Goal: Task Accomplishment & Management: Use online tool/utility

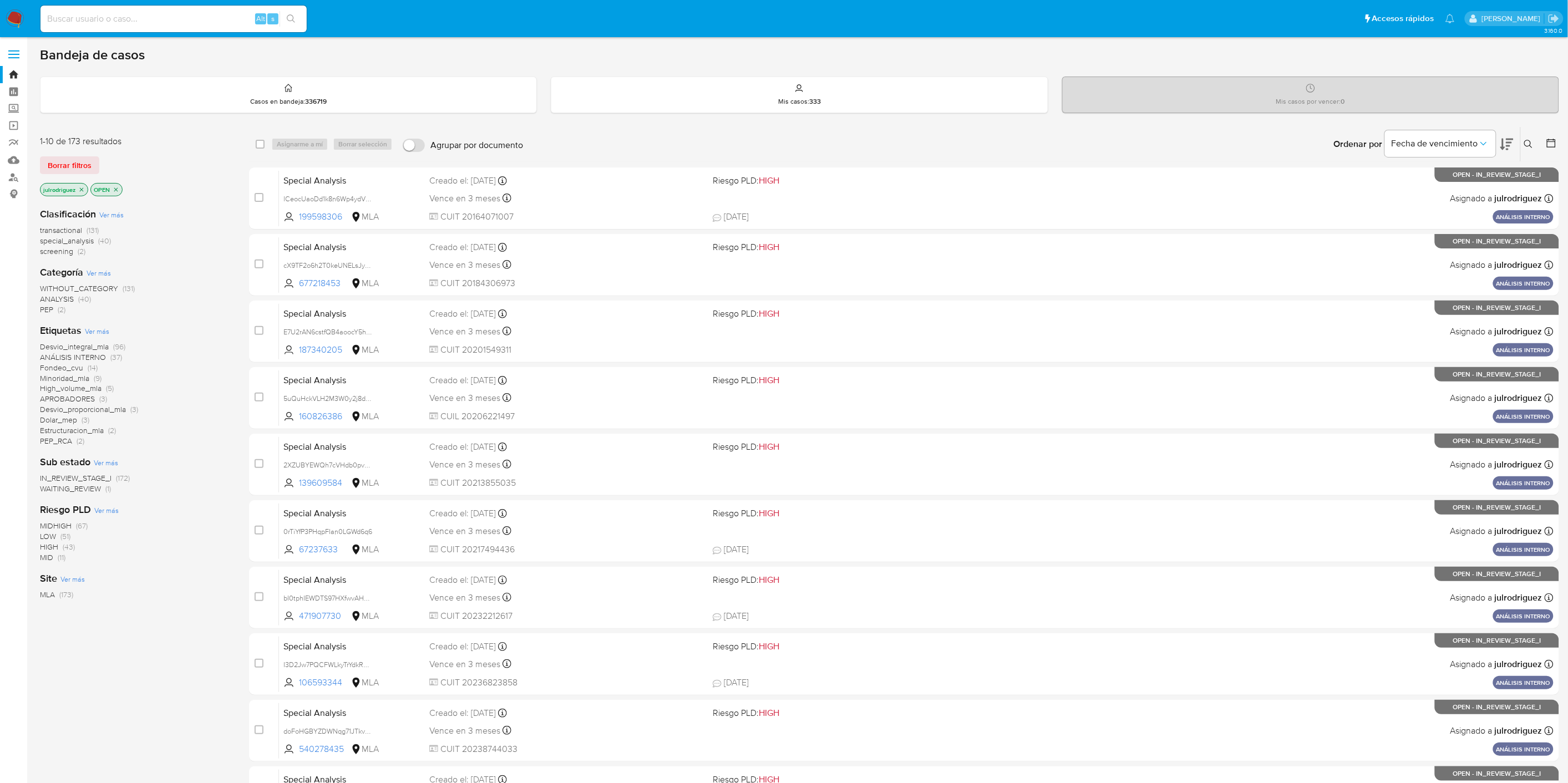
click at [176, 21] on input at bounding box center [173, 18] width 266 height 14
paste input "1xVhi4BJ4xzYA36tfChmvjfM"
type input "1xVhi4BJ4xzYA36tfChmvjfM"
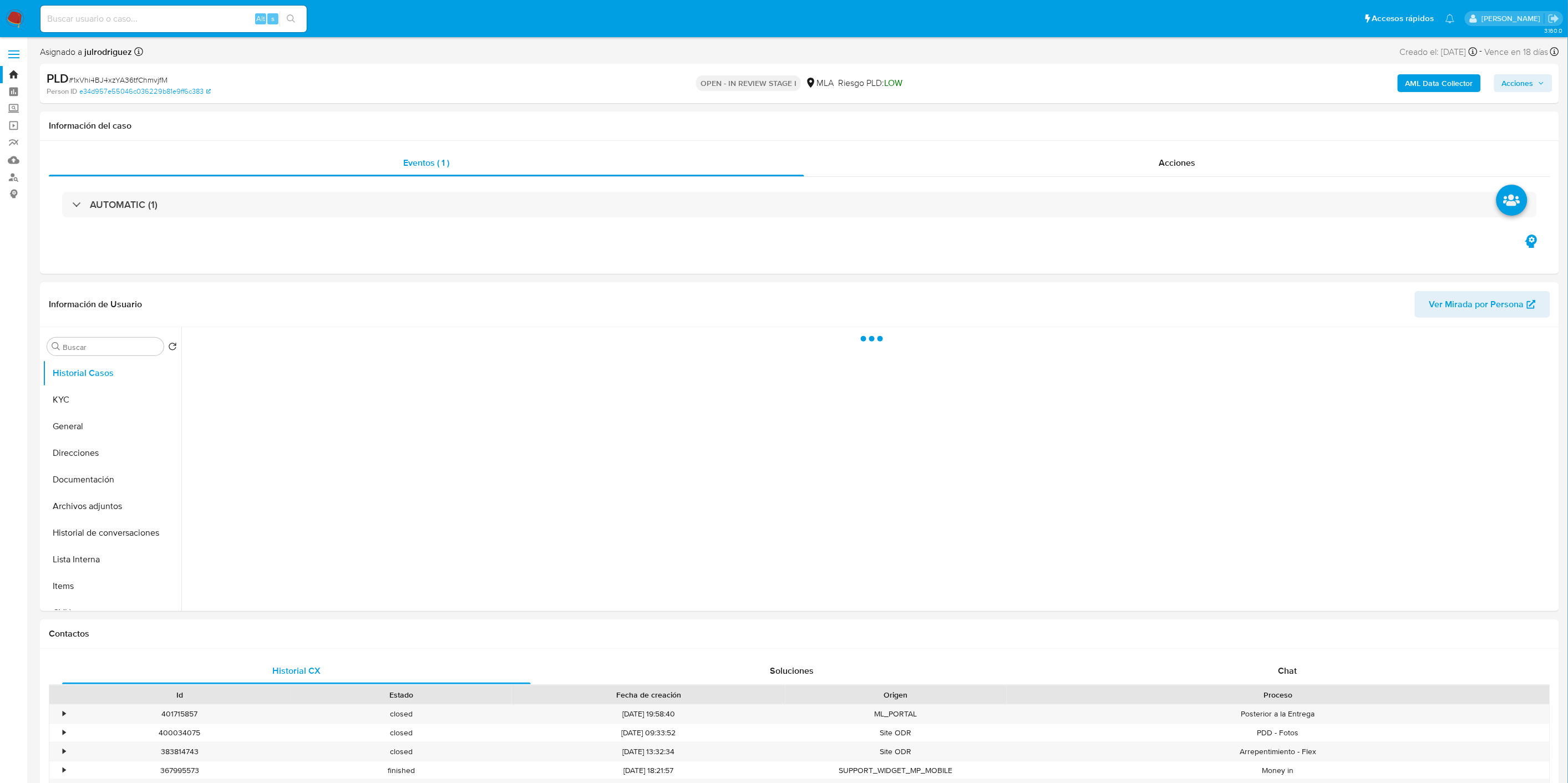
select select "10"
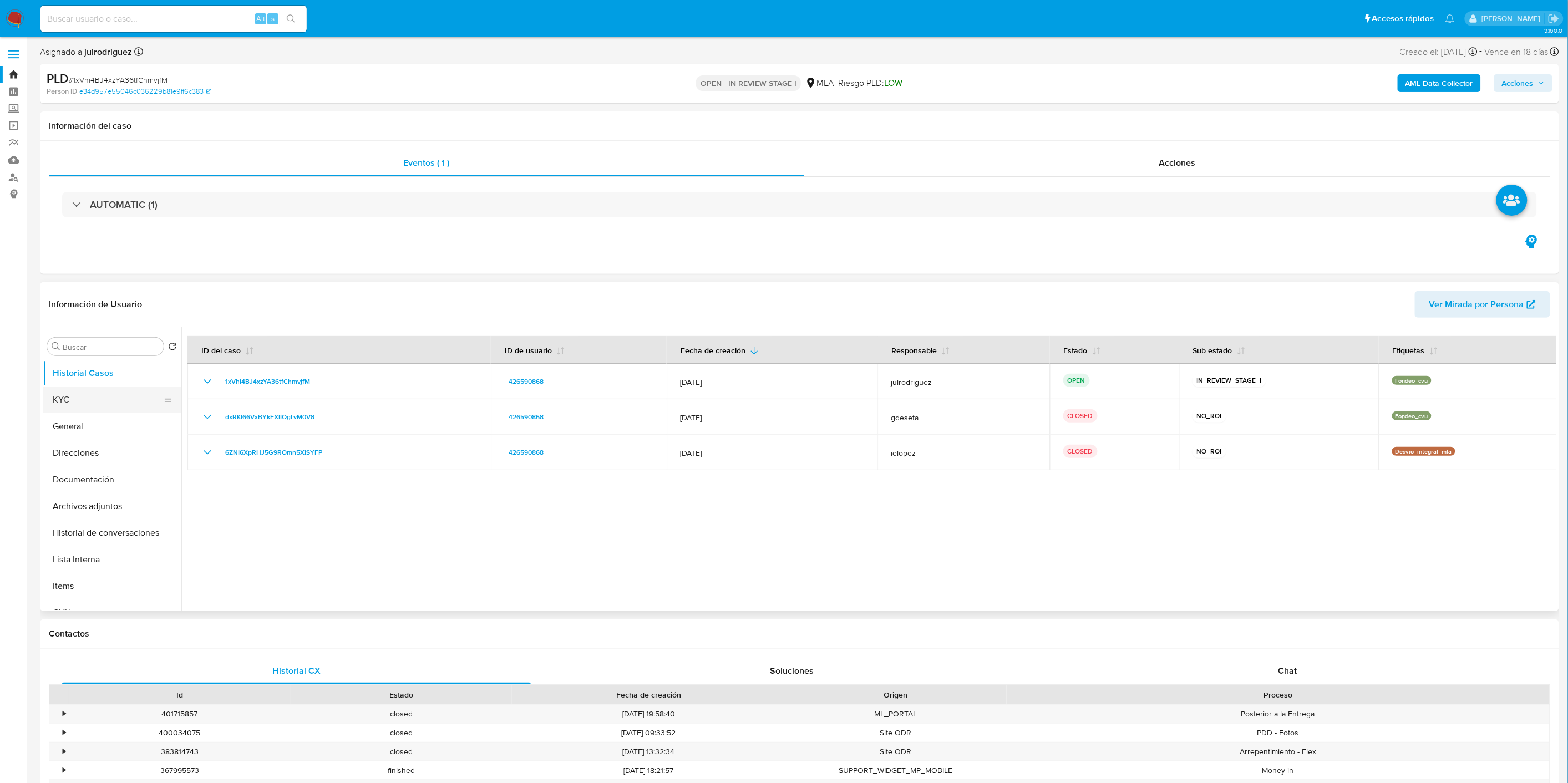
click at [85, 406] on button "KYC" at bounding box center [107, 400] width 130 height 26
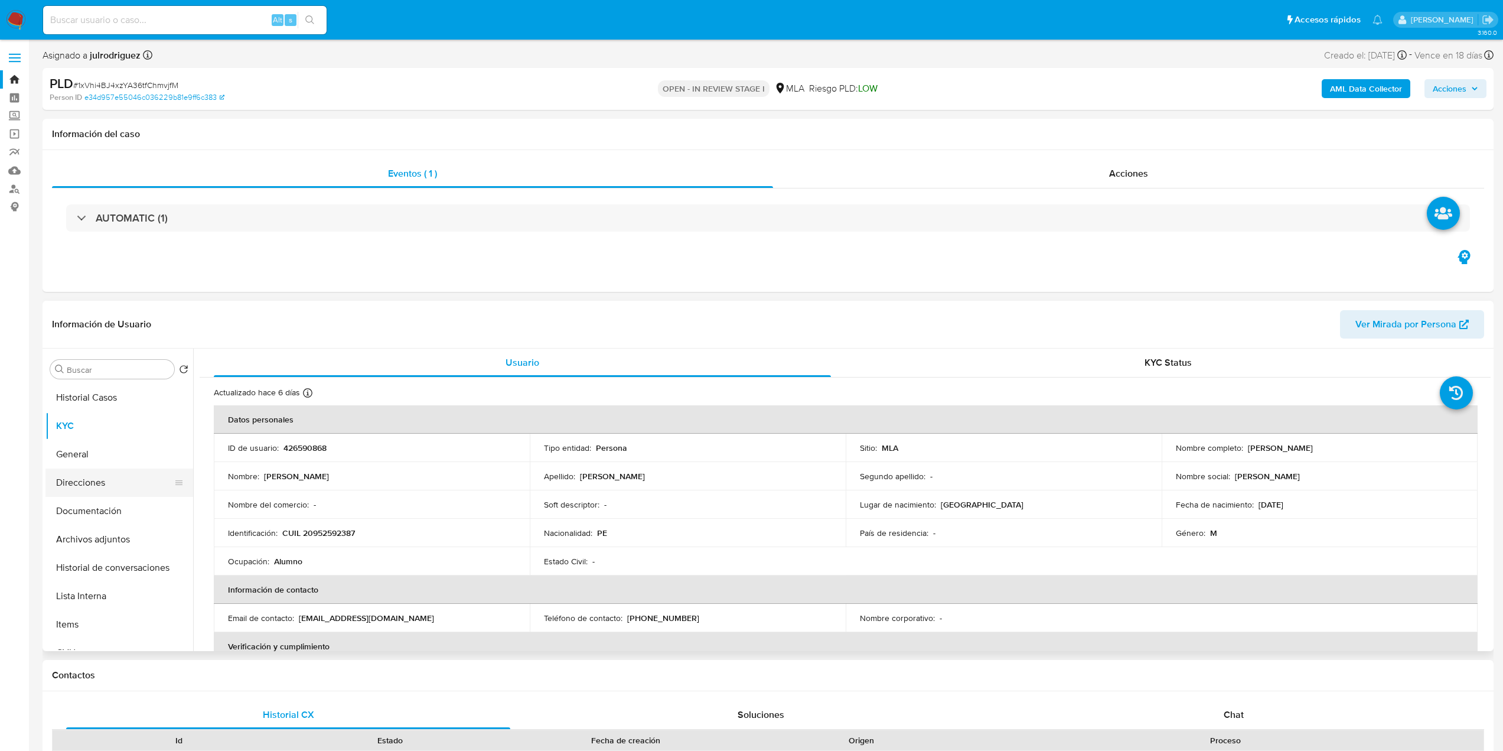
drag, startPoint x: 1679, startPoint y: 7, endPoint x: 84, endPoint y: 490, distance: 1666.6
click at [84, 490] on button "Direcciones" at bounding box center [114, 482] width 138 height 28
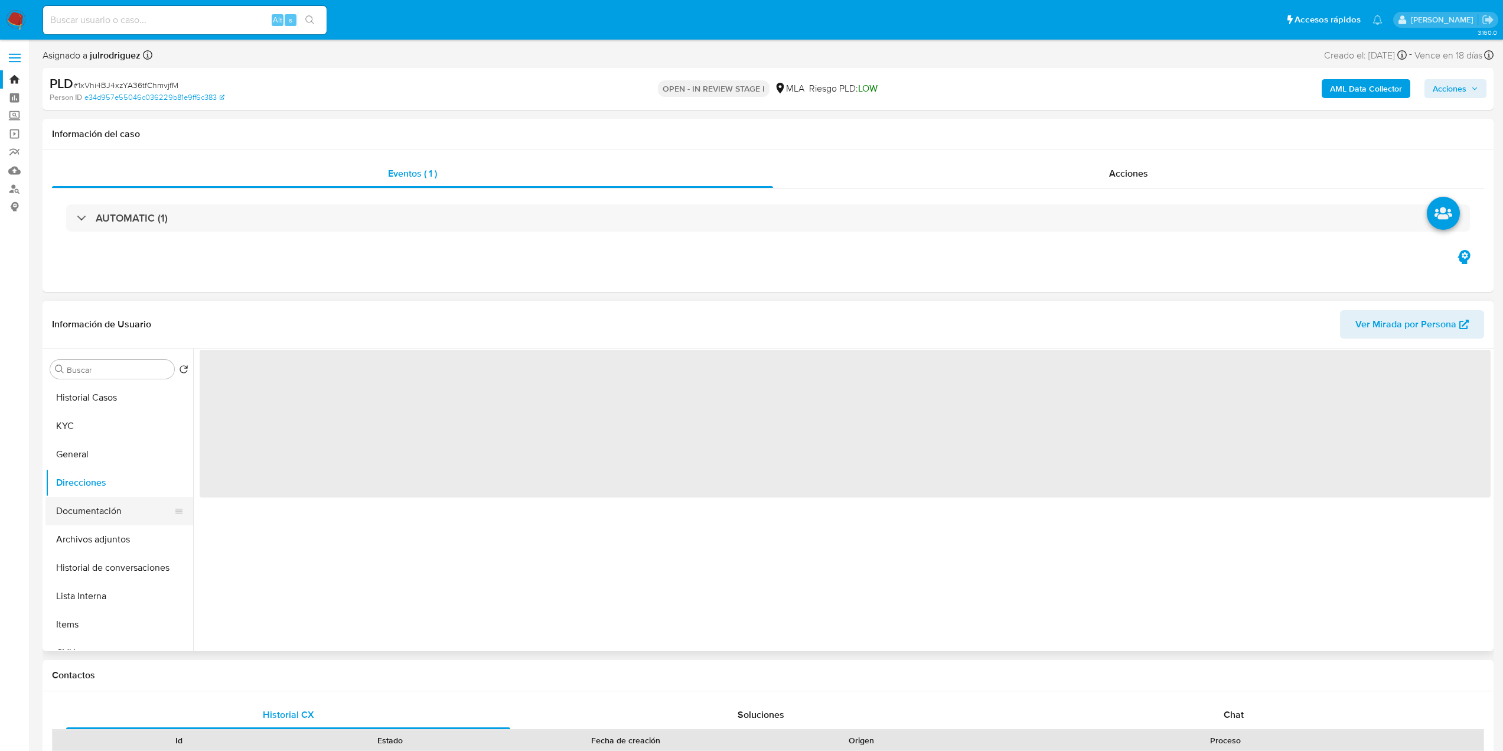
click at [94, 510] on button "Documentación" at bounding box center [114, 511] width 138 height 28
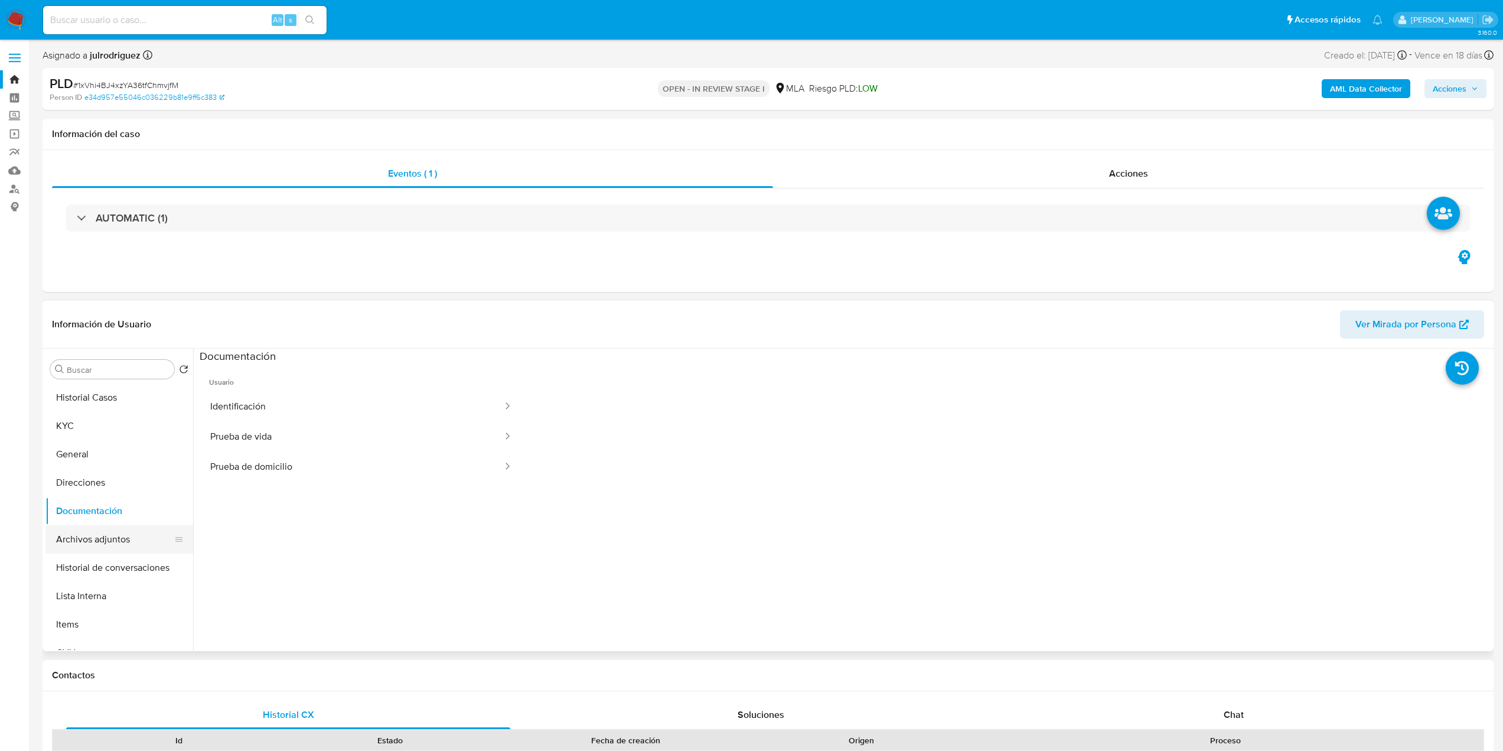
click at [121, 527] on button "Archivos adjuntos" at bounding box center [114, 539] width 138 height 28
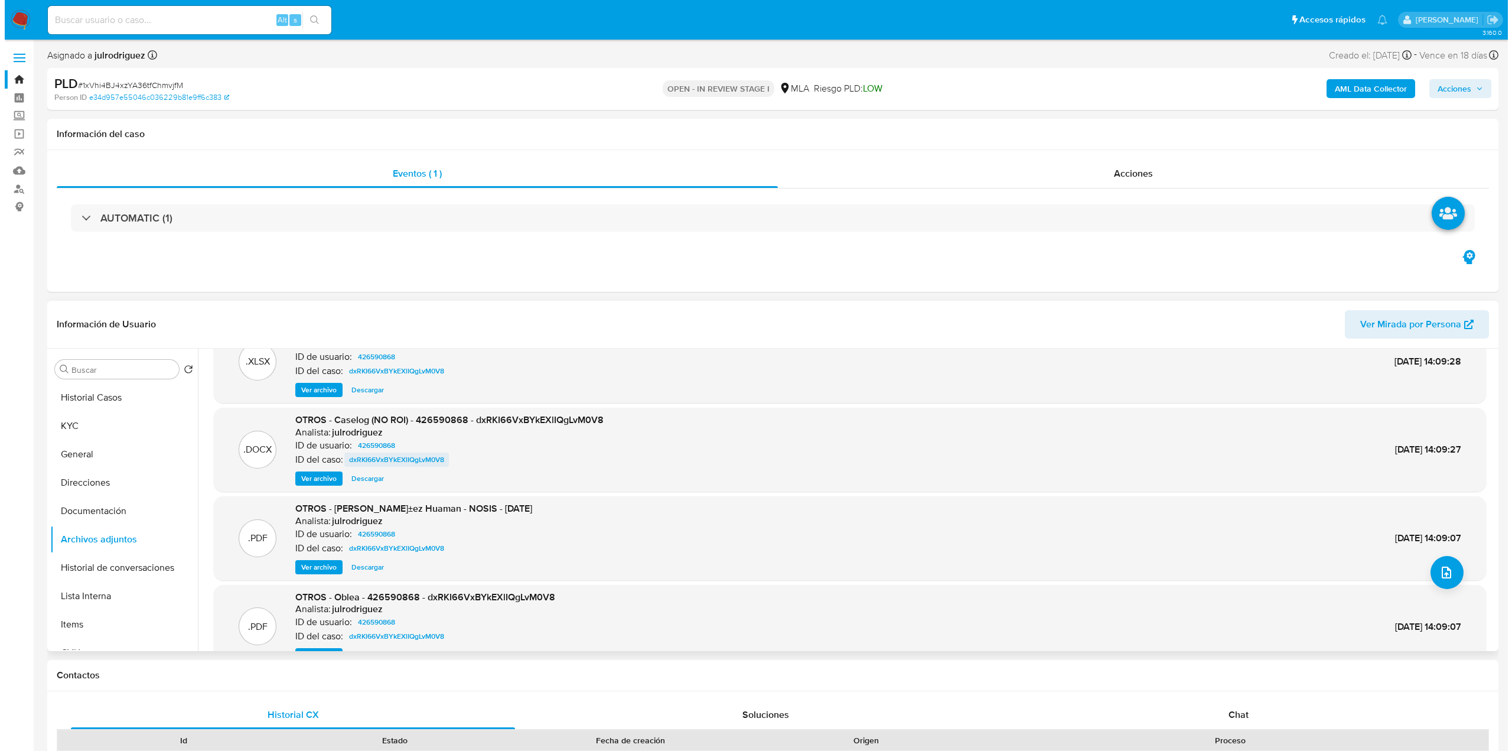
scroll to position [59, 0]
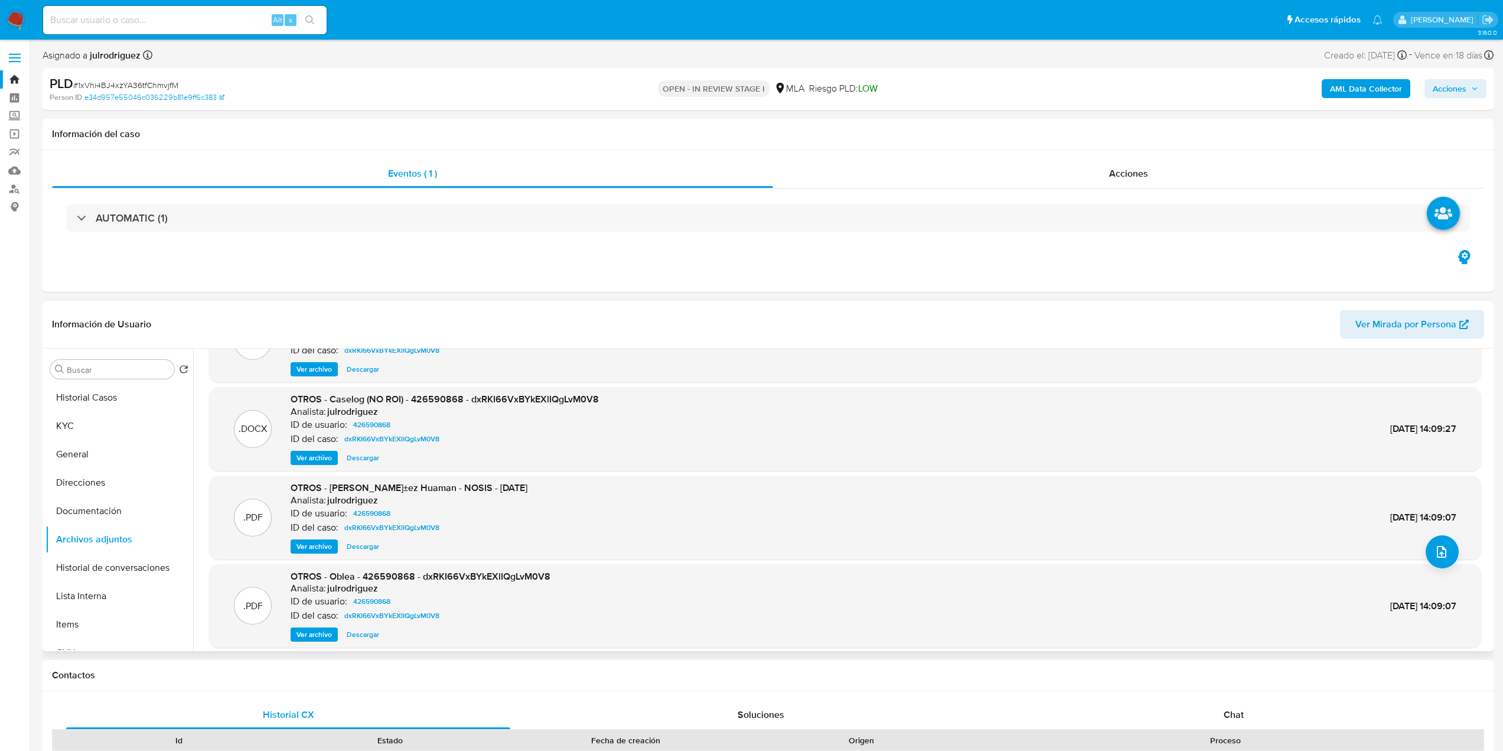
click at [322, 455] on span "Ver archivo" at bounding box center [313, 458] width 35 height 12
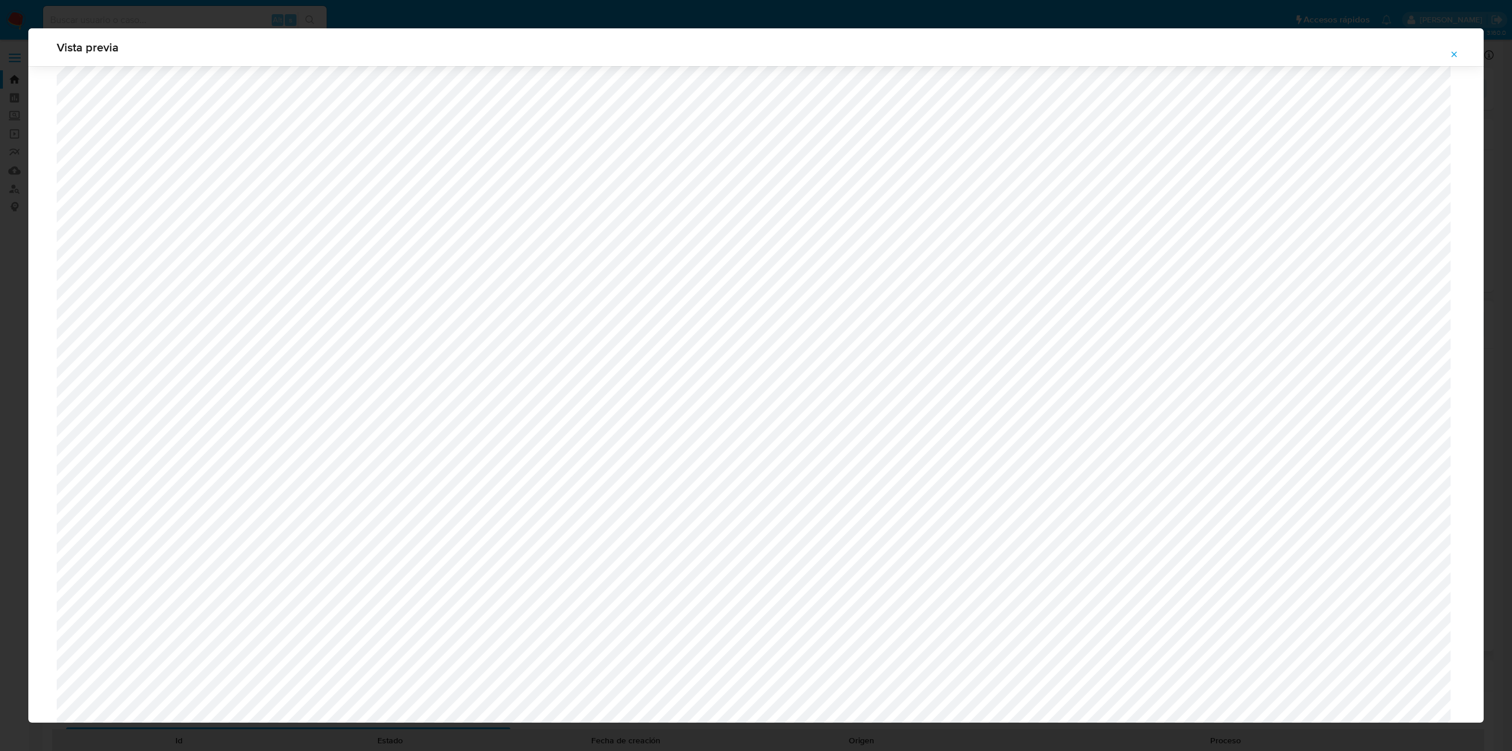
scroll to position [272, 0]
click at [1455, 50] on icon "Attachment preview" at bounding box center [1453, 54] width 9 height 9
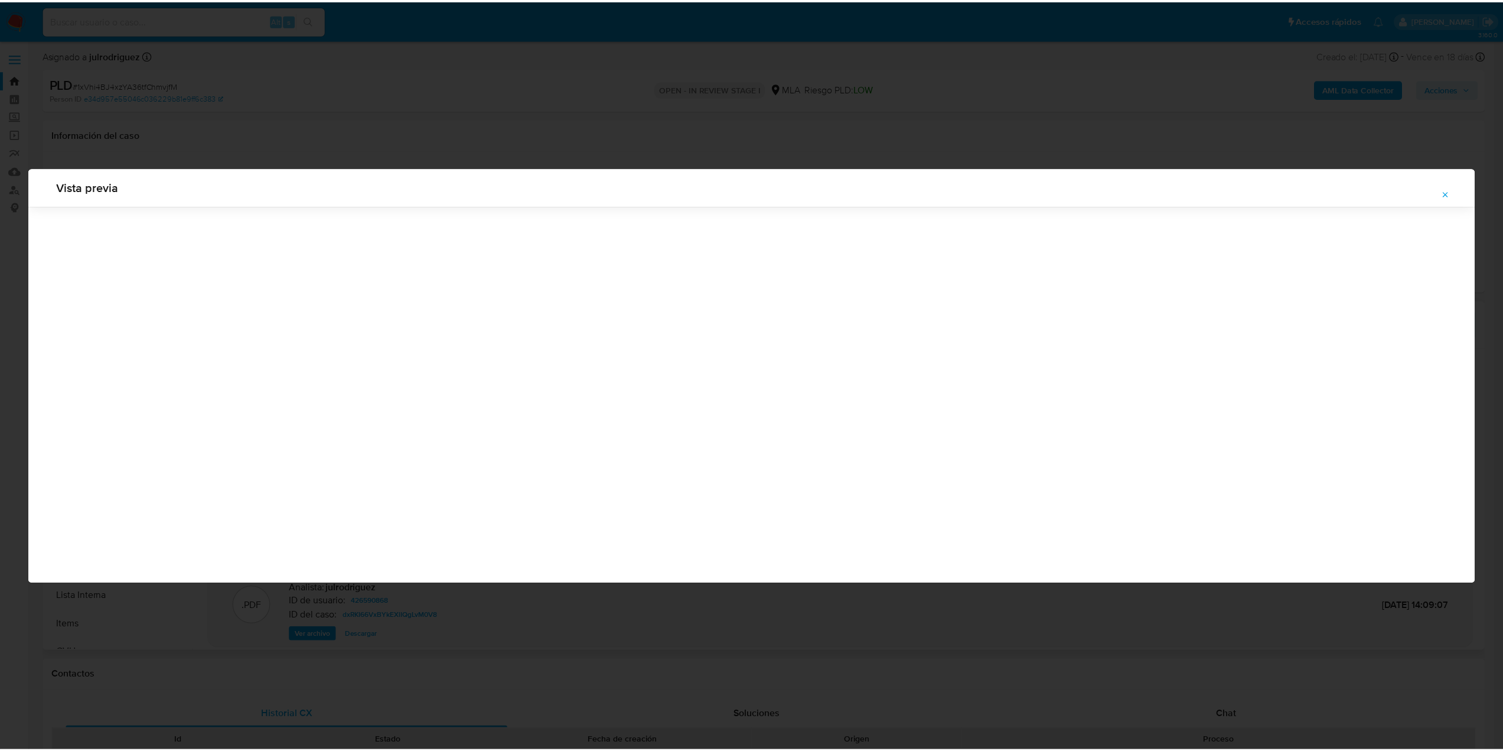
scroll to position [0, 0]
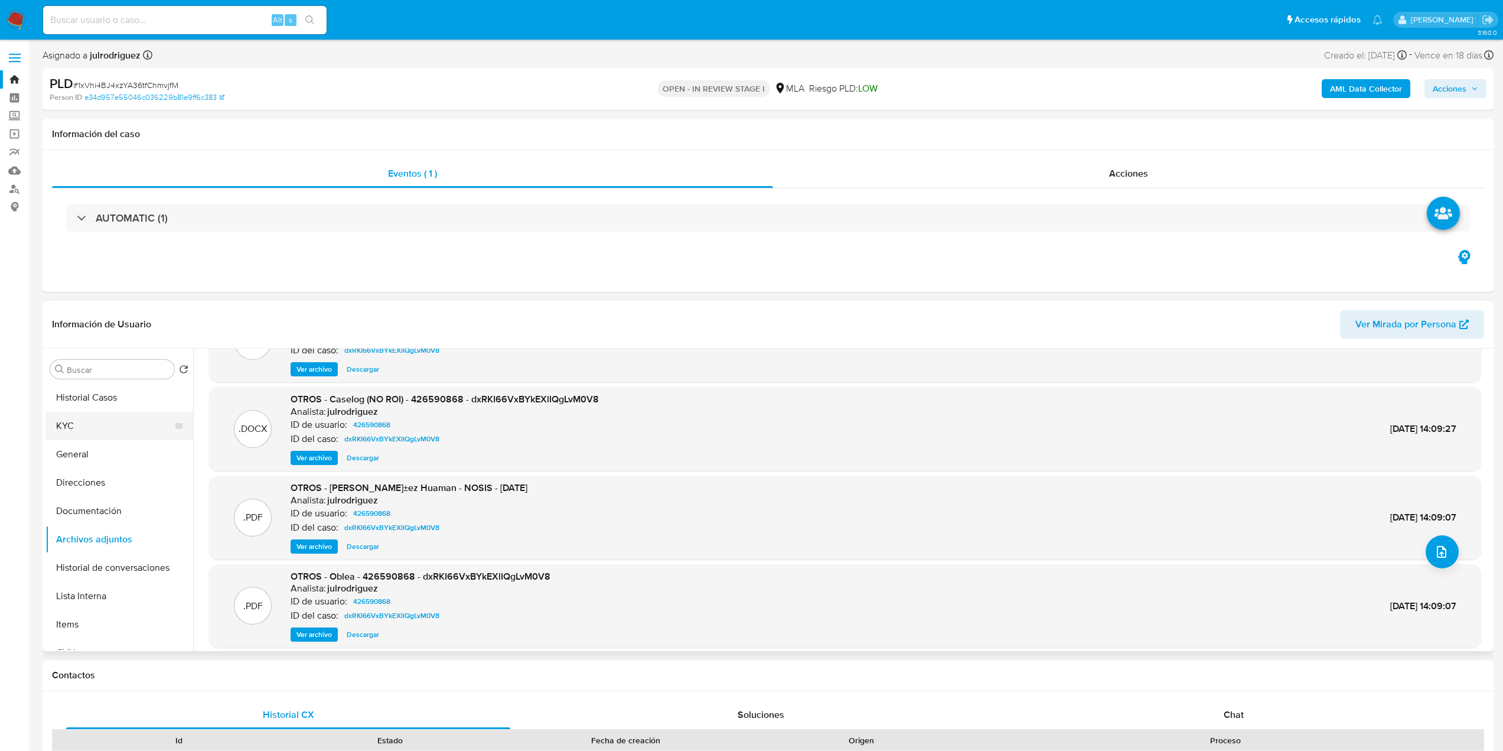
click at [90, 417] on button "KYC" at bounding box center [114, 426] width 138 height 28
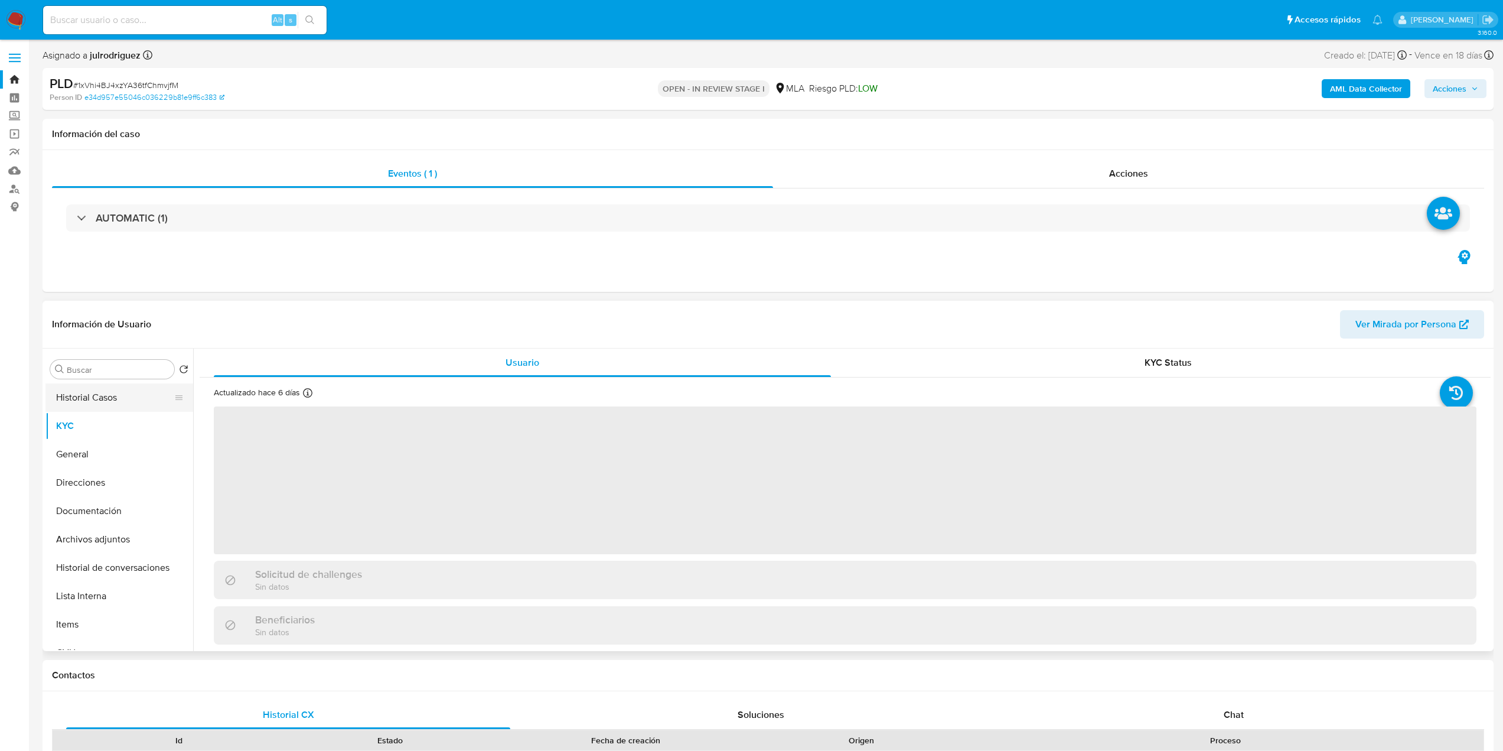
click at [111, 405] on button "Historial Casos" at bounding box center [114, 397] width 138 height 28
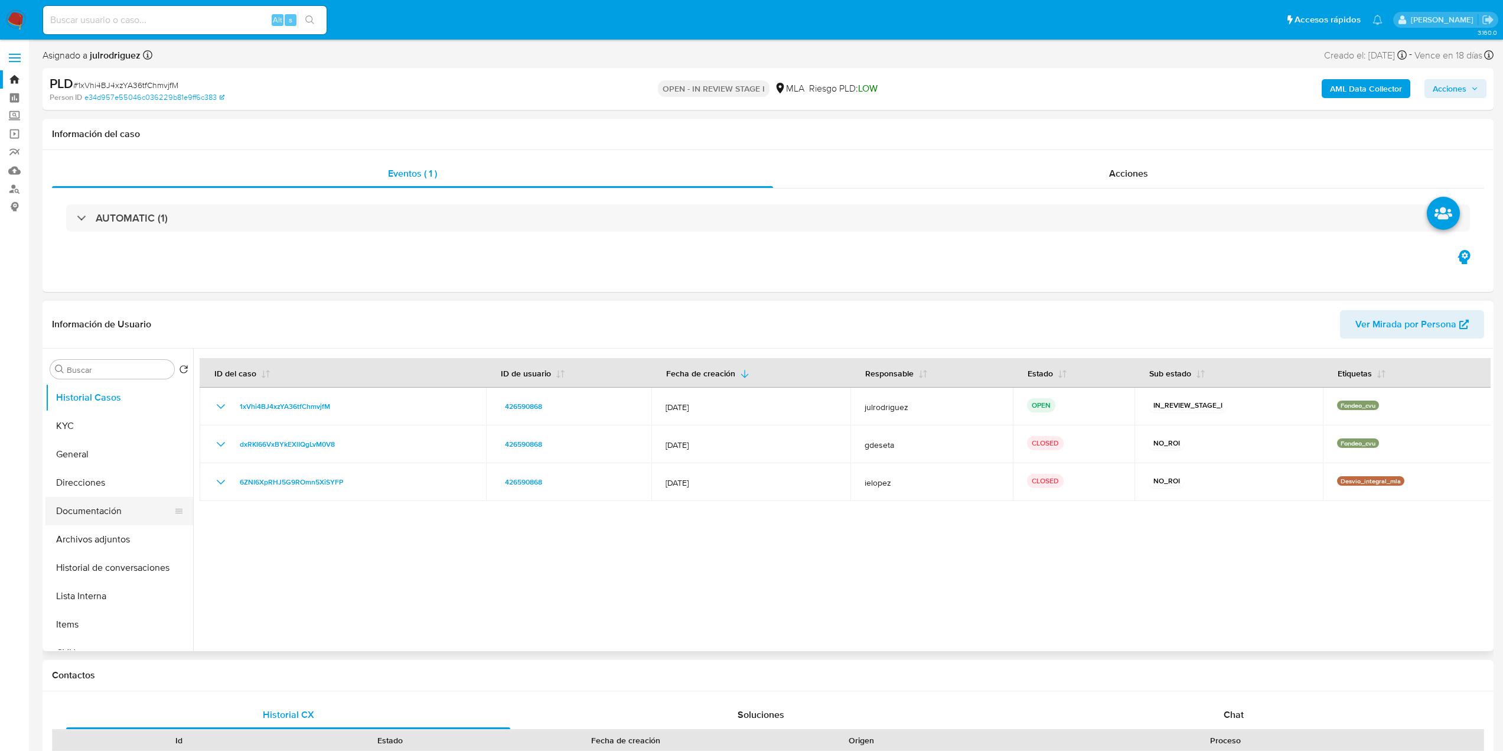
click at [91, 517] on button "Documentación" at bounding box center [114, 511] width 138 height 28
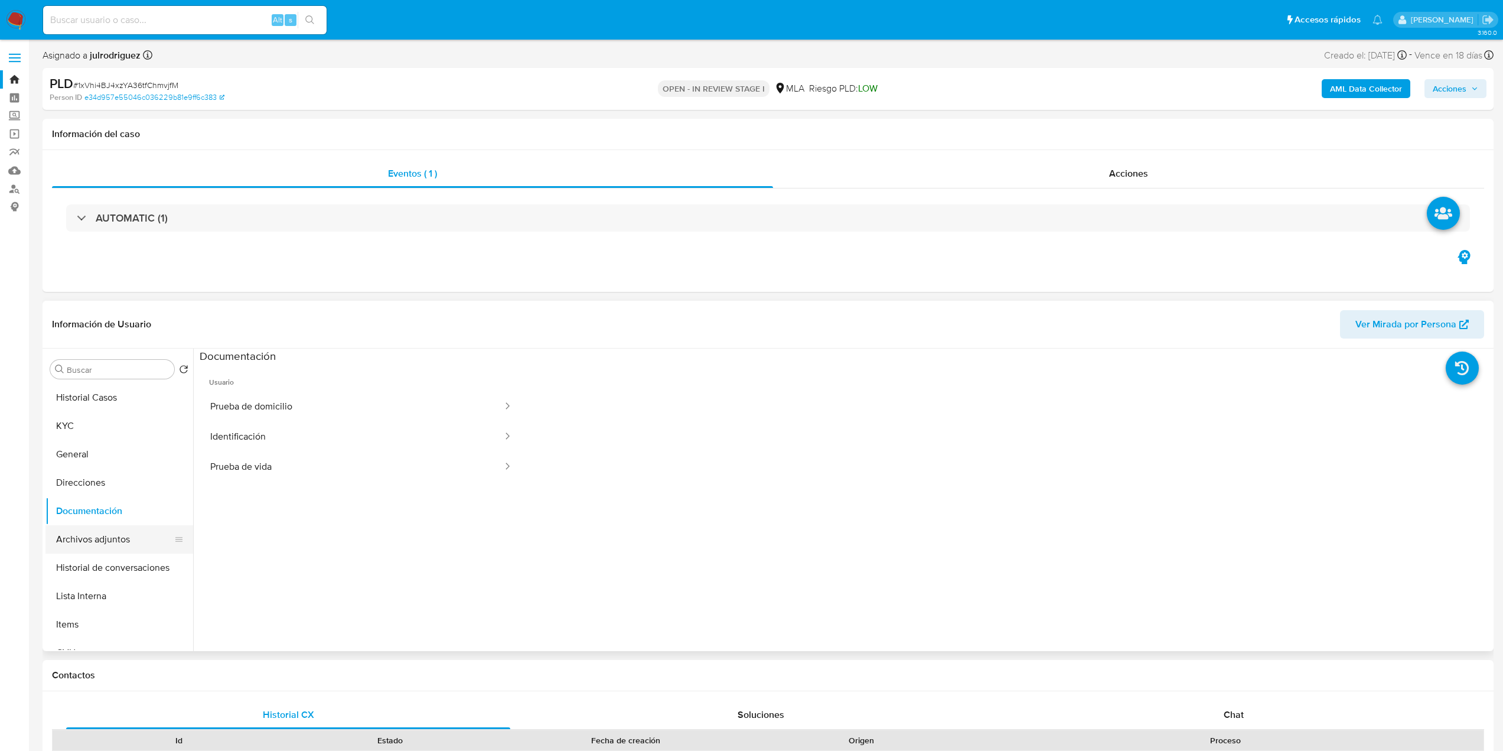
click at [133, 540] on button "Archivos adjuntos" at bounding box center [114, 539] width 138 height 28
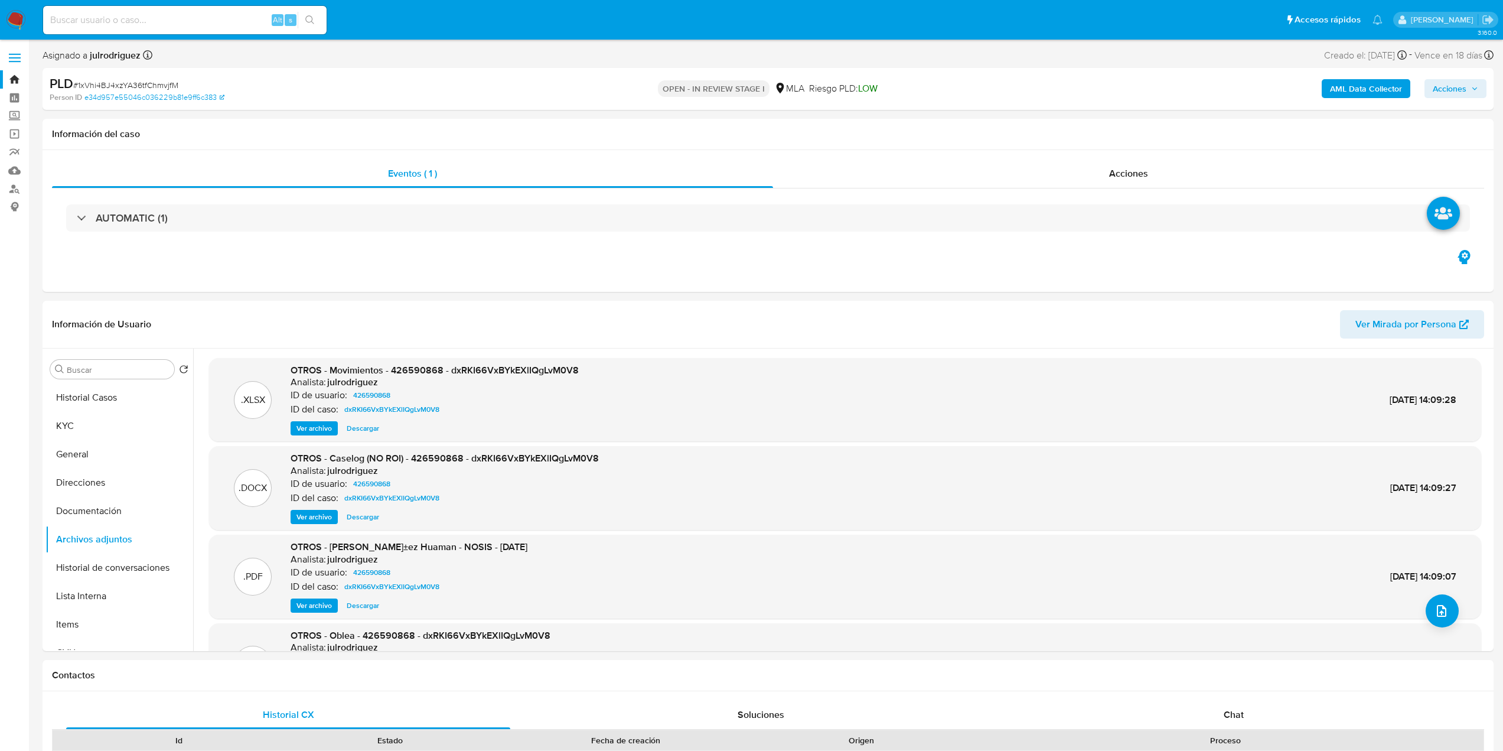
click at [327, 519] on span "Ver archivo" at bounding box center [313, 517] width 35 height 12
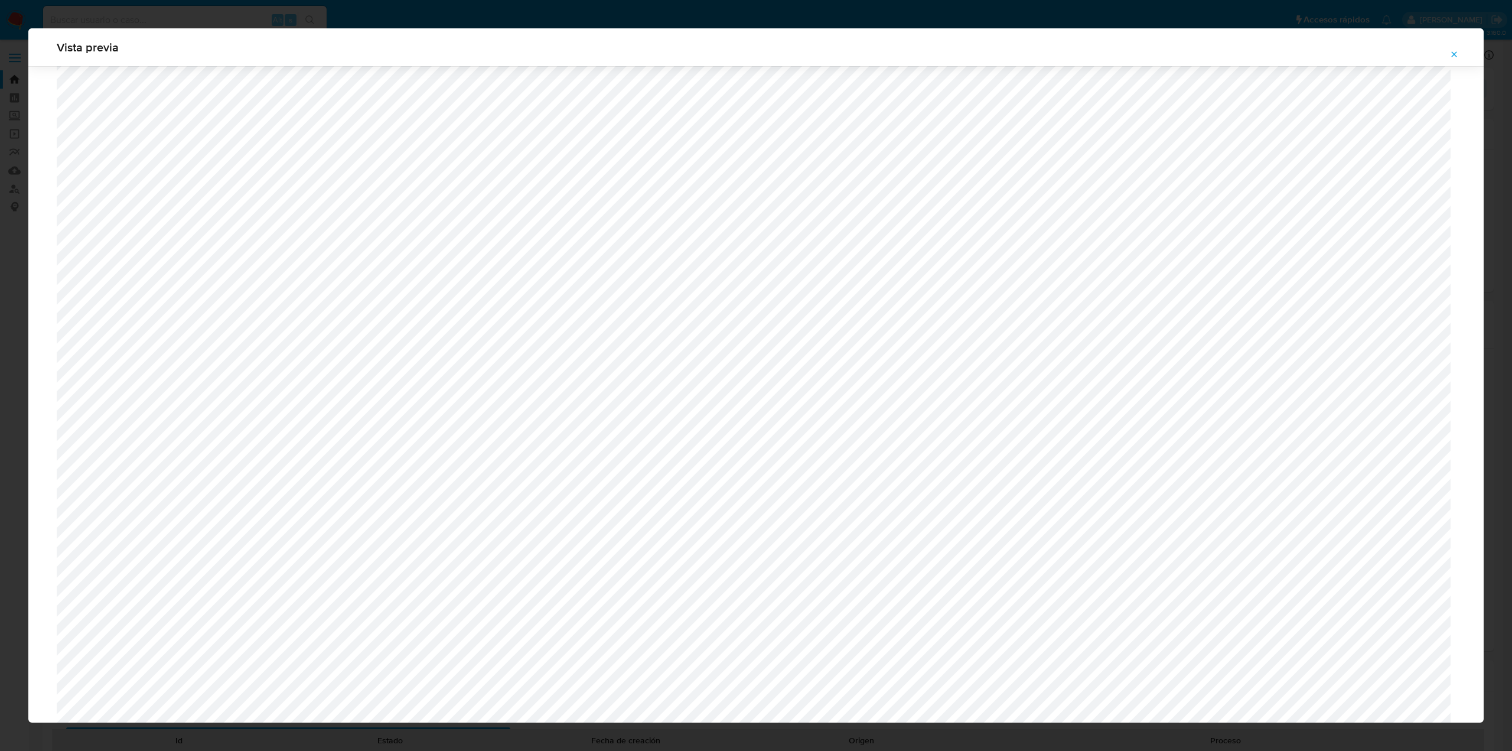
scroll to position [1157, 0]
click at [1455, 53] on icon "Attachment preview" at bounding box center [1453, 54] width 9 height 9
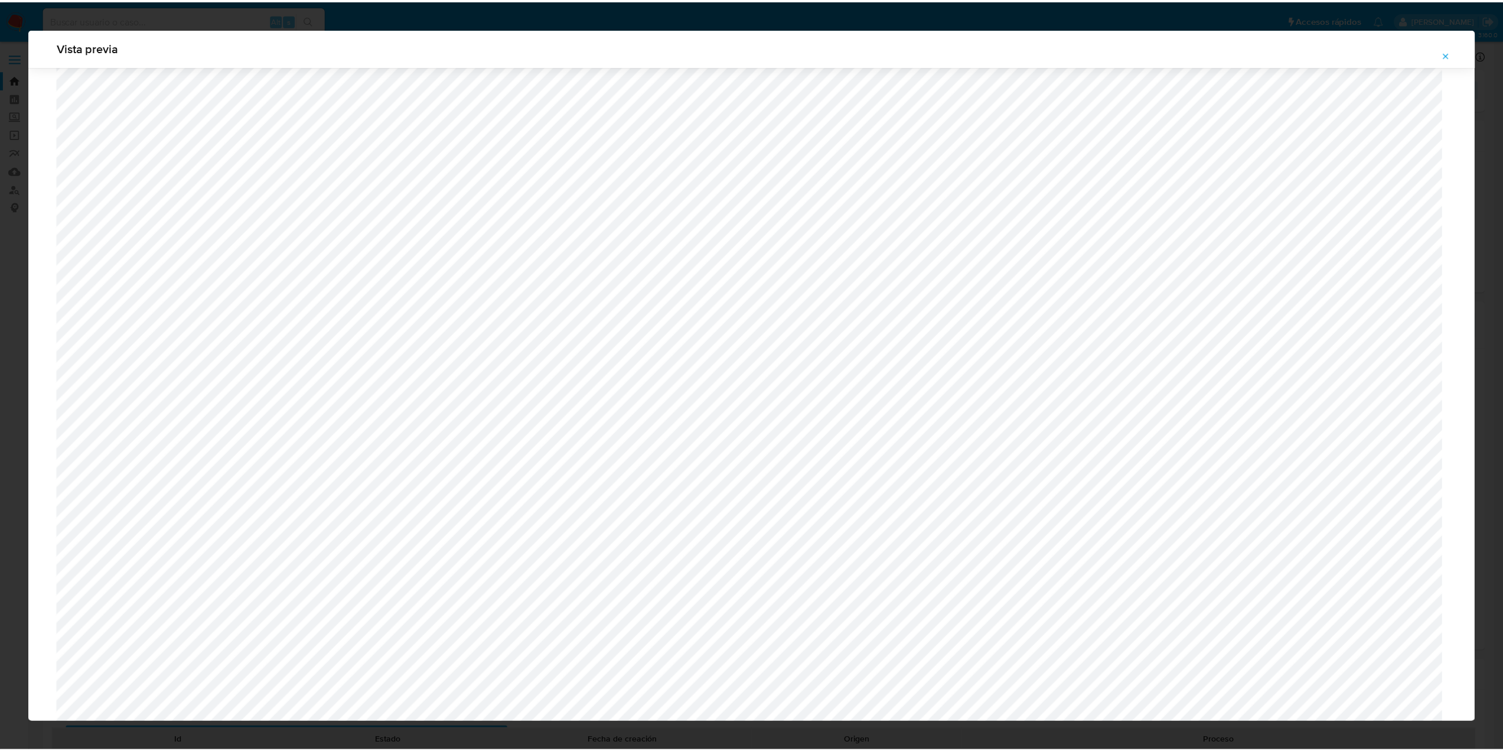
scroll to position [0, 0]
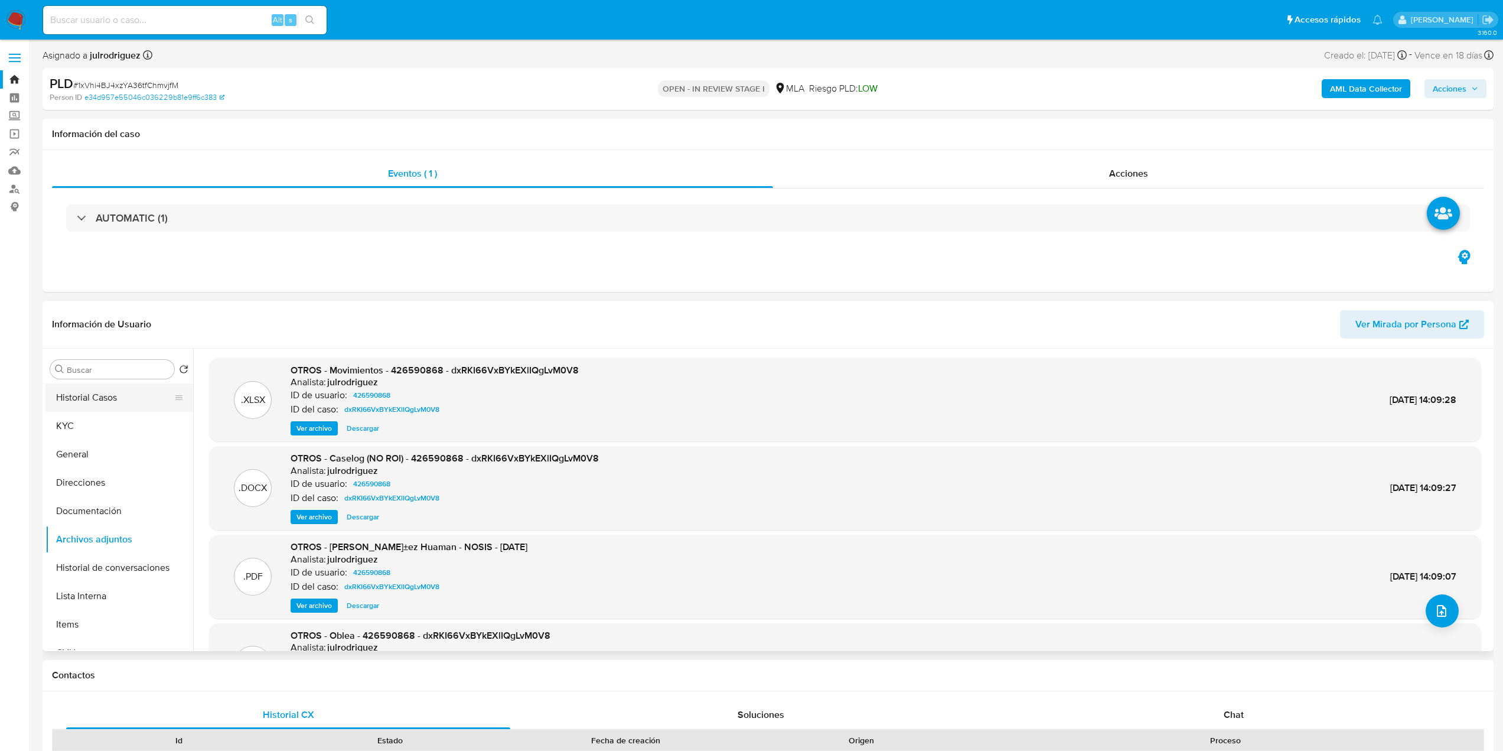
click at [84, 390] on button "Historial Casos" at bounding box center [114, 397] width 138 height 28
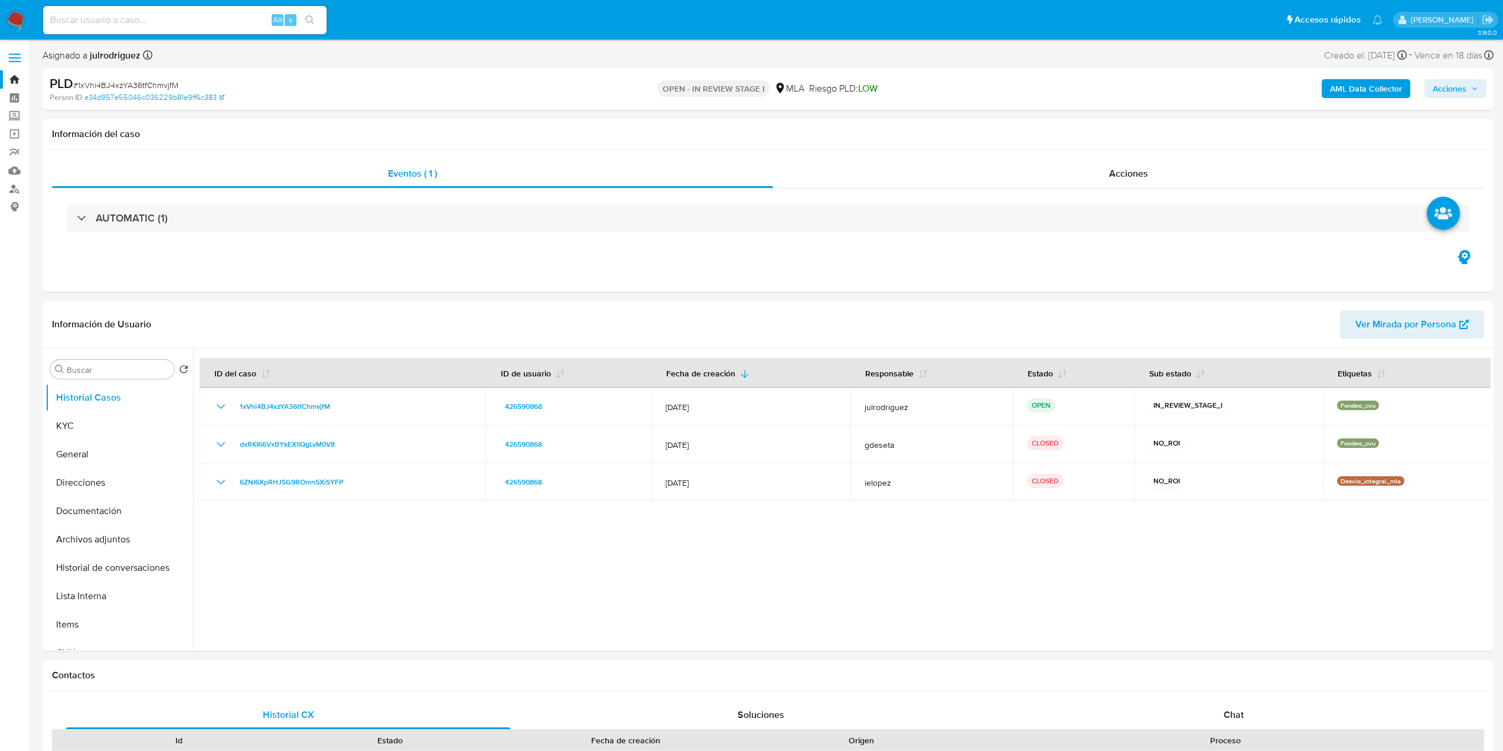
click at [1455, 91] on span "Acciones" at bounding box center [1450, 88] width 34 height 19
click at [1150, 142] on div "Enviar" at bounding box center [1203, 219] width 546 height 155
click at [1149, 138] on div "Resolución del caso Alt r" at bounding box center [1134, 126] width 113 height 31
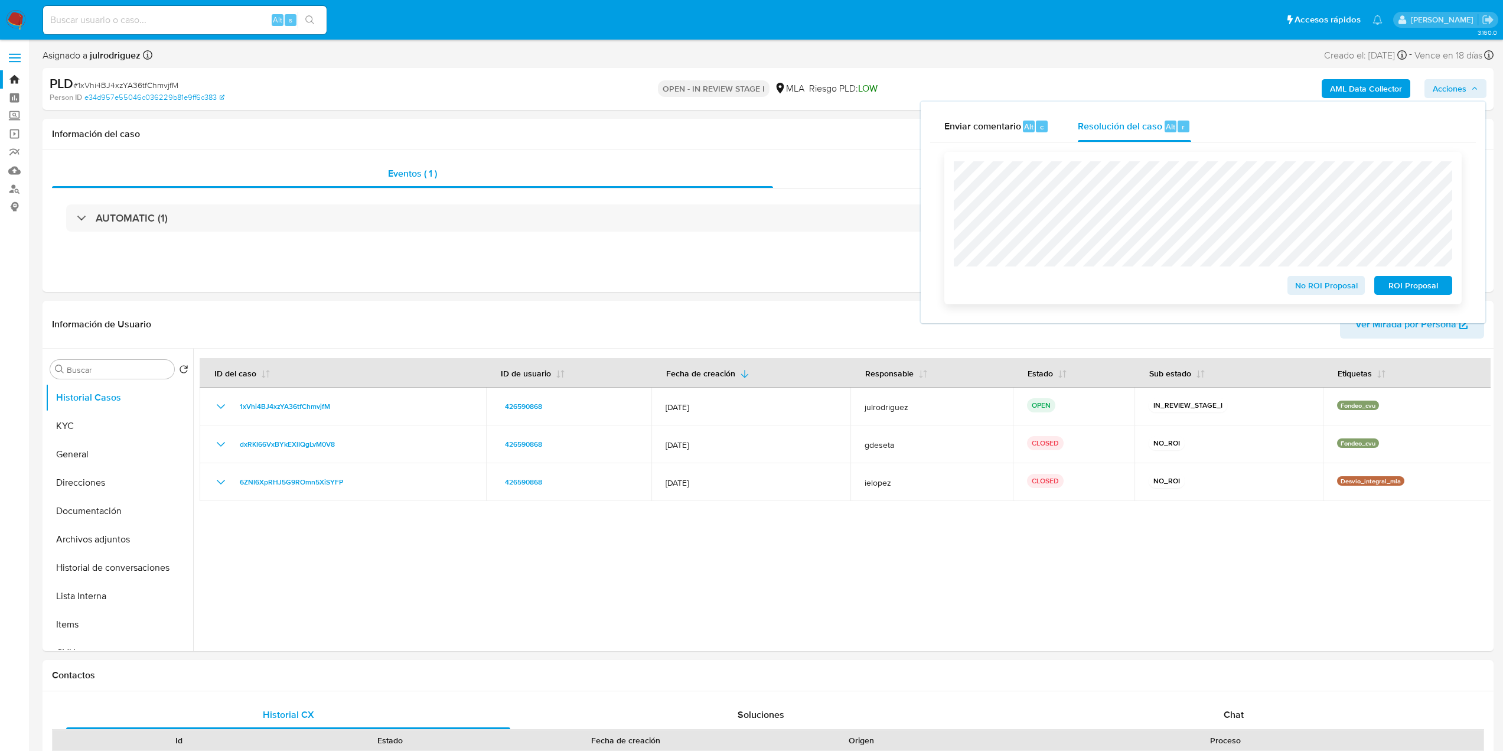
click at [1326, 288] on span "No ROI Proposal" at bounding box center [1326, 285] width 61 height 17
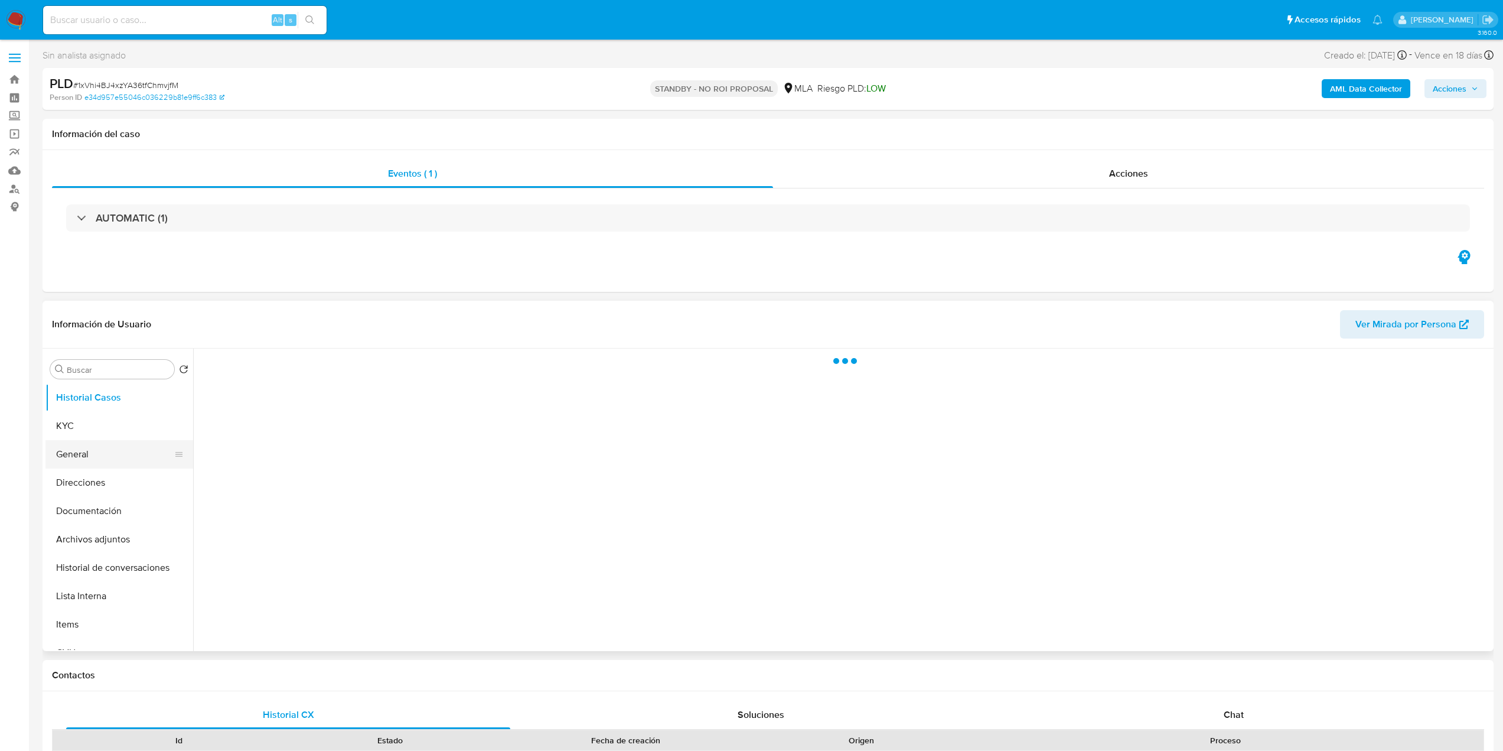
click at [89, 468] on ul "Historial Casos KYC General Direcciones Documentación Archivos adjuntos Histori…" at bounding box center [119, 516] width 148 height 266
select select "10"
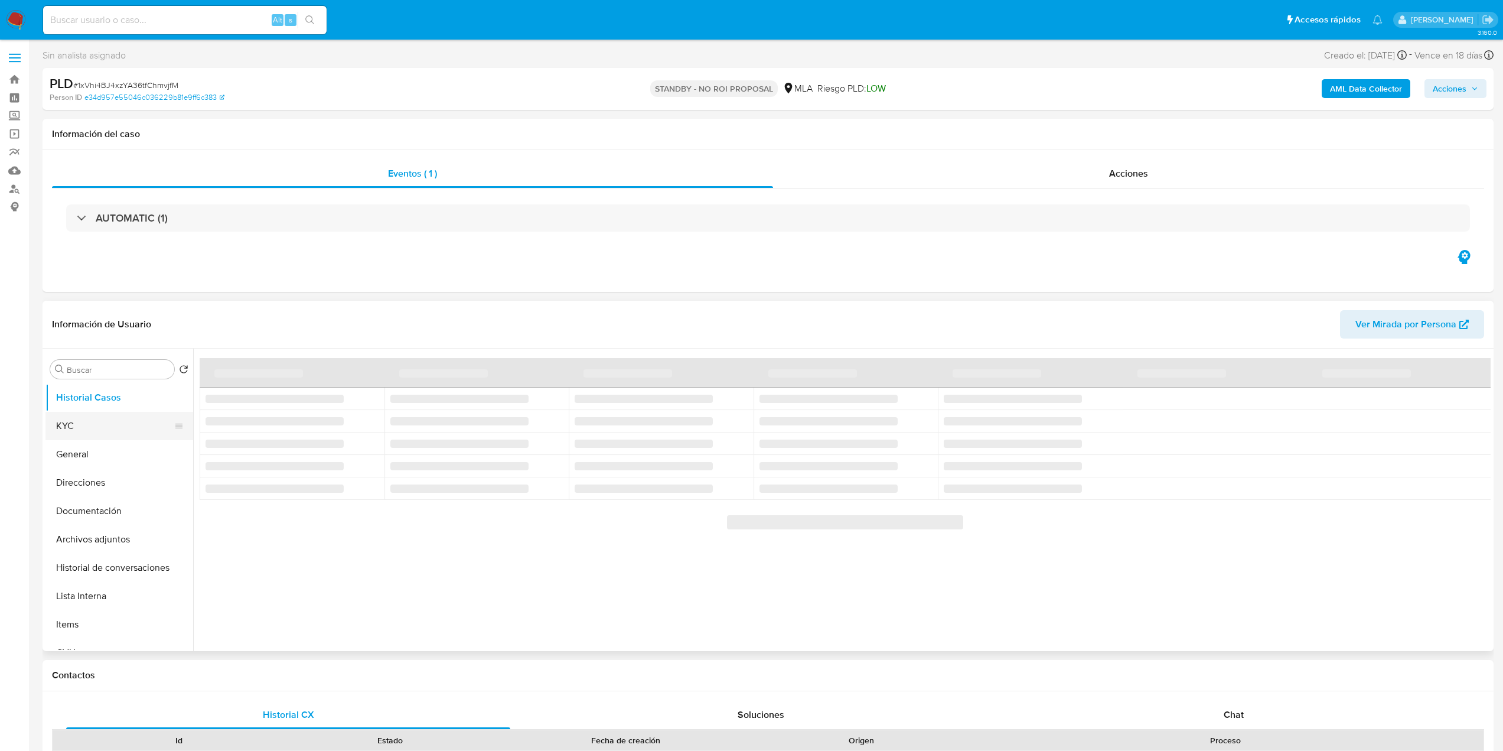
click at [83, 420] on button "KYC" at bounding box center [114, 426] width 138 height 28
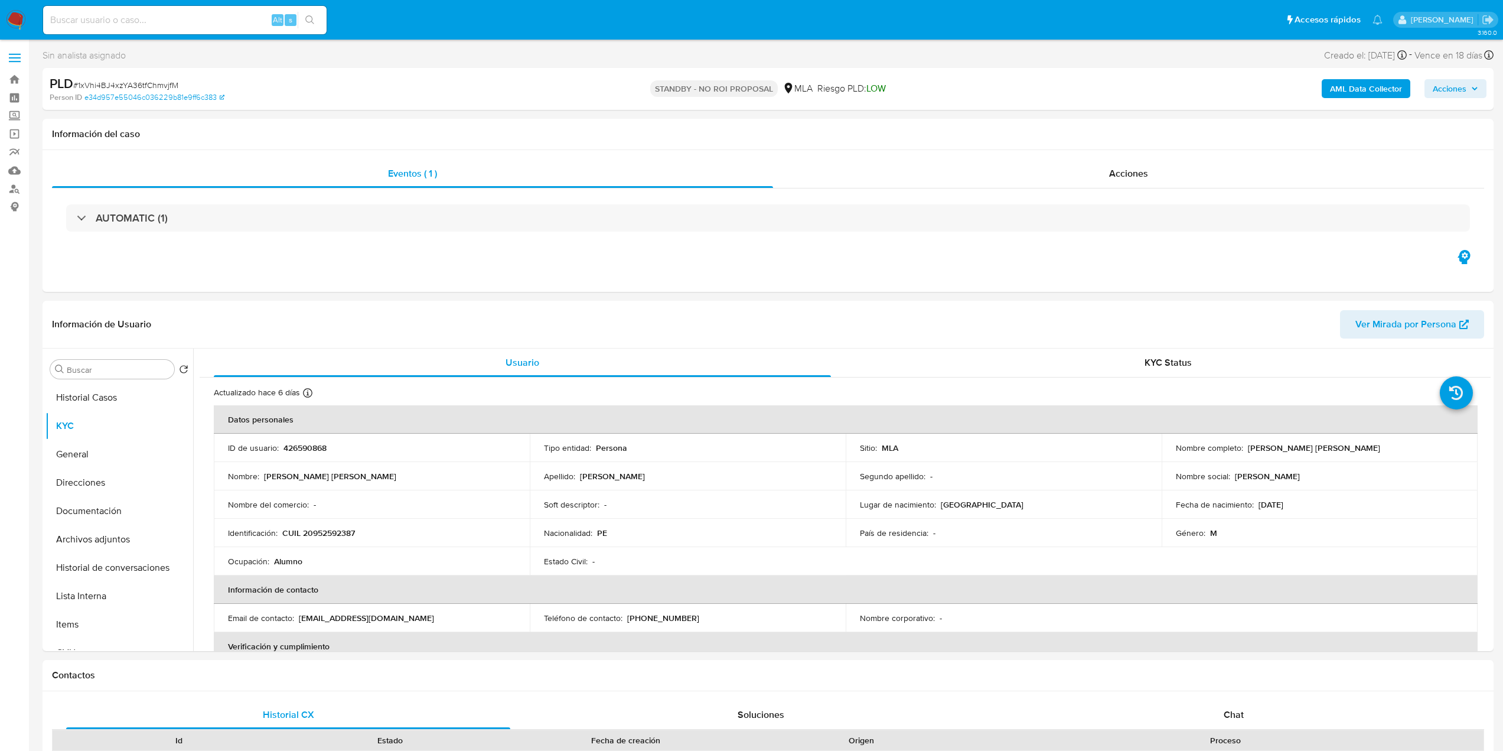
click at [174, 27] on input at bounding box center [184, 19] width 283 height 15
paste input "fRgSQMOwucwJM7dYEMzaMMQt"
type input "fRgSQMOwucwJM7dYEMzaMMQt"
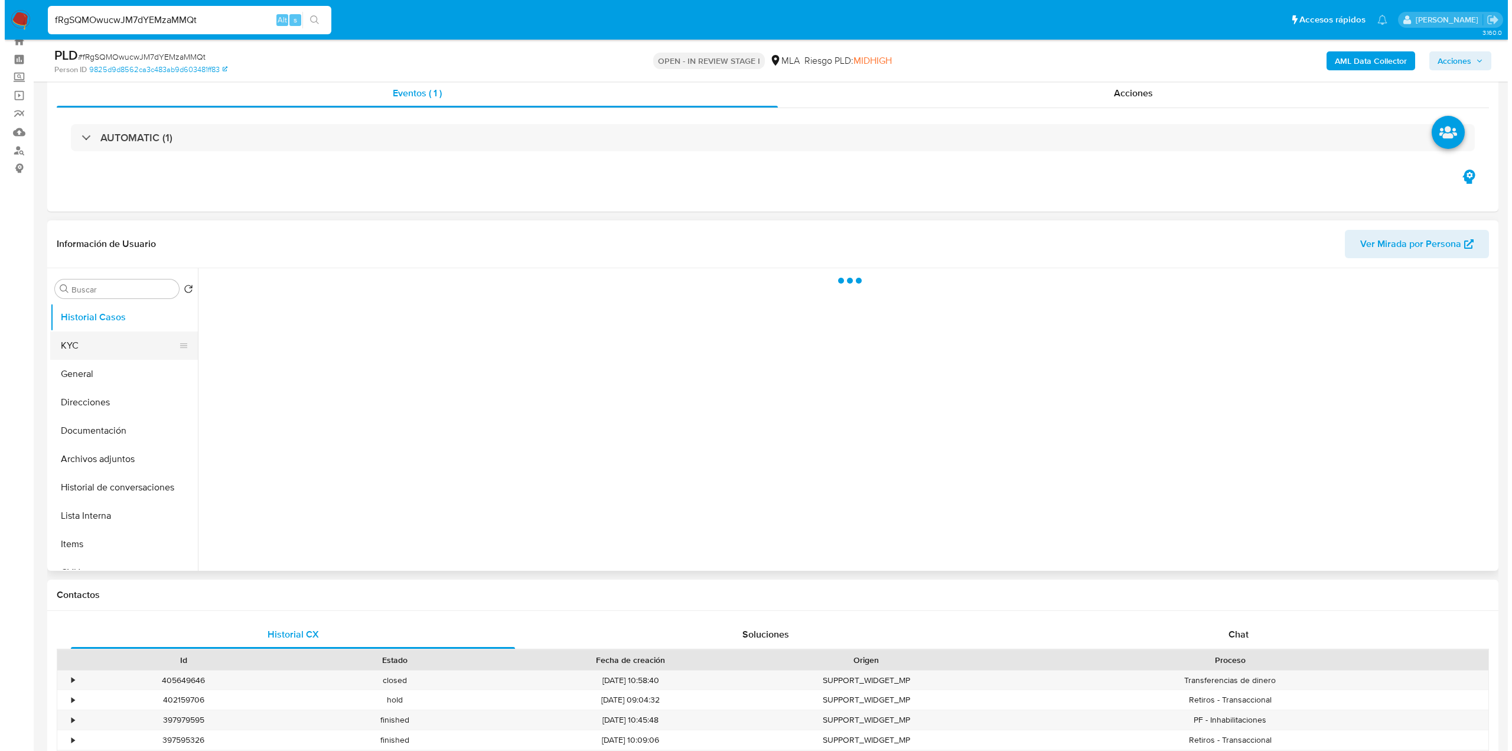
scroll to position [59, 0]
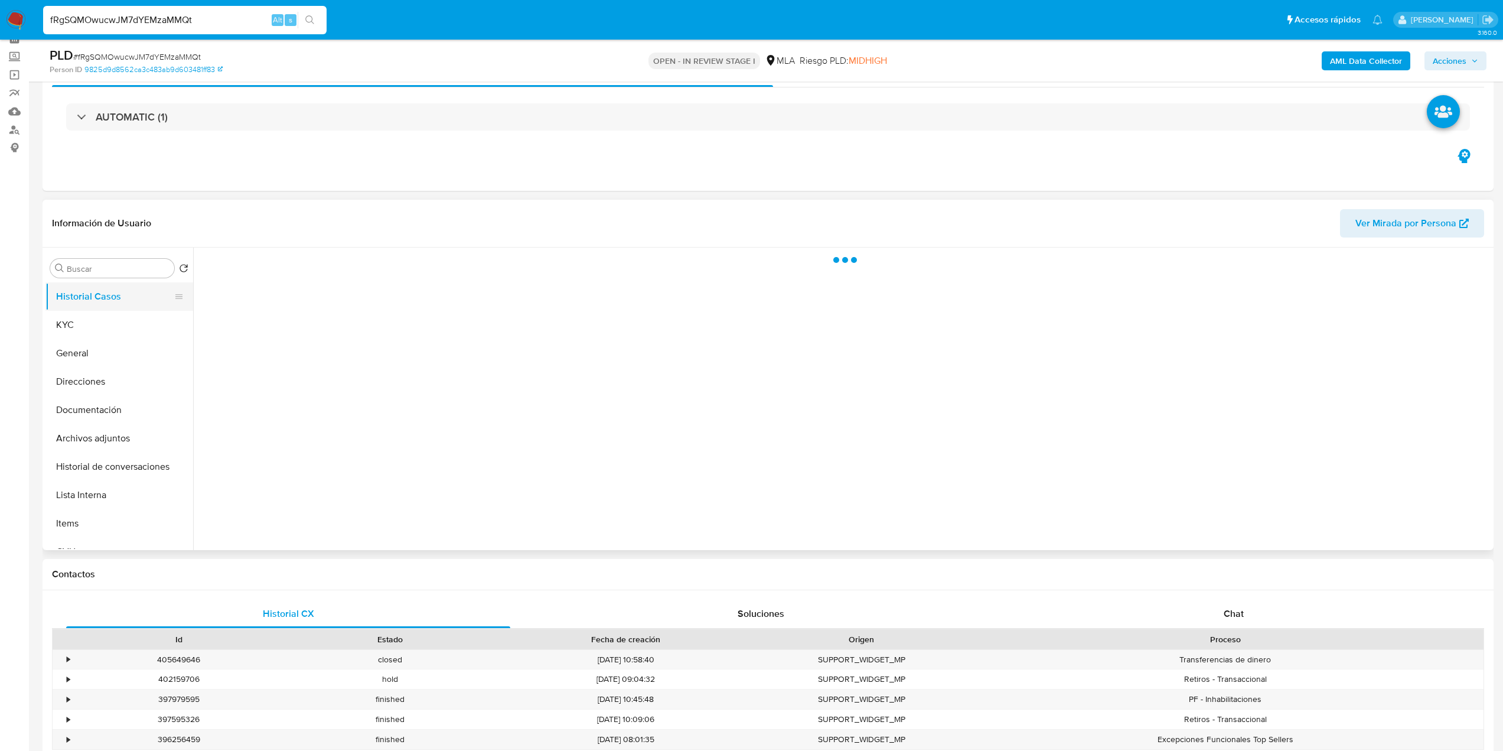
select select "10"
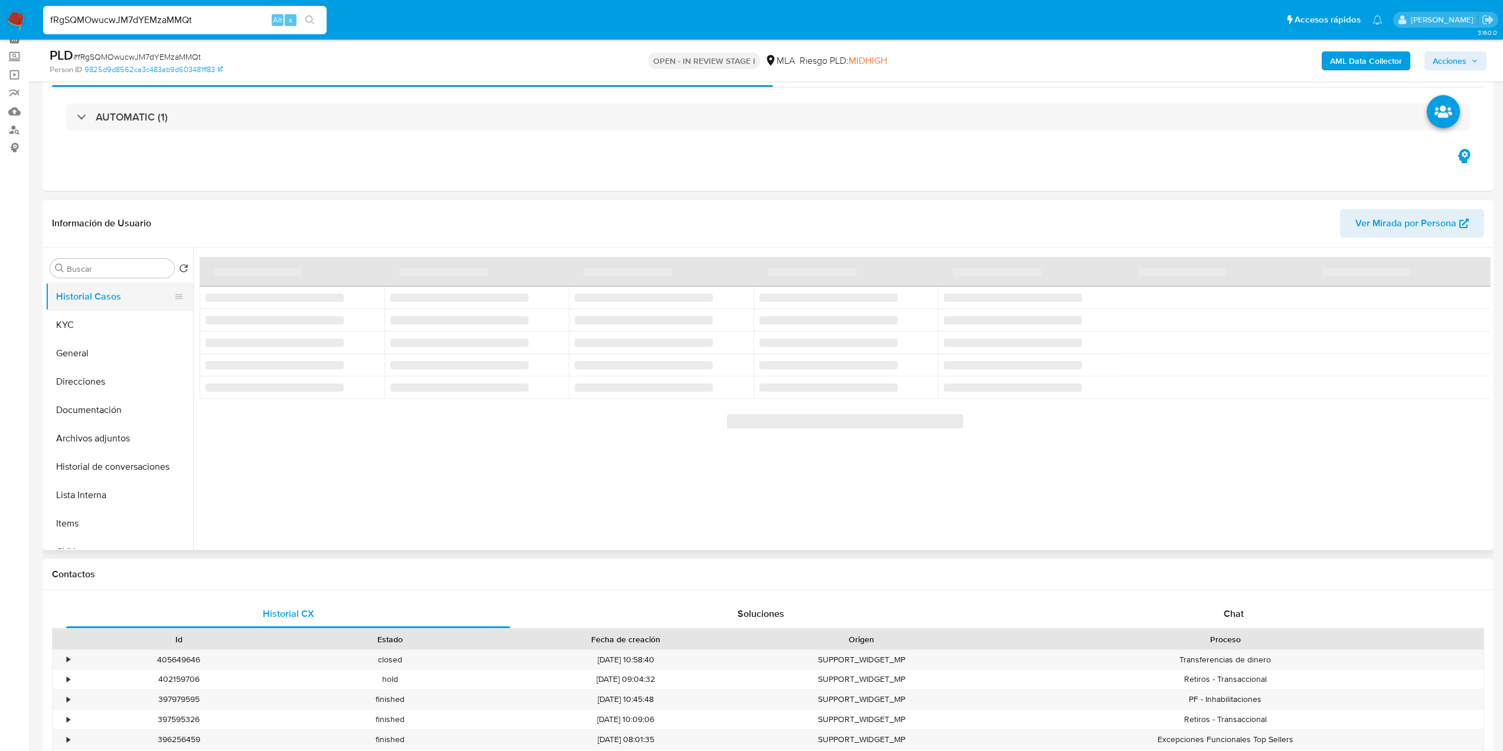
click at [112, 298] on button "Historial Casos" at bounding box center [114, 296] width 138 height 28
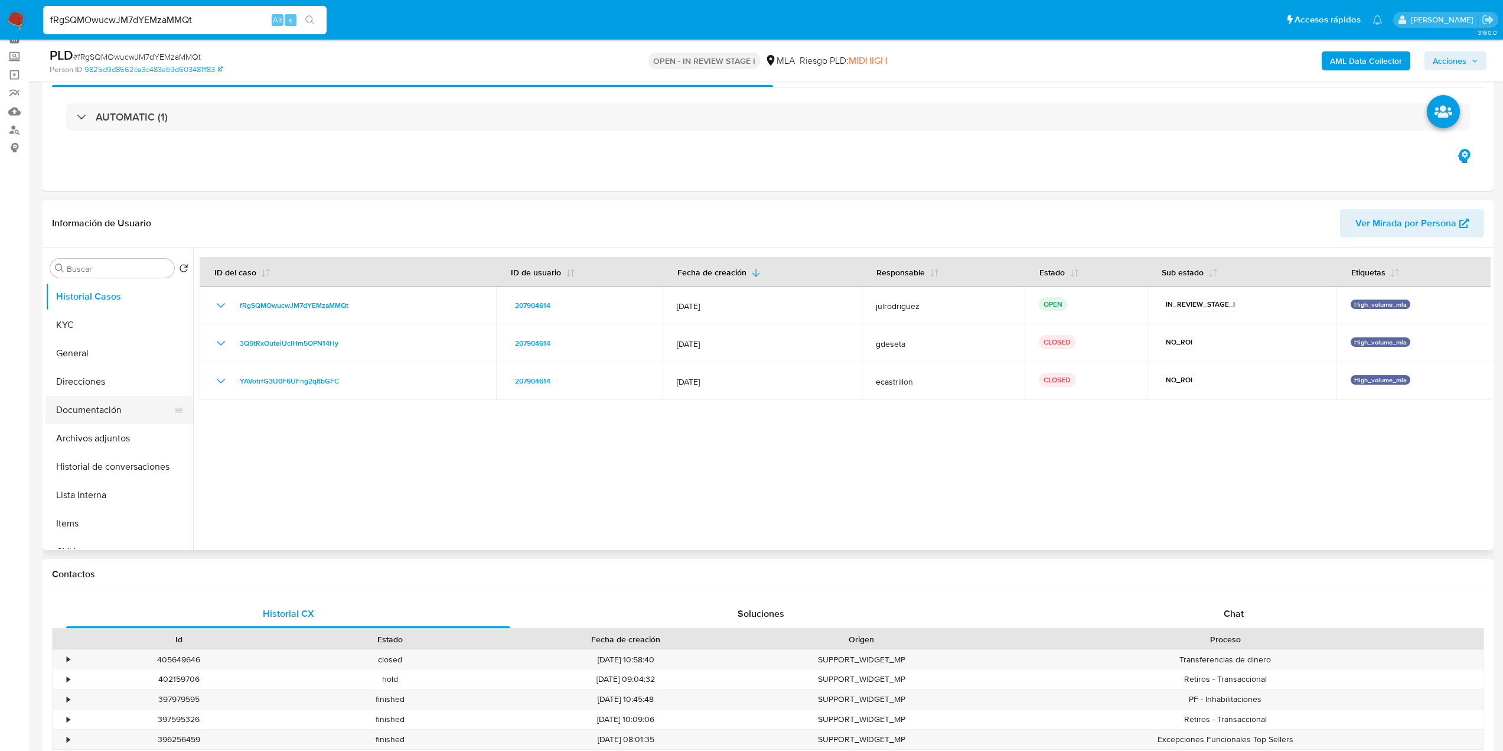
click at [98, 411] on button "Documentación" at bounding box center [114, 410] width 138 height 28
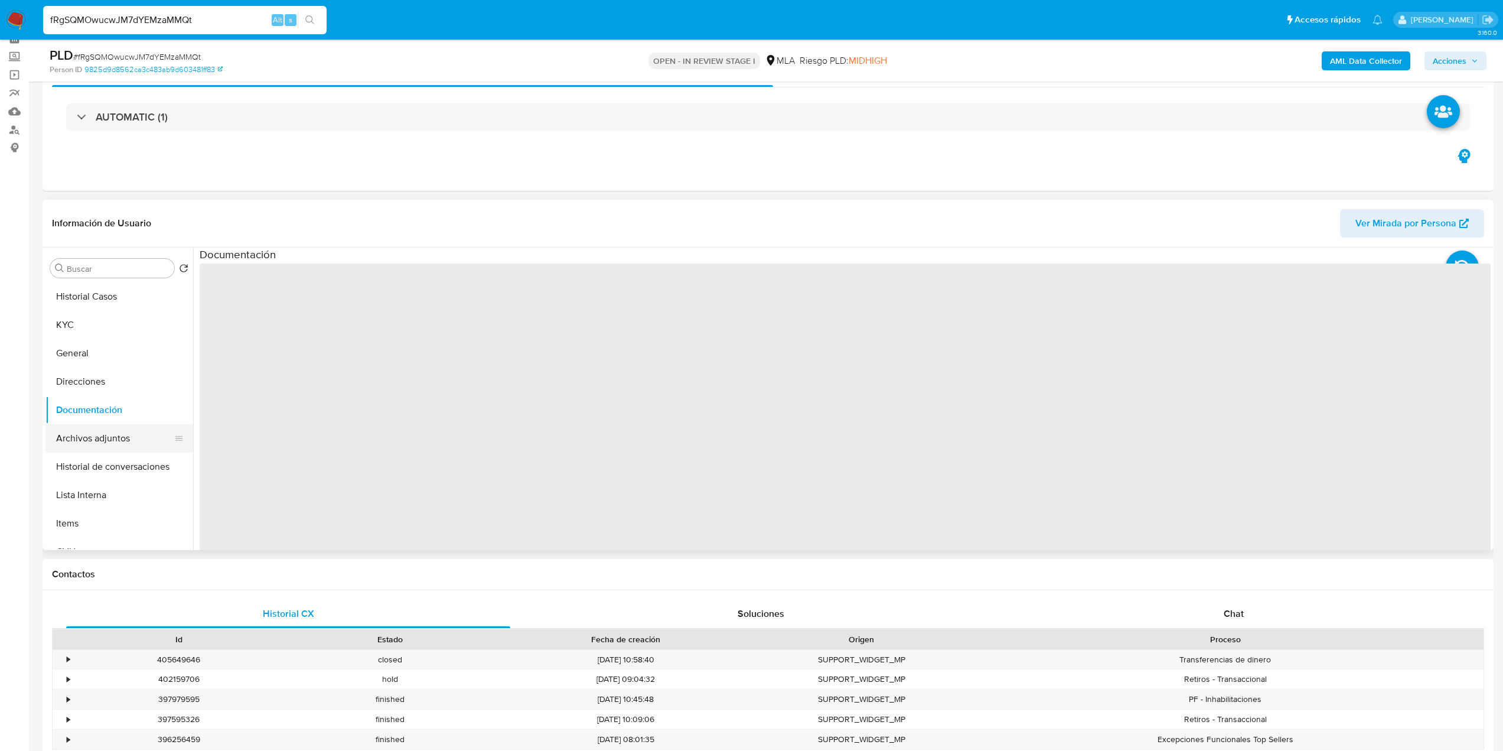
click at [101, 441] on button "Archivos adjuntos" at bounding box center [114, 438] width 138 height 28
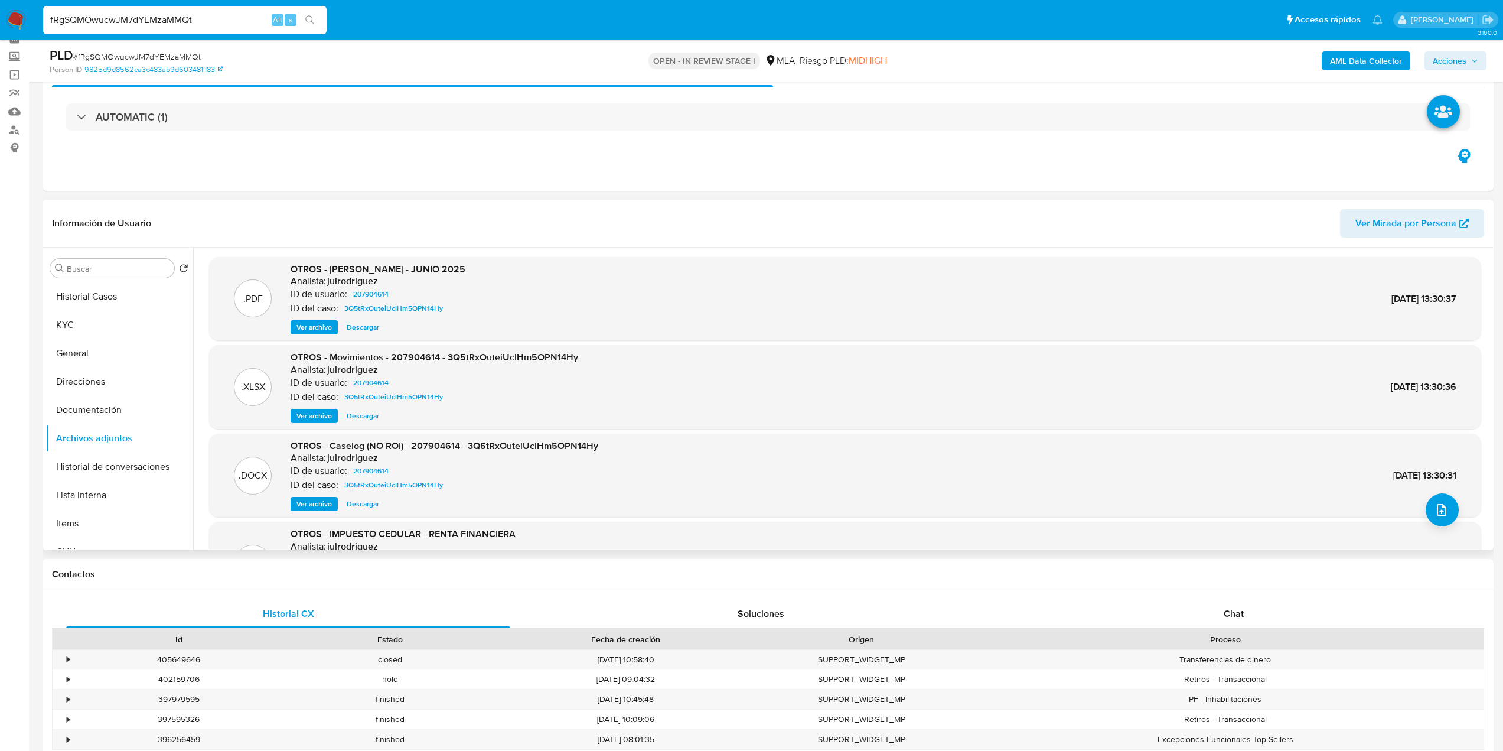
click at [321, 501] on span "Ver archivo" at bounding box center [313, 504] width 35 height 12
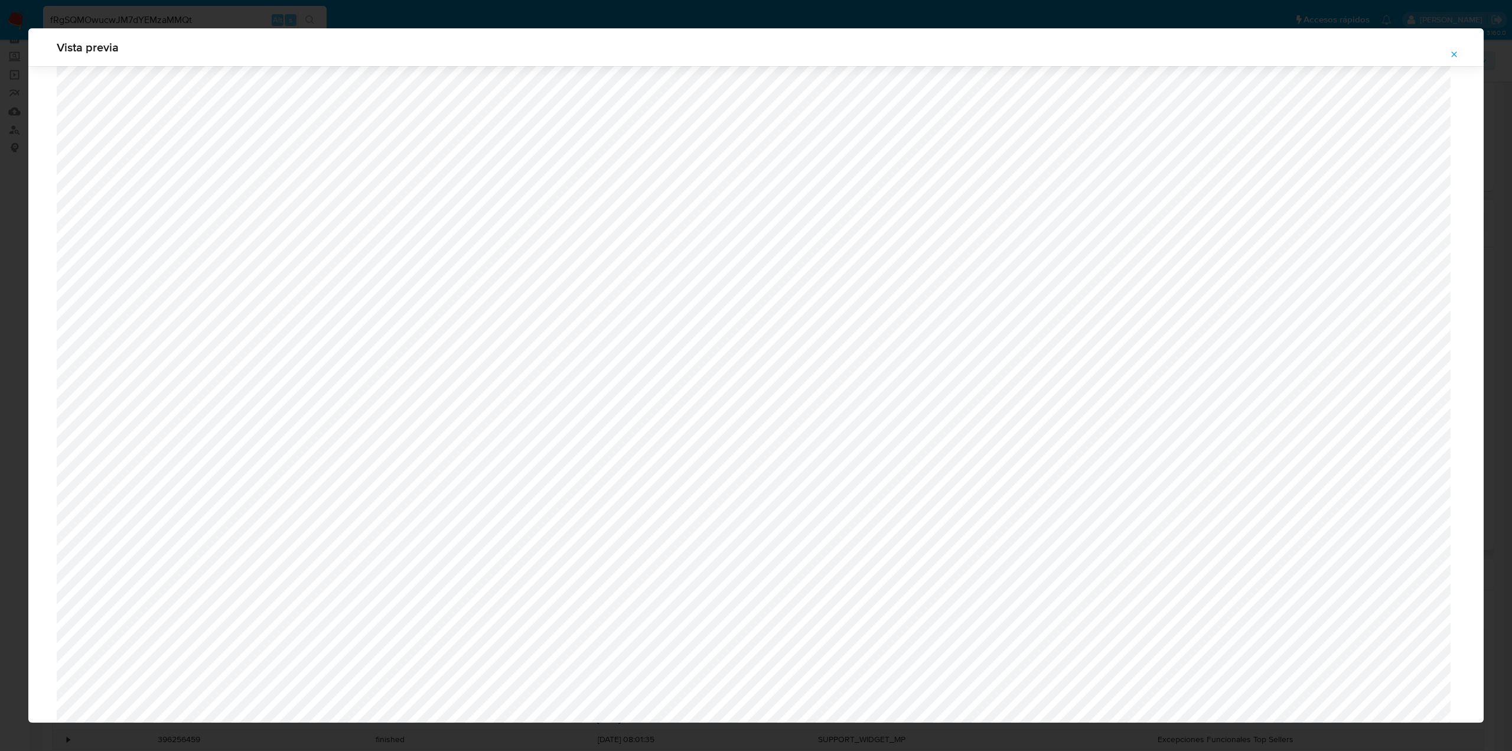
scroll to position [390, 0]
click at [1458, 54] on icon "Attachment preview" at bounding box center [1453, 54] width 9 height 9
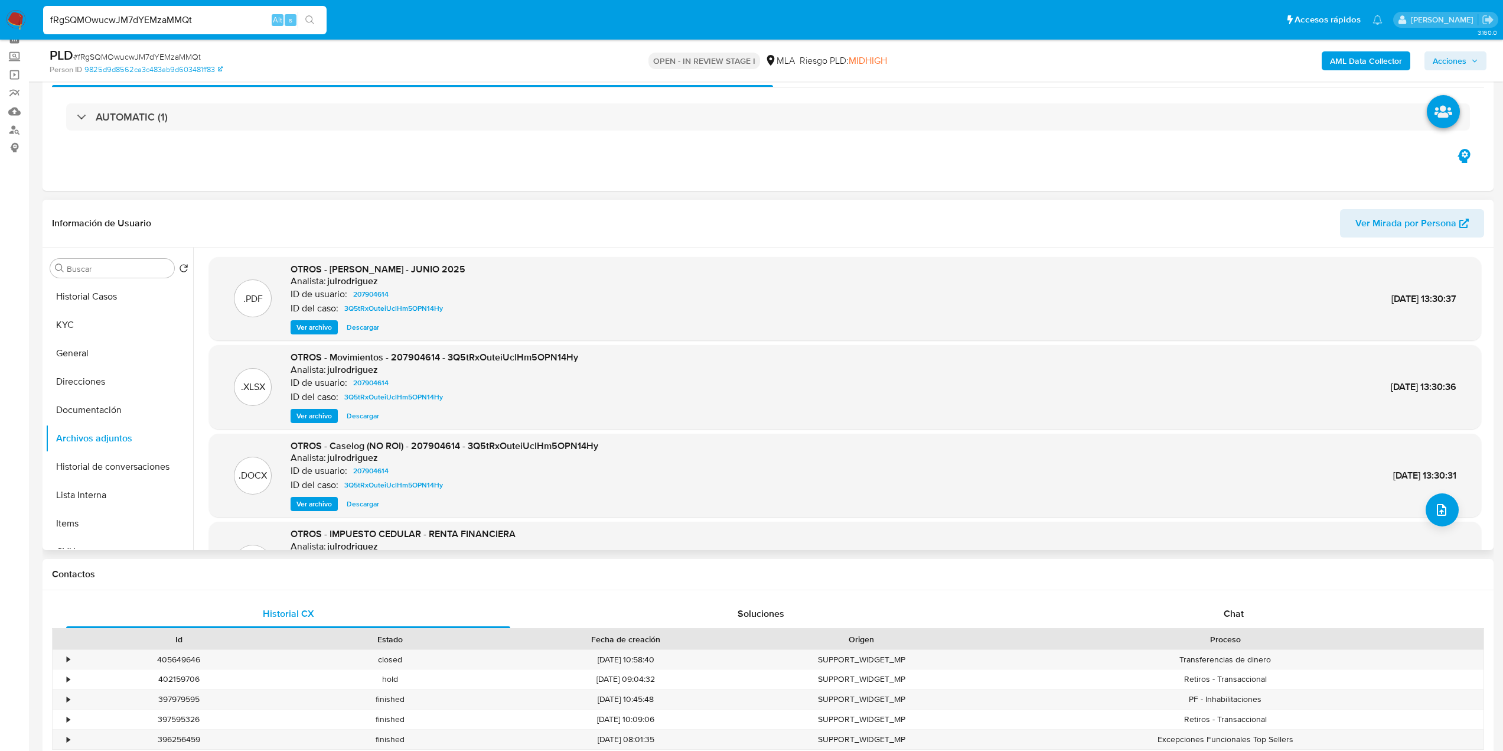
click at [315, 507] on span "Ver archivo" at bounding box center [313, 504] width 35 height 12
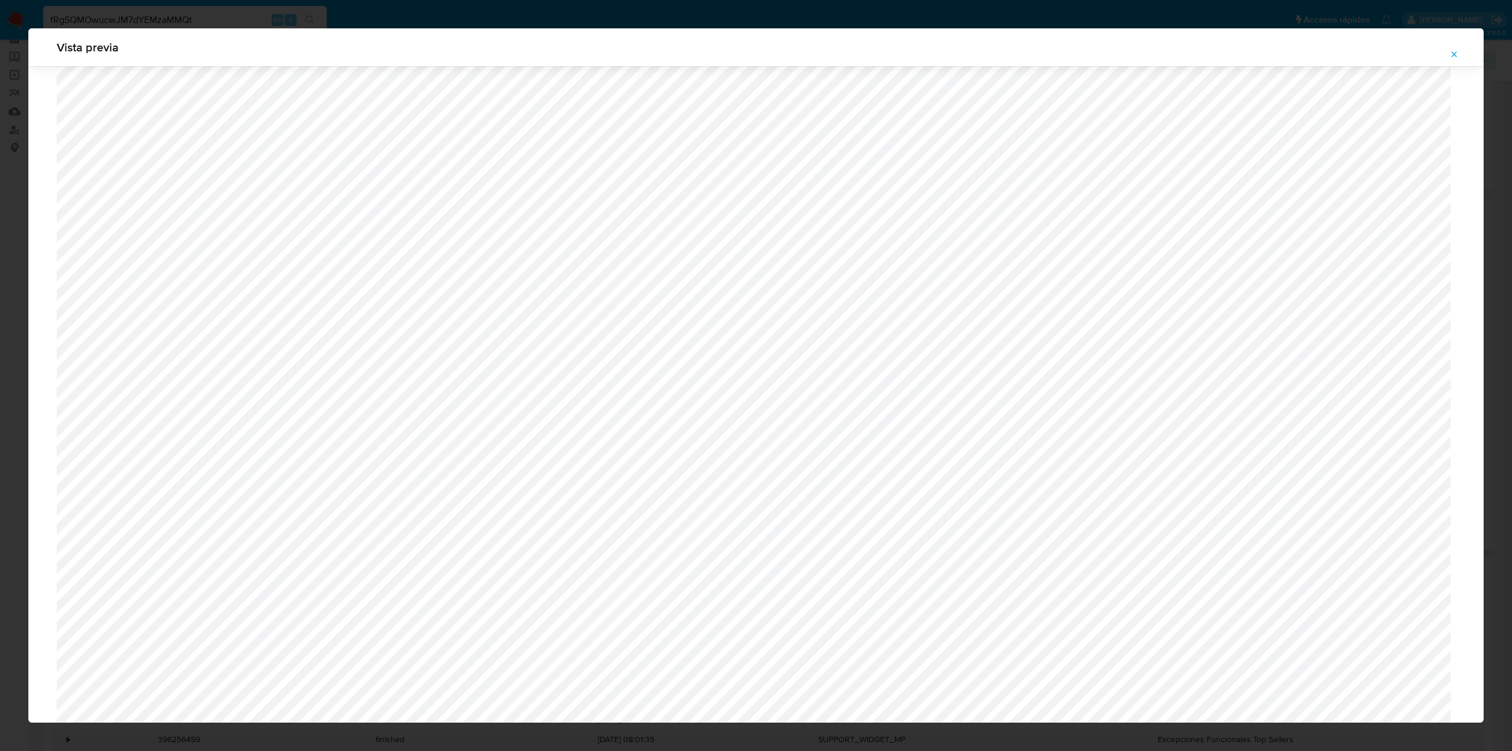
scroll to position [980, 0]
click at [1453, 53] on icon "Attachment preview" at bounding box center [1453, 54] width 9 height 9
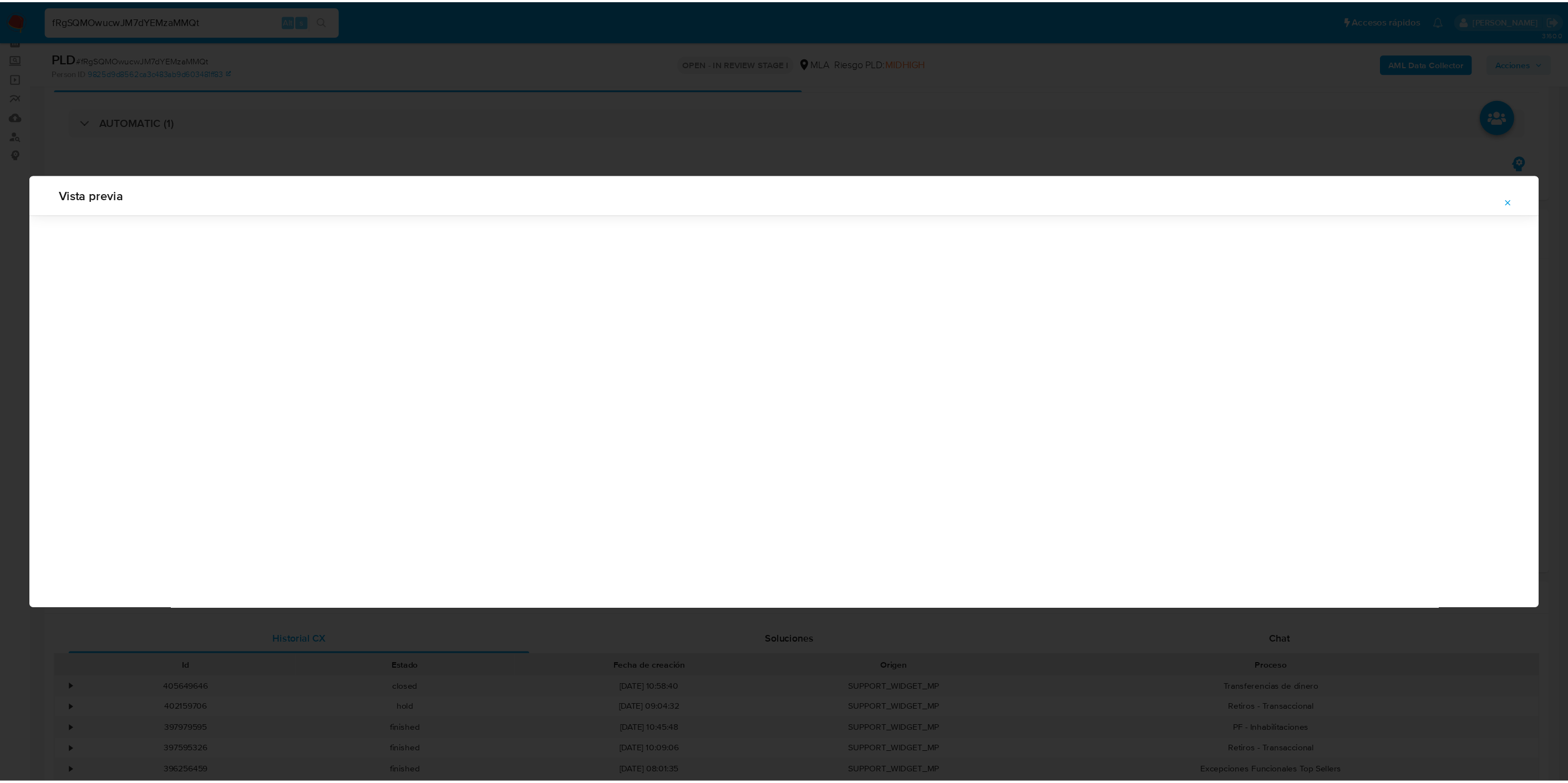
scroll to position [0, 0]
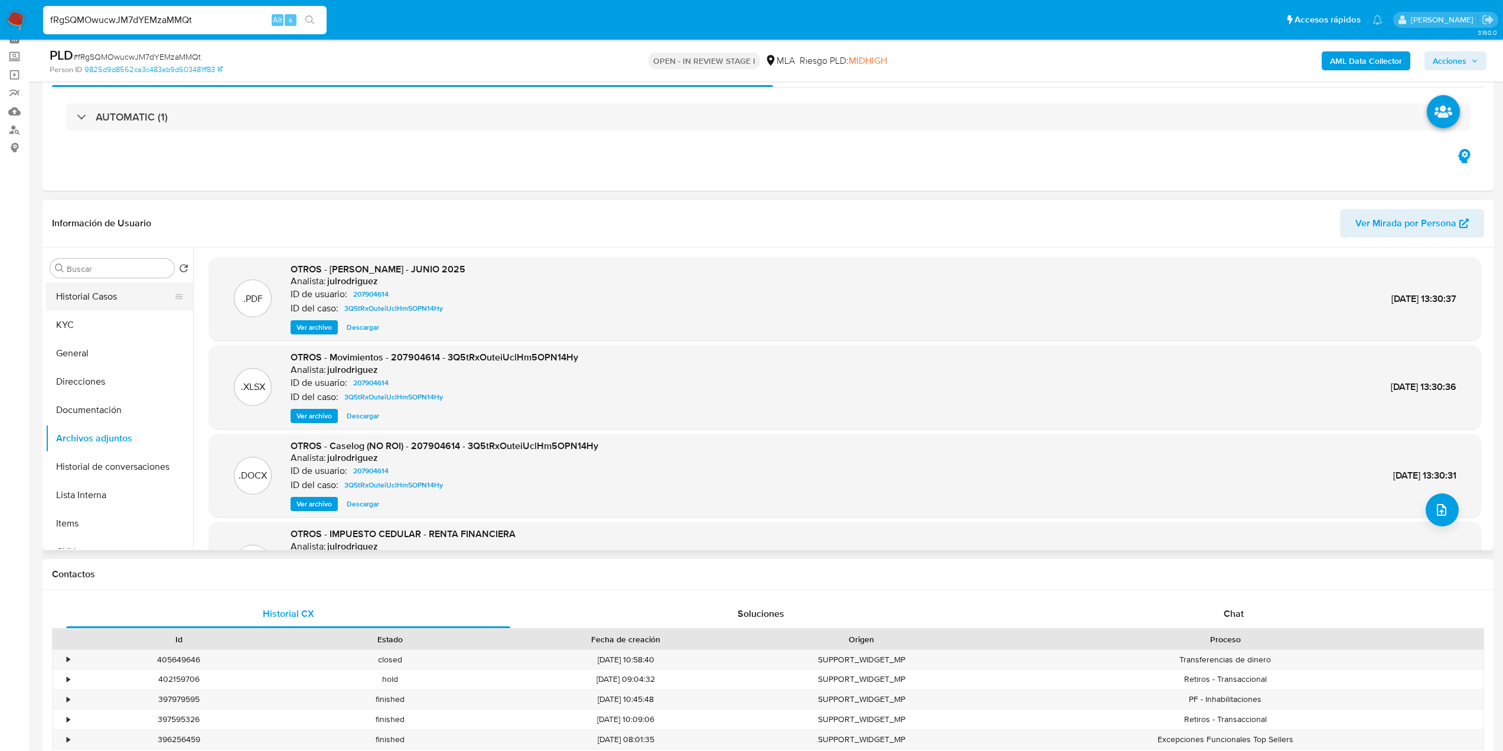
click at [122, 286] on button "Historial Casos" at bounding box center [114, 296] width 138 height 28
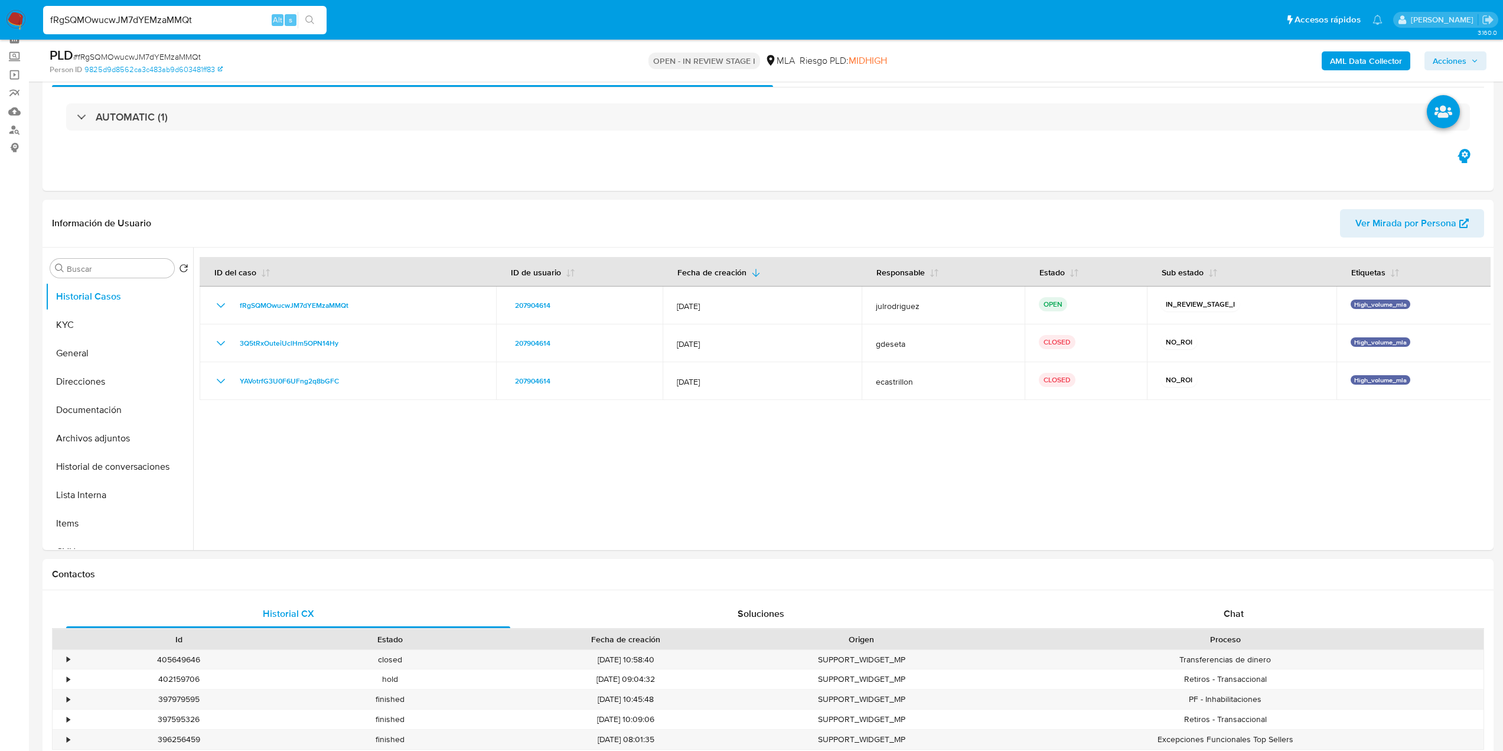
click at [1445, 69] on span "Acciones" at bounding box center [1450, 60] width 34 height 19
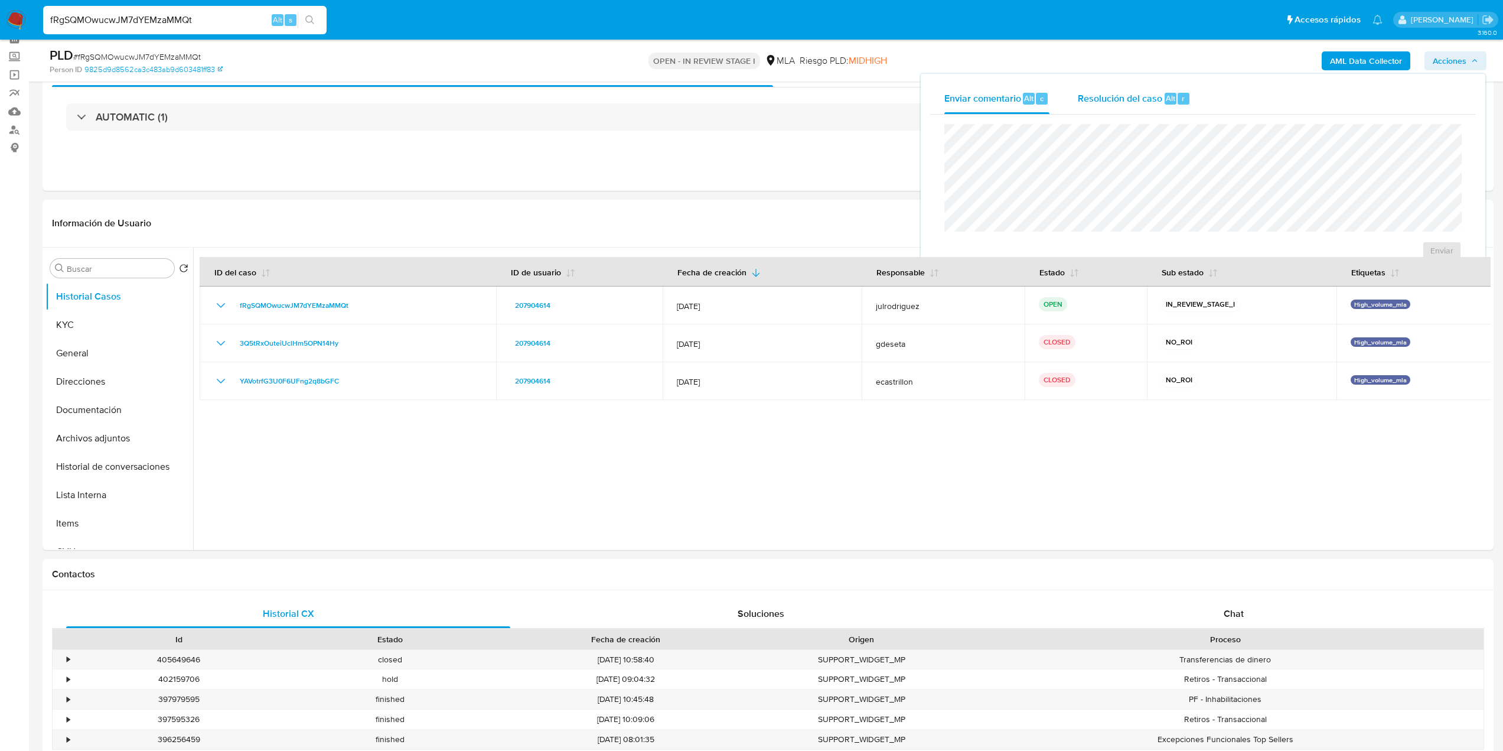
click at [1163, 105] on div "Resolución del caso Alt r" at bounding box center [1134, 98] width 113 height 31
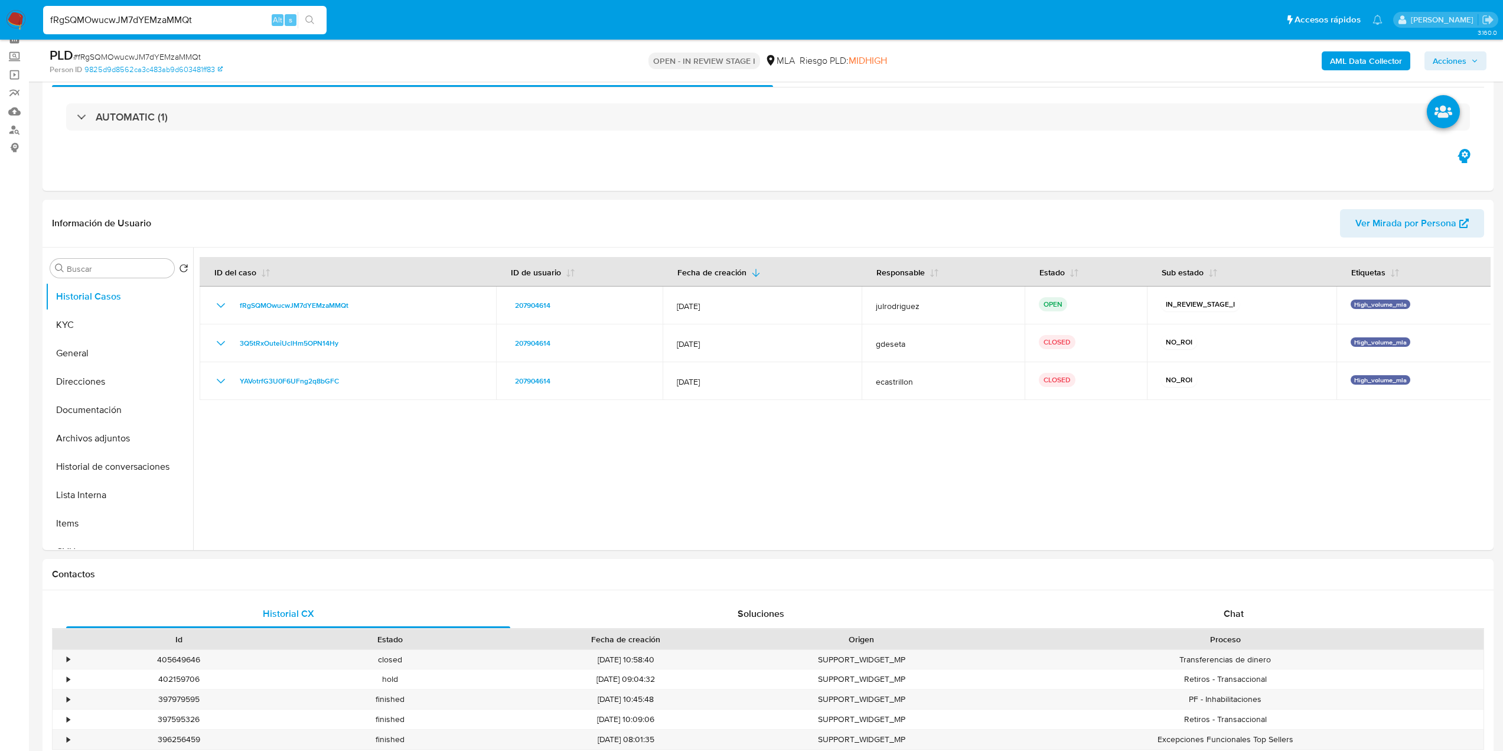
drag, startPoint x: 1436, startPoint y: 61, endPoint x: 1430, endPoint y: 60, distance: 6.0
click at [1436, 59] on span "Acciones" at bounding box center [1450, 60] width 34 height 19
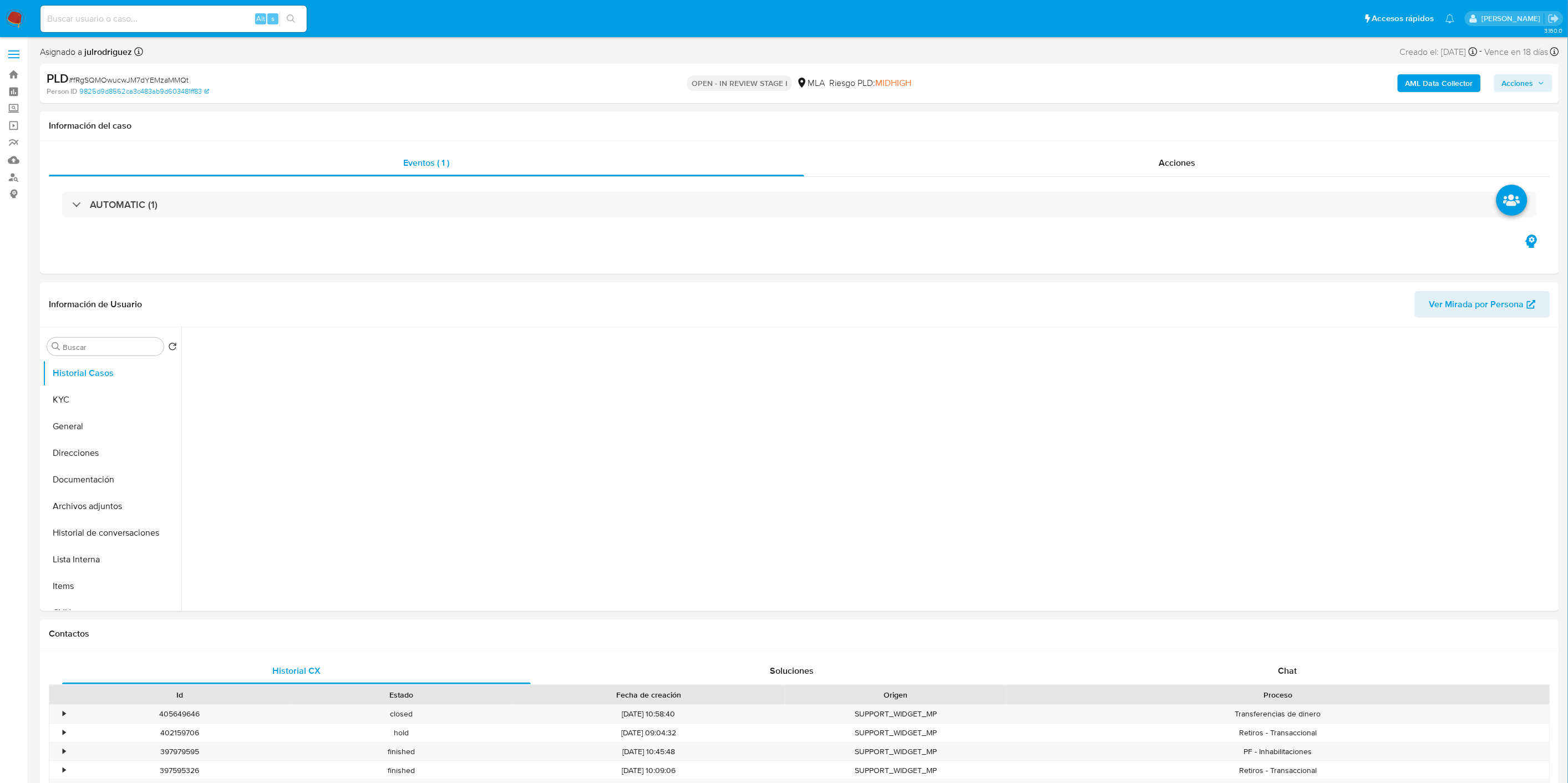
select select "10"
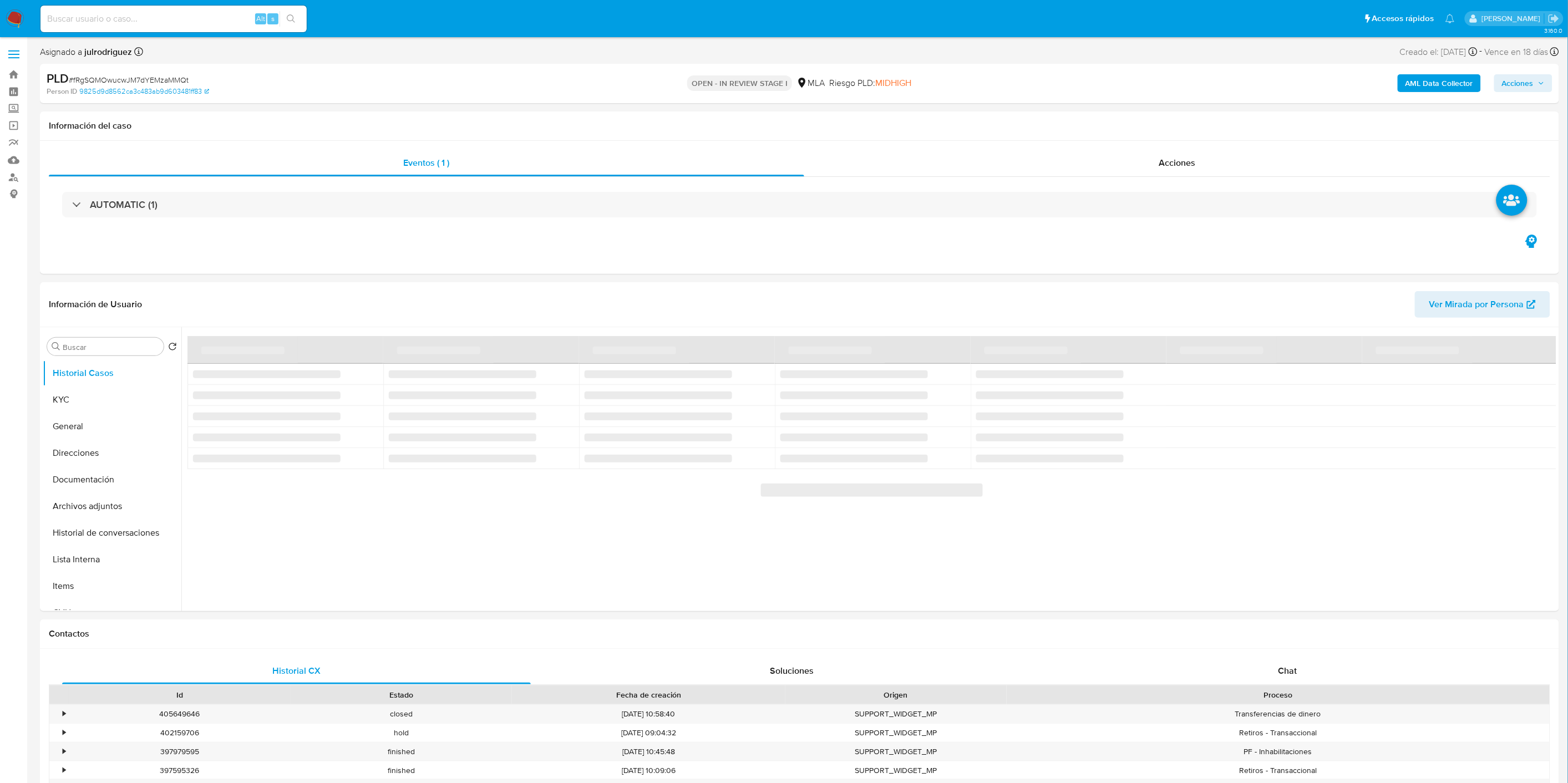
click at [1545, 88] on span "Acciones" at bounding box center [1522, 83] width 42 height 16
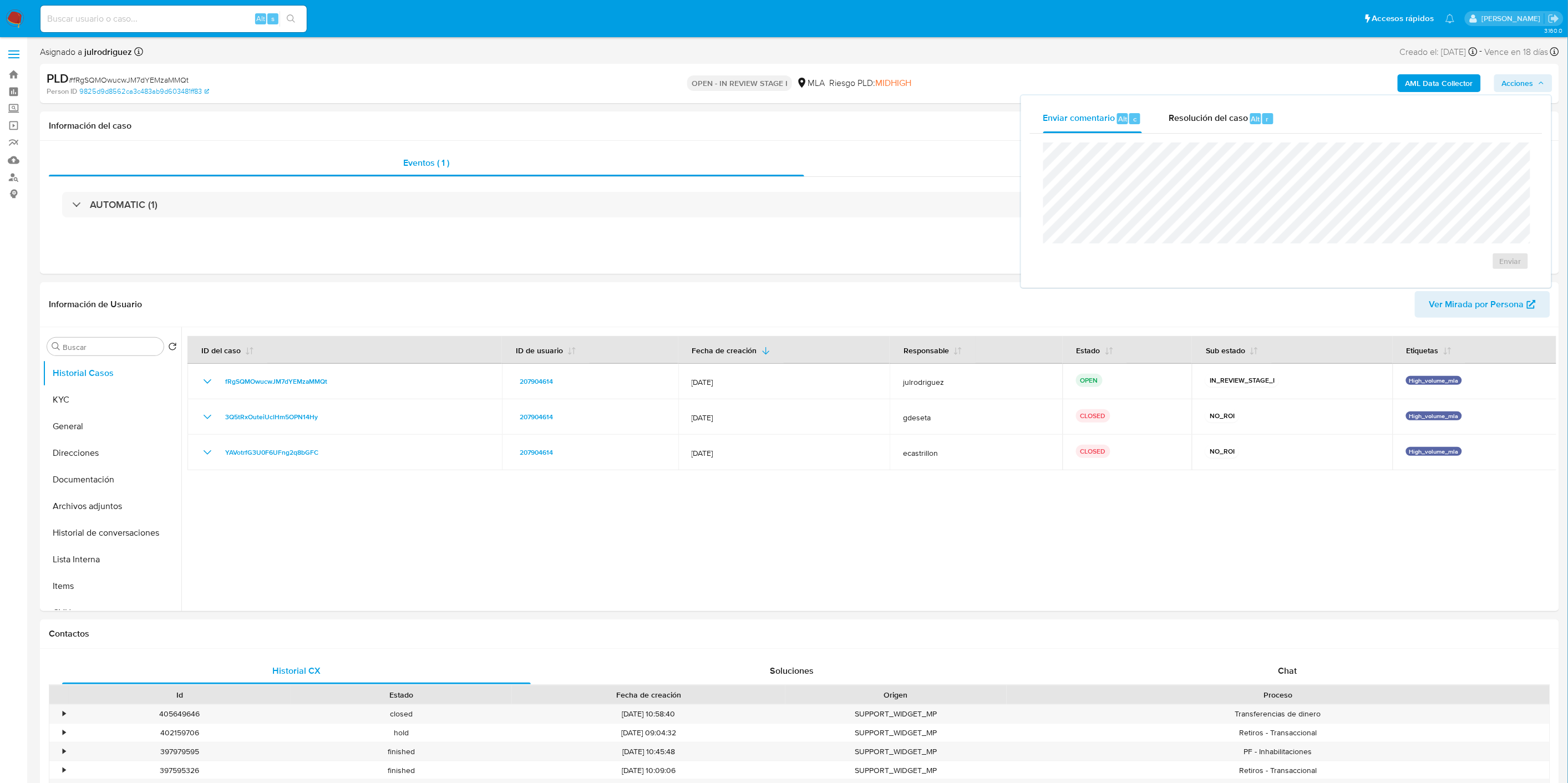
click at [1231, 136] on div "Enviar" at bounding box center [1286, 206] width 513 height 146
click at [1227, 123] on span "Resolución del caso" at bounding box center [1207, 118] width 79 height 13
click at [1381, 267] on span "No ROI Proposal" at bounding box center [1401, 268] width 57 height 16
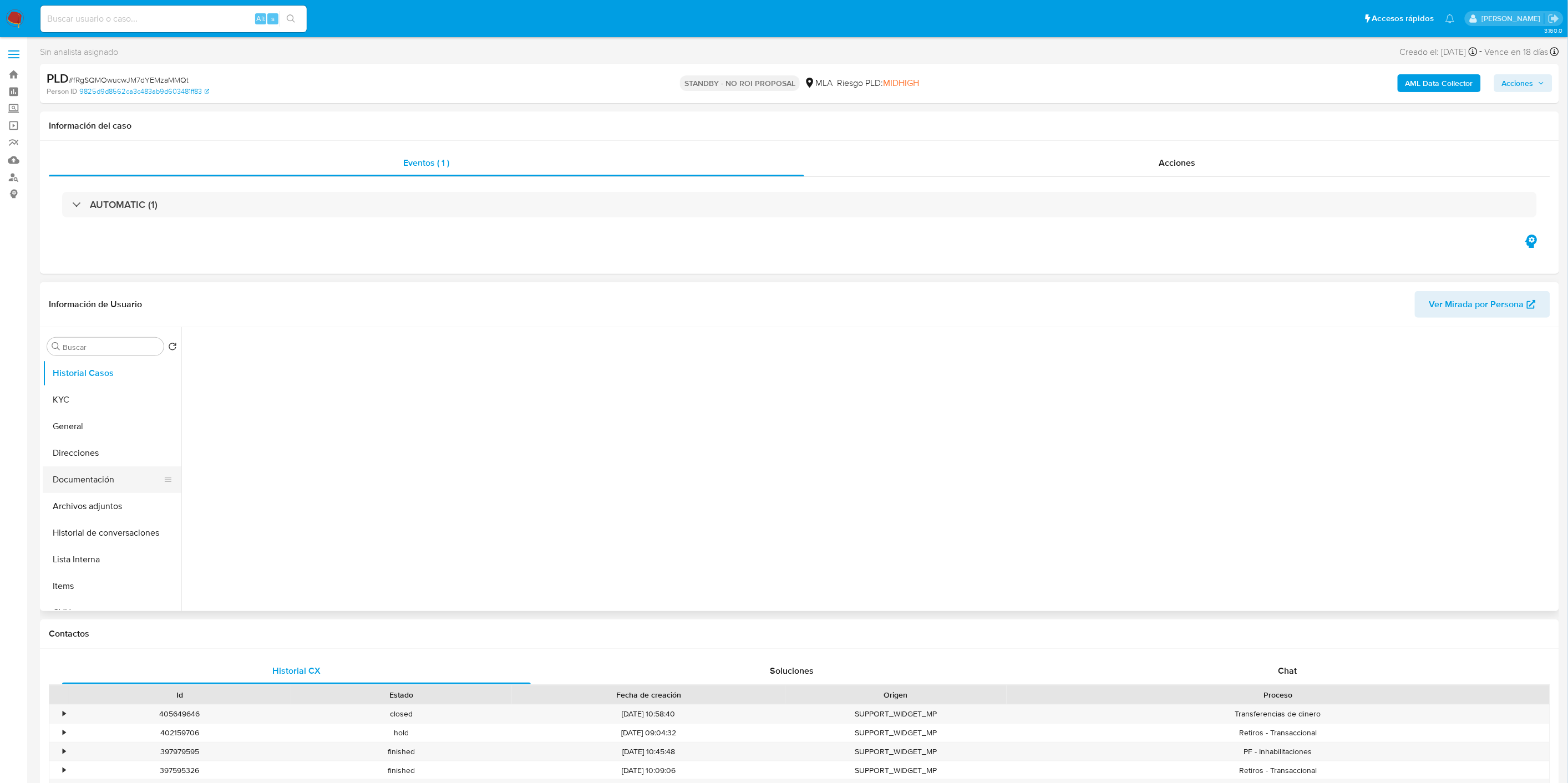
select select "10"
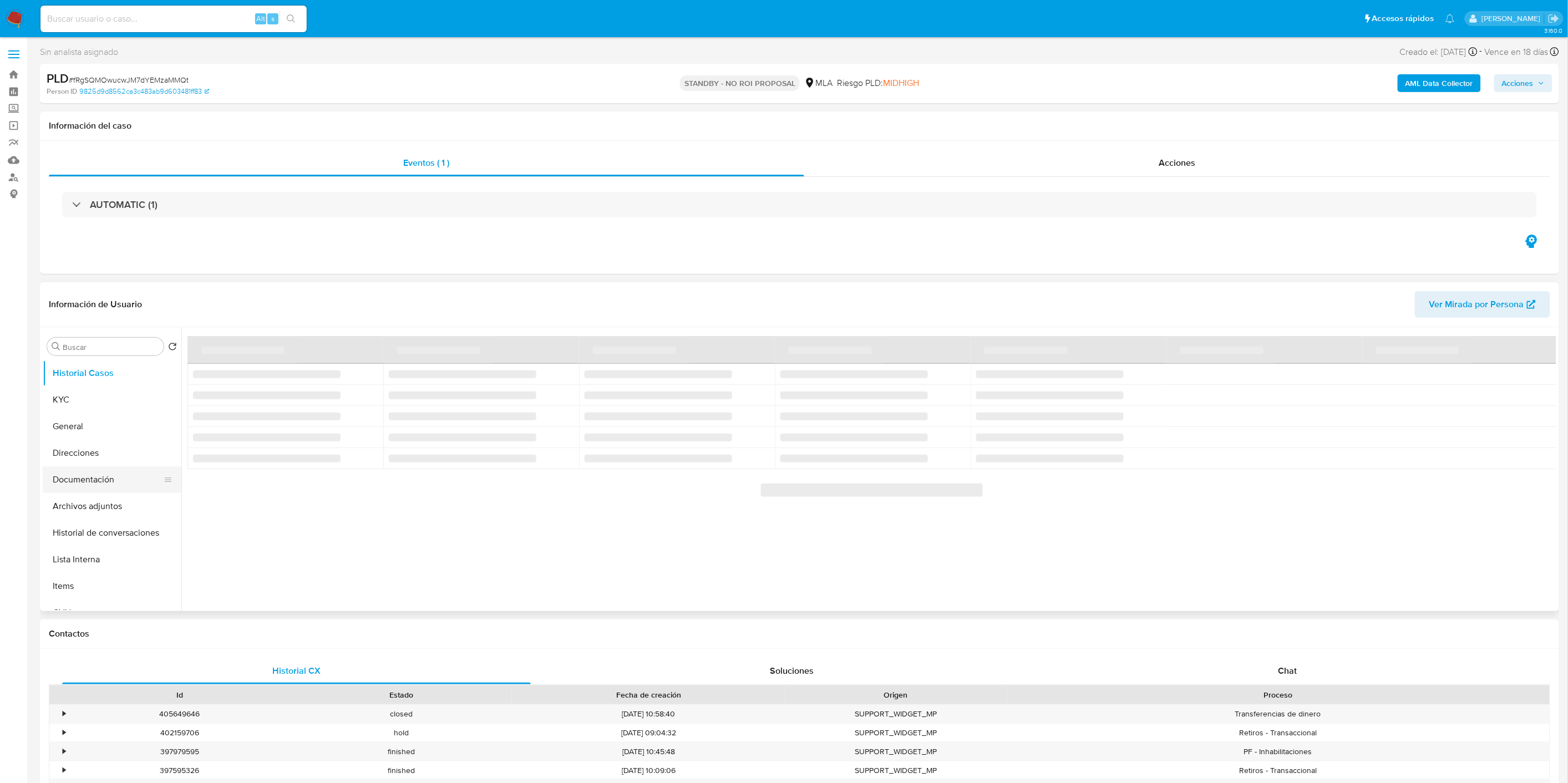
click at [106, 472] on button "Documentación" at bounding box center [107, 480] width 130 height 26
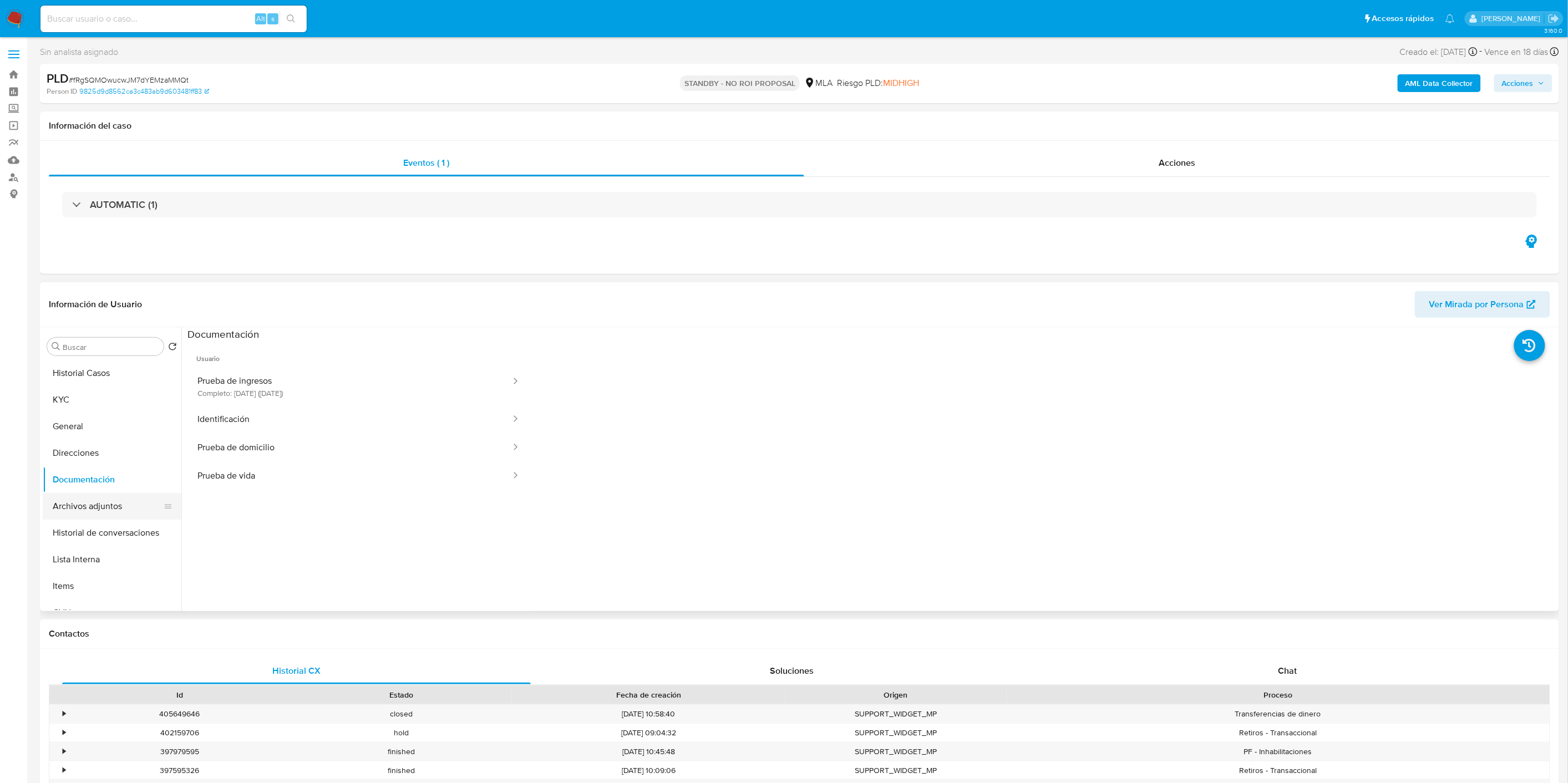
click at [106, 496] on button "Archivos adjuntos" at bounding box center [107, 506] width 130 height 26
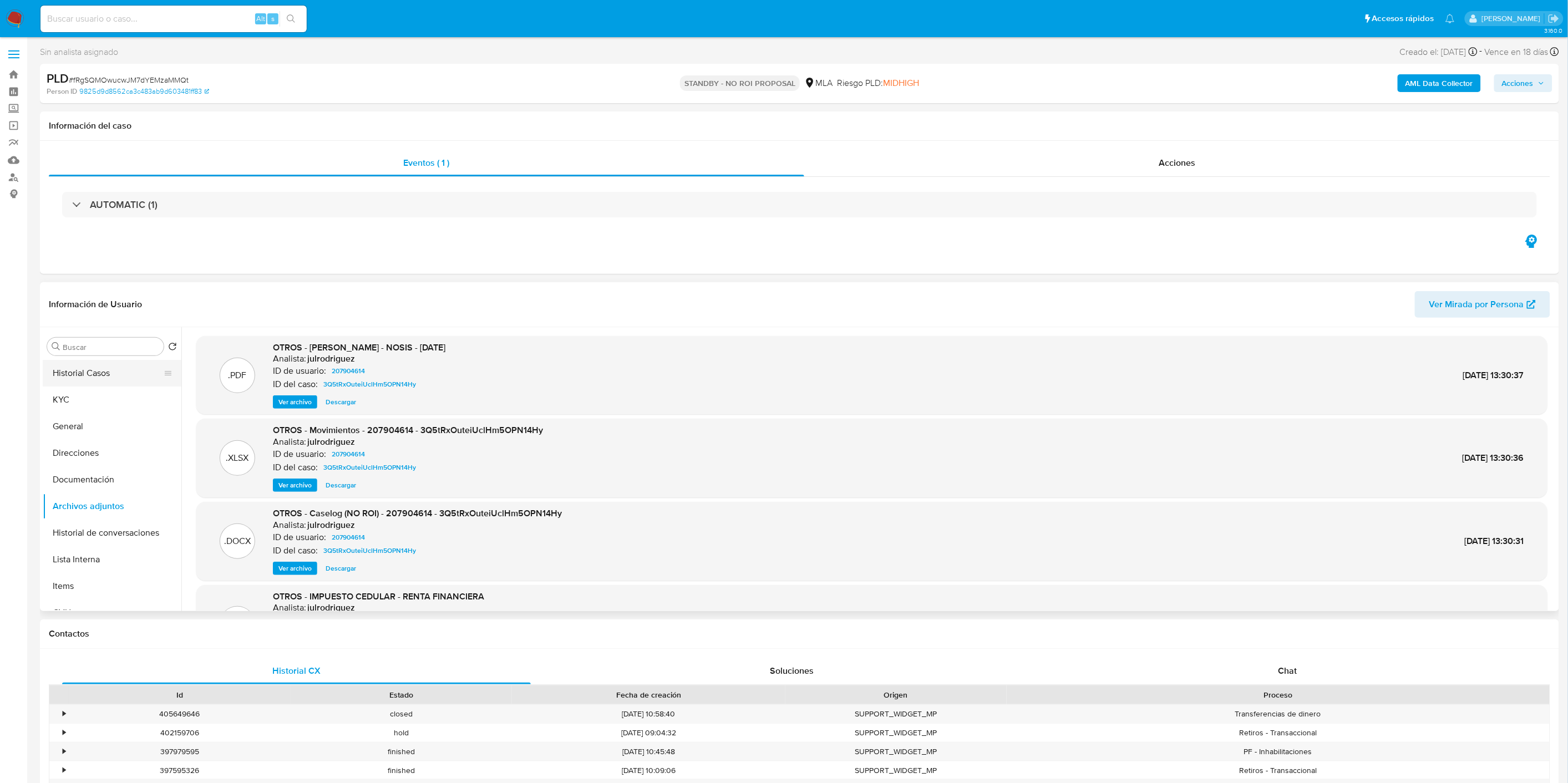
click at [89, 381] on button "Historial Casos" at bounding box center [107, 373] width 130 height 26
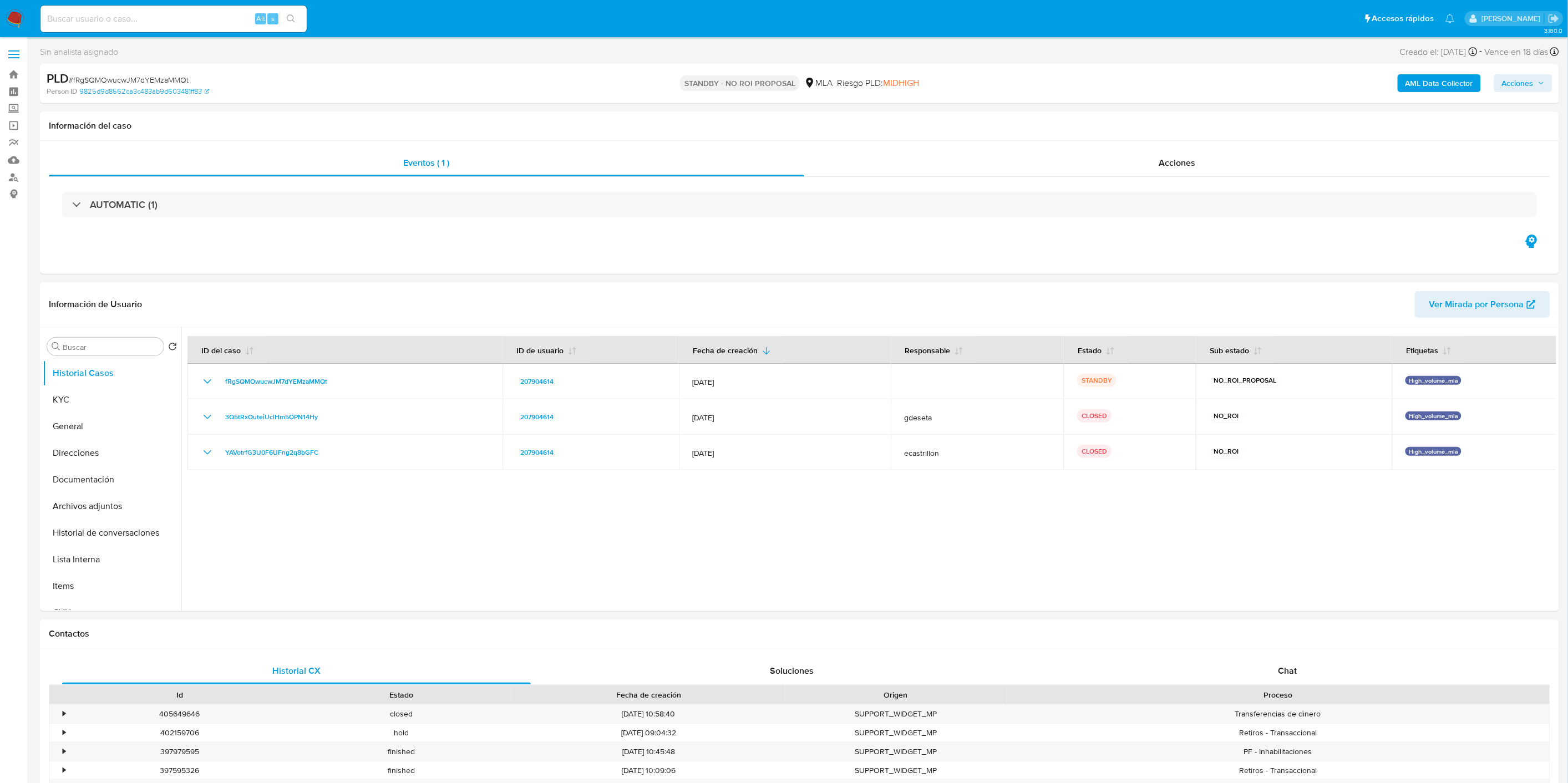
click at [157, 10] on div "Alt s" at bounding box center [173, 19] width 266 height 26
click at [166, 15] on input at bounding box center [173, 18] width 266 height 14
paste input "bMh4ptxBf54sQYagFwVedaB8"
type input "bMh4ptxBf54sQYagFwVedaB8"
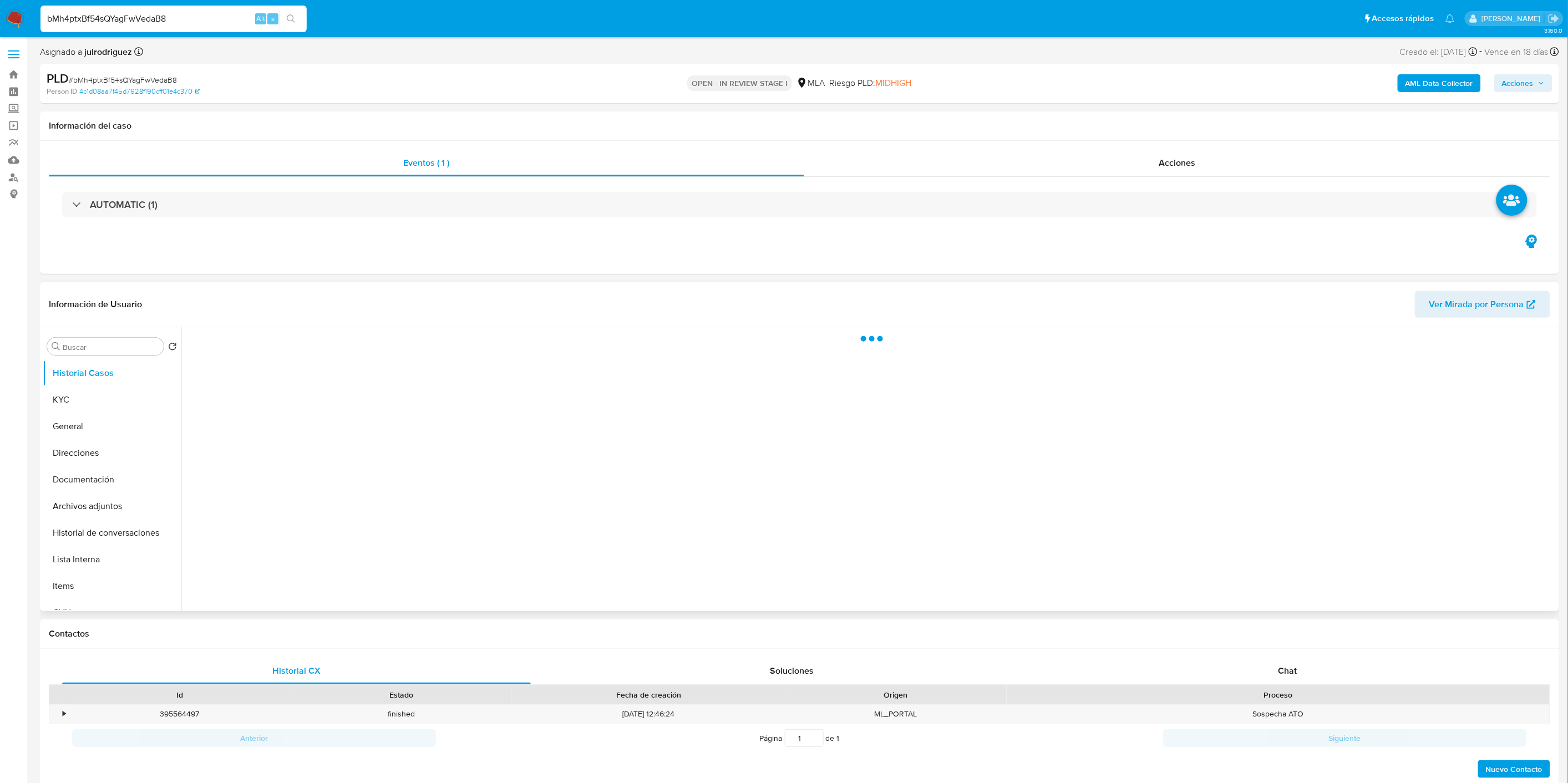
select select "10"
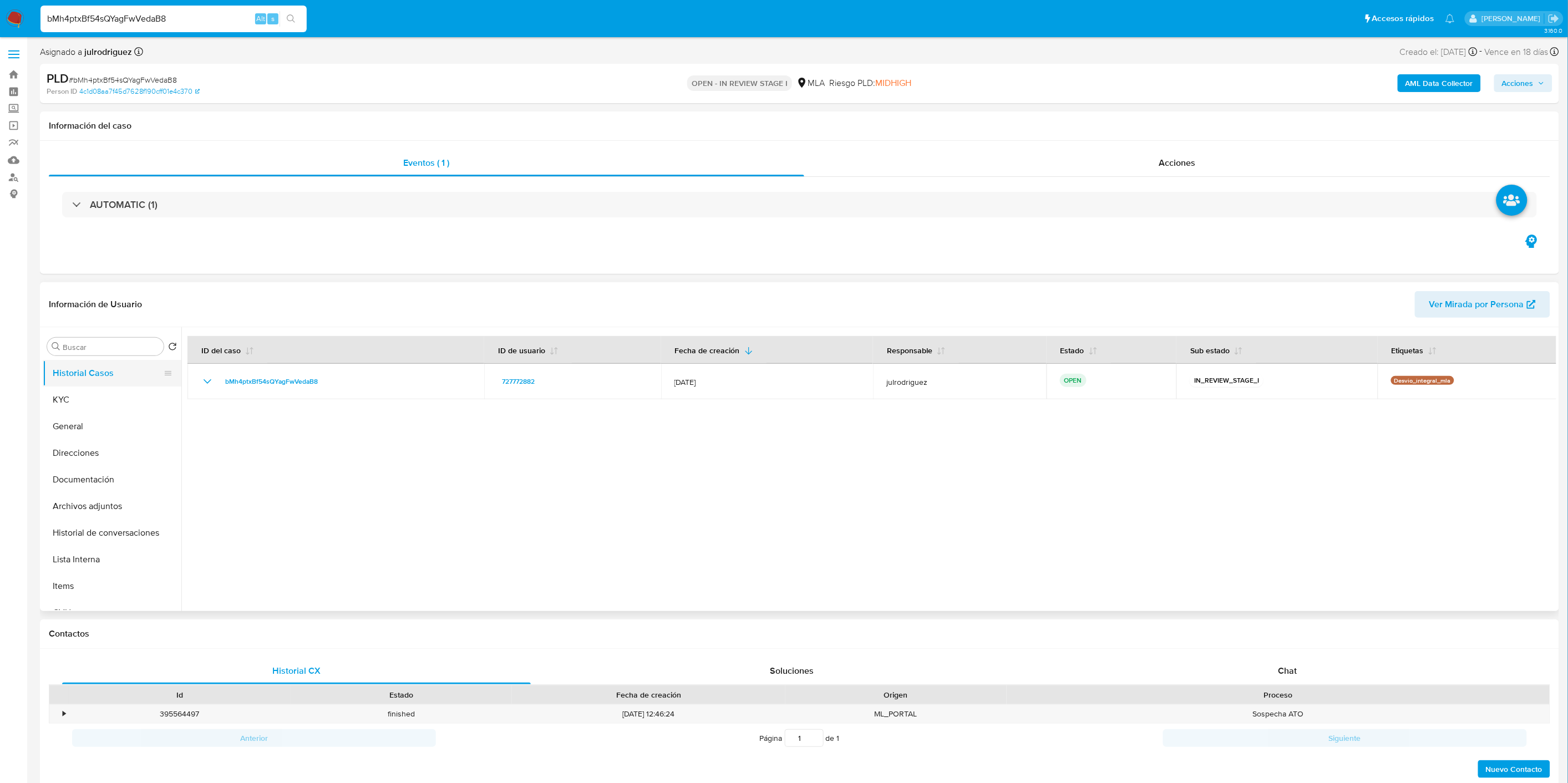
click at [97, 386] on button "Historial Casos" at bounding box center [107, 373] width 130 height 26
click at [70, 410] on button "KYC" at bounding box center [107, 400] width 130 height 26
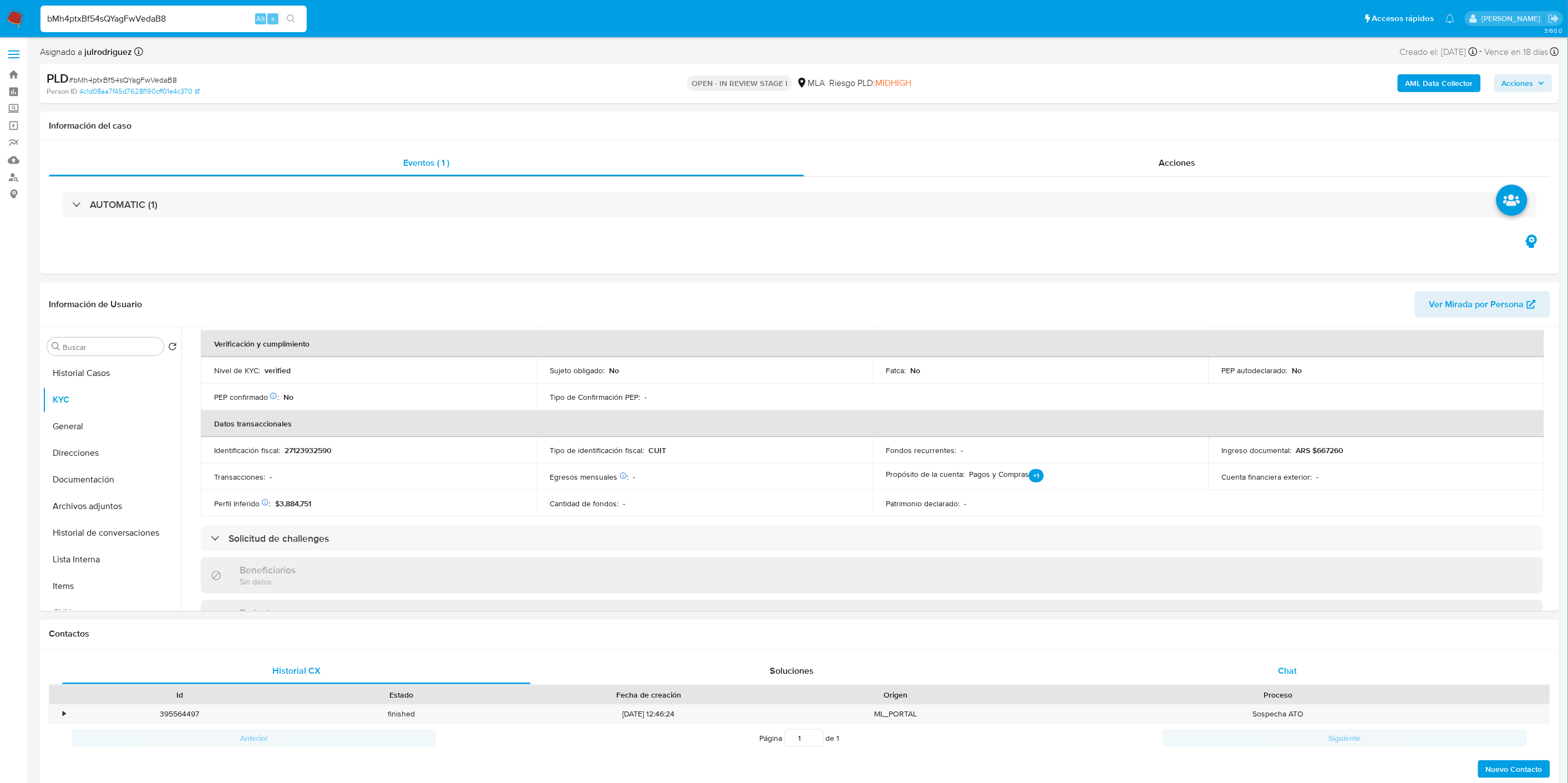
scroll to position [308, 0]
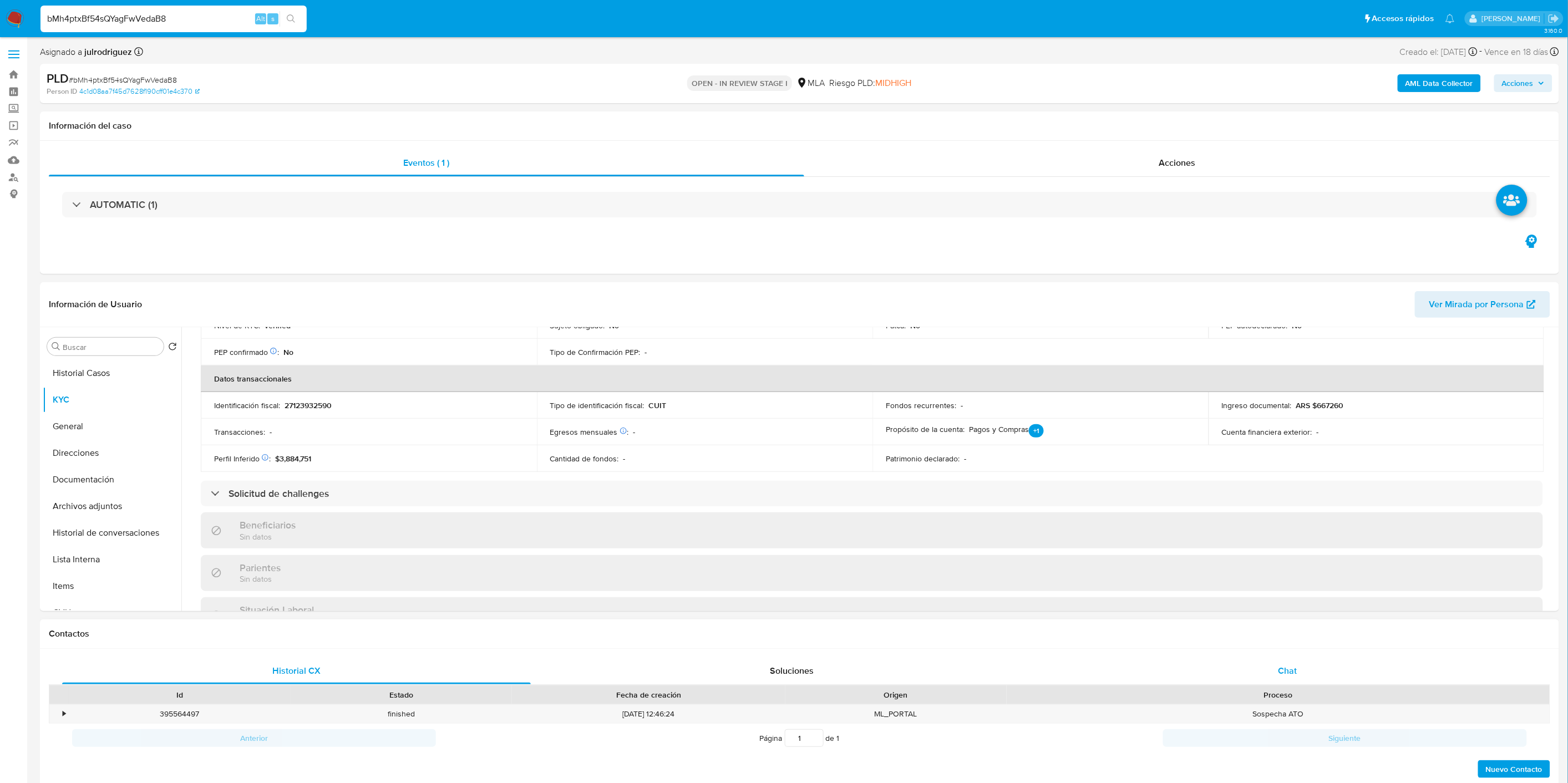
drag, startPoint x: 1299, startPoint y: 671, endPoint x: 1293, endPoint y: 671, distance: 6.0
click at [1299, 671] on div "Chat" at bounding box center [1286, 670] width 469 height 26
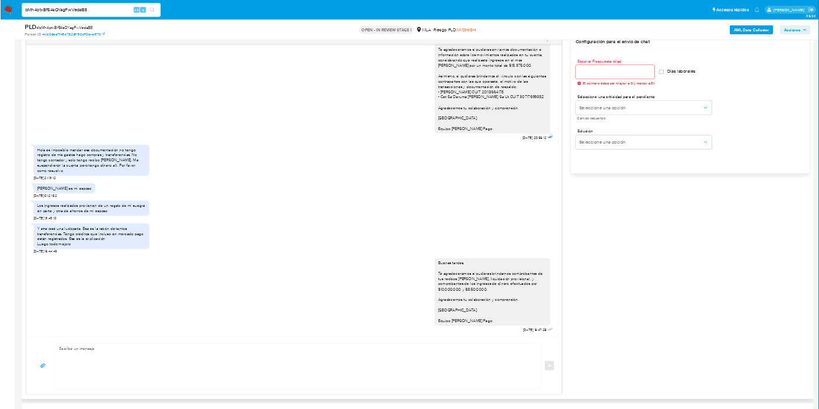
scroll to position [459, 0]
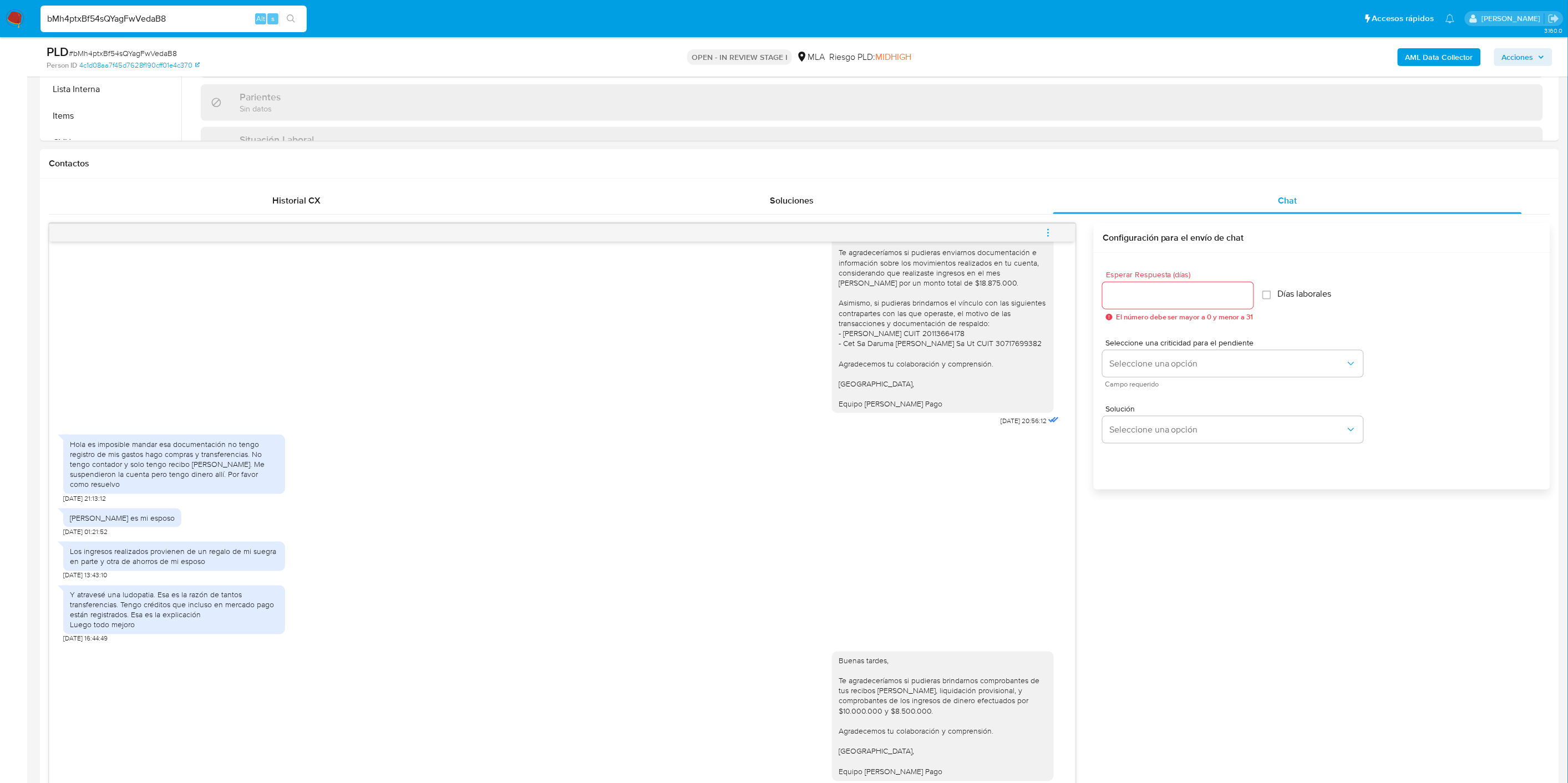
click at [1044, 234] on icon "menu-action" at bounding box center [1048, 233] width 10 height 10
click at [923, 219] on li "Cerrar conversación" at bounding box center [973, 210] width 114 height 20
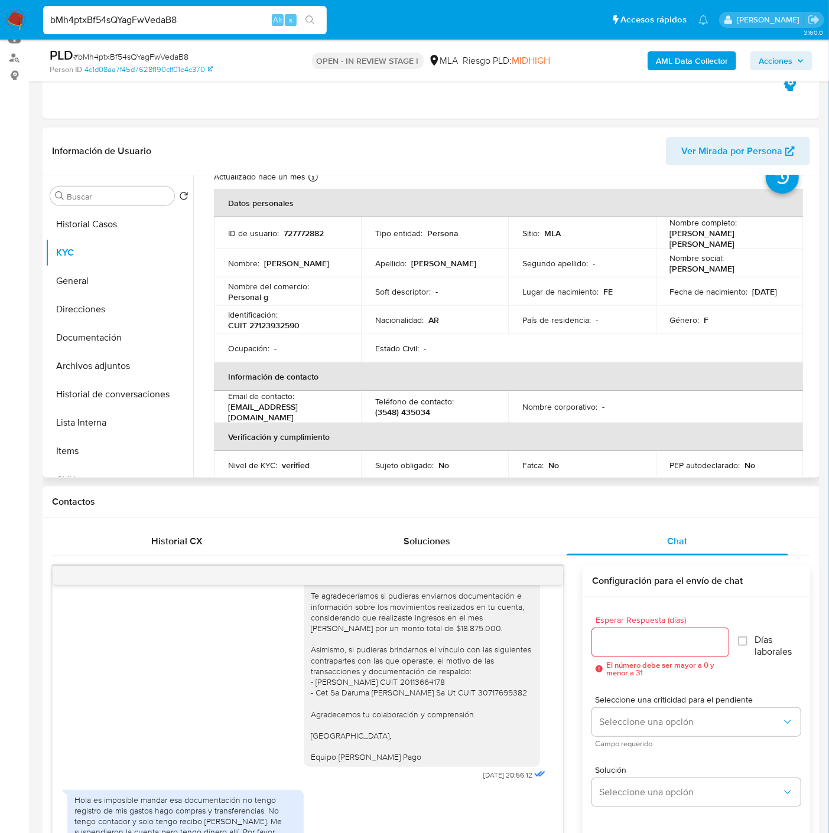
scroll to position [66, 0]
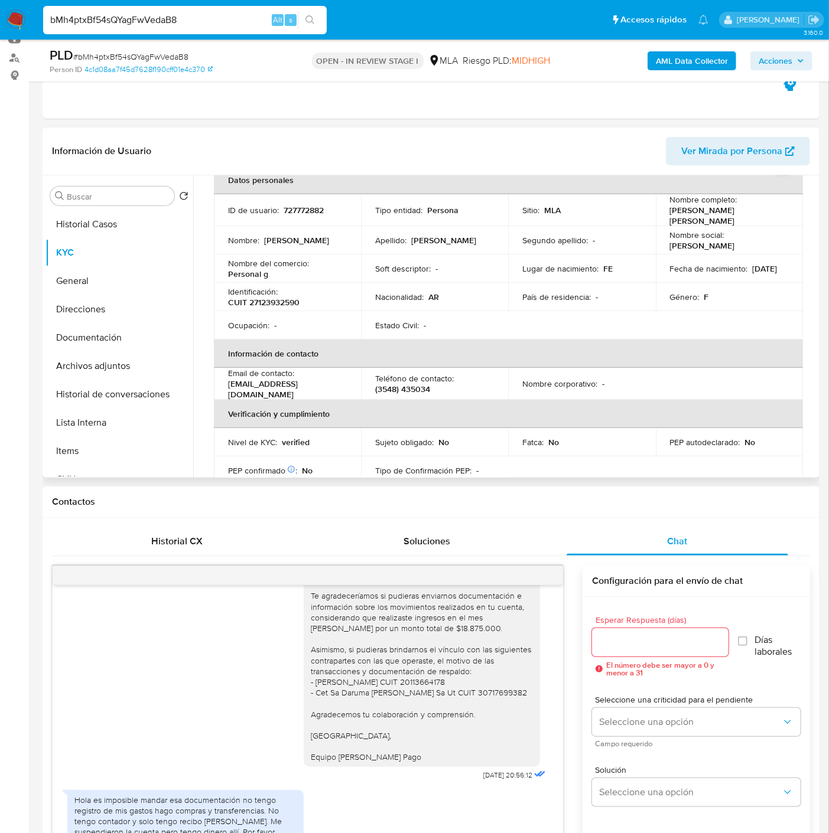
drag, startPoint x: 356, startPoint y: 389, endPoint x: 220, endPoint y: 387, distance: 135.2
click at [220, 387] on td "Email de contacto : graciela_gomenuka@yahoo.com.ar" at bounding box center [287, 384] width 147 height 32
copy p "graciela_gomenuka@yahoo.com.a"
click at [126, 286] on button "General" at bounding box center [114, 281] width 138 height 28
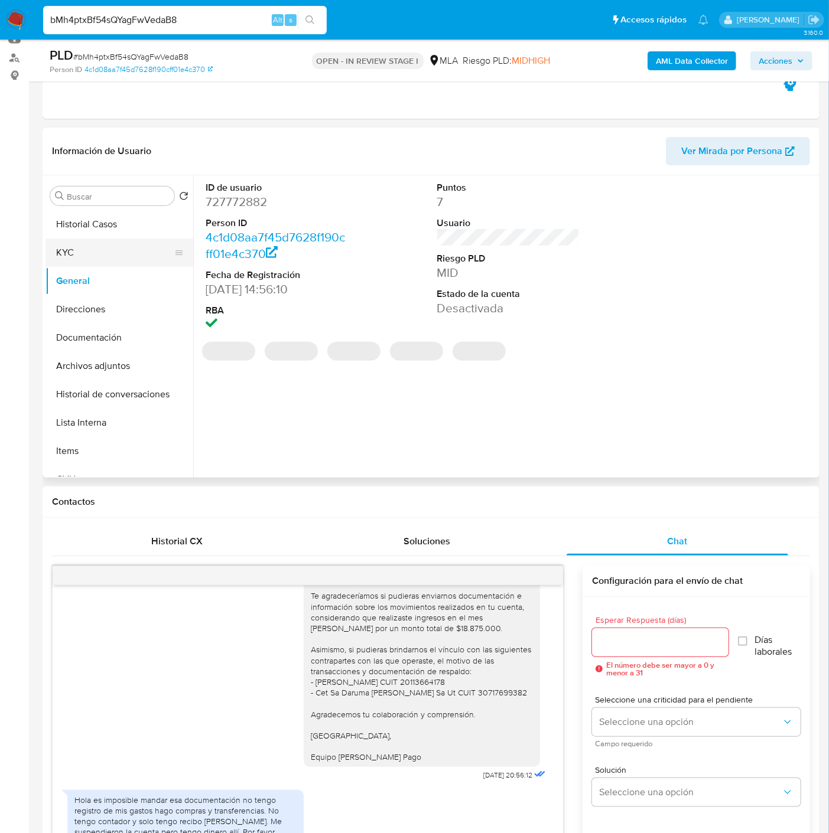
click at [119, 262] on button "KYC" at bounding box center [114, 253] width 138 height 28
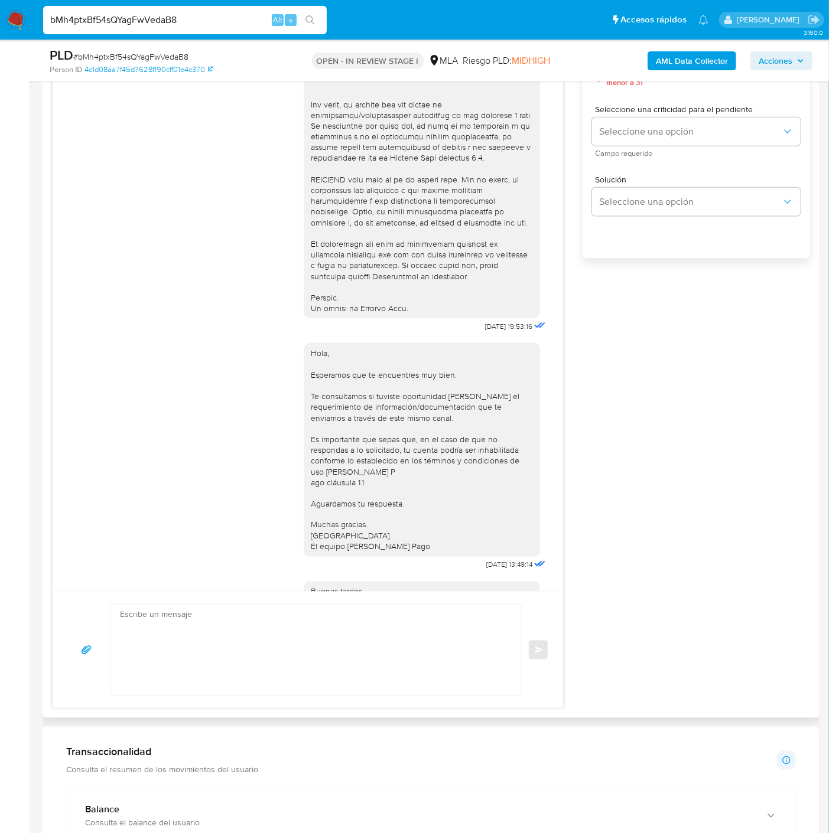
scroll to position [393, 0]
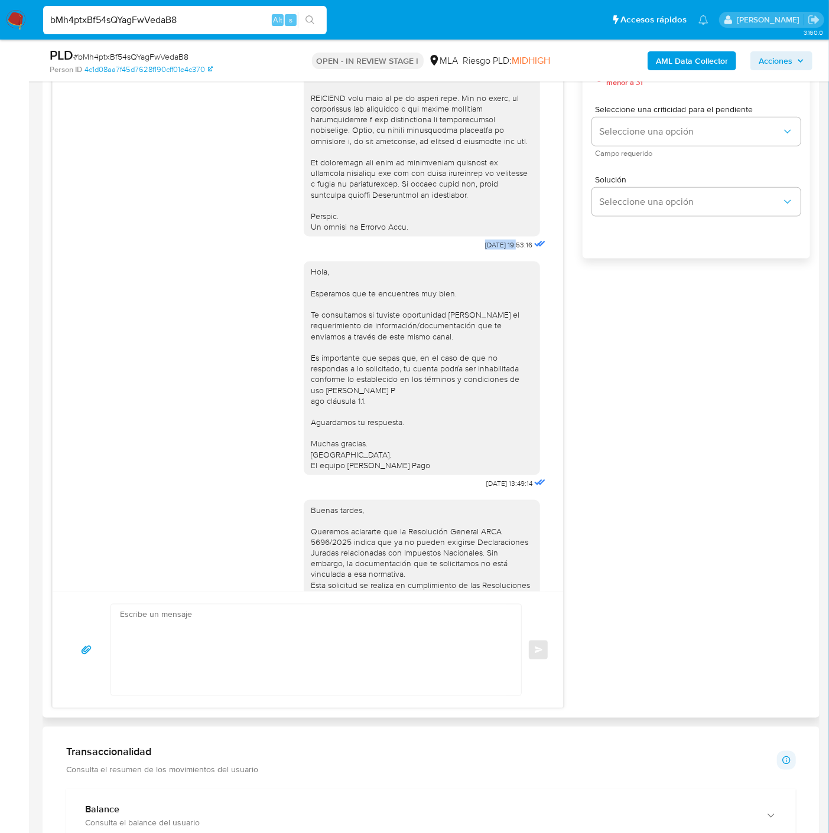
drag, startPoint x: 487, startPoint y: 267, endPoint x: 496, endPoint y: 268, distance: 9.5
copy span "[DATE]"
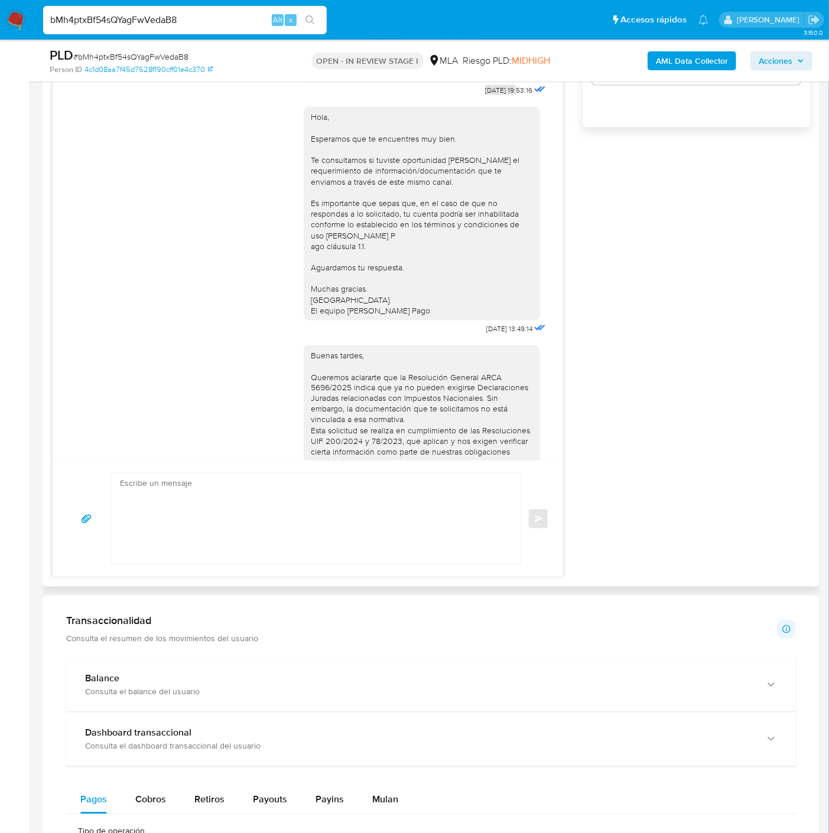
scroll to position [459, 0]
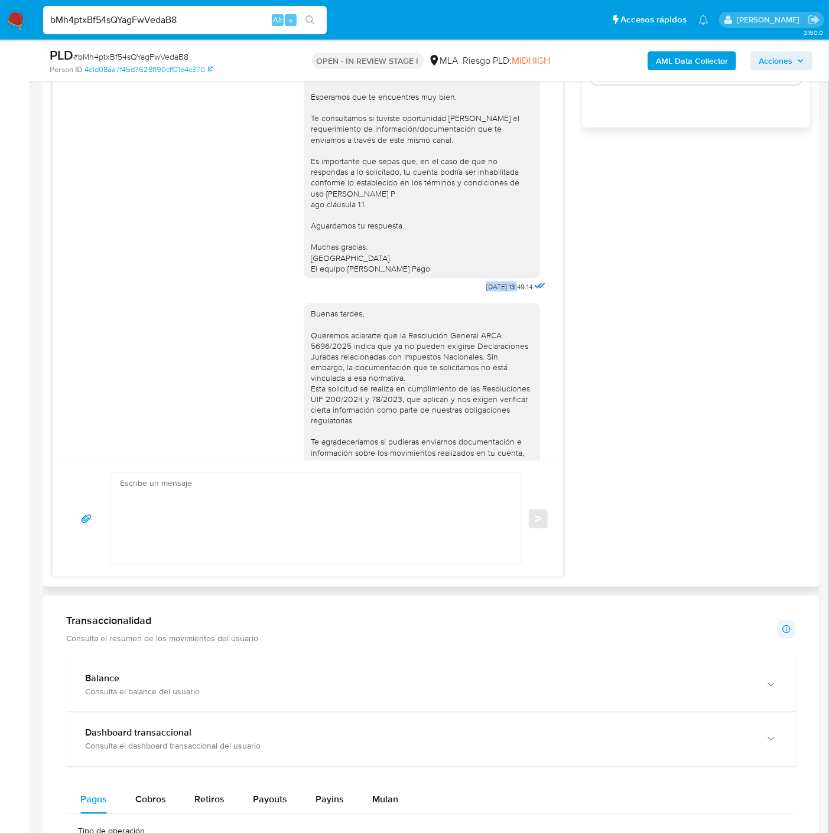
drag, startPoint x: 480, startPoint y: 321, endPoint x: 497, endPoint y: 321, distance: 16.5
click at [497, 292] on span "21/07/2025 13:49:14" at bounding box center [509, 286] width 46 height 9
copy span "[DATE]"
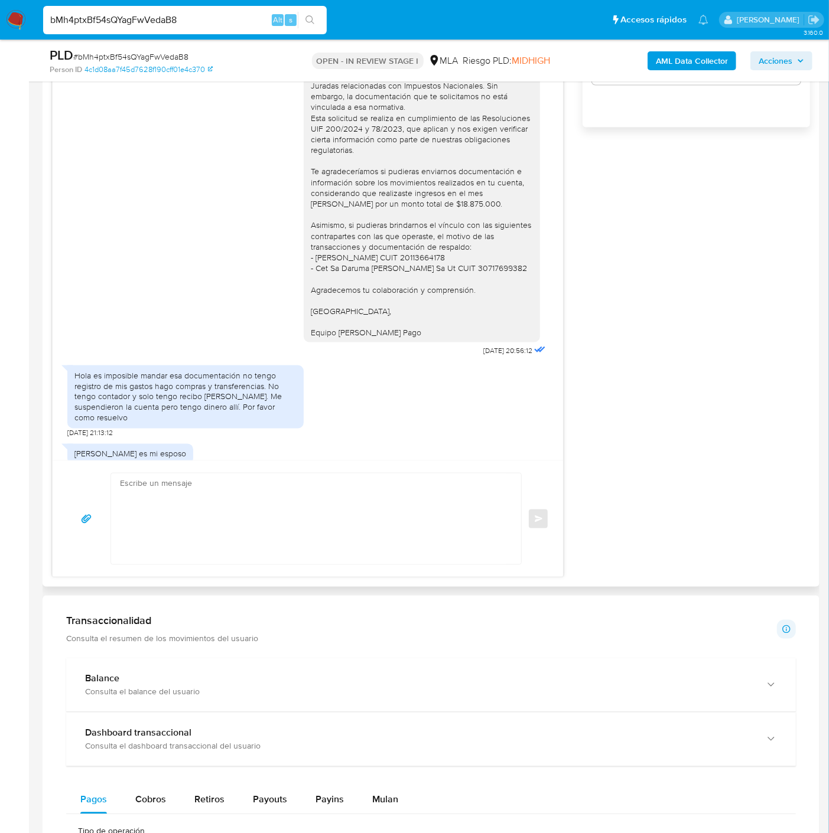
scroll to position [787, 0]
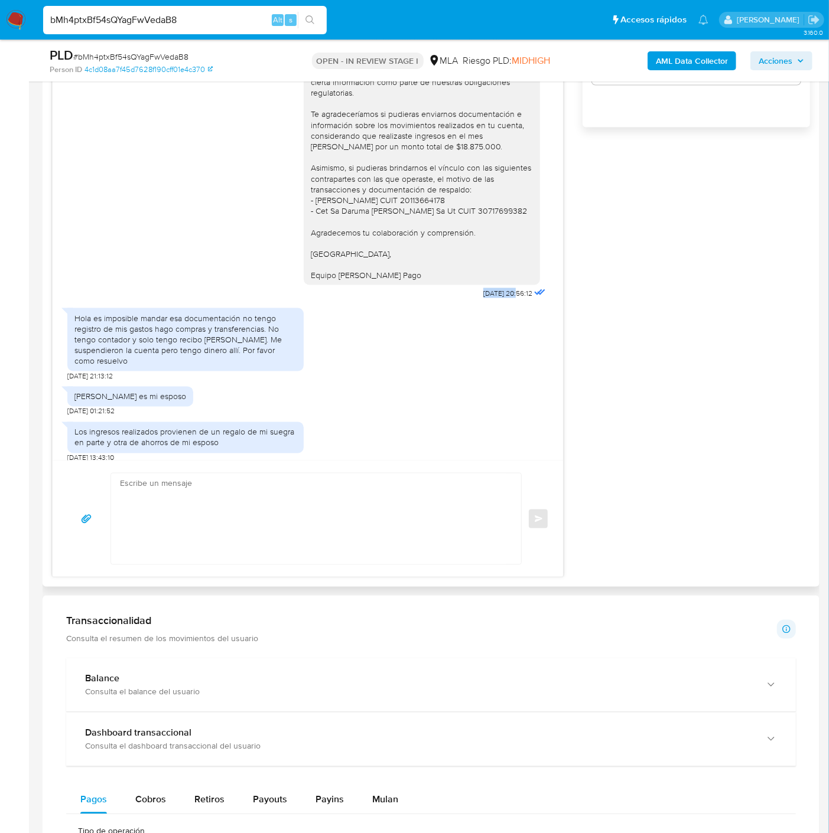
drag, startPoint x: 459, startPoint y: 322, endPoint x: 493, endPoint y: 322, distance: 34.3
click at [493, 298] on span "13/08/2025 20:56:12" at bounding box center [507, 293] width 49 height 9
copy span "13/08/2025"
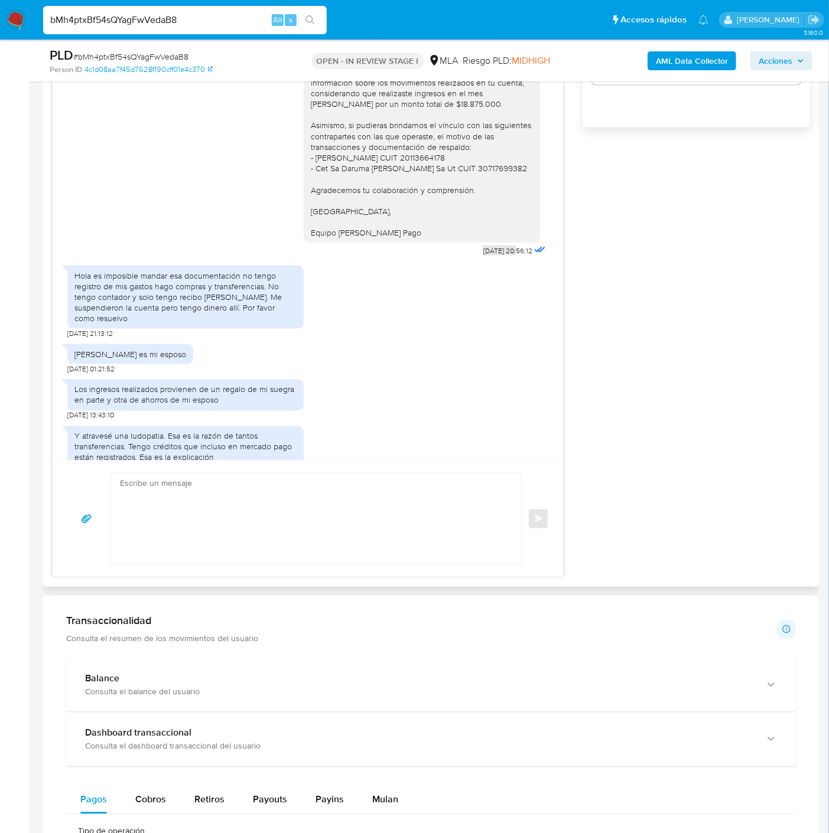
scroll to position [853, 0]
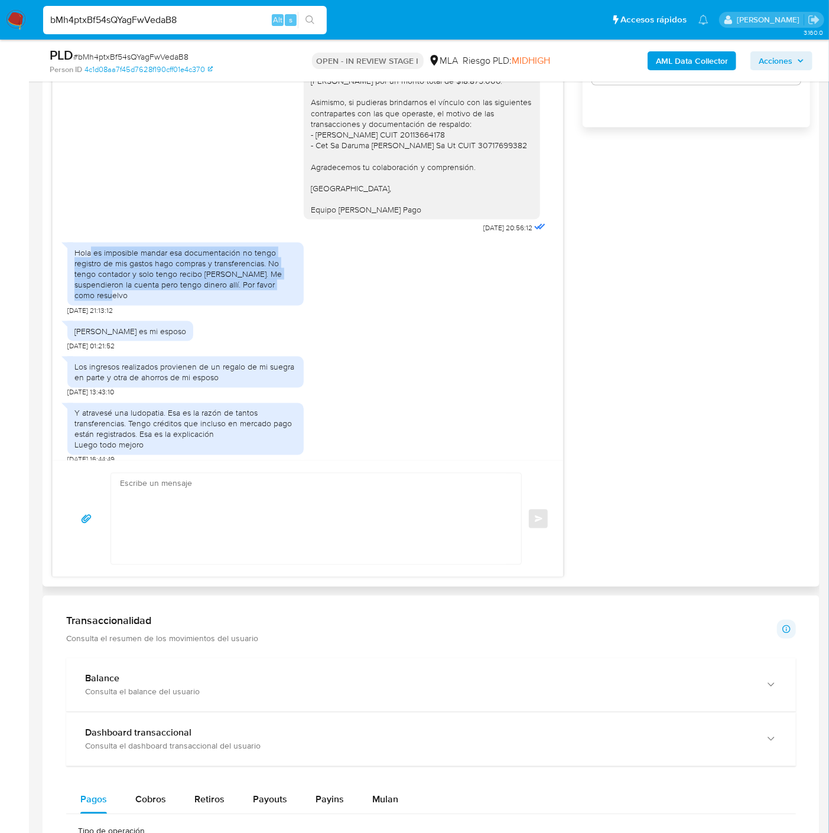
drag, startPoint x: 91, startPoint y: 283, endPoint x: 308, endPoint y: 322, distance: 220.1
click at [308, 315] on div "Hola es imposible mandar esa documentación no tengo registro de mis gastos hago…" at bounding box center [307, 276] width 481 height 79
copy div "es imposible mandar esa documentación no tengo registro de mis gastos hago comp…"
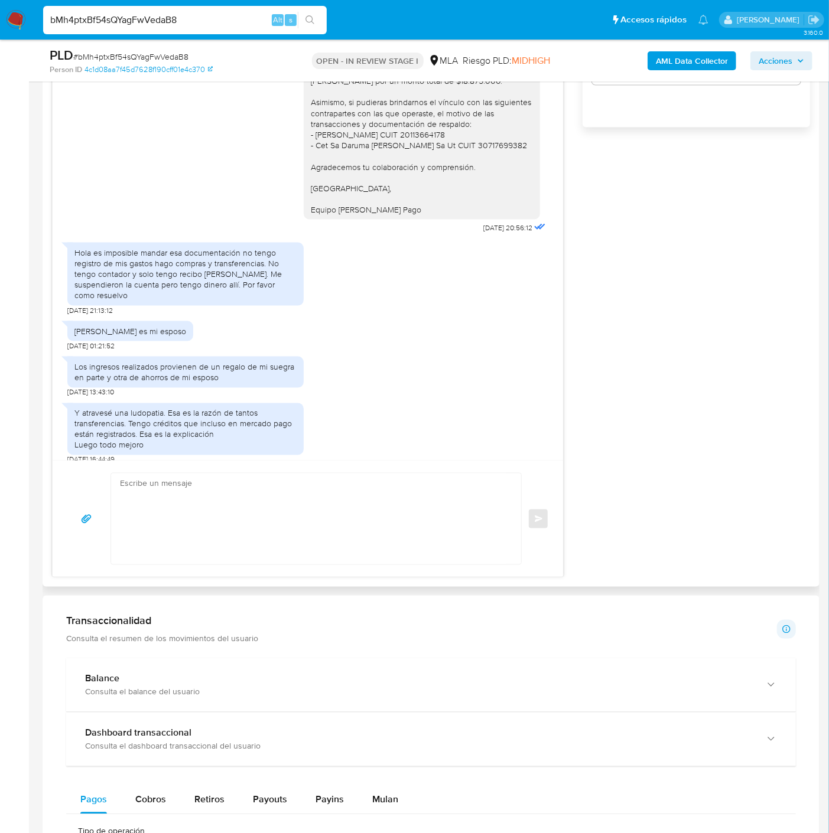
click at [382, 387] on div "Los ingresos realizados provienen de un regalo de mi suegra en parte y otra de …" at bounding box center [307, 374] width 481 height 47
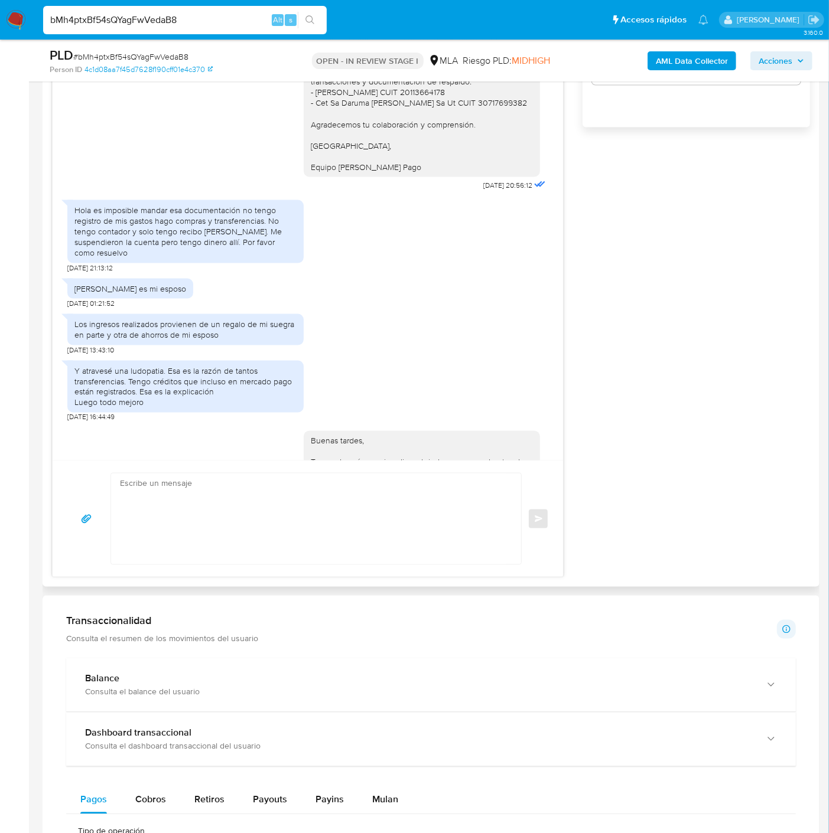
scroll to position [918, 0]
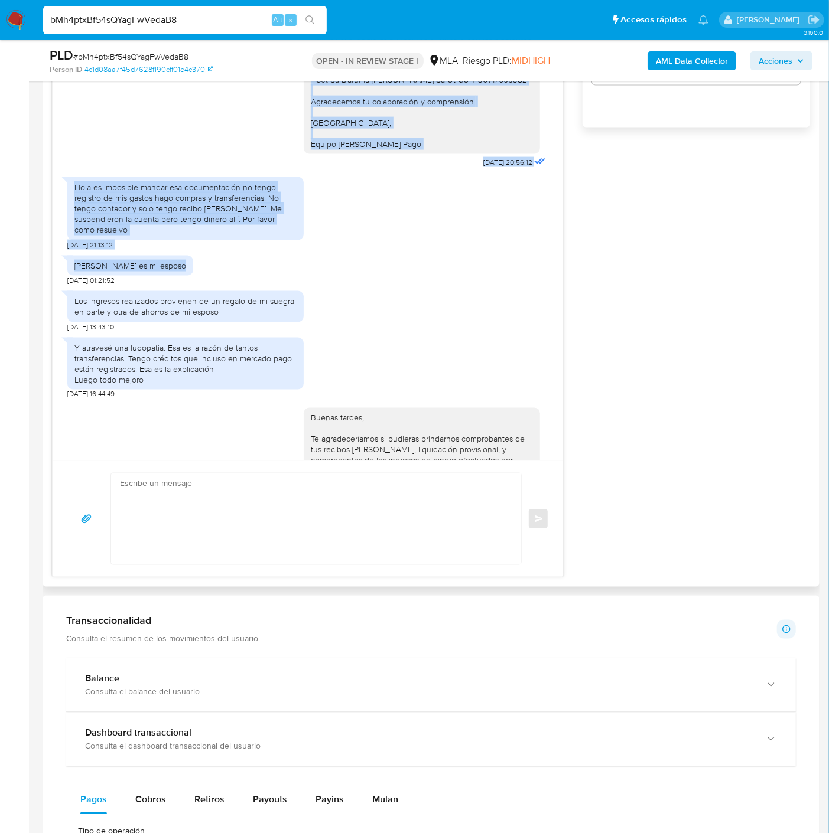
drag, startPoint x: 152, startPoint y: 295, endPoint x: 51, endPoint y: 298, distance: 101.0
click at [51, 297] on div "Historial CX Soluciones Chat Id Estado Fecha de creación Origen Proceso • 39556…" at bounding box center [431, 191] width 777 height 791
drag, startPoint x: 148, startPoint y: 296, endPoint x: 164, endPoint y: 298, distance: 15.5
click at [149, 271] on div "Carlos Burgos es mi esposo" at bounding box center [130, 265] width 112 height 11
click at [132, 271] on div "Carlos Burgos es mi esposo" at bounding box center [130, 265] width 112 height 11
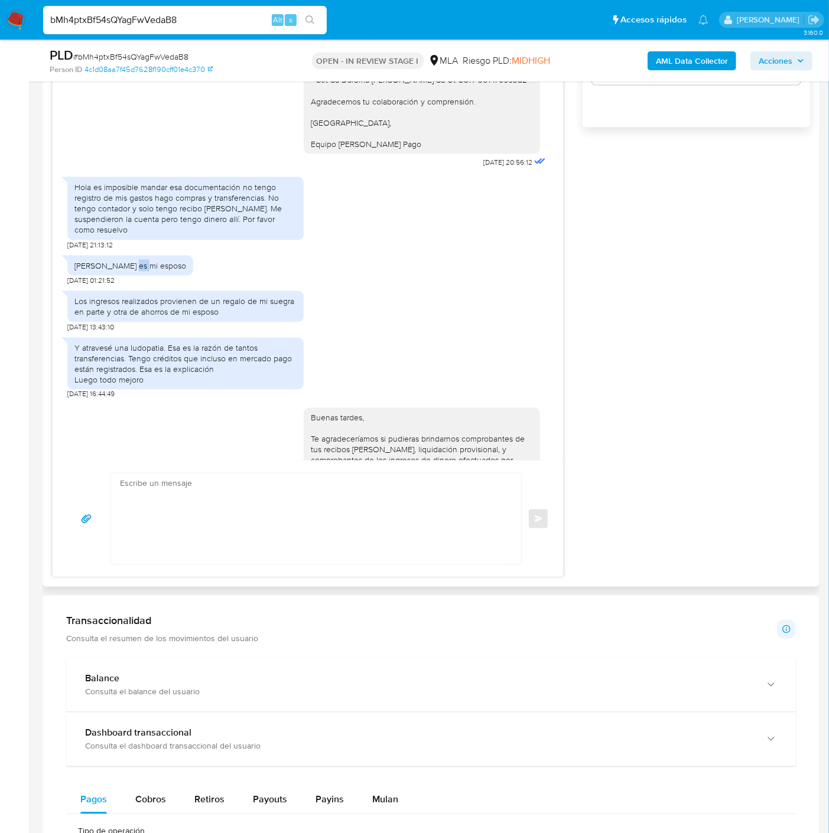
click at [132, 271] on div "Carlos Burgos es mi esposo" at bounding box center [130, 265] width 112 height 11
drag, startPoint x: 240, startPoint y: 343, endPoint x: 75, endPoint y: 335, distance: 164.9
click at [75, 317] on div "Los ingresos realizados provienen de un regalo de mi suegra en parte y otra de …" at bounding box center [185, 306] width 222 height 21
copy div "Los ingresos realizados provienen de un regalo de mi suegra en parte y otra de …"
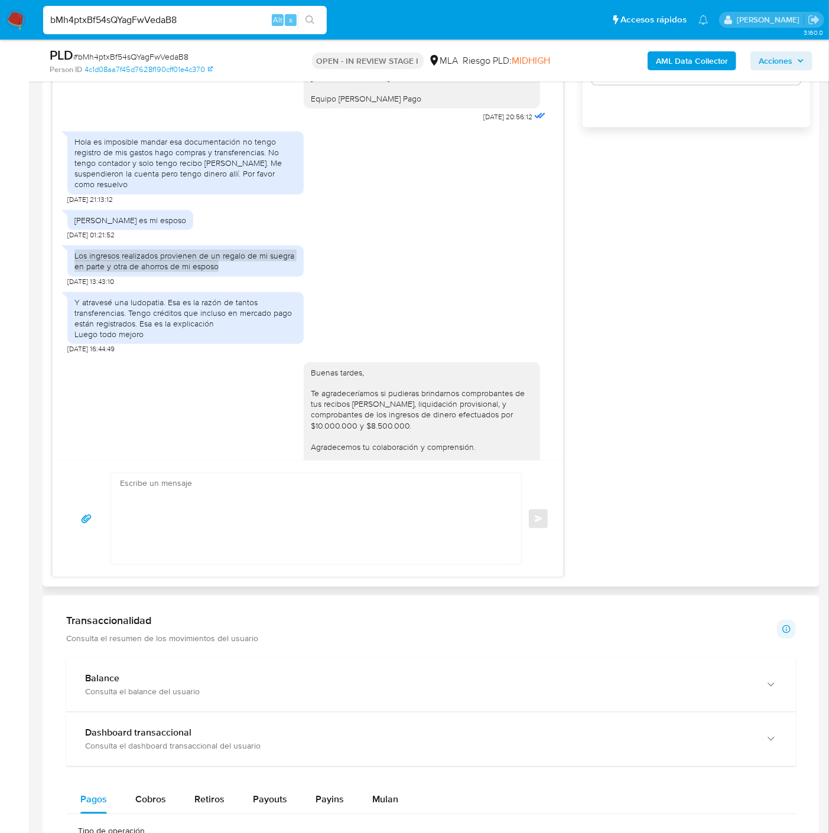
scroll to position [984, 0]
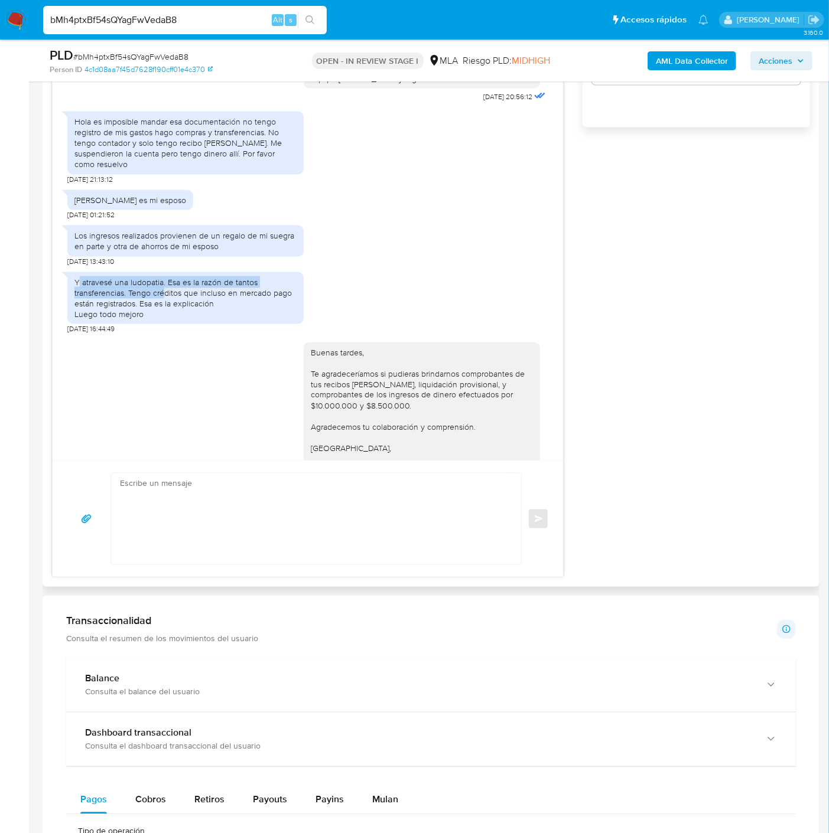
drag, startPoint x: 77, startPoint y: 309, endPoint x: 166, endPoint y: 326, distance: 90.1
click at [166, 320] on div "Y atravesé una ludopatia. Esa es la razón de tantos transferencias. Tengo crédi…" at bounding box center [185, 298] width 222 height 43
click at [137, 320] on div "Y atravesé una ludopatia. Esa es la razón de tantos transferencias. Tengo crédi…" at bounding box center [185, 298] width 222 height 43
drag, startPoint x: 165, startPoint y: 314, endPoint x: 61, endPoint y: 311, distance: 104.0
click at [67, 311] on div "Y atravesé una ludopatia. Esa es la razón de tantos transferencias. Tengo crédi…" at bounding box center [185, 298] width 236 height 53
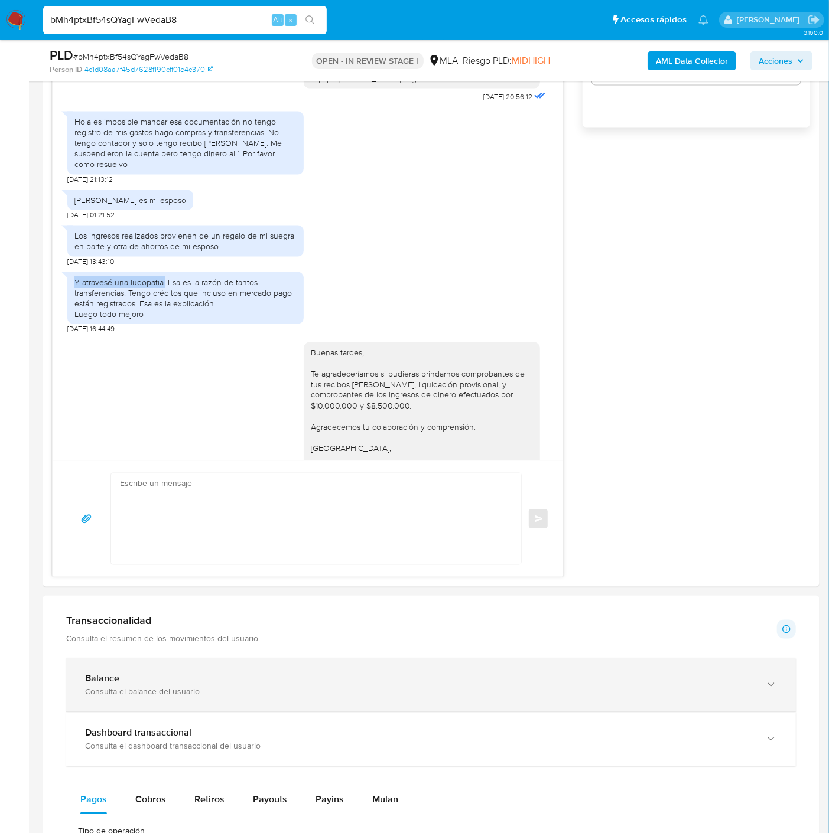
copy div "Y atravesé una ludopatia."
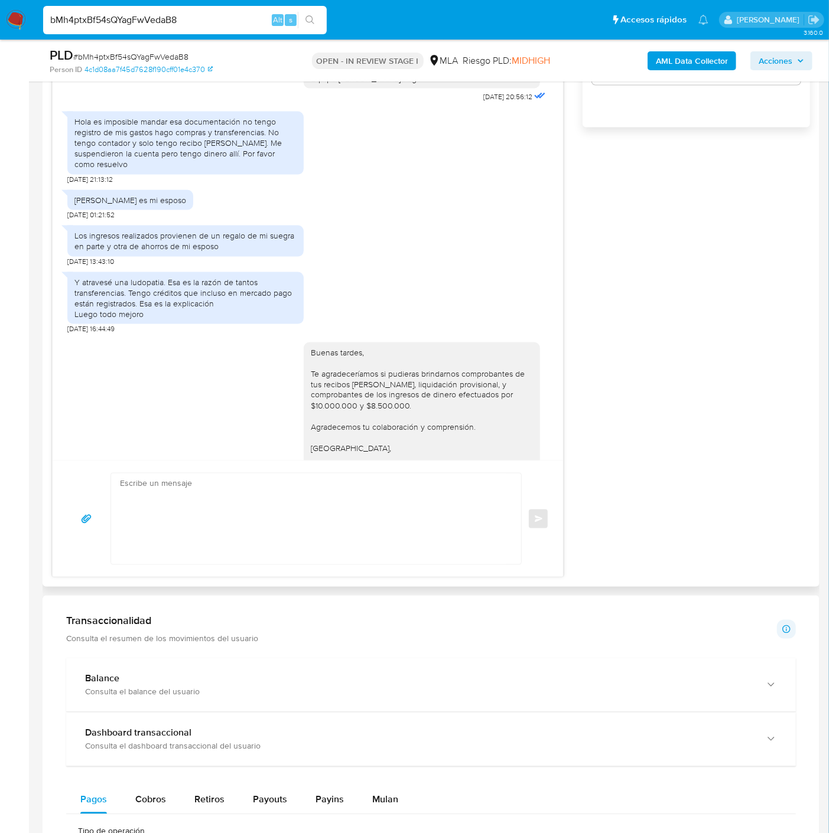
drag, startPoint x: 251, startPoint y: 322, endPoint x: 260, endPoint y: 319, distance: 9.9
click at [251, 320] on div "Y atravesé una ludopatia. Esa es la razón de tantos transferencias. Tengo crédi…" at bounding box center [185, 298] width 222 height 43
drag, startPoint x: 165, startPoint y: 313, endPoint x: 130, endPoint y: 323, distance: 36.8
click at [130, 320] on div "Y atravesé una ludopatia. Esa es la razón de tantos transferencias. Tengo crédi…" at bounding box center [185, 298] width 222 height 43
copy div "Esa es la razón de tantos transferencias."
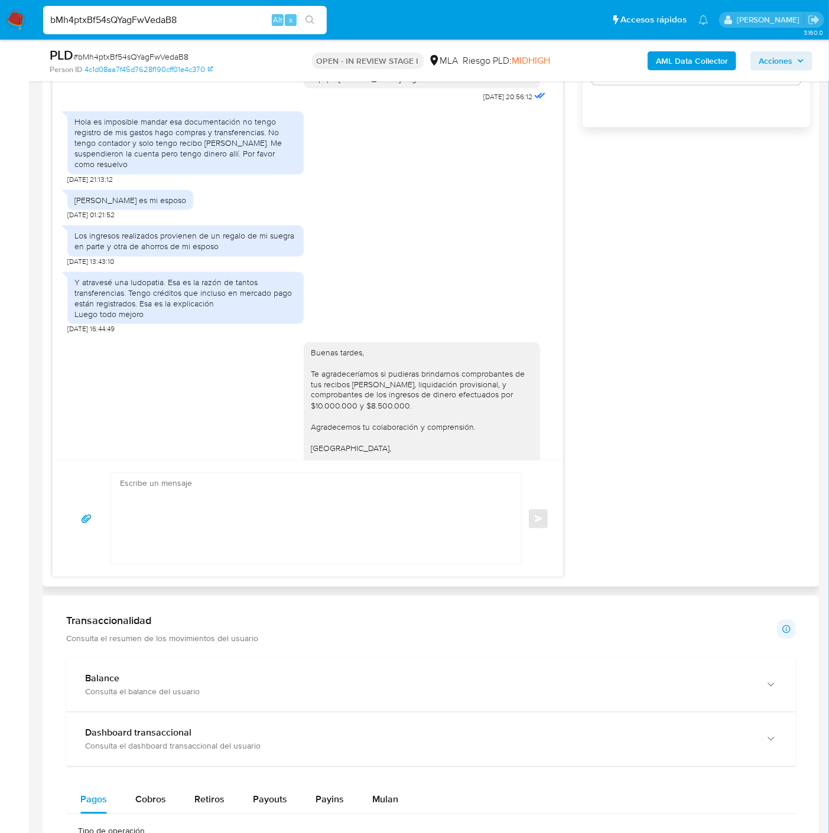
drag, startPoint x: 398, startPoint y: 325, endPoint x: 412, endPoint y: 343, distance: 22.3
click at [398, 325] on div "Y atravesé una ludopatia. Esa es la razón de tantos transferencias. Tengo crédi…" at bounding box center [307, 300] width 481 height 68
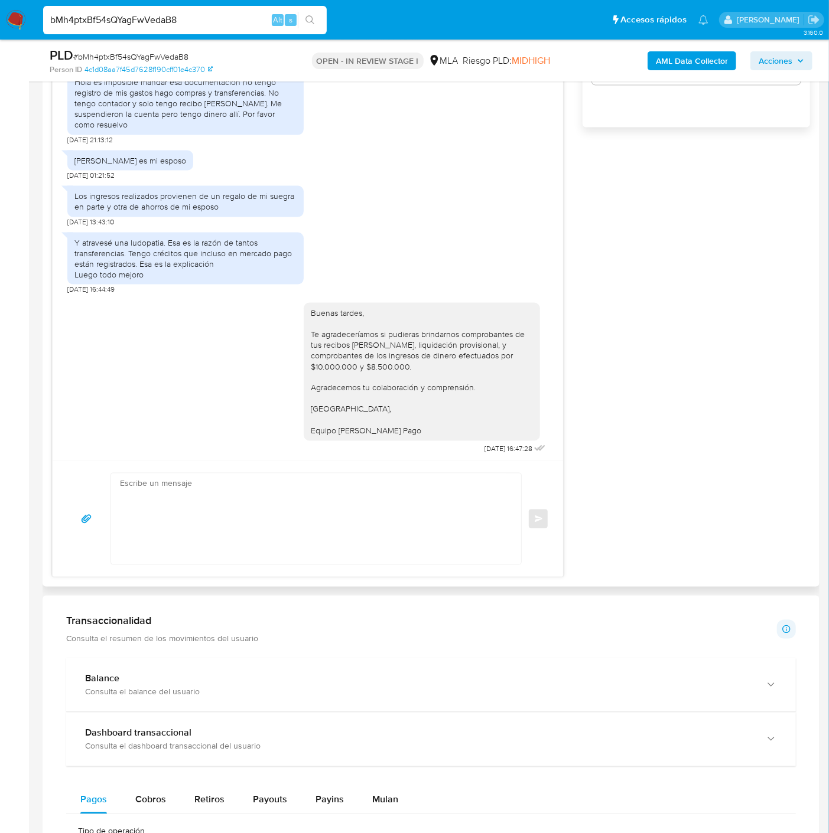
scroll to position [1057, 0]
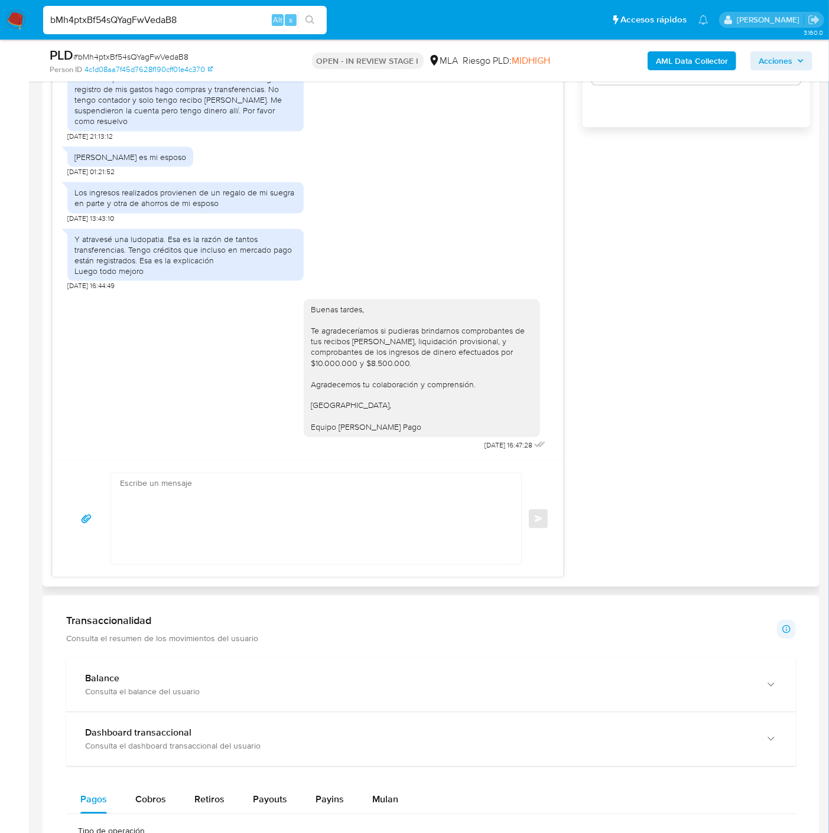
click at [657, 415] on div "17/07/2025 19:53:16 Hola, Esperamos que te encuentres muy bien. Te consultamos …" at bounding box center [431, 210] width 758 height 733
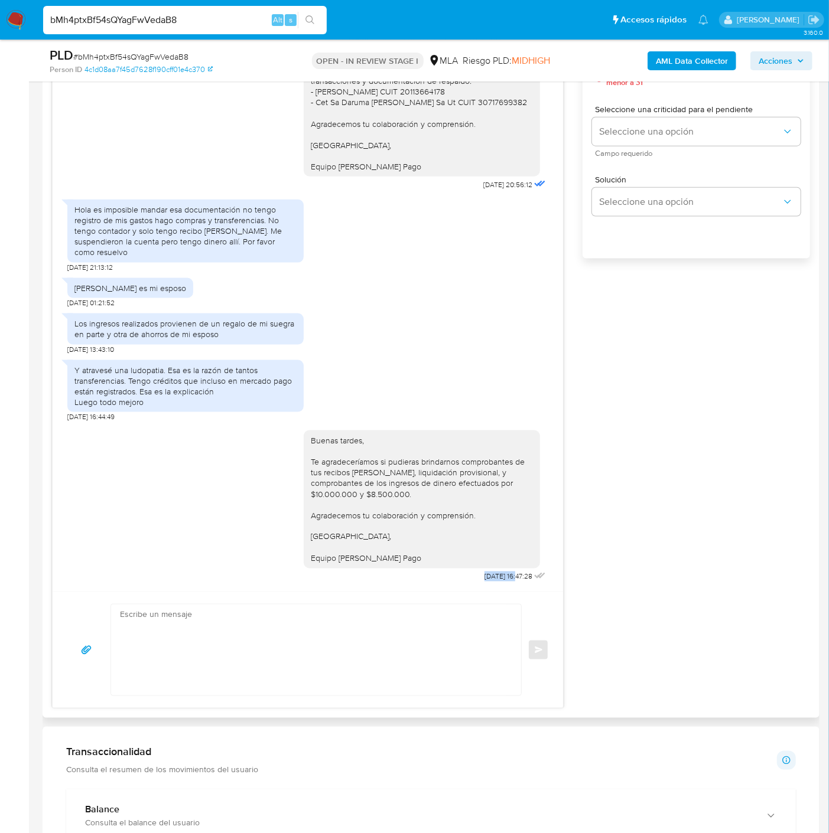
drag, startPoint x: 459, startPoint y: 580, endPoint x: 494, endPoint y: 581, distance: 35.4
click at [494, 581] on div "Buenas tardes, Te agradeceríamos si pudieras brindarnos comprobantes de tus rec…" at bounding box center [426, 503] width 244 height 163
copy span "15/09/2025"
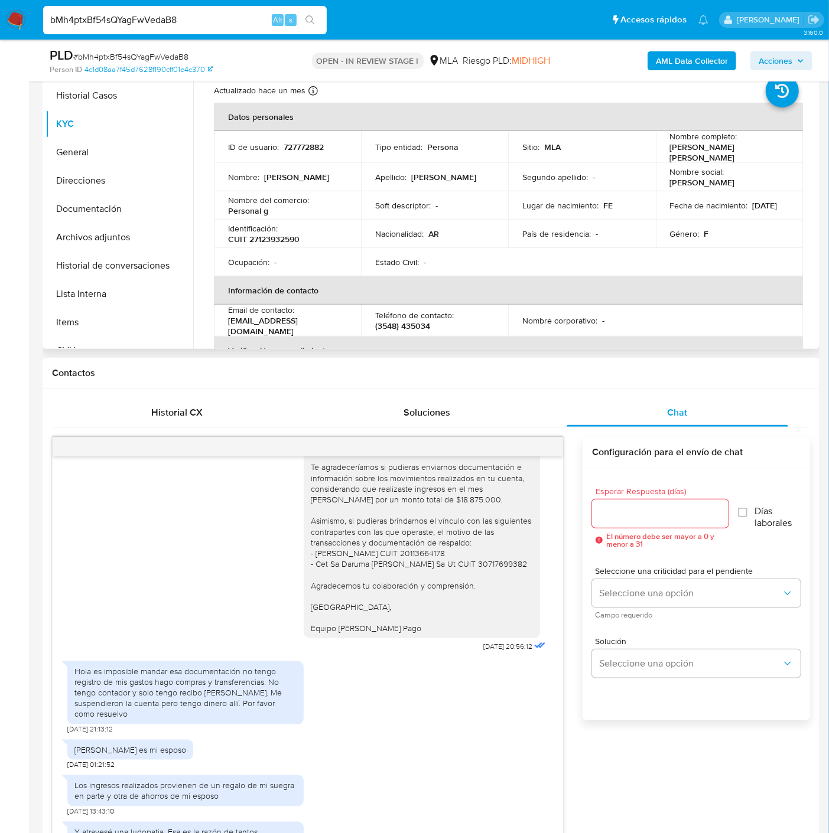
scroll to position [197, 0]
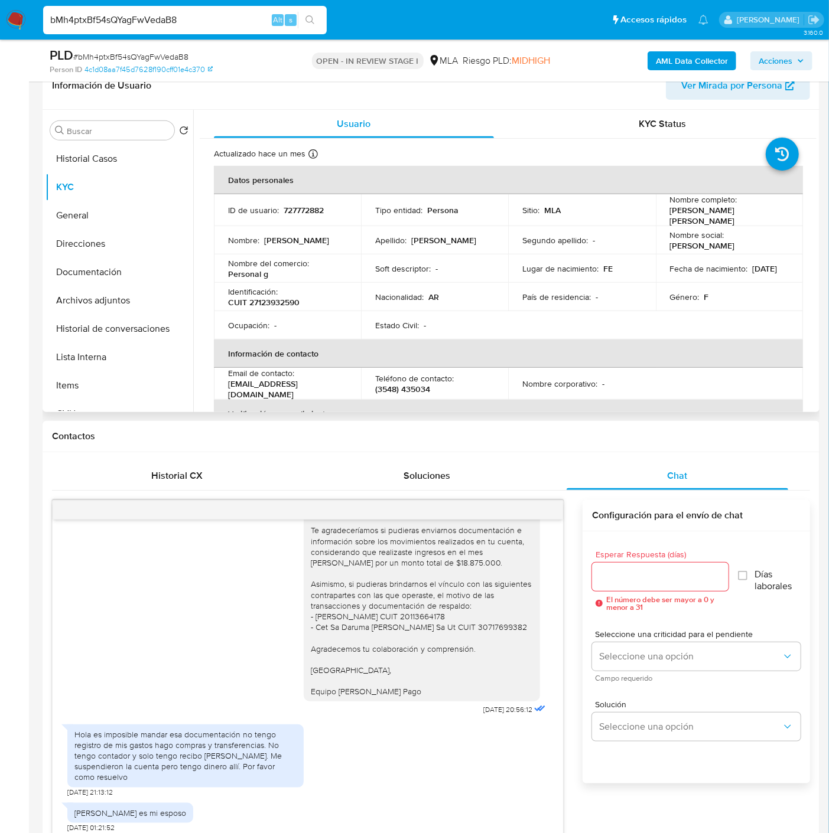
click at [286, 295] on div "Identificación : CUIT 27123932590" at bounding box center [287, 296] width 119 height 21
click at [287, 298] on p "CUIT 27123932590" at bounding box center [263, 302] width 71 height 11
copy p "27123932590"
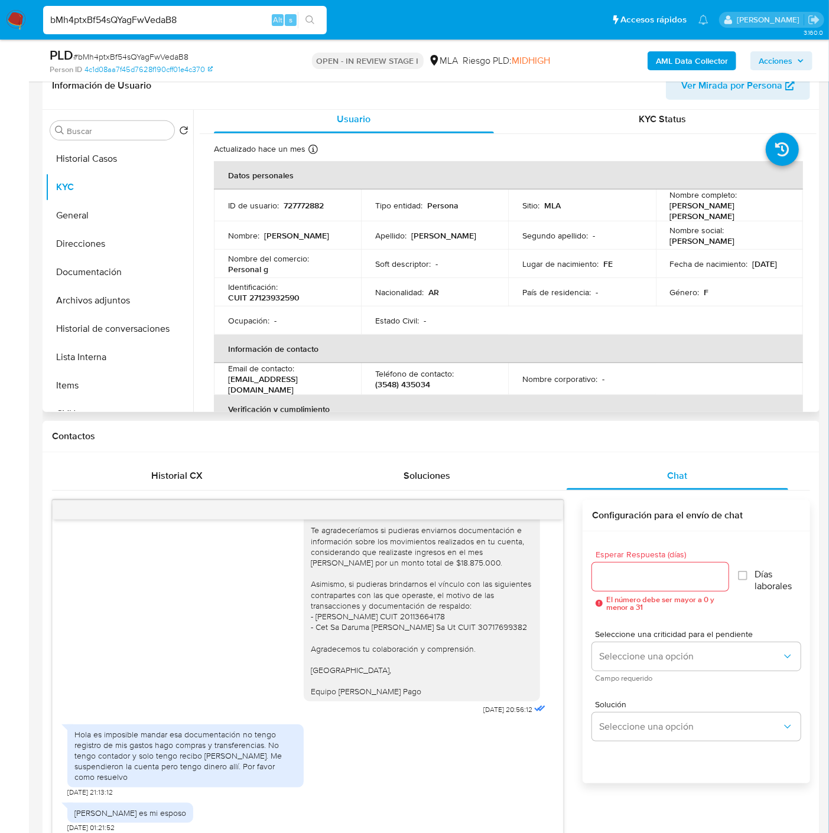
scroll to position [0, 0]
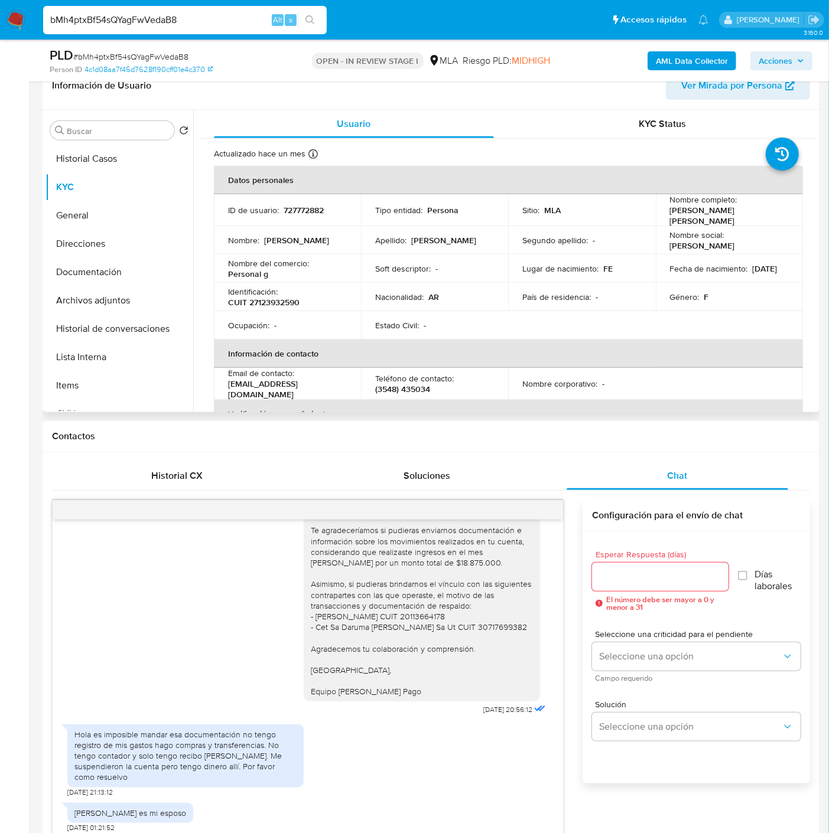
click at [309, 205] on p "727772882" at bounding box center [303, 210] width 40 height 11
click at [162, 51] on span "# bMh4ptxBf54sQYagFwVedaB8" at bounding box center [130, 57] width 115 height 12
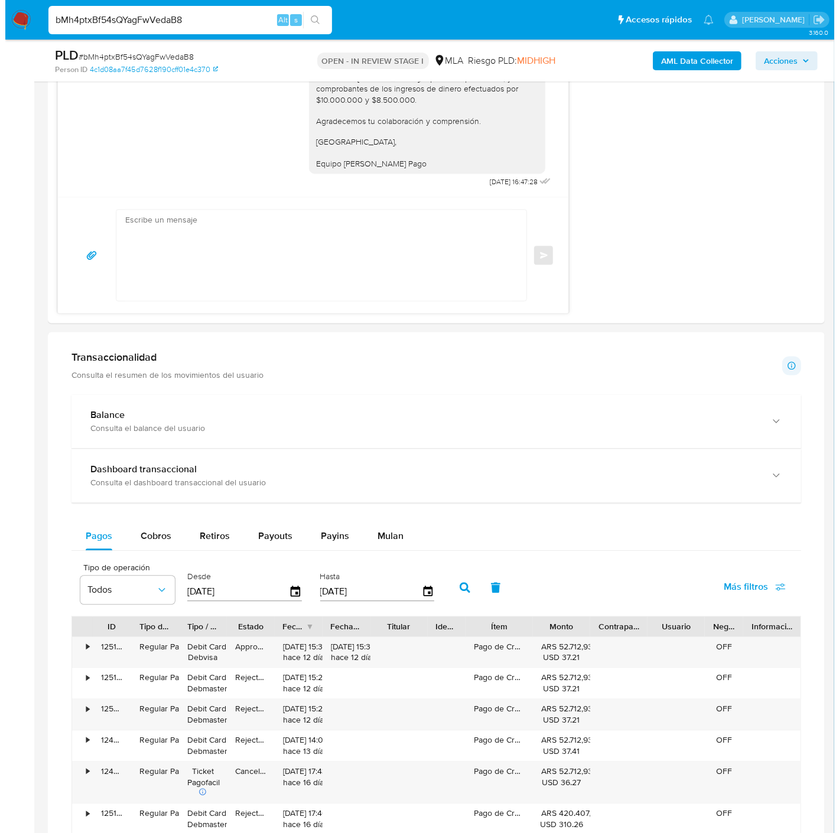
scroll to position [1894, 0]
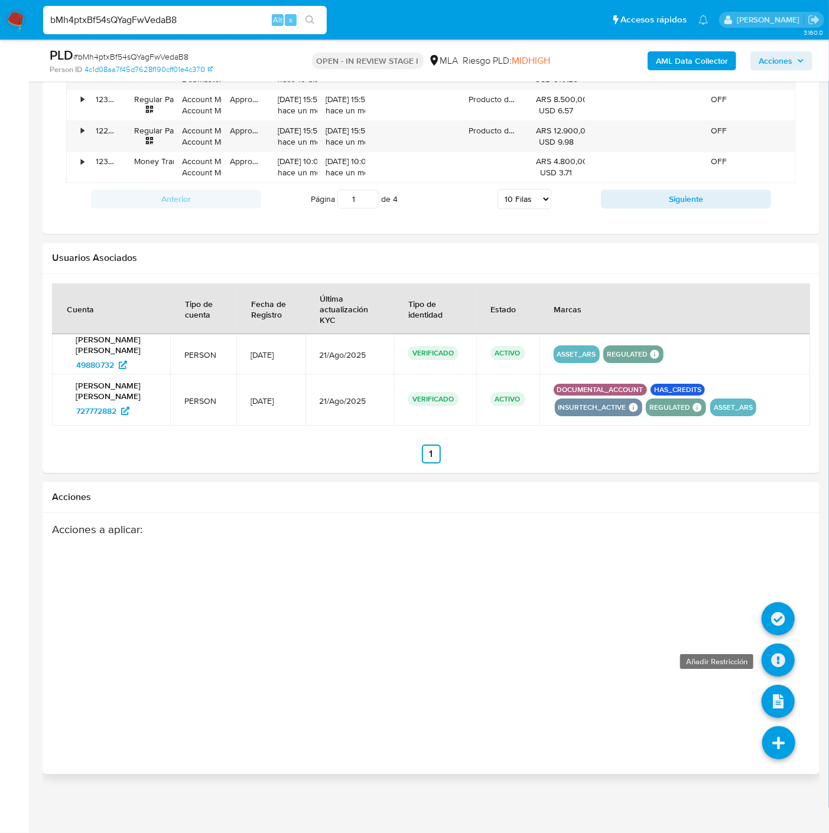
click at [771, 662] on icon at bounding box center [777, 660] width 33 height 33
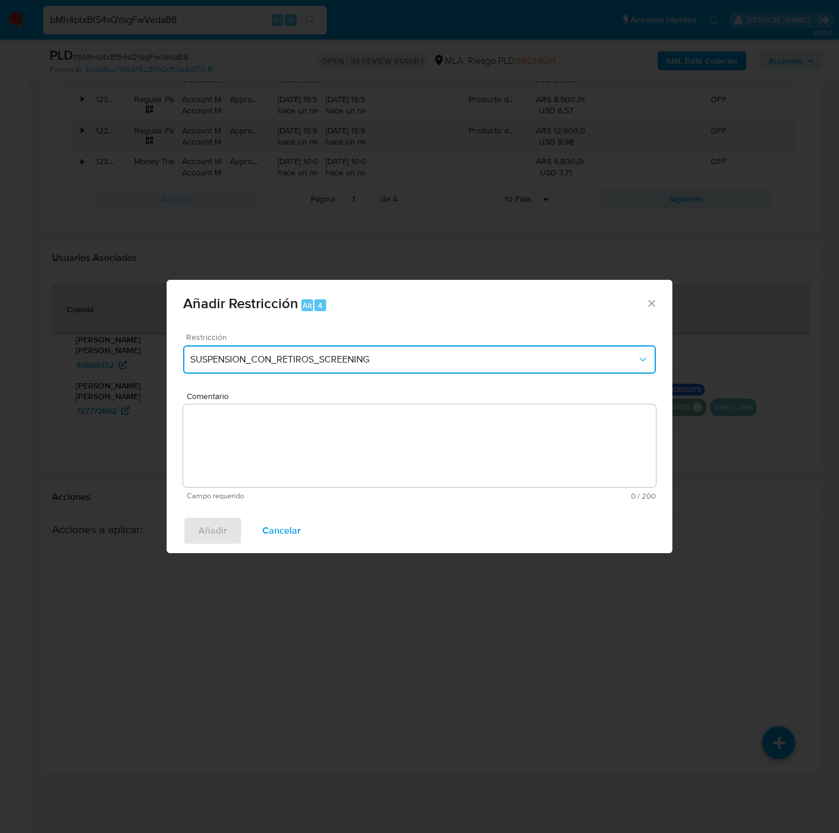
click at [280, 357] on span "SUSPENSION_CON_RETIROS_SCREENING" at bounding box center [413, 360] width 446 height 12
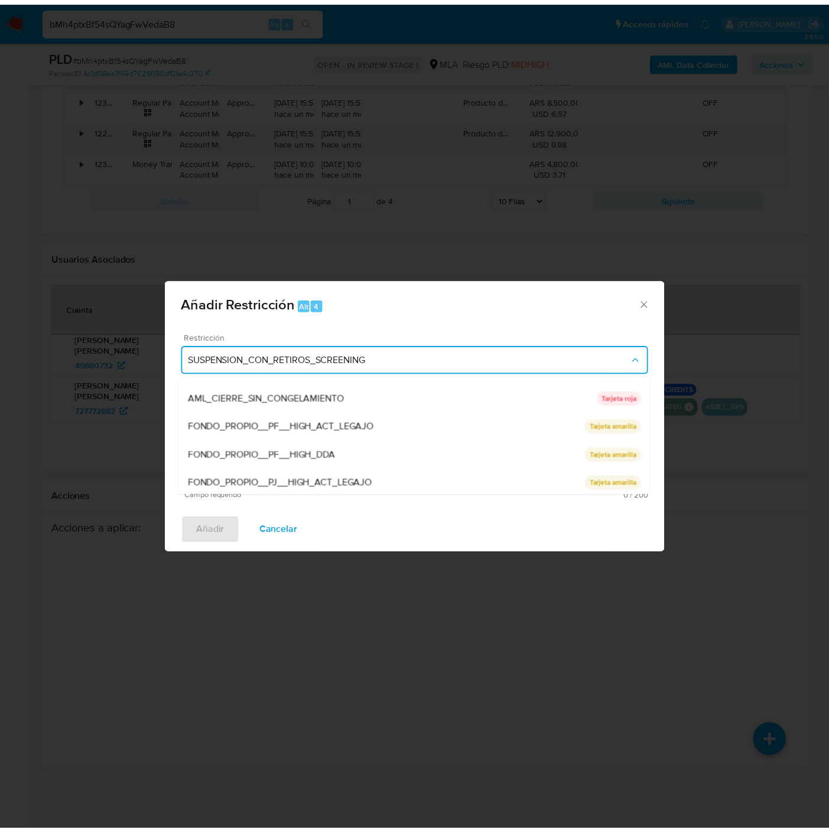
scroll to position [250, 0]
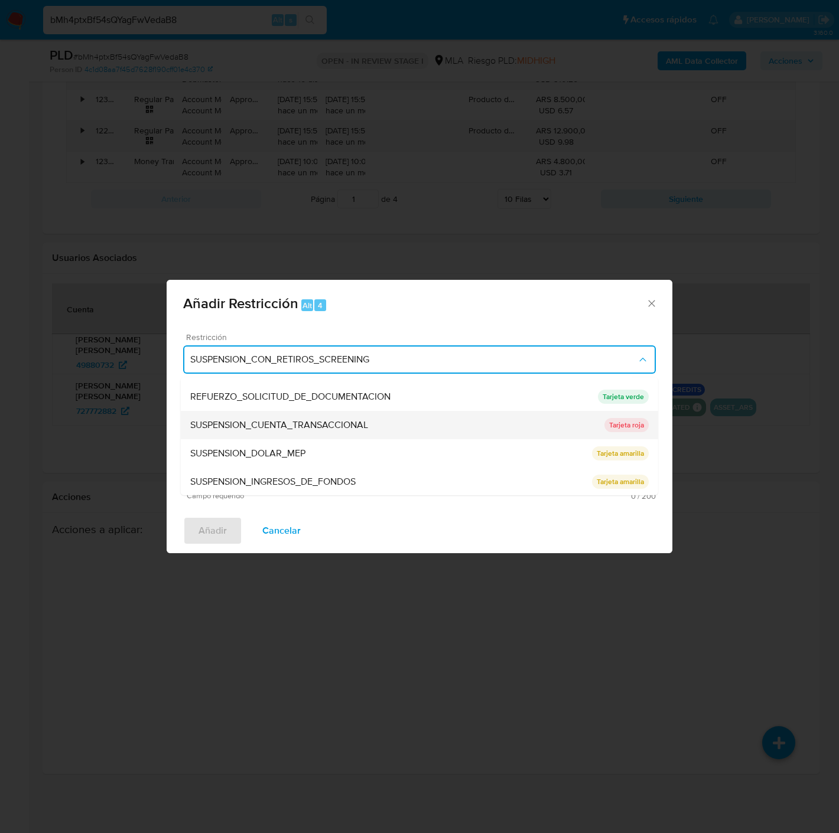
click at [281, 426] on span "SUSPENSION_CUENTA_TRANSACCIONAL" at bounding box center [279, 425] width 178 height 12
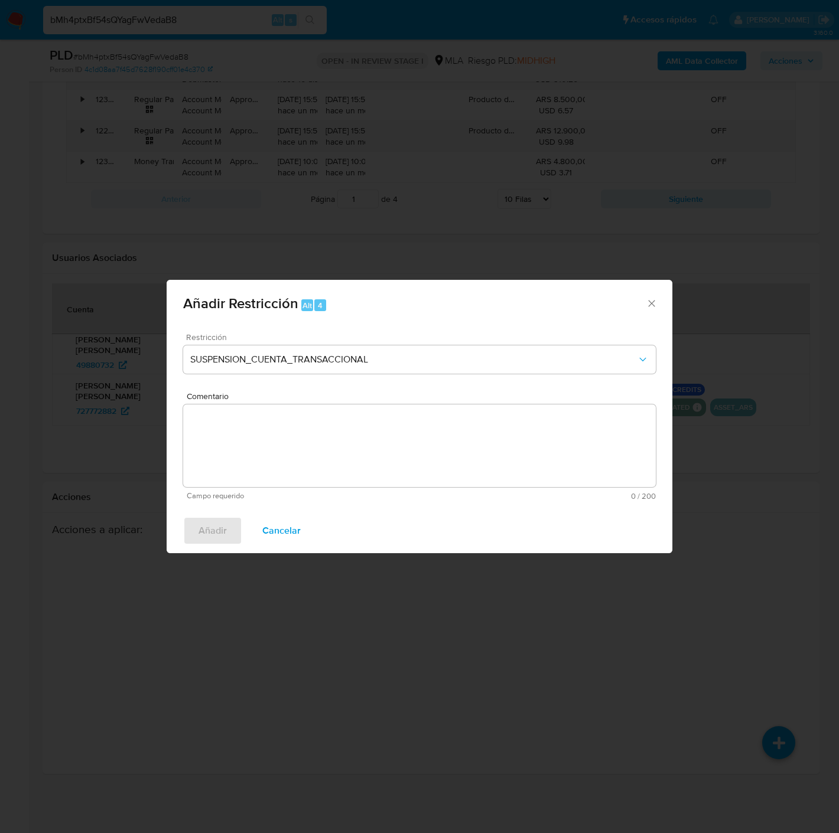
click at [314, 425] on textarea "Comentario" at bounding box center [419, 446] width 472 height 83
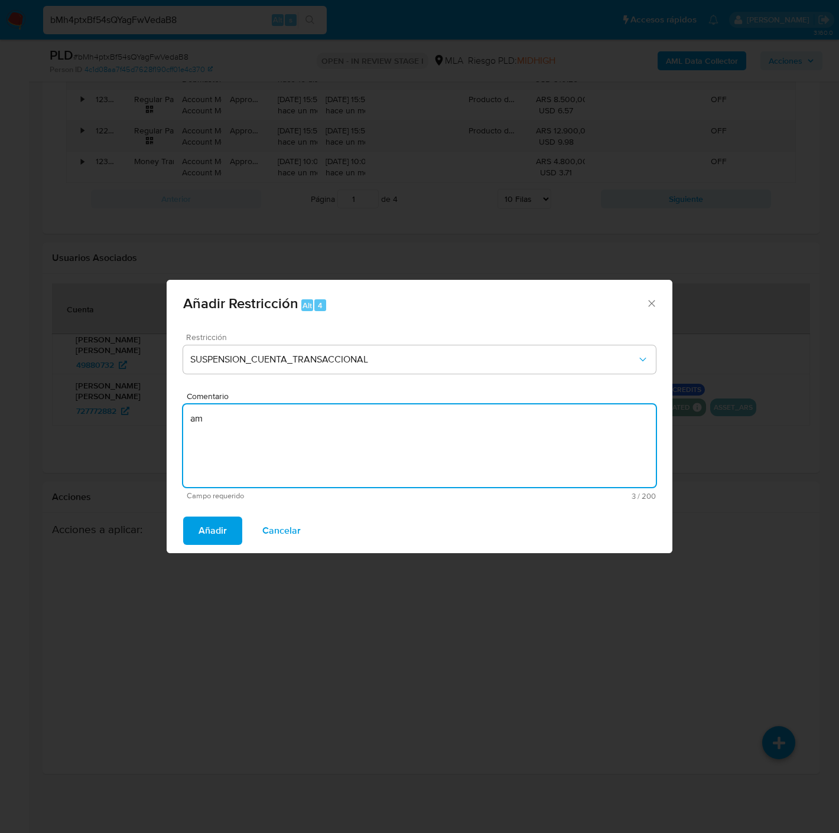
type textarea "a"
type textarea "AML"
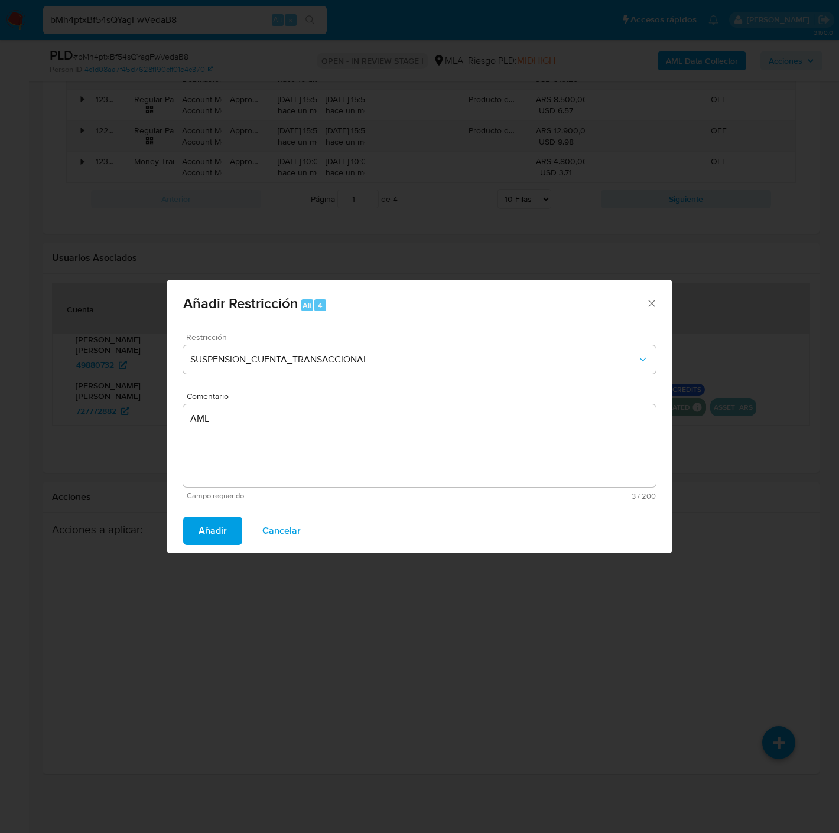
click at [231, 520] on button "Añadir" at bounding box center [212, 531] width 59 height 28
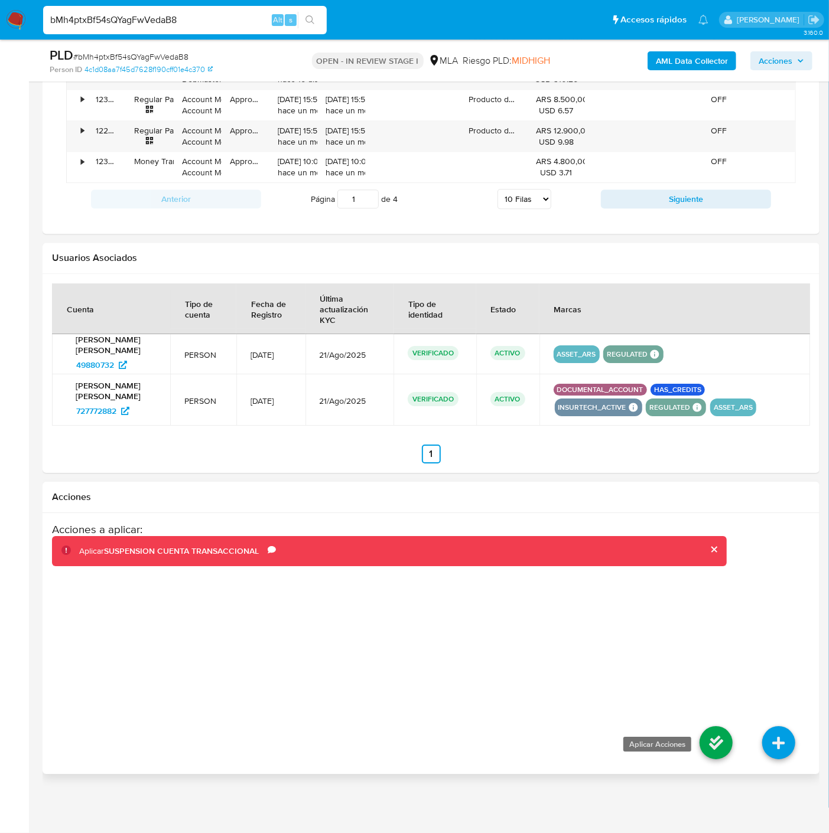
click at [718, 739] on icon at bounding box center [715, 742] width 33 height 33
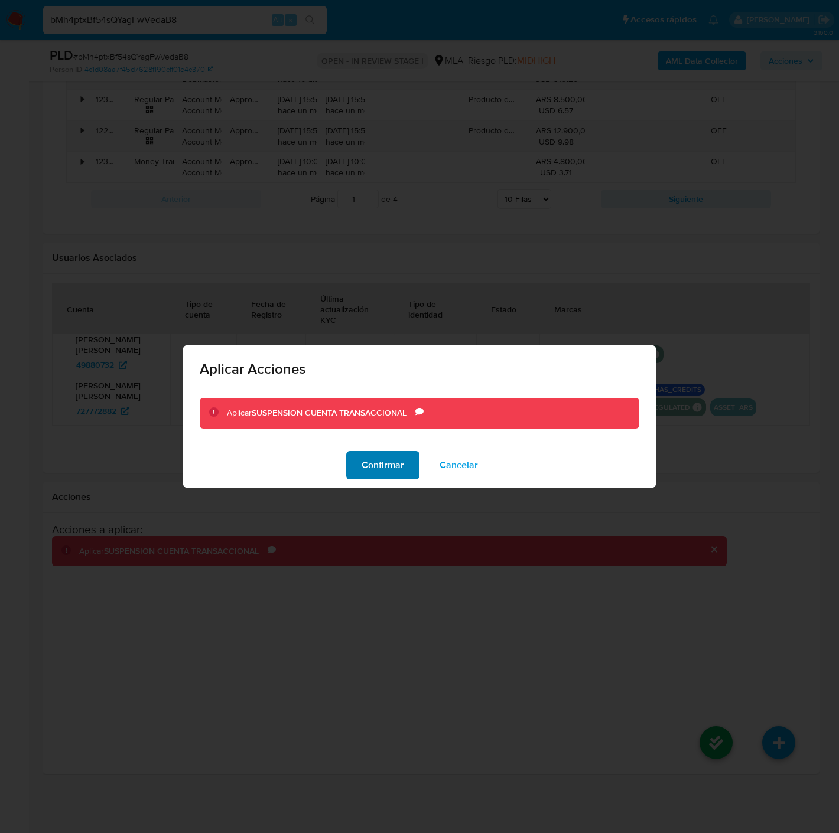
click at [399, 465] on span "Confirmar" at bounding box center [382, 465] width 43 height 26
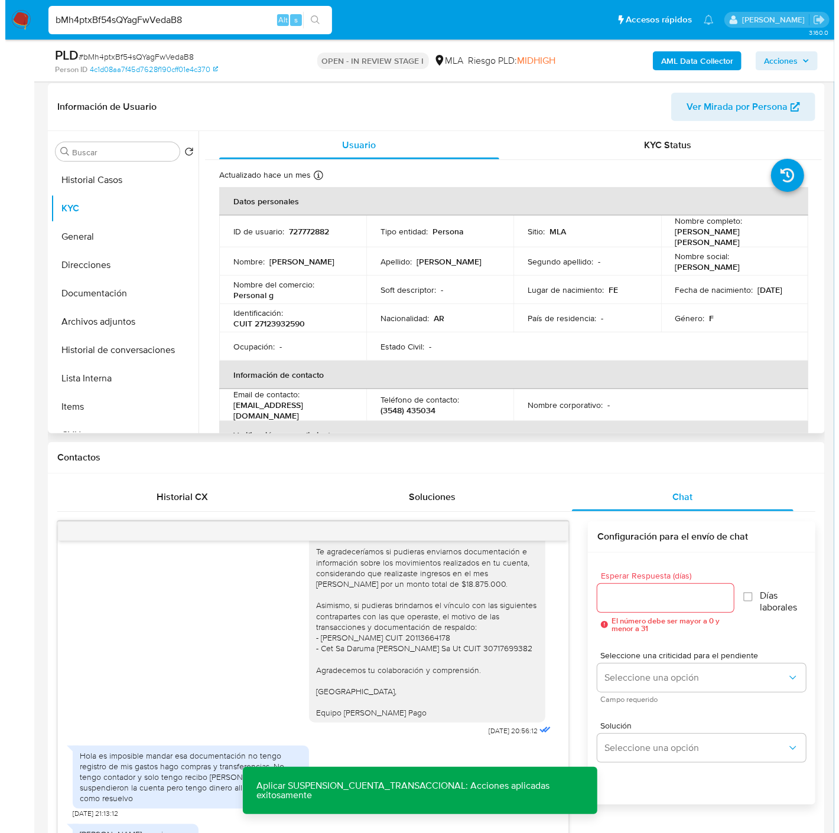
scroll to position [57, 0]
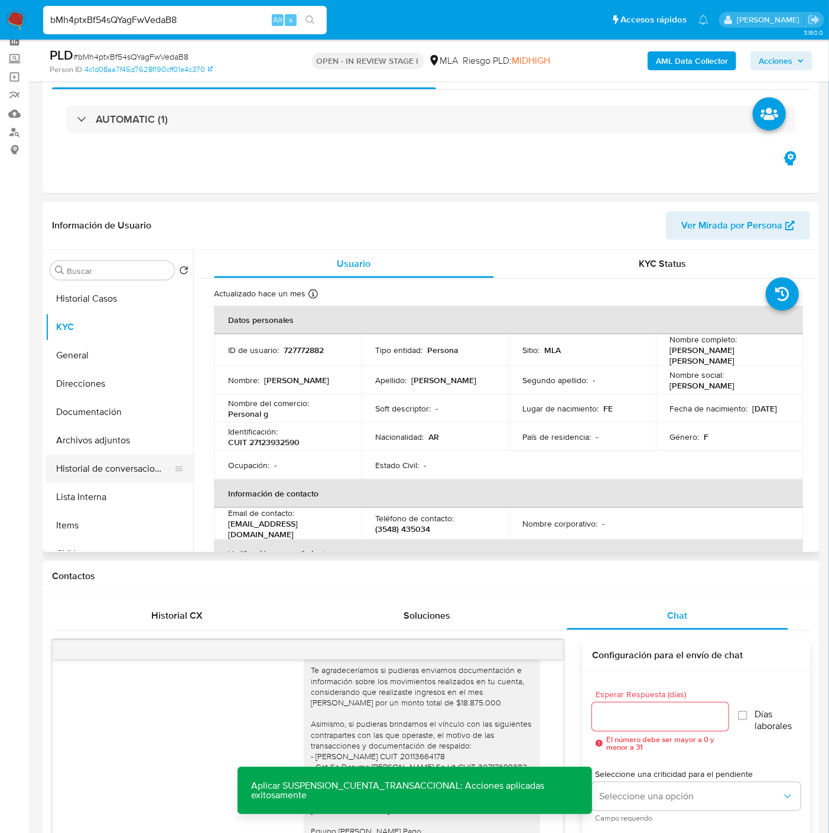
click at [111, 468] on button "Historial de conversaciones" at bounding box center [114, 469] width 138 height 28
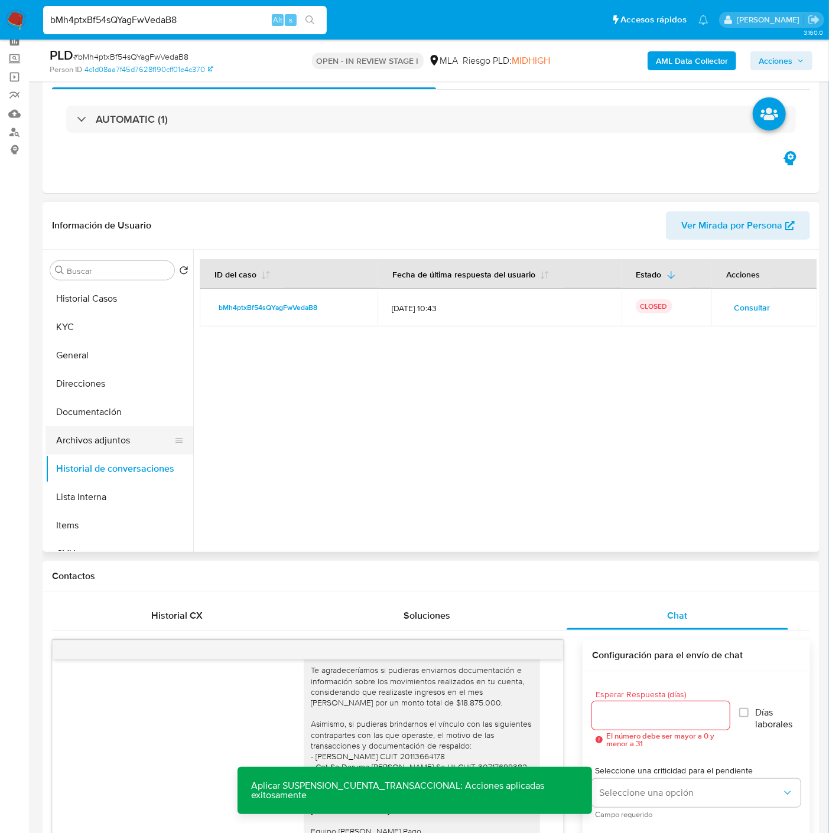
click at [89, 441] on button "Archivos adjuntos" at bounding box center [114, 440] width 138 height 28
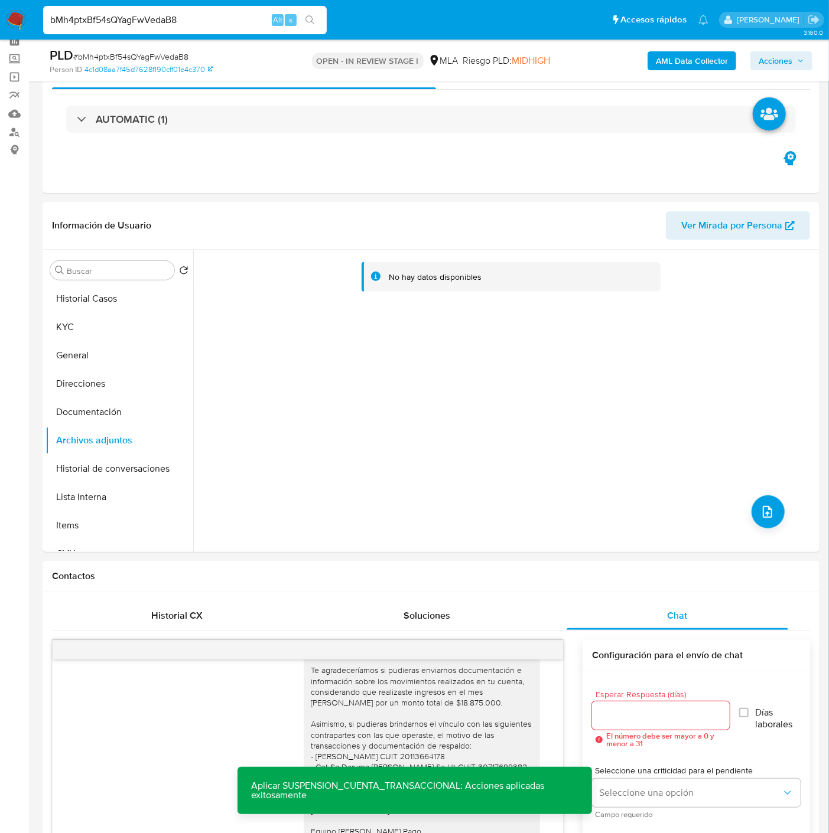
click at [671, 64] on b "AML Data Collector" at bounding box center [692, 60] width 72 height 19
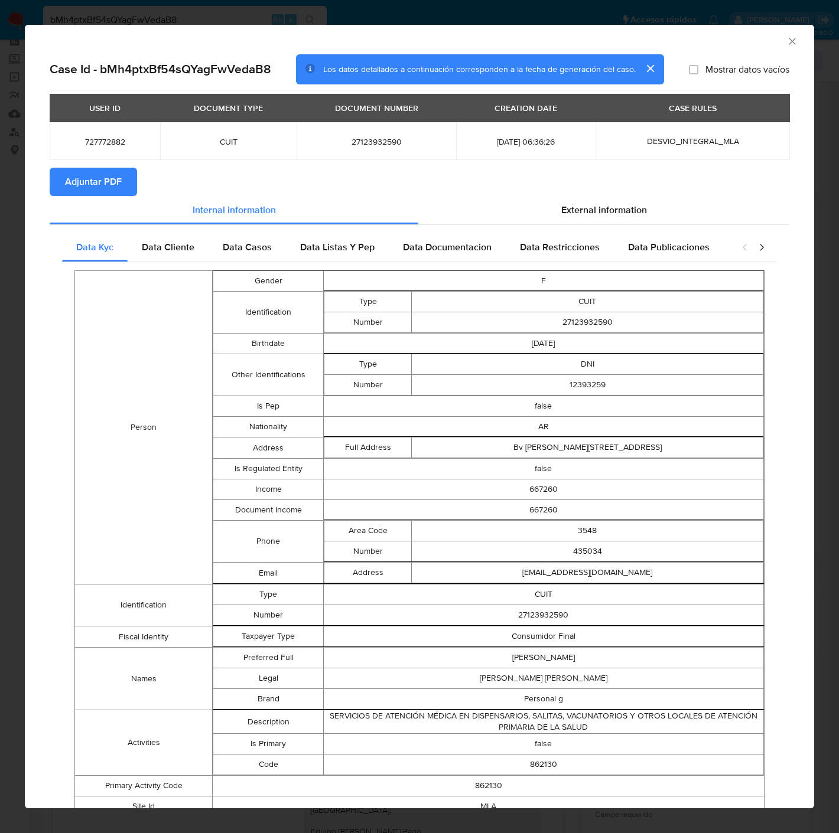
click at [103, 180] on span "Adjuntar PDF" at bounding box center [93, 182] width 57 height 26
click at [786, 46] on icon "Cerrar ventana" at bounding box center [792, 41] width 12 height 12
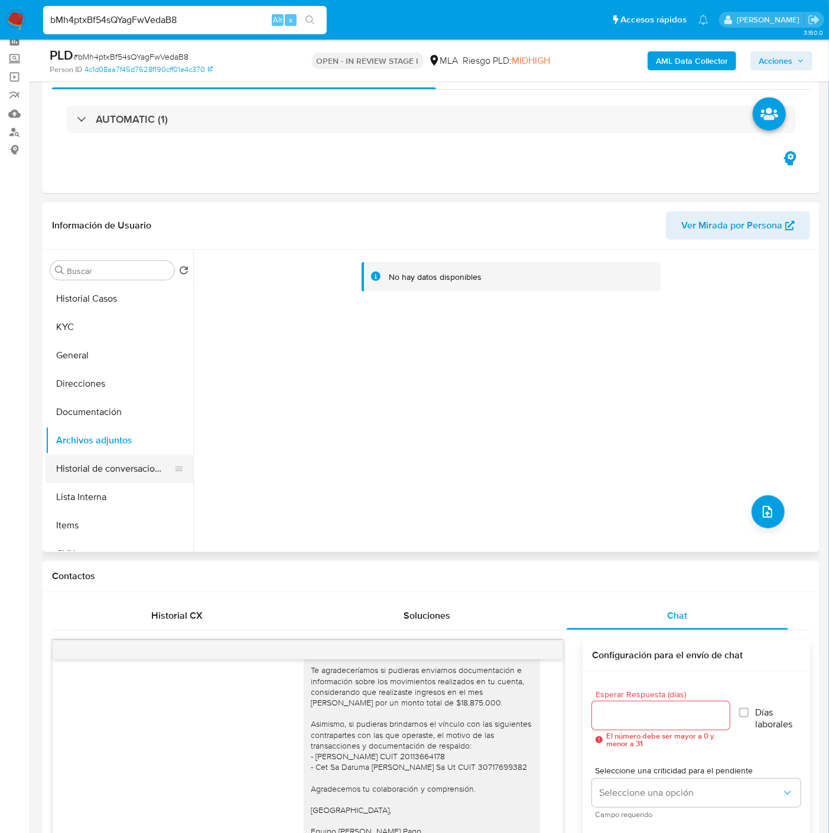
click at [81, 474] on button "Historial de conversaciones" at bounding box center [114, 469] width 138 height 28
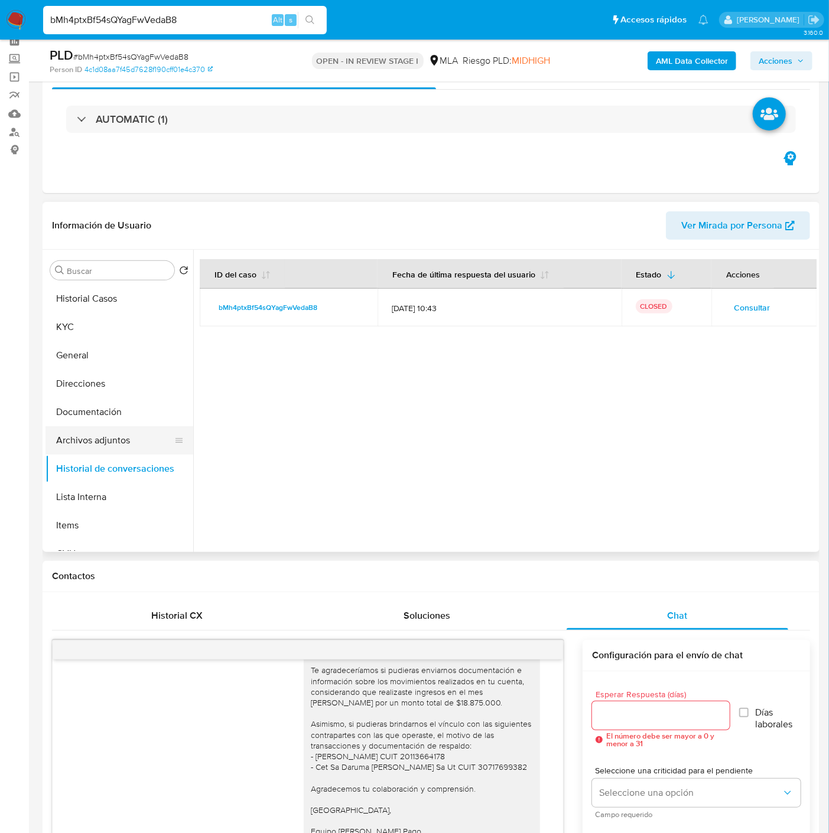
click at [84, 445] on button "Archivos adjuntos" at bounding box center [114, 440] width 138 height 28
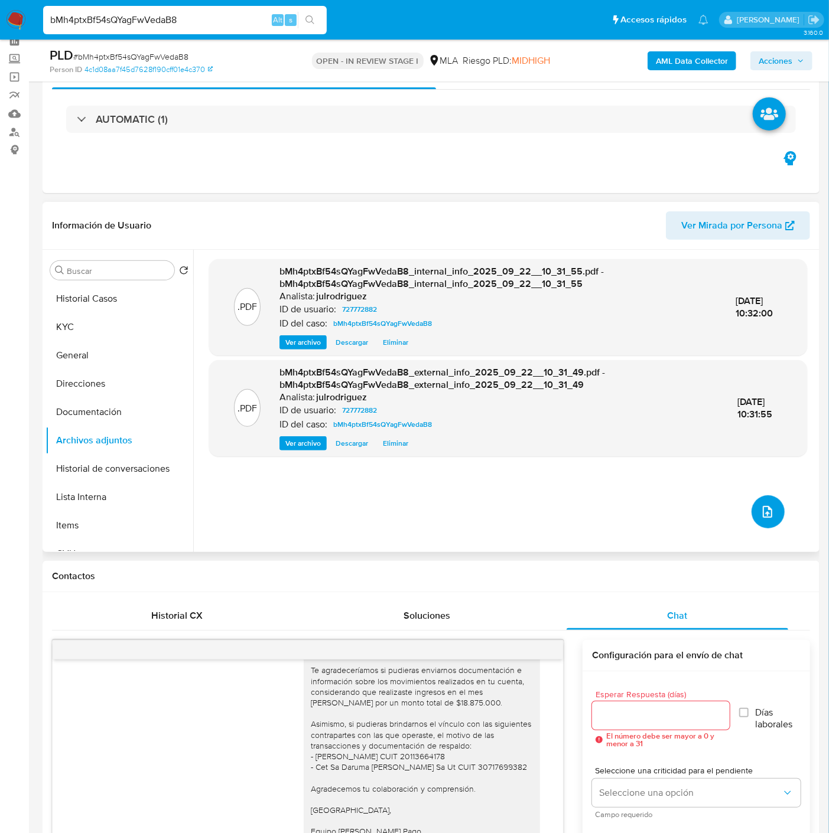
click at [760, 518] on span "upload-file" at bounding box center [767, 512] width 14 height 14
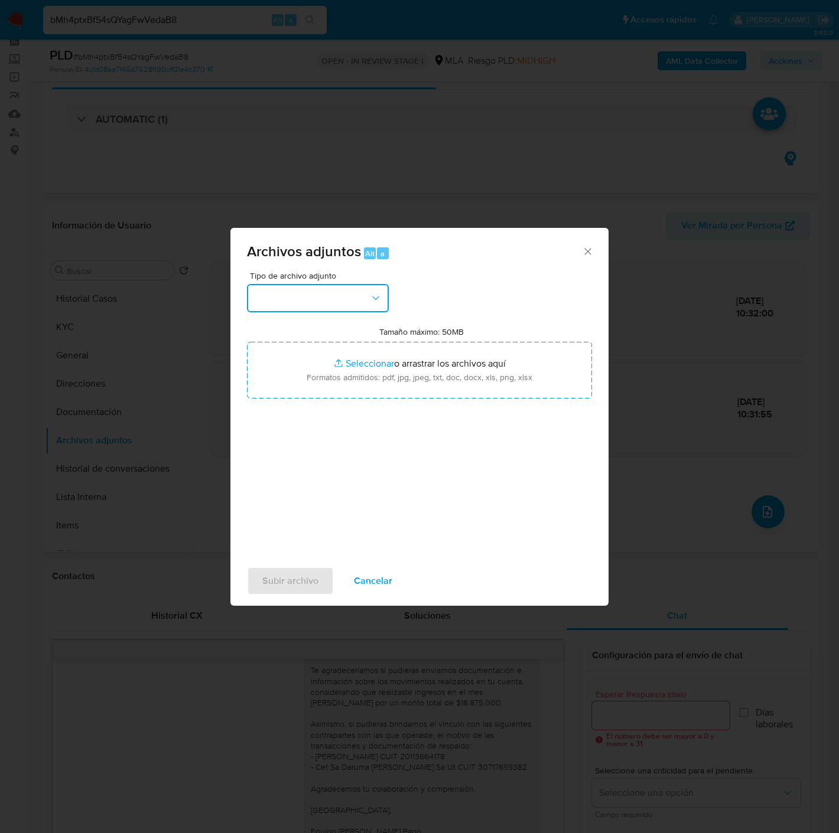
click at [303, 299] on button "button" at bounding box center [318, 298] width 142 height 28
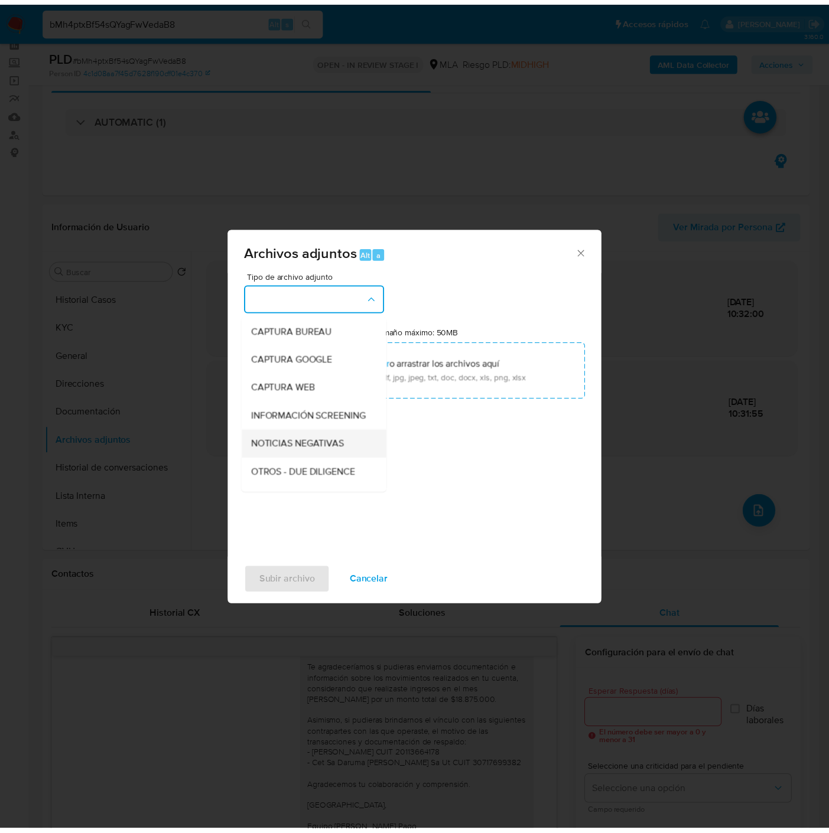
scroll to position [131, 0]
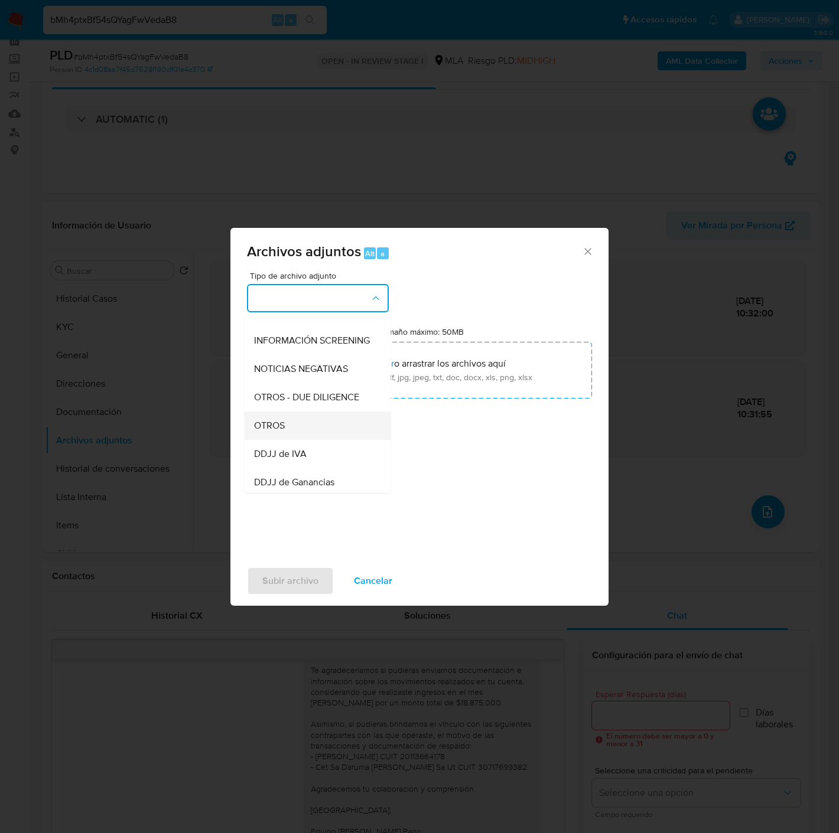
click at [272, 430] on span "OTROS" at bounding box center [269, 426] width 31 height 12
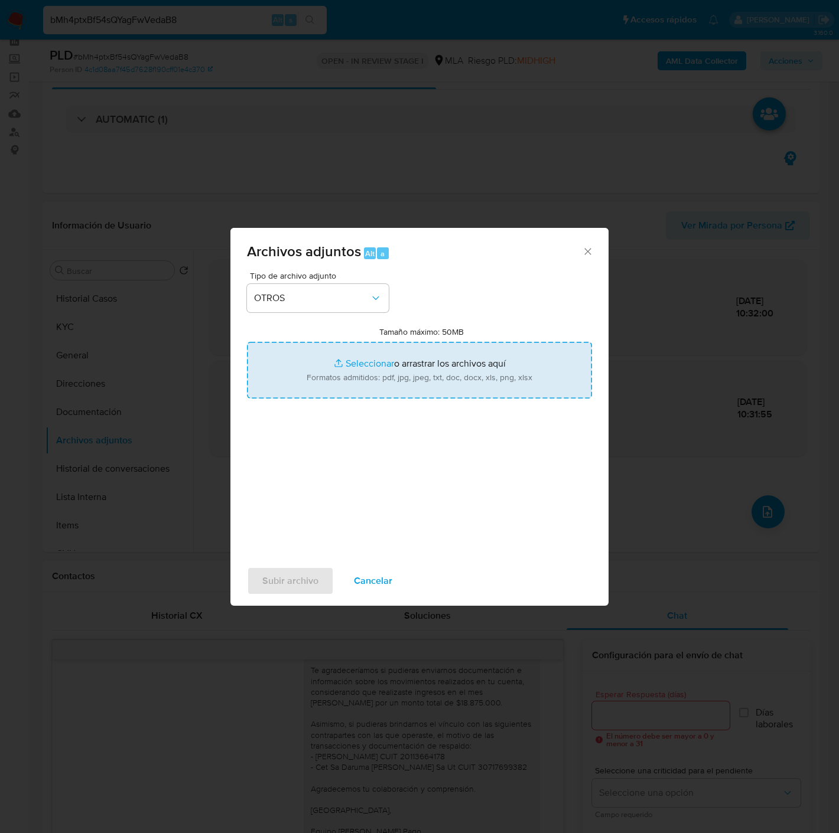
type input "C:\fakepath\Graciela Irma Maria Gomeñuka - NOSIS - JUL 205.pdf"
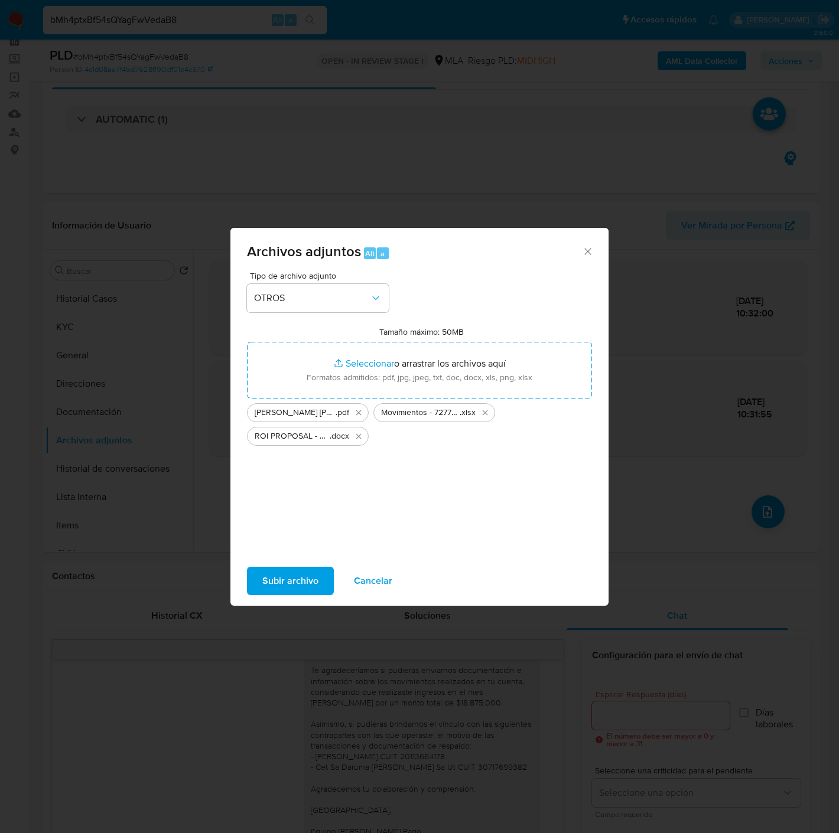
click at [278, 576] on span "Subir archivo" at bounding box center [290, 581] width 56 height 26
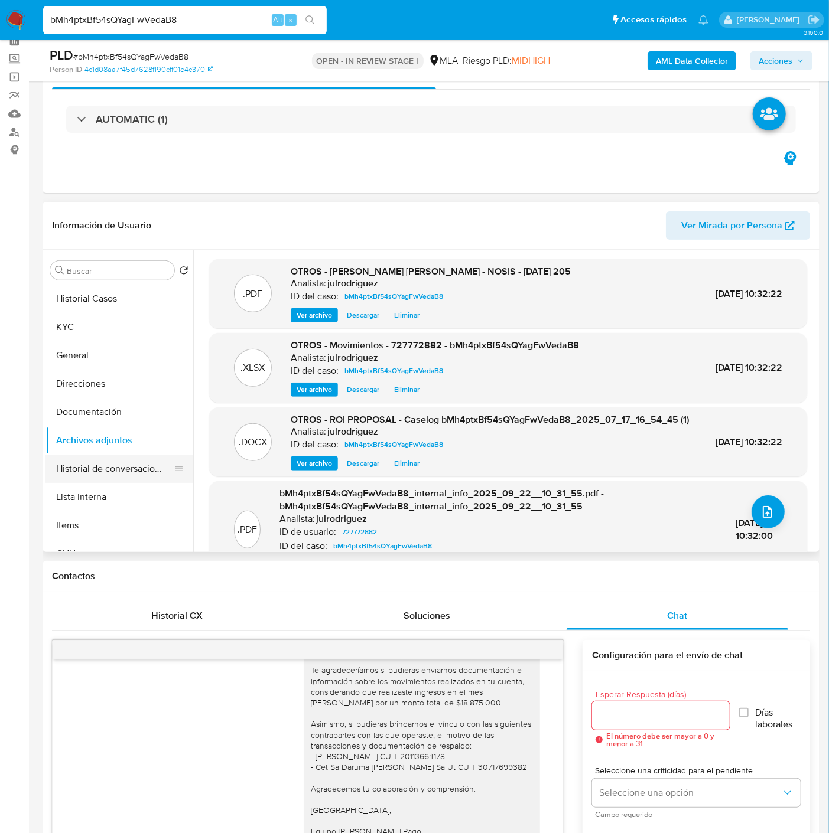
click at [83, 467] on button "Historial de conversaciones" at bounding box center [114, 469] width 138 height 28
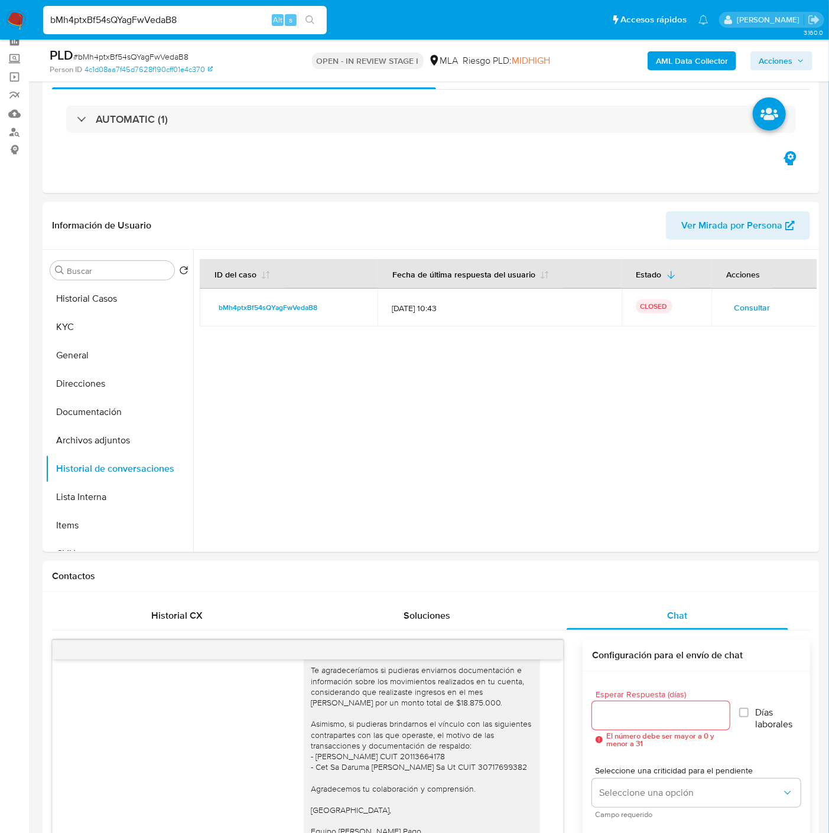
click at [784, 69] on span "Acciones" at bounding box center [775, 60] width 34 height 19
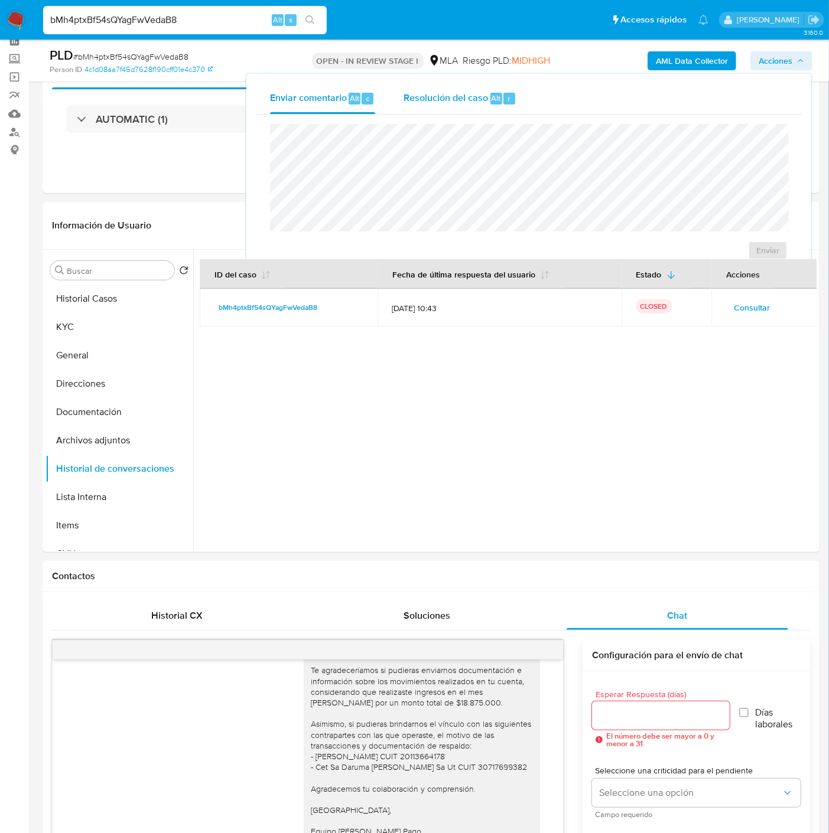
click at [504, 105] on div "Resolución del caso Alt r" at bounding box center [459, 98] width 113 height 31
click at [733, 254] on span "ROI Proposal" at bounding box center [738, 257] width 61 height 17
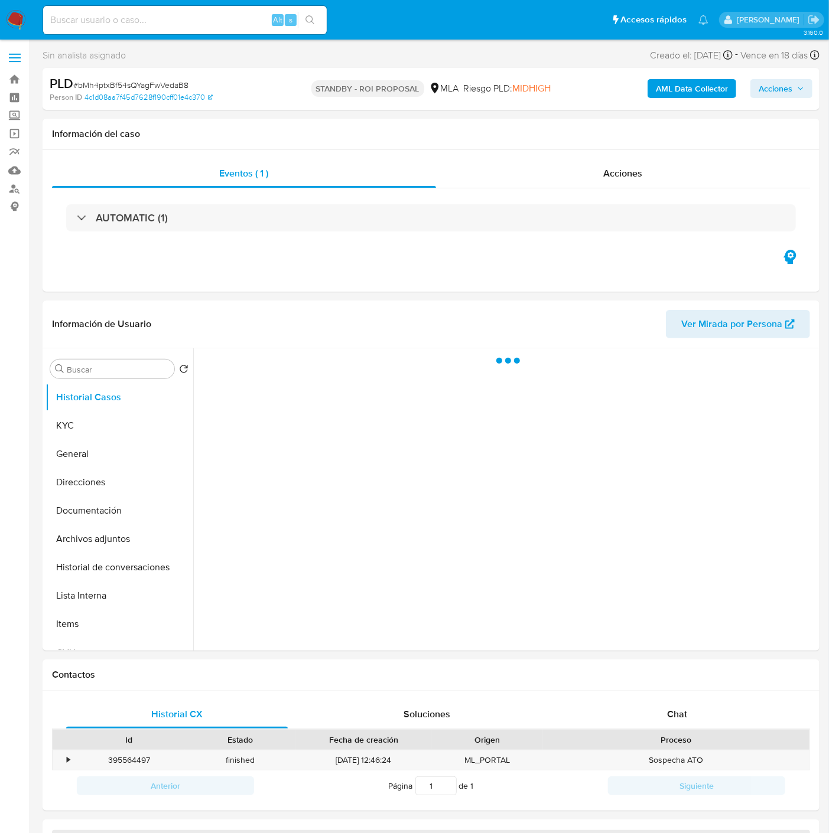
select select "10"
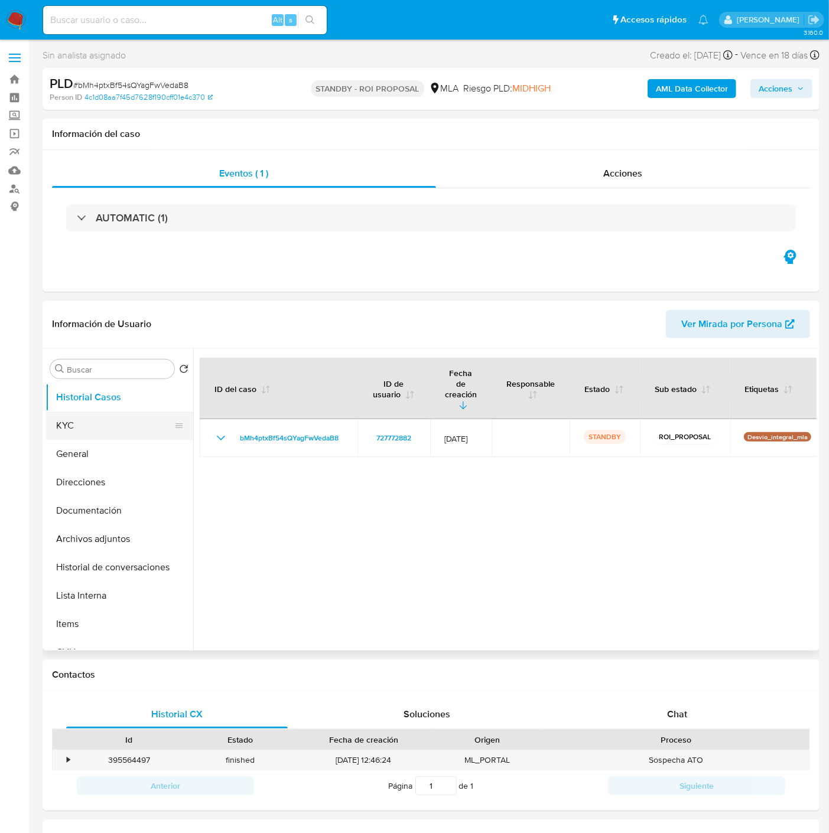
click at [103, 429] on button "KYC" at bounding box center [114, 426] width 138 height 28
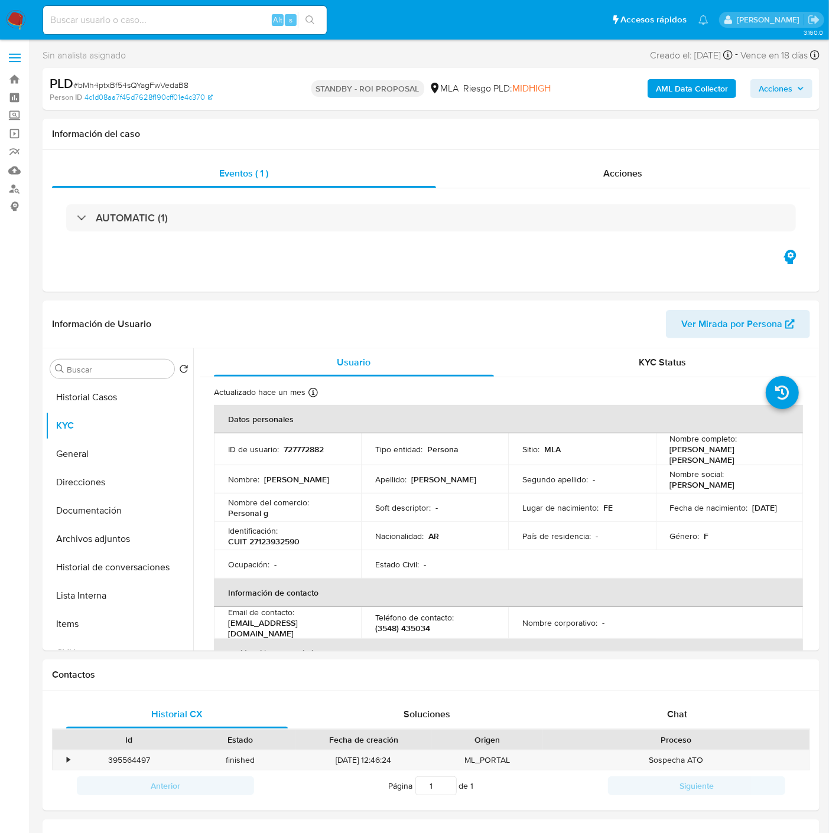
click at [125, 21] on input at bounding box center [184, 19] width 283 height 15
paste input "IuqI4dpFjqmN1M1BJkc41Ymm"
type input "IuqI4dpFjqmN1M1BJkc41Ymm"
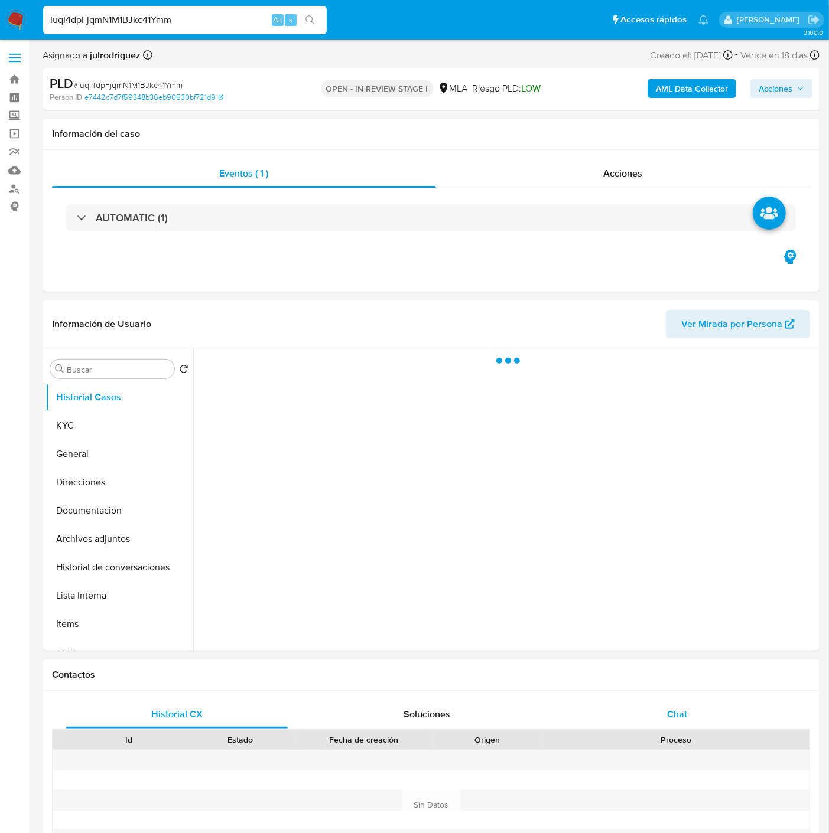
click at [682, 715] on span "Chat" at bounding box center [677, 714] width 20 height 14
select select "10"
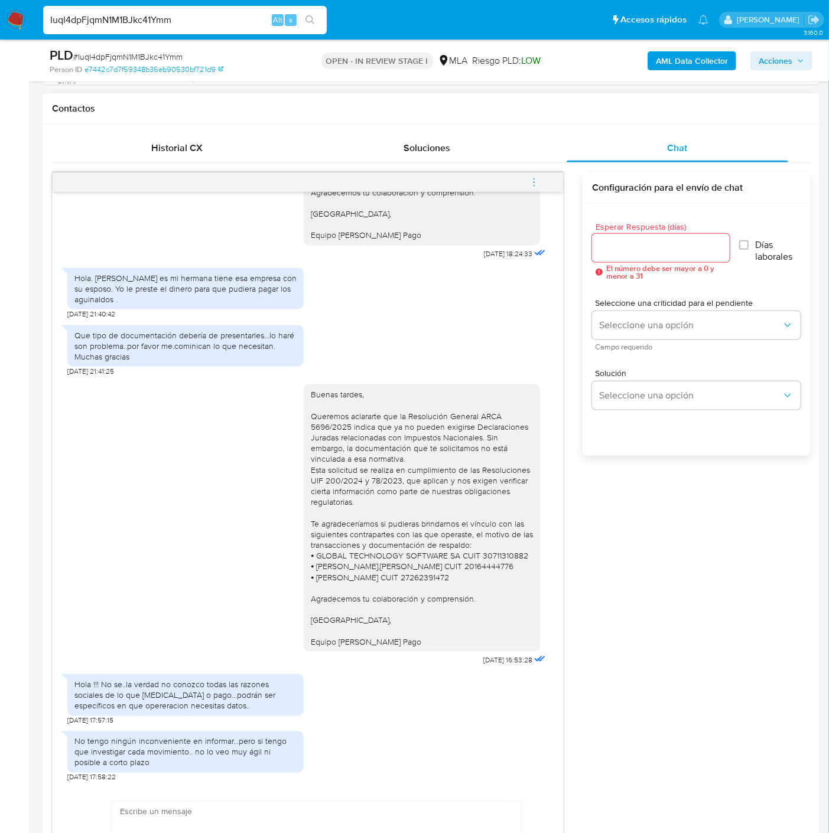
scroll to position [656, 0]
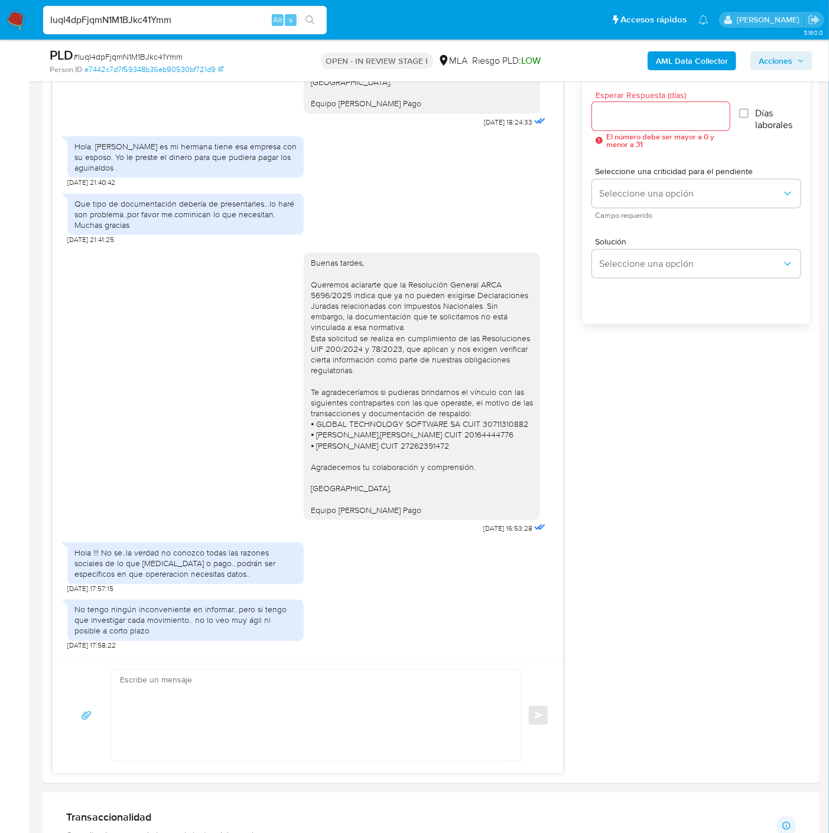
click at [128, 56] on span "# IuqI4dpFjqmN1M1BJkc41Ymm" at bounding box center [127, 57] width 109 height 12
copy span "IuqI4dpFjqmN1M1BJkc41Ymm"
click at [684, 121] on input "Esperar Respuesta (días)" at bounding box center [660, 116] width 137 height 15
type input "0"
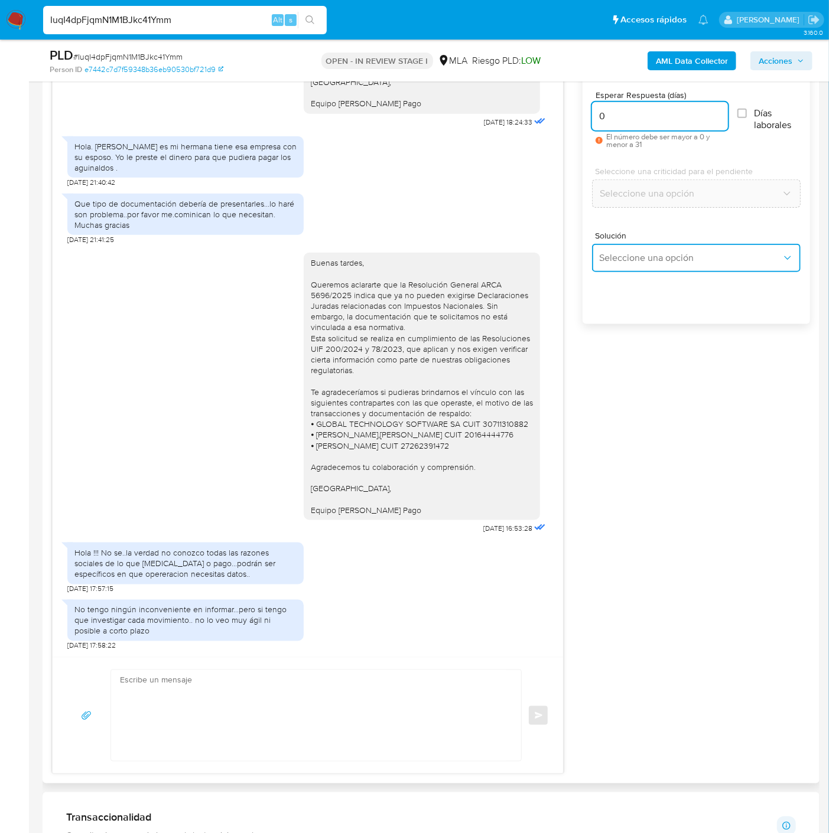
click at [663, 252] on span "Seleccione una opción" at bounding box center [690, 258] width 182 height 12
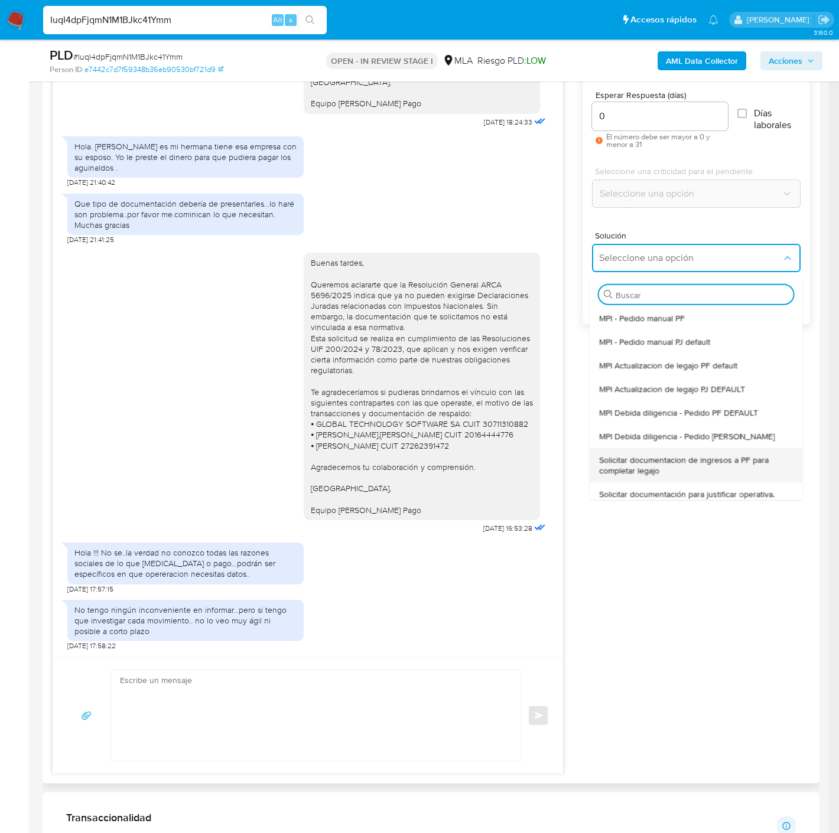
click at [702, 459] on span "Solicitar documentacion de ingresos a PF para completar legajo" at bounding box center [692, 464] width 187 height 21
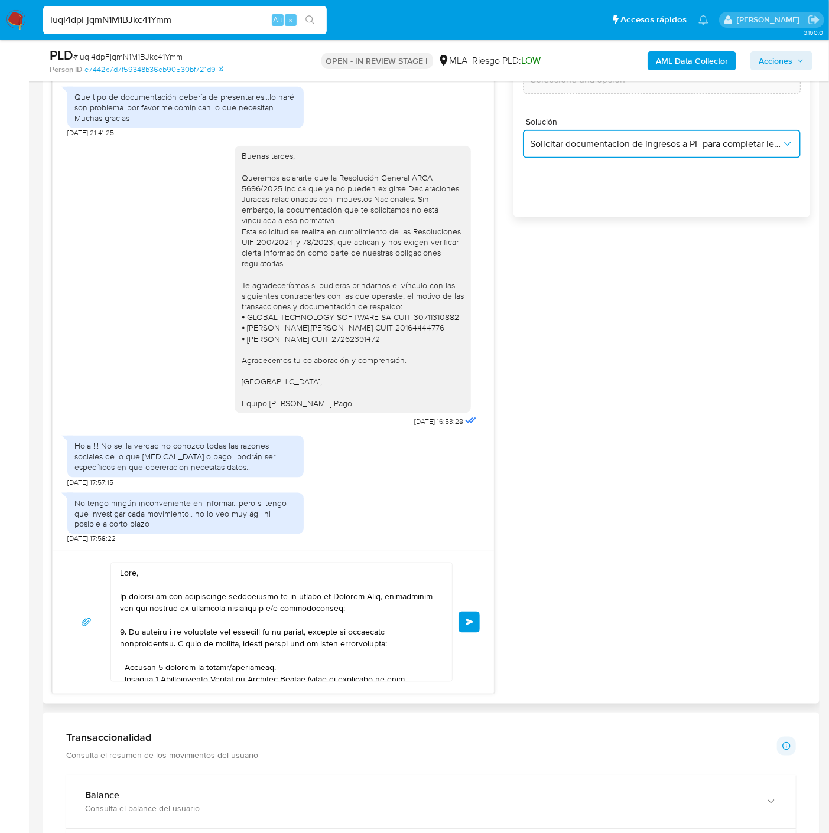
scroll to position [853, 0]
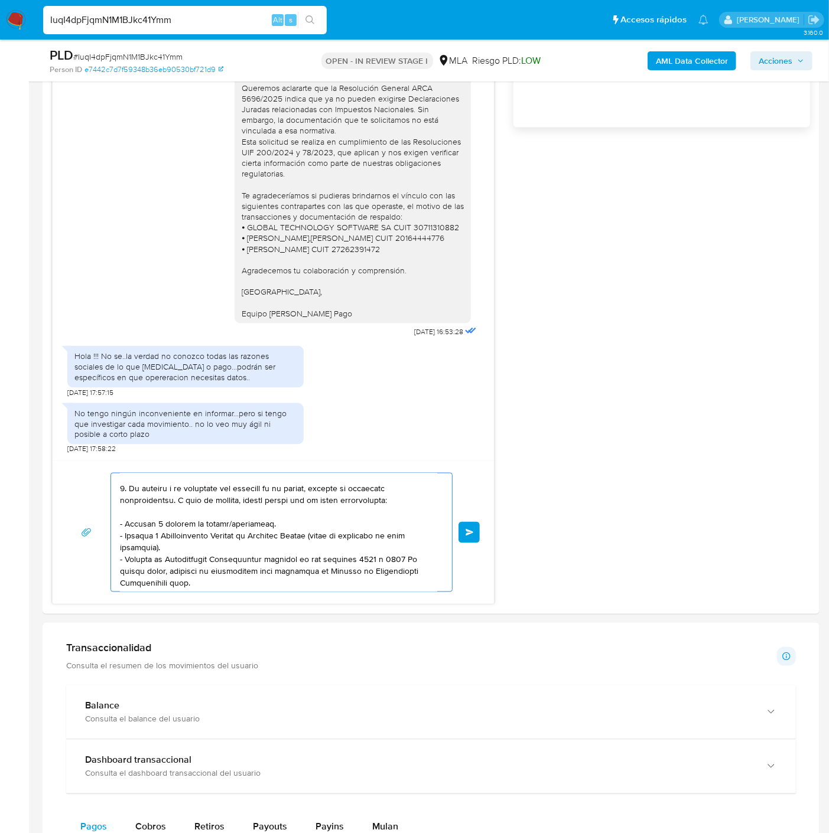
drag, startPoint x: 286, startPoint y: 539, endPoint x: 281, endPoint y: 618, distance: 78.7
click at [383, 682] on div "Información de Usuario Ver Mirada por Persona Buscar Volver al orden por defect…" at bounding box center [431, 631] width 777 height 2450
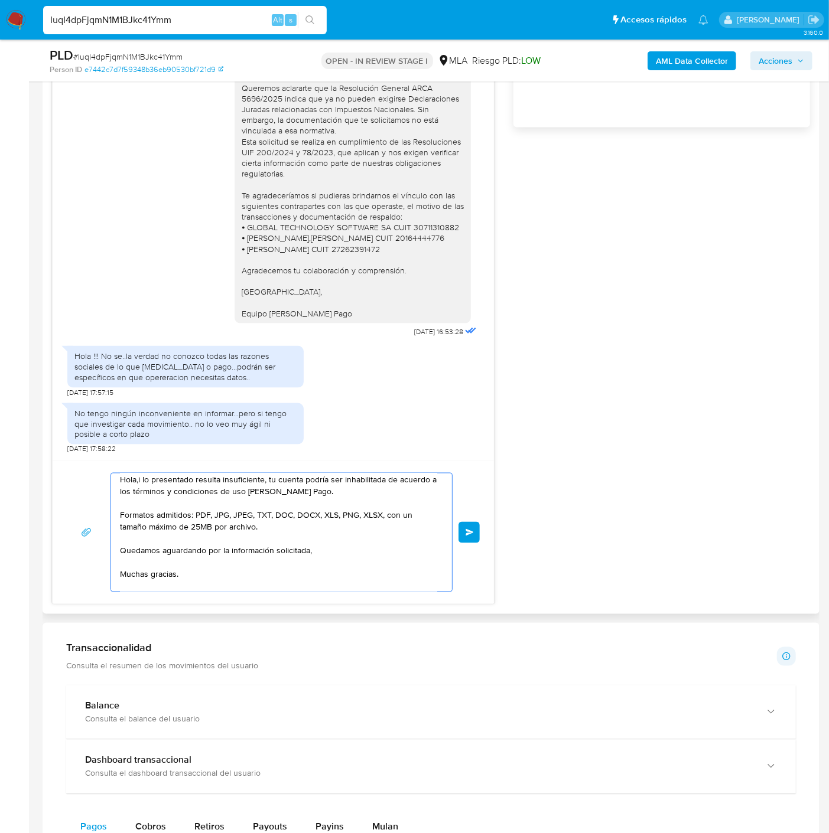
scroll to position [0, 0]
drag, startPoint x: 217, startPoint y: 573, endPoint x: 97, endPoint y: 458, distance: 166.2
click at [46, 420] on div "Historial CX Soluciones Chat Id Estado Fecha de creación Origen Proceso Anterio…" at bounding box center [431, 205] width 777 height 818
type textarea "Saludos, Equipo de Mercado Pago."
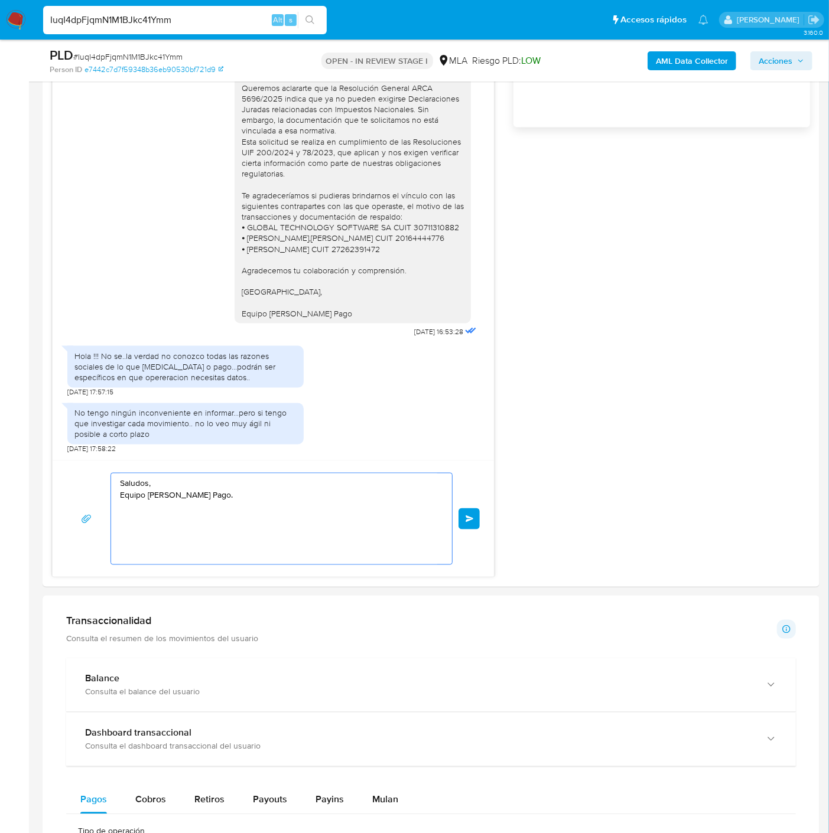
drag, startPoint x: 244, startPoint y: 522, endPoint x: 20, endPoint y: 444, distance: 237.8
click at [20, 444] on section "Bandeja Tablero Screening Búsqueda en Listas Watchlist Herramientas Operaciones…" at bounding box center [414, 517] width 829 height 2740
paste textarea "Buenas tardes, ¡Muchas gracias por tu respuesta! Confirmamos la recepción de la…"
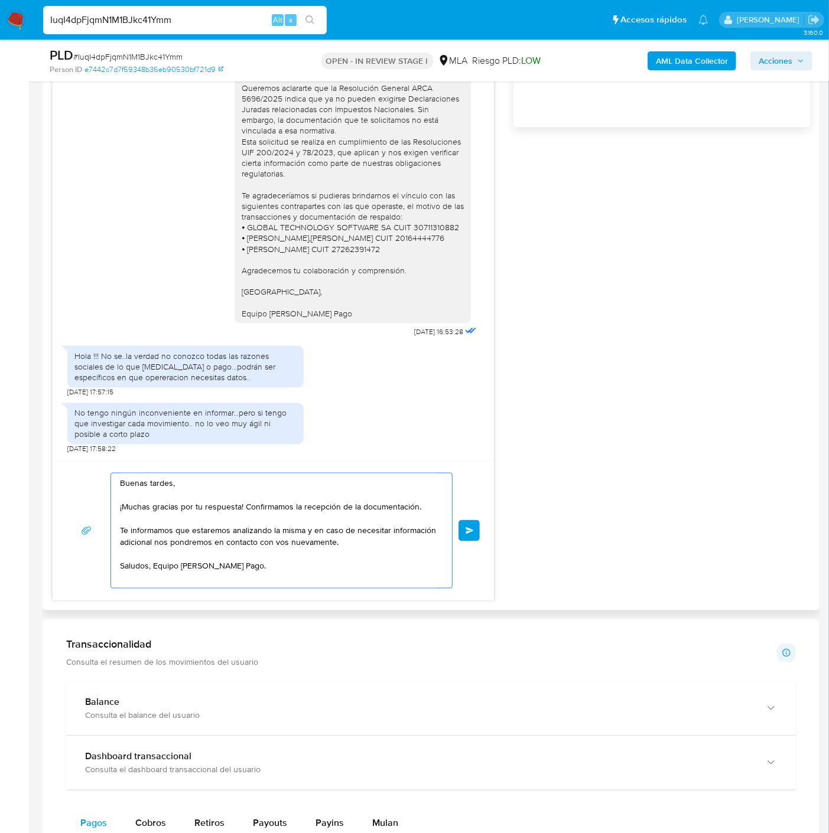
drag, startPoint x: 246, startPoint y: 506, endPoint x: 426, endPoint y: 511, distance: 180.2
click at [426, 511] on textarea "Buenas tardes, ¡Muchas gracias por tu respuesta! Confirmamos la recepción de la…" at bounding box center [278, 531] width 317 height 115
drag, startPoint x: 154, startPoint y: 508, endPoint x: 117, endPoint y: 506, distance: 37.3
click at [117, 506] on div "Buenas tardes, ¡Muchas gracias por tu respuesta. Te informamos que estaremos an…" at bounding box center [278, 531] width 335 height 115
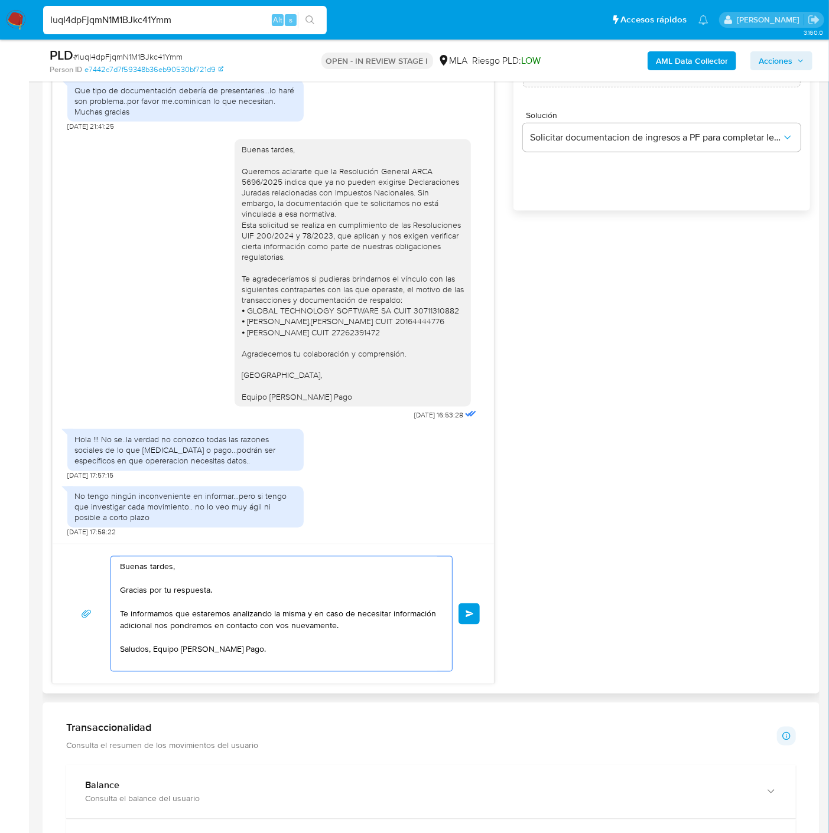
scroll to position [787, 0]
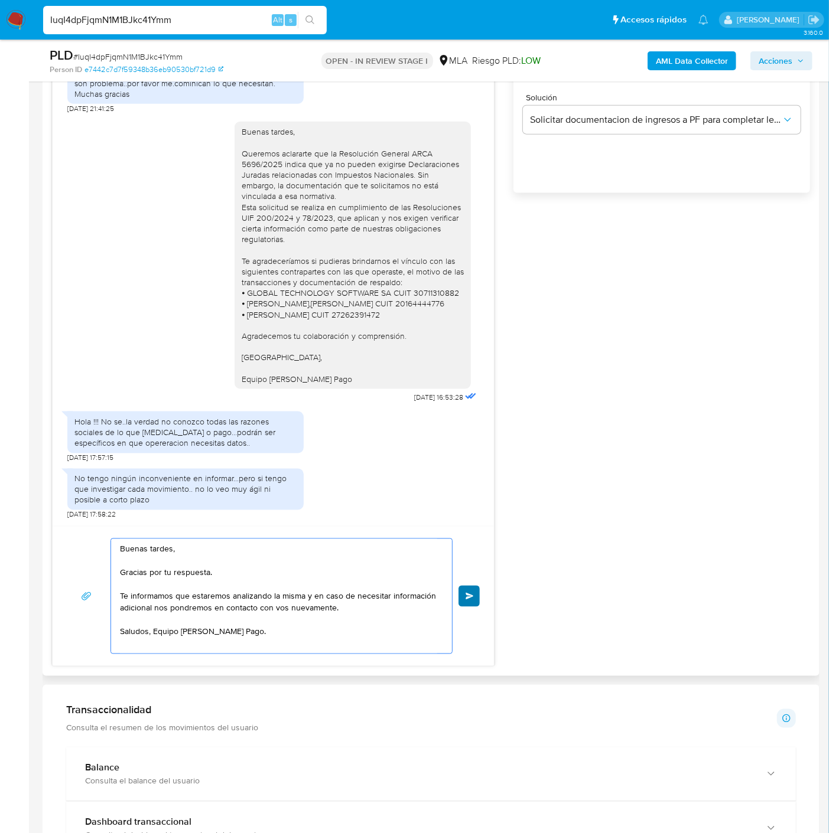
type textarea "Buenas tardes, Gracias por tu respuesta. Te informamos que estaremos analizando…"
click at [471, 594] on span "Enviar" at bounding box center [469, 596] width 8 height 7
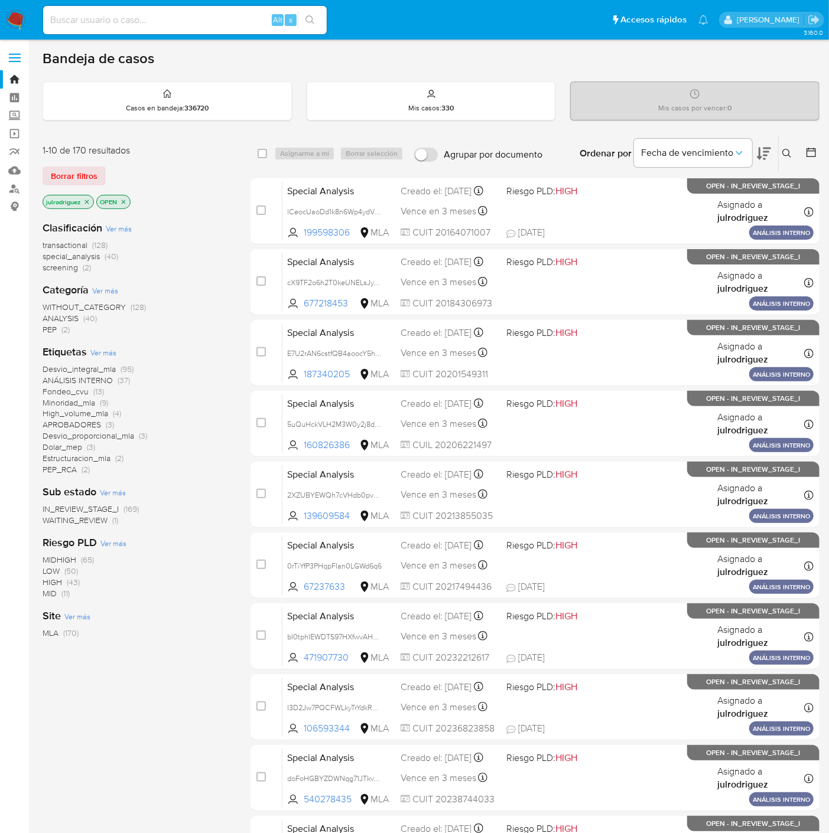
click at [788, 155] on icon at bounding box center [786, 153] width 9 height 9
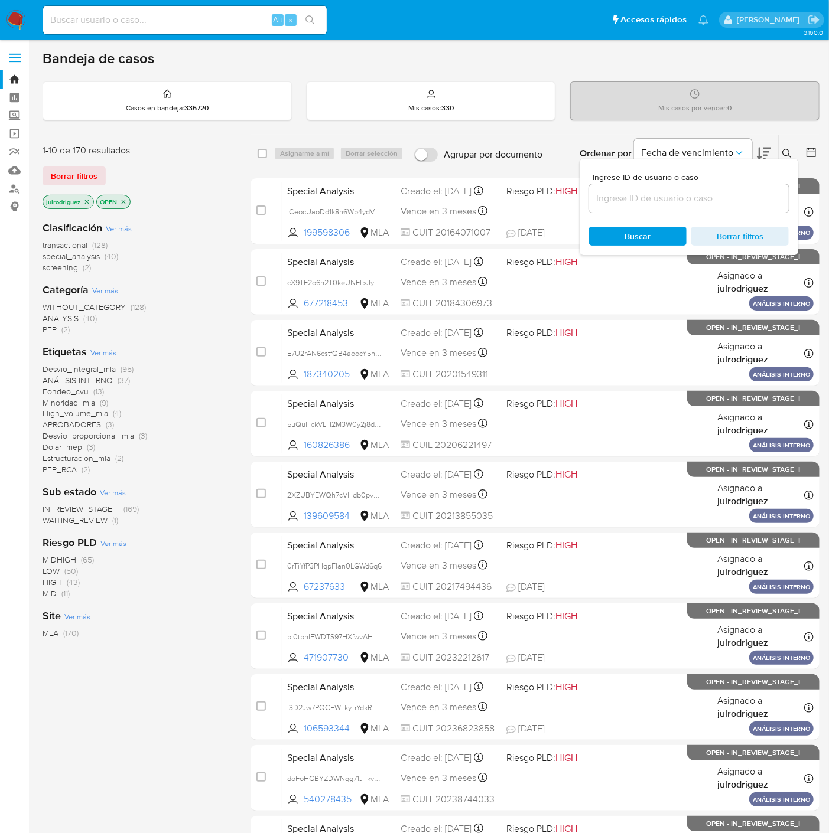
click at [626, 202] on input at bounding box center [689, 198] width 200 height 15
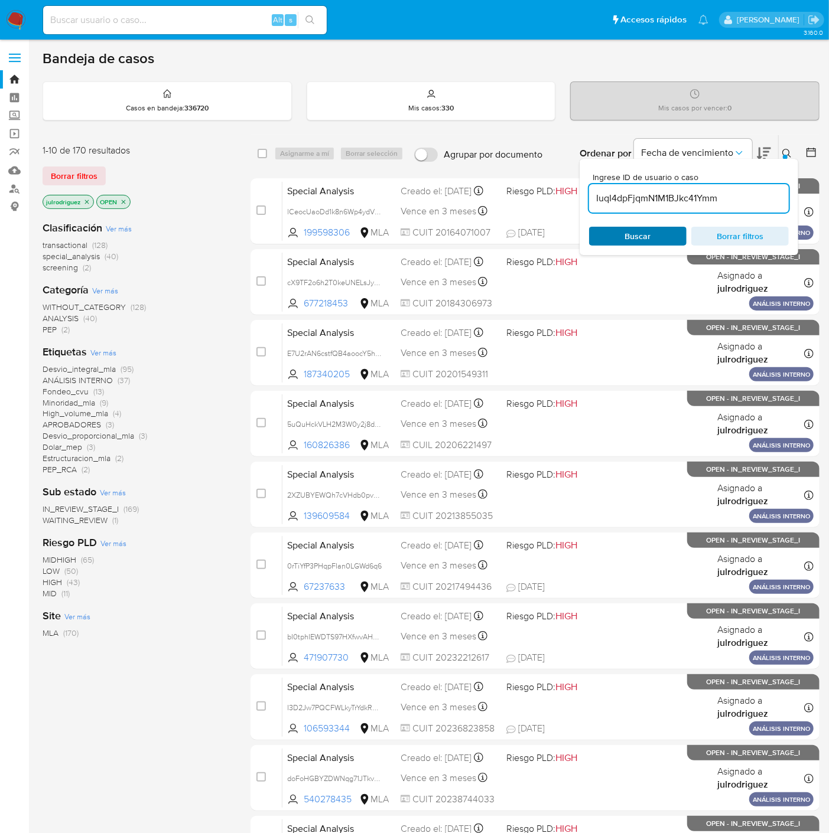
type input "IuqI4dpFjqmN1M1BJkc41Ymm"
click at [621, 231] on span "Buscar" at bounding box center [637, 236] width 81 height 17
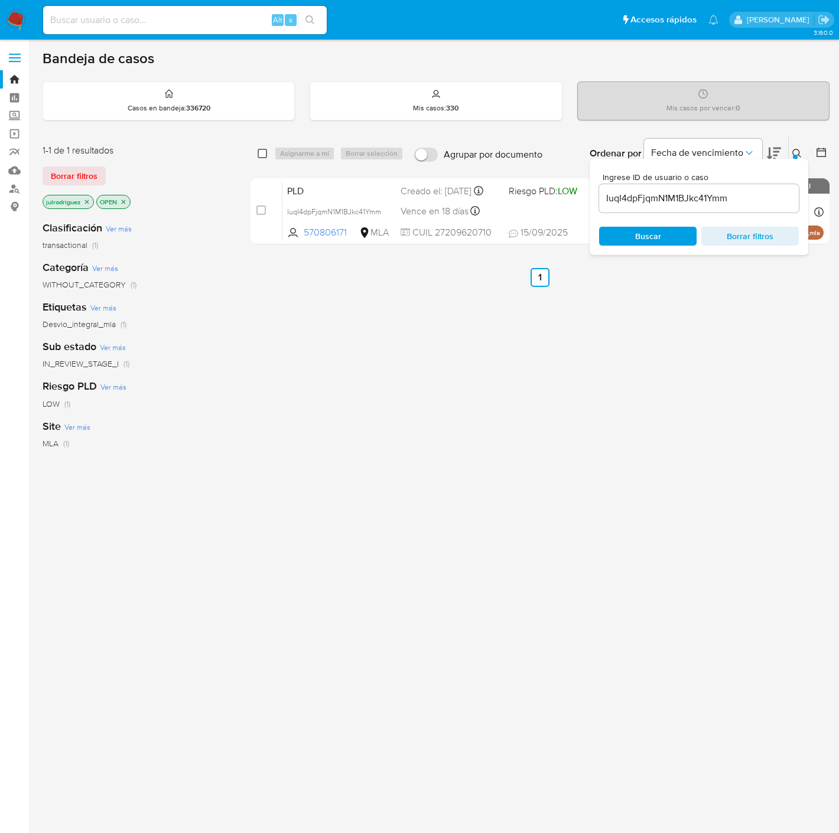
click at [260, 156] on input "checkbox" at bounding box center [261, 153] width 9 height 9
checkbox input "true"
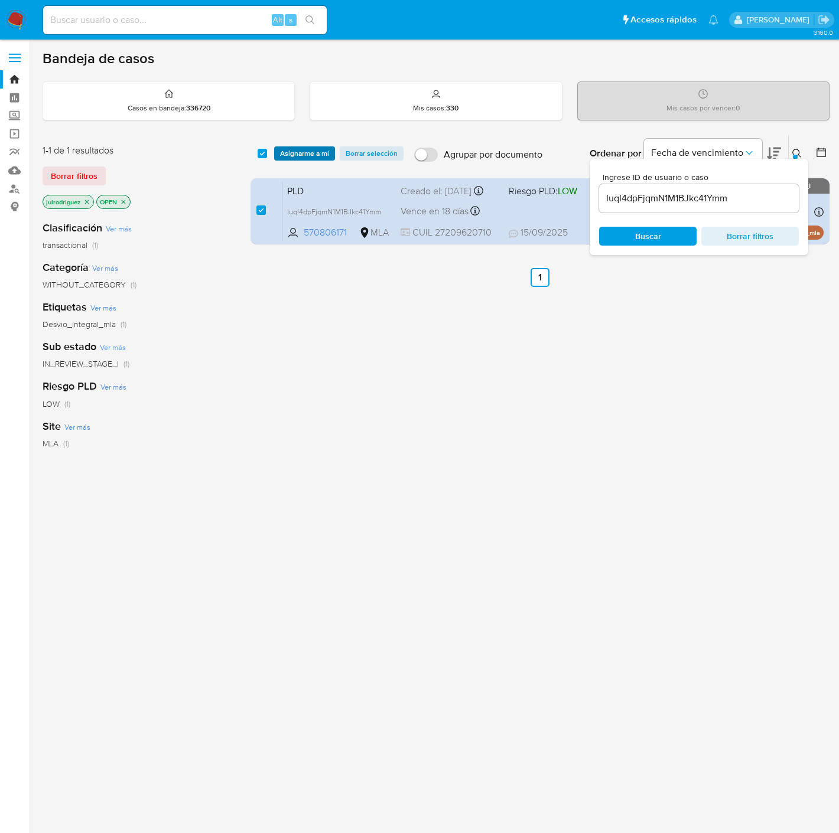
click at [302, 154] on span "Asignarme a mí" at bounding box center [304, 154] width 49 height 12
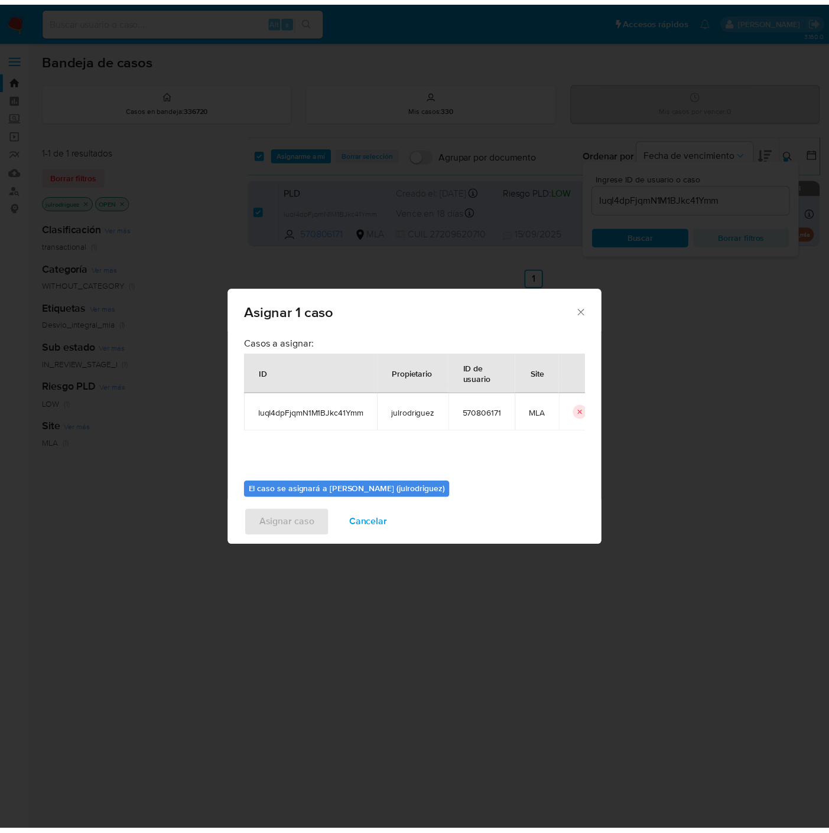
scroll to position [61, 0]
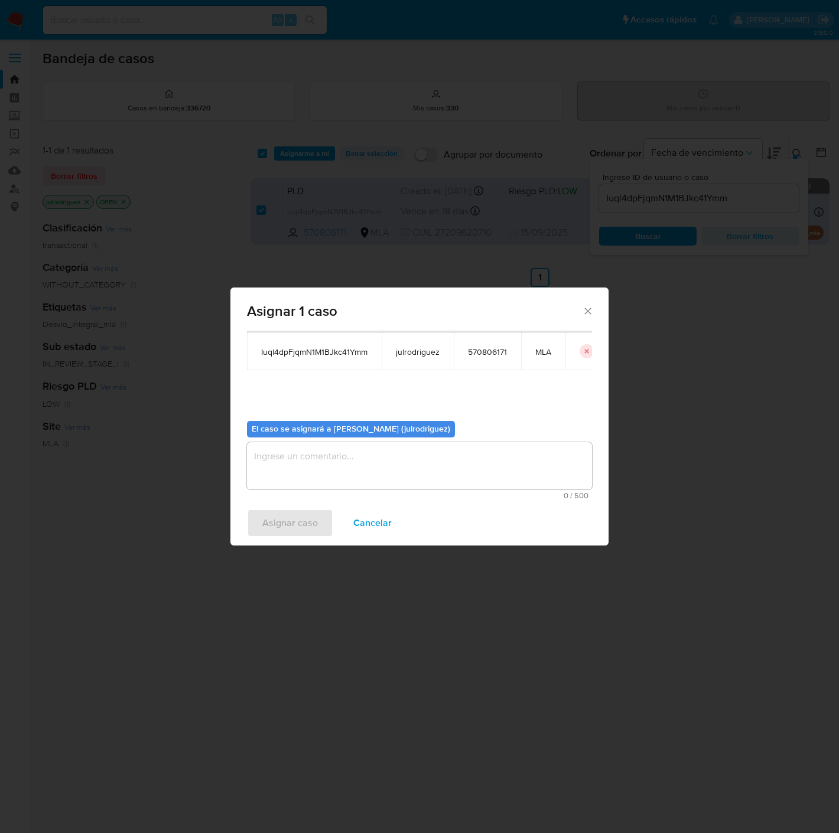
click at [383, 467] on textarea "assign-modal" at bounding box center [419, 465] width 345 height 47
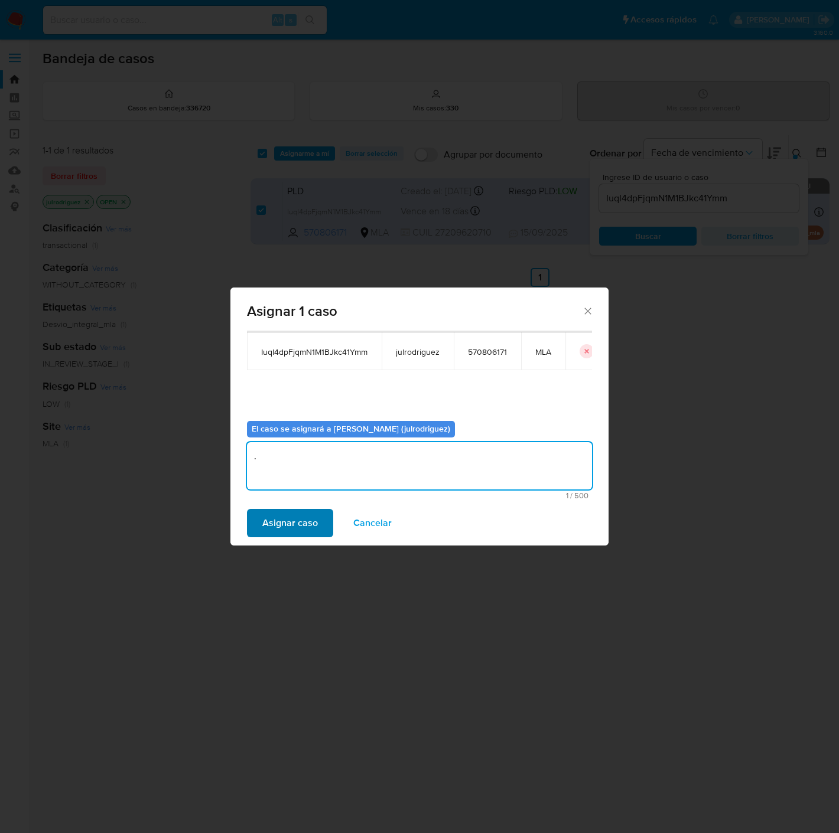
type textarea "."
click at [310, 511] on span "Asignar caso" at bounding box center [290, 523] width 56 height 26
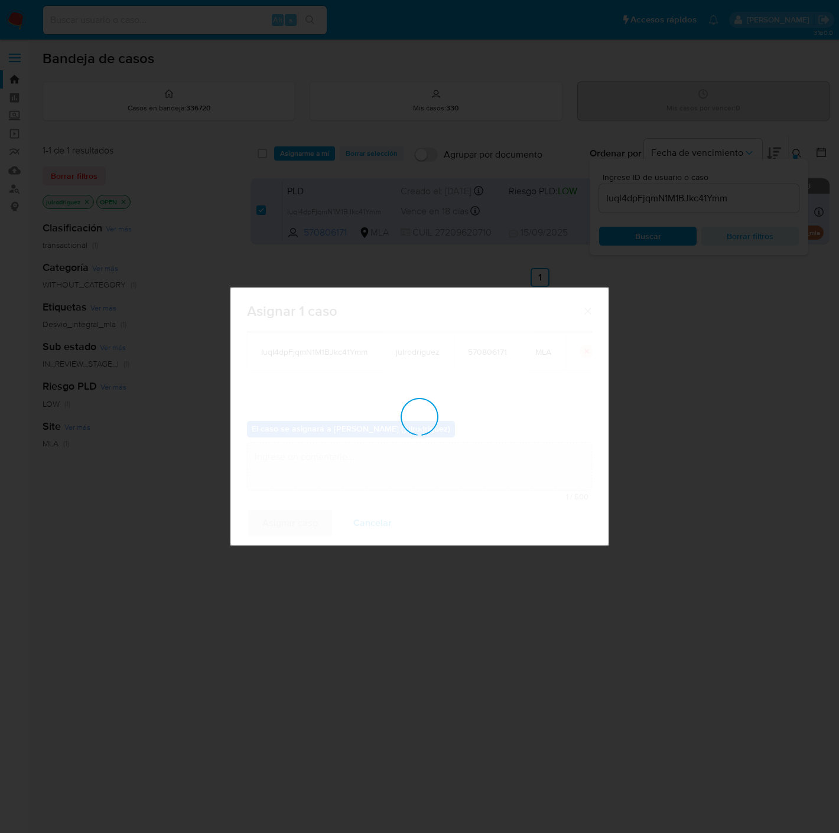
checkbox input "false"
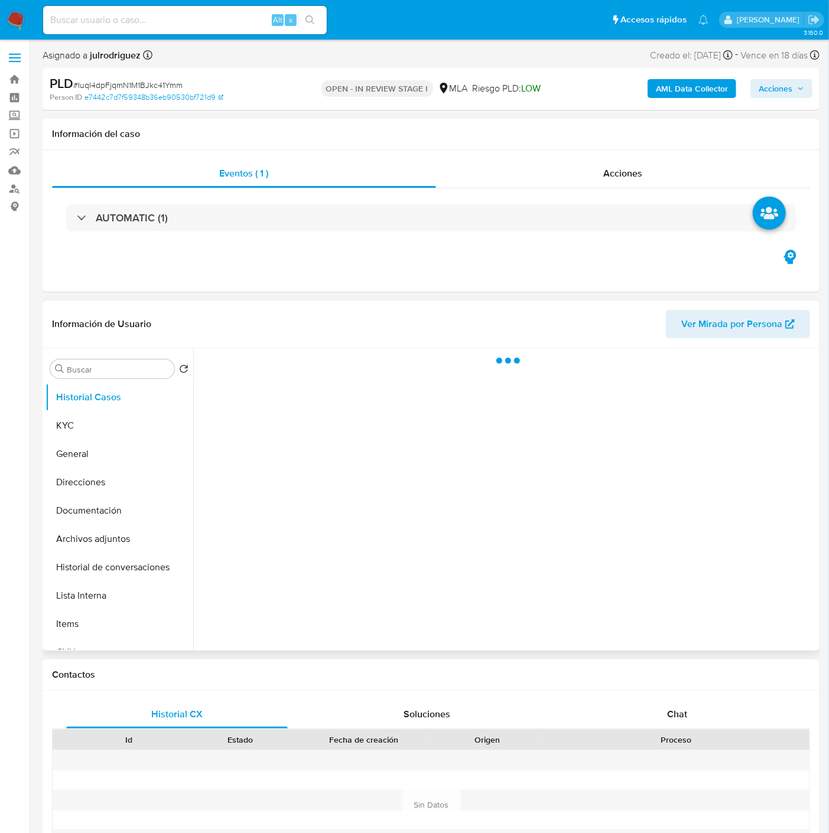
select select "10"
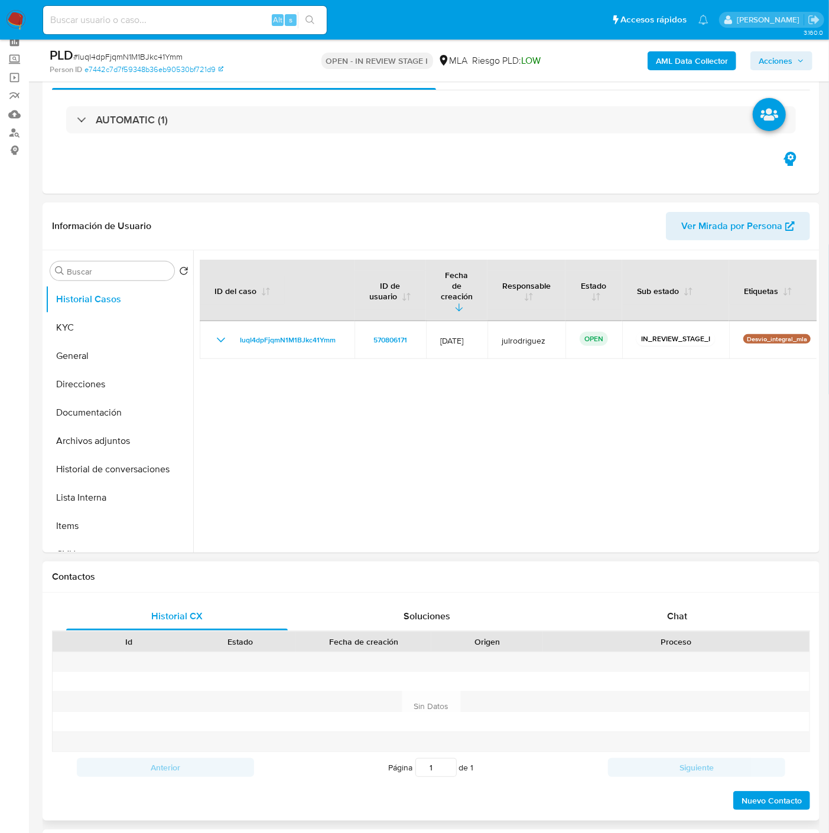
scroll to position [131, 0]
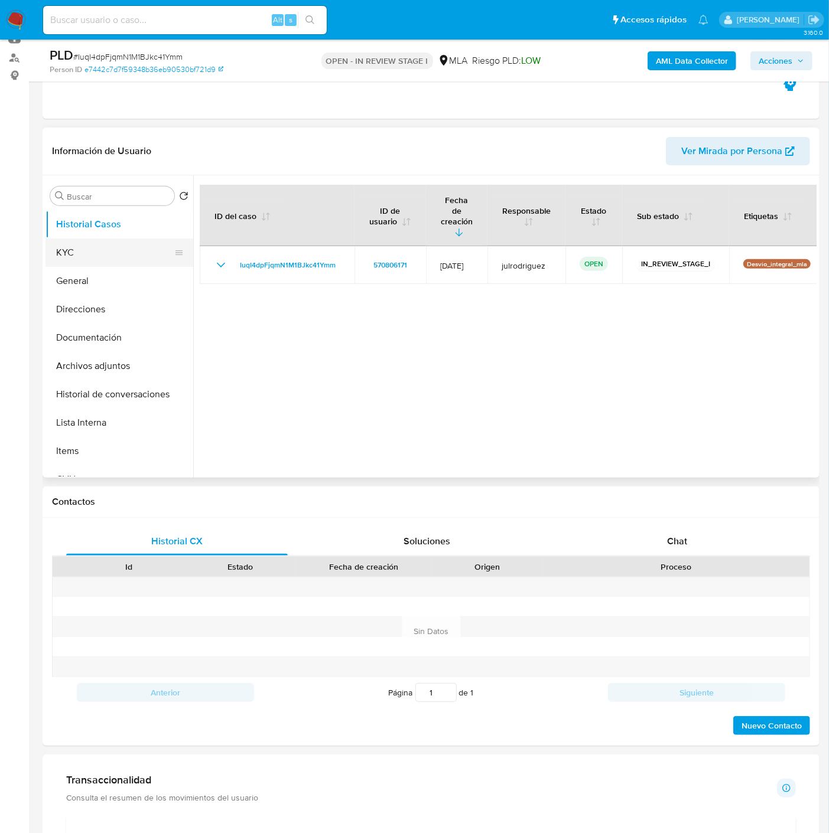
click at [123, 256] on button "KYC" at bounding box center [114, 253] width 138 height 28
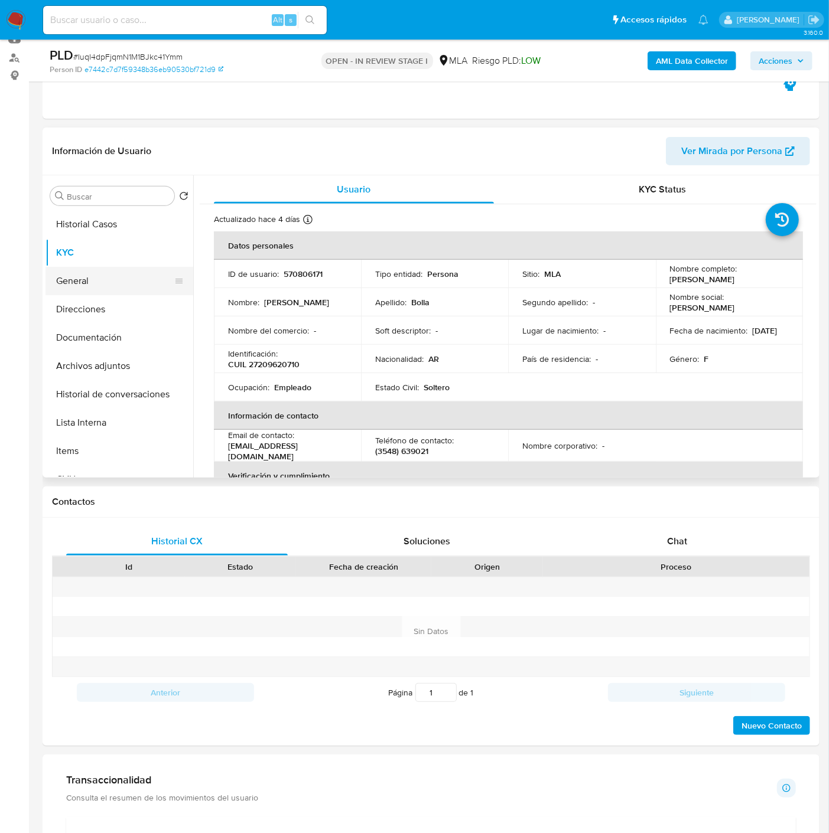
click at [94, 275] on button "General" at bounding box center [114, 281] width 138 height 28
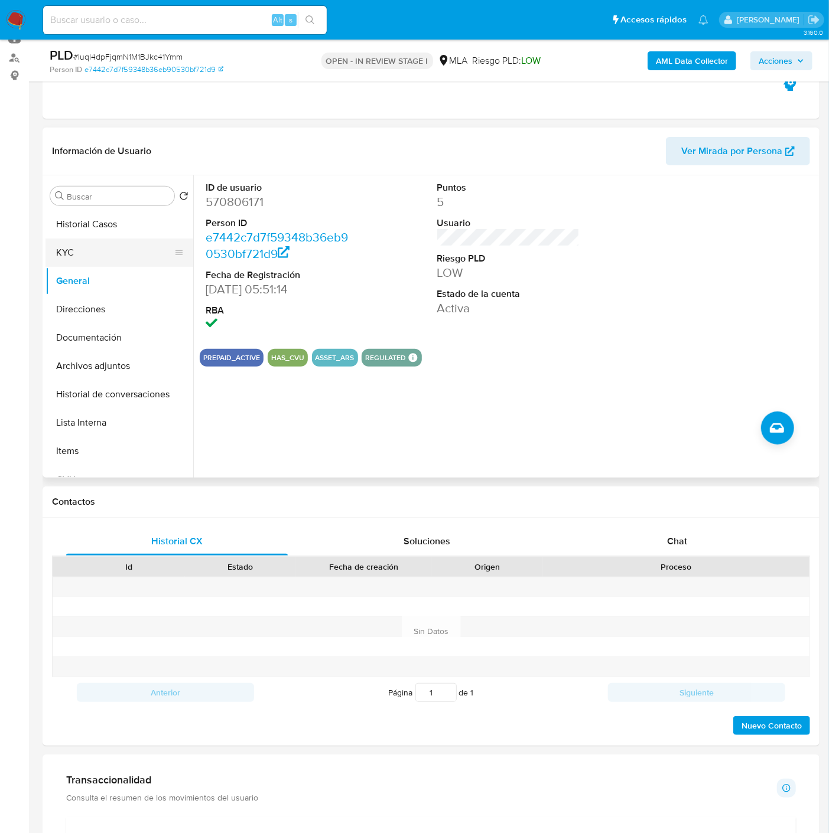
click at [90, 248] on button "KYC" at bounding box center [114, 253] width 138 height 28
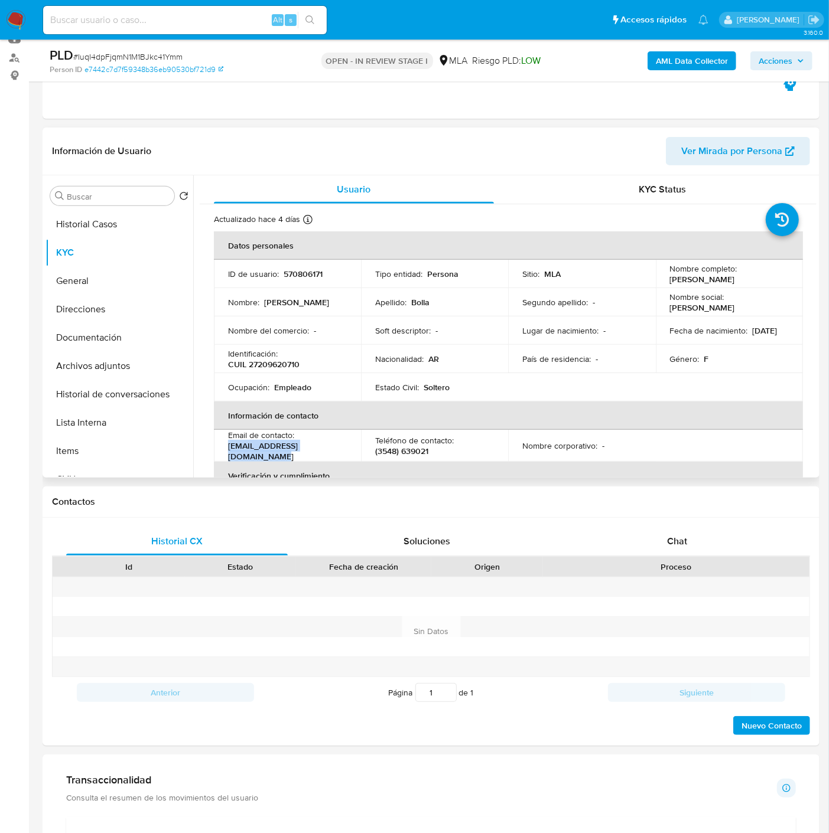
drag, startPoint x: 300, startPoint y: 454, endPoint x: 226, endPoint y: 453, distance: 74.4
click at [226, 453] on td "Email de contacto : sbolla@tecnoperfiles.com.ar" at bounding box center [287, 446] width 147 height 32
copy p "sbolla@tecnoperfiles.com.ar"
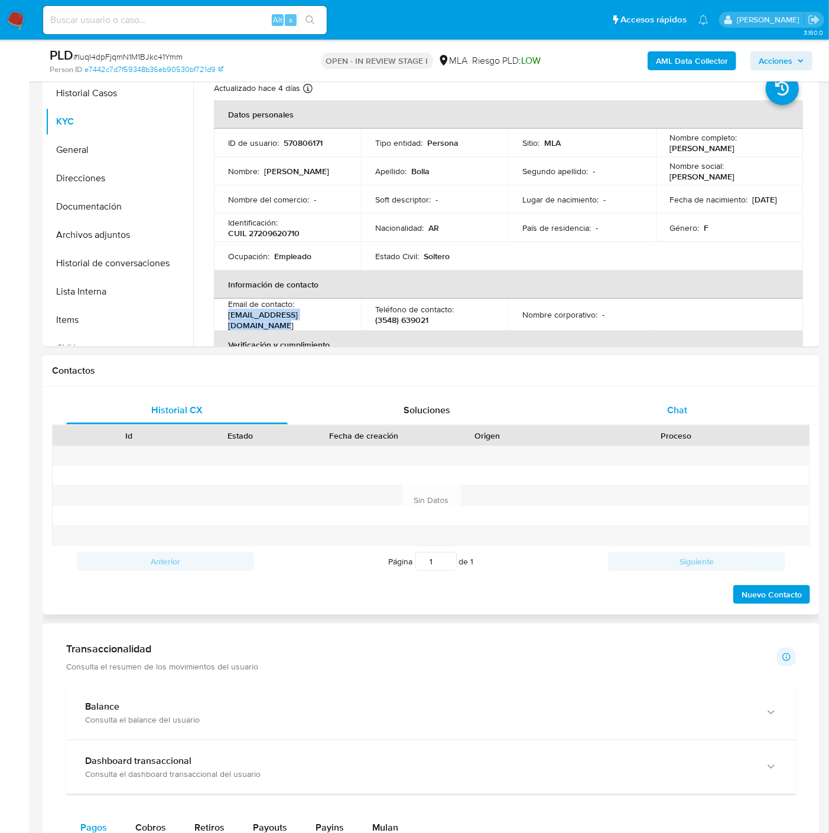
click at [682, 406] on span "Chat" at bounding box center [677, 410] width 20 height 14
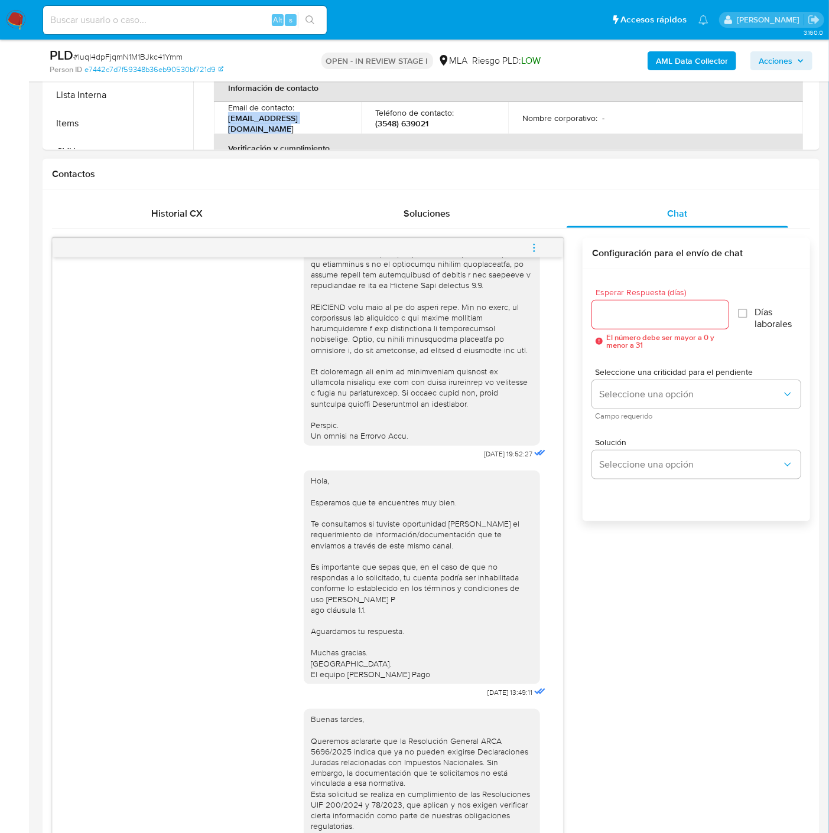
scroll to position [524, 0]
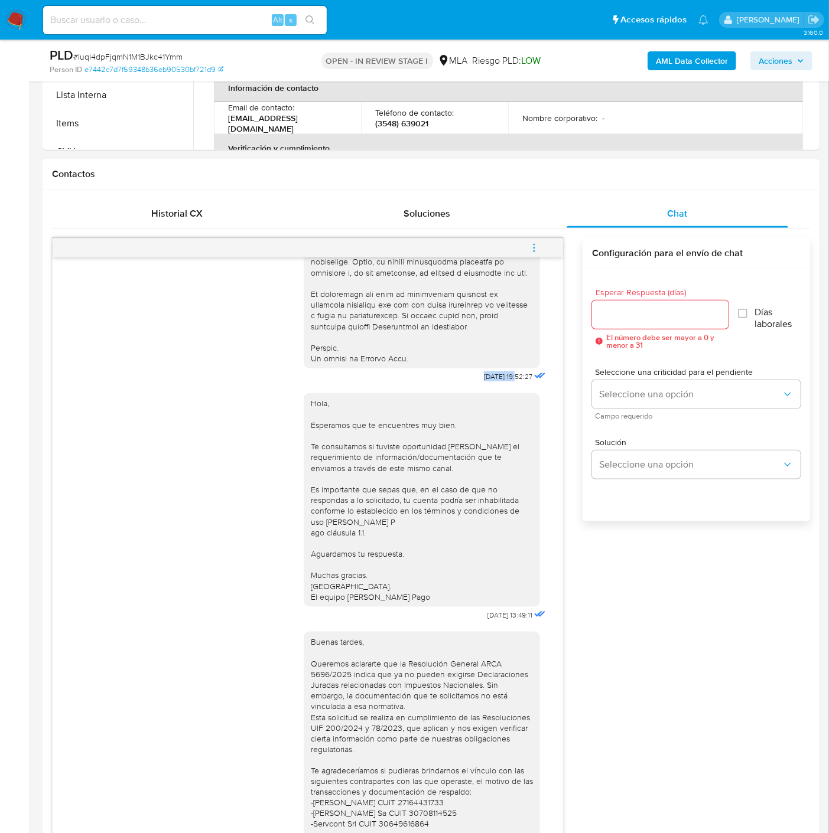
drag, startPoint x: 458, startPoint y: 396, endPoint x: 494, endPoint y: 397, distance: 35.4
click at [494, 386] on div "17/07/2025 19:52:27" at bounding box center [426, 62] width 244 height 647
copy span "17/07/2025"
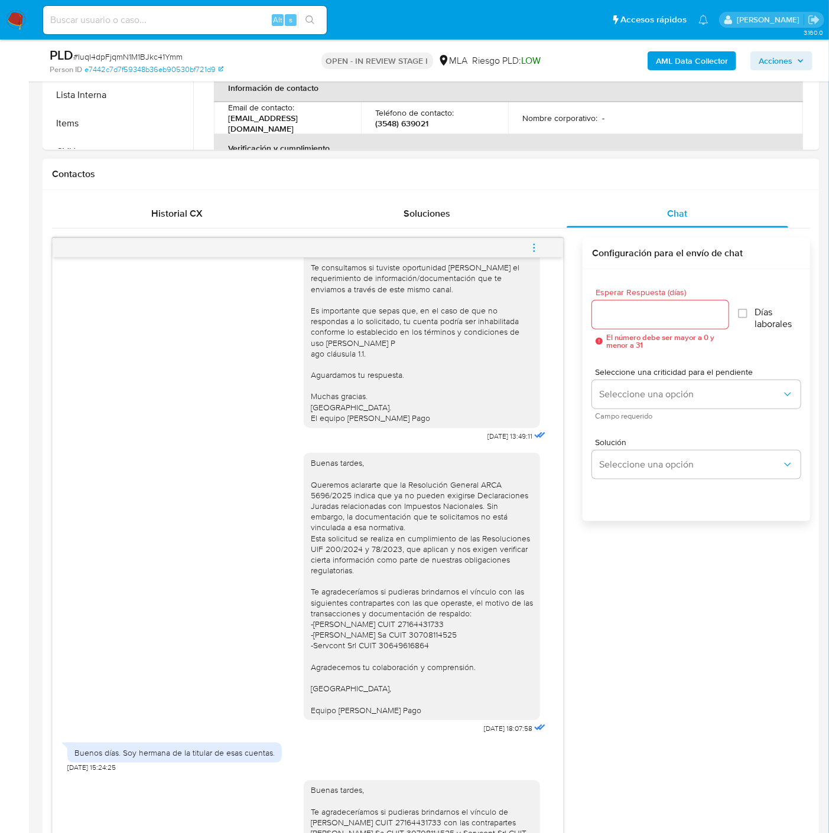
scroll to position [722, 0]
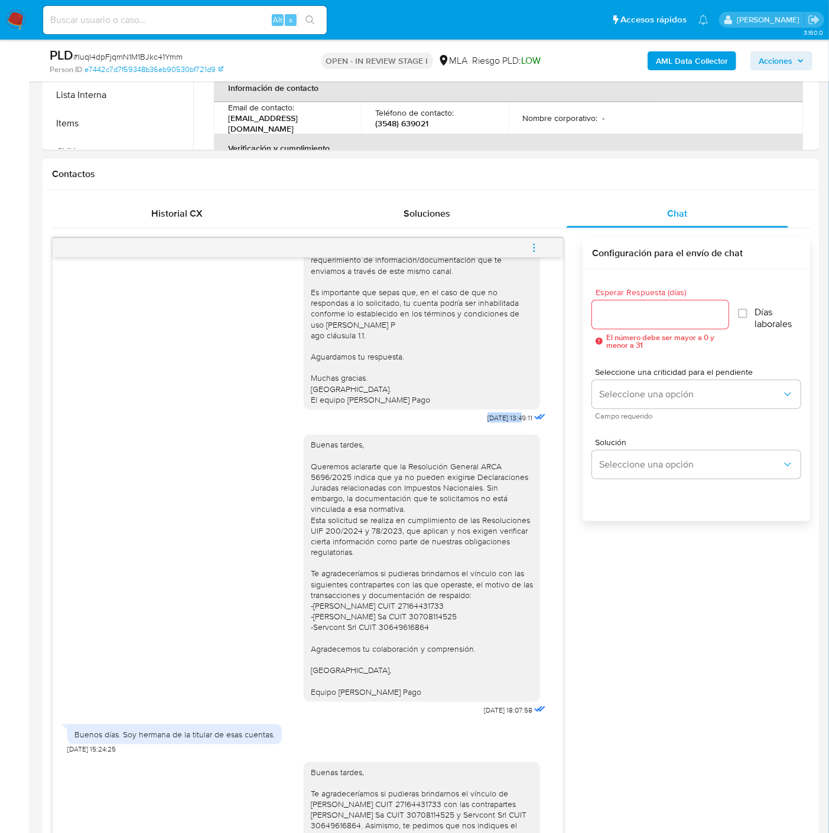
drag, startPoint x: 462, startPoint y: 448, endPoint x: 502, endPoint y: 452, distance: 39.8
click at [502, 426] on div "Hola, Esperamos que te encuentres muy bien. Te consultamos si tuviste oportunid…" at bounding box center [426, 307] width 244 height 239
copy span "21/07/2025"
click at [487, 648] on div "Buenas tardes, Queremos aclararte que la Resolución General ARCA 5696/2025 indi…" at bounding box center [422, 568] width 222 height 258
drag, startPoint x: 457, startPoint y: 752, endPoint x: 493, endPoint y: 750, distance: 36.1
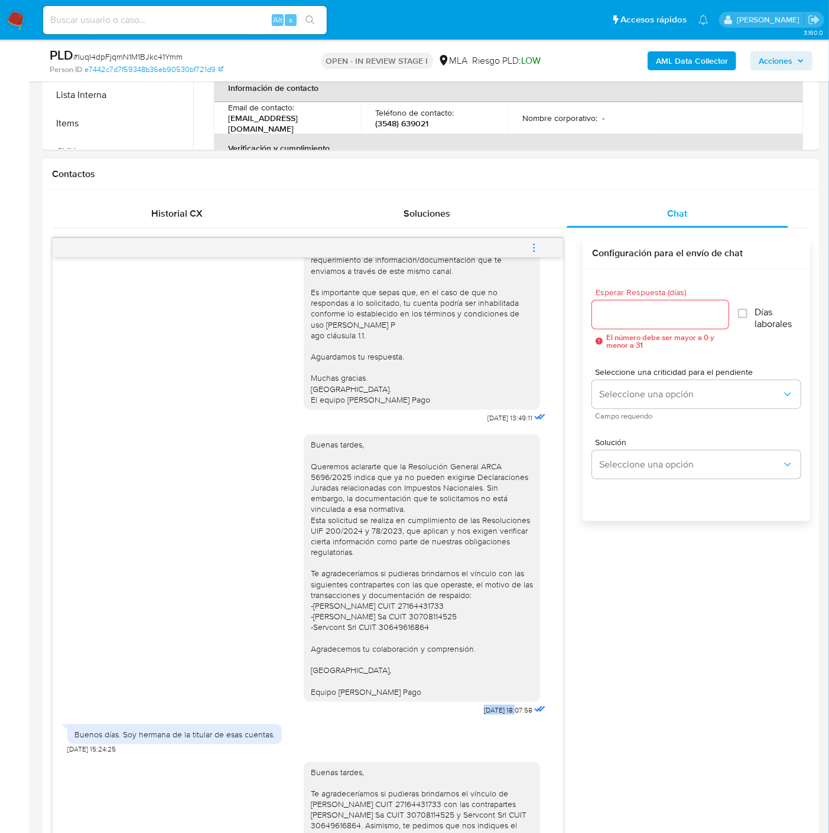
click at [493, 719] on div "Buenas tardes, Queremos aclararte que la Resolución General ARCA 5696/2025 indi…" at bounding box center [426, 572] width 244 height 292
copy span "01/08/2025"
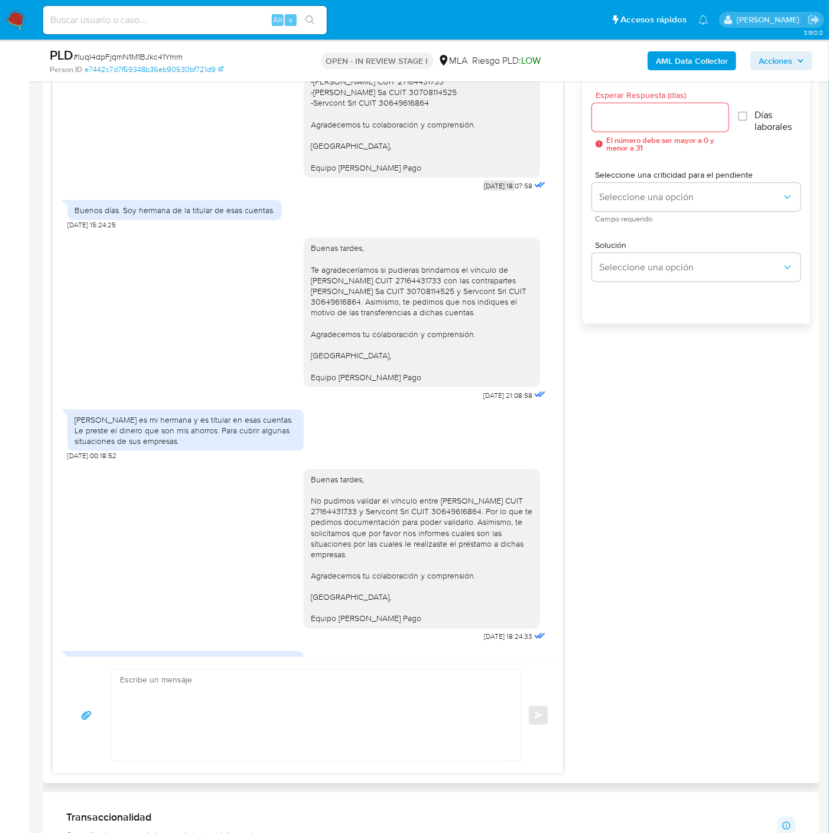
scroll to position [1115, 0]
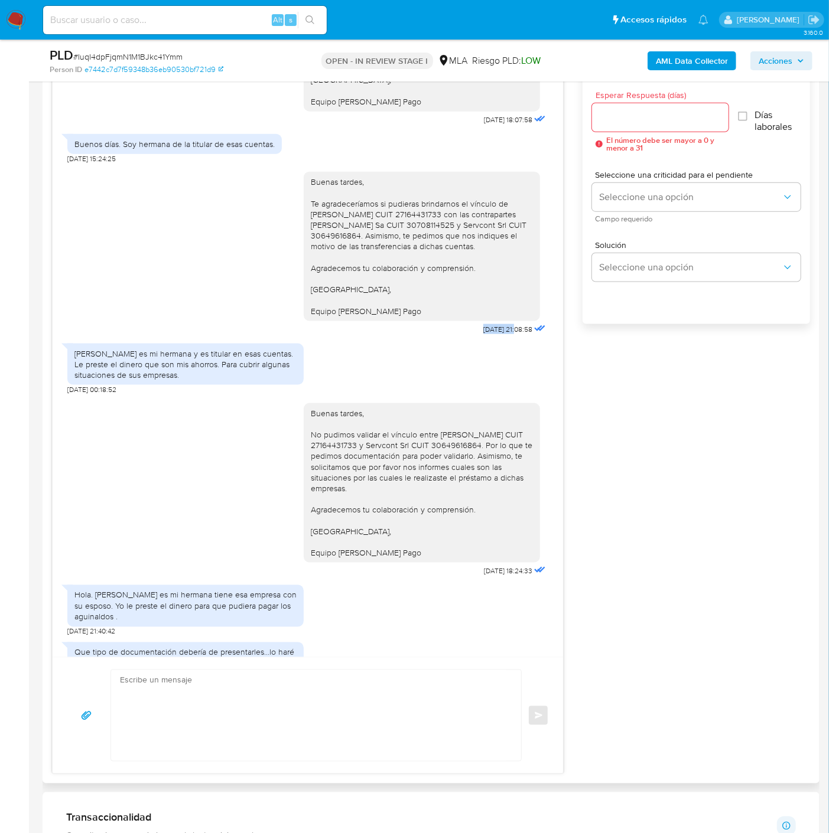
drag, startPoint x: 458, startPoint y: 370, endPoint x: 494, endPoint y: 372, distance: 36.1
click at [494, 334] on span "04/08/2025 21:08:58" at bounding box center [507, 329] width 49 height 9
copy span "04/08/2025"
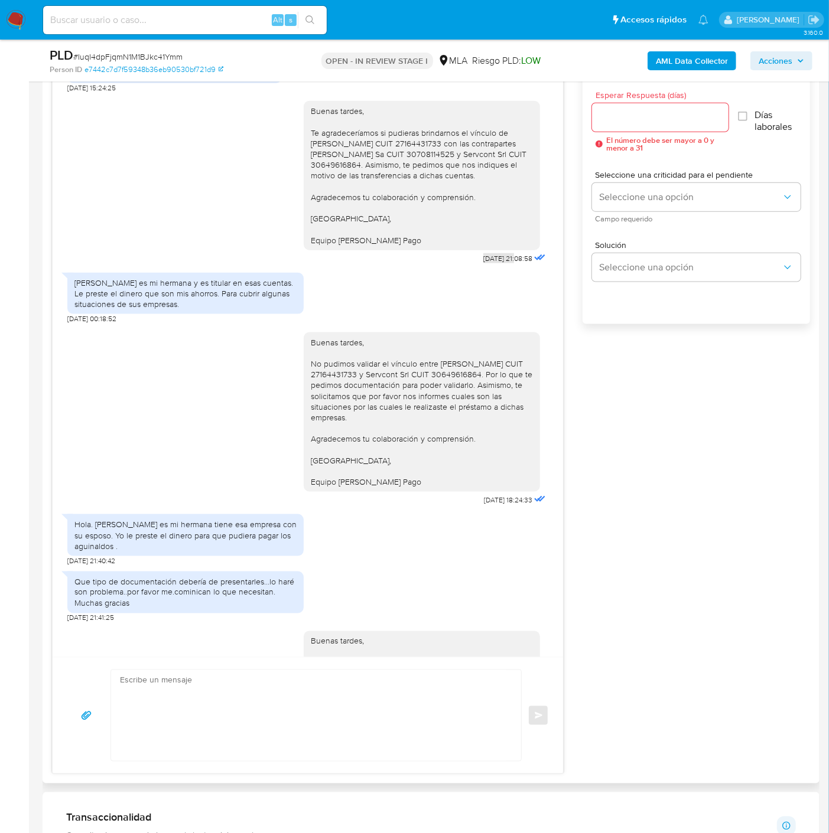
scroll to position [1312, 0]
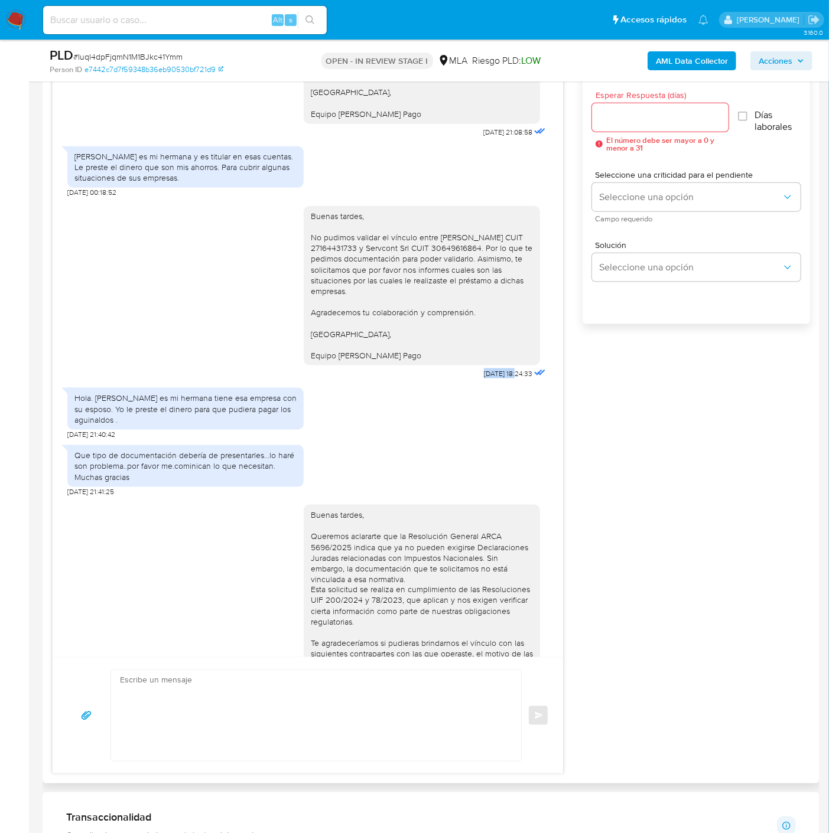
drag, startPoint x: 451, startPoint y: 432, endPoint x: 494, endPoint y: 430, distance: 42.6
click at [494, 383] on div "Buenas tardes, No pudimos validar el vínculo entre PATRICIA ESTELA BOLLA CUIT 2…" at bounding box center [426, 290] width 244 height 185
copy span "03/09/2025"
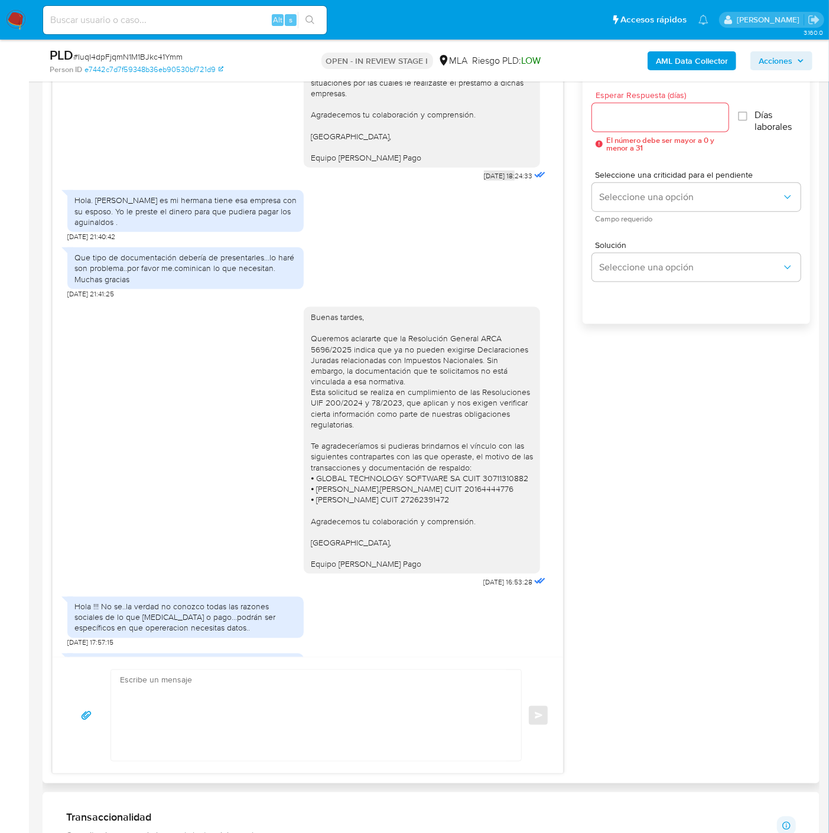
scroll to position [1640, 0]
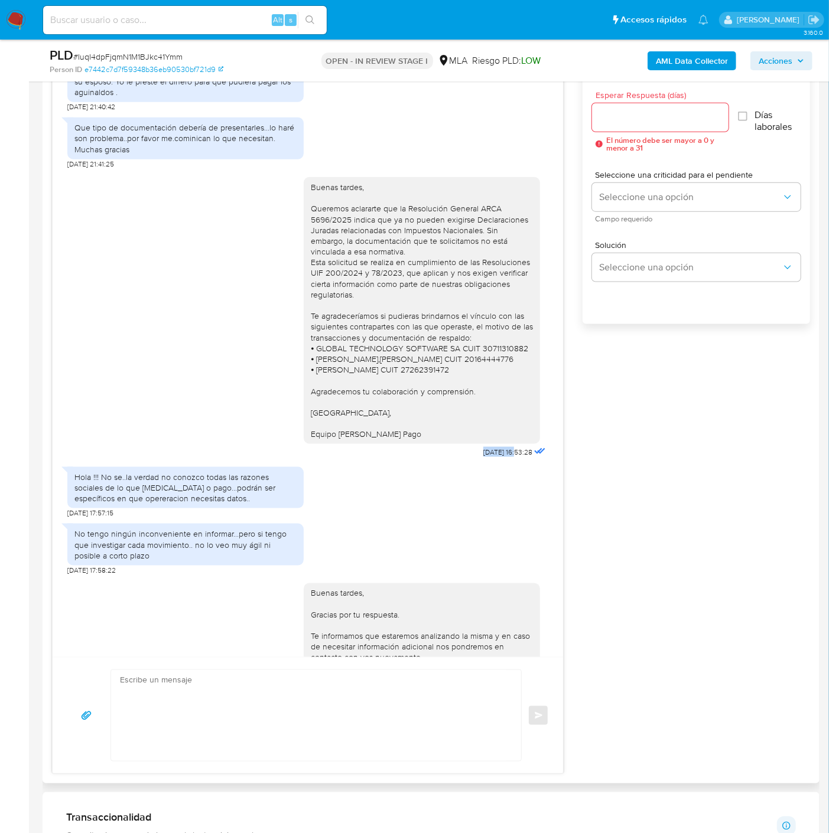
drag, startPoint x: 459, startPoint y: 508, endPoint x: 494, endPoint y: 504, distance: 34.5
click at [494, 461] on div "Buenas tardes, Queremos aclararte que la Resolución General ARCA 5696/2025 indi…" at bounding box center [426, 315] width 244 height 292
copy span "15/09/2025"
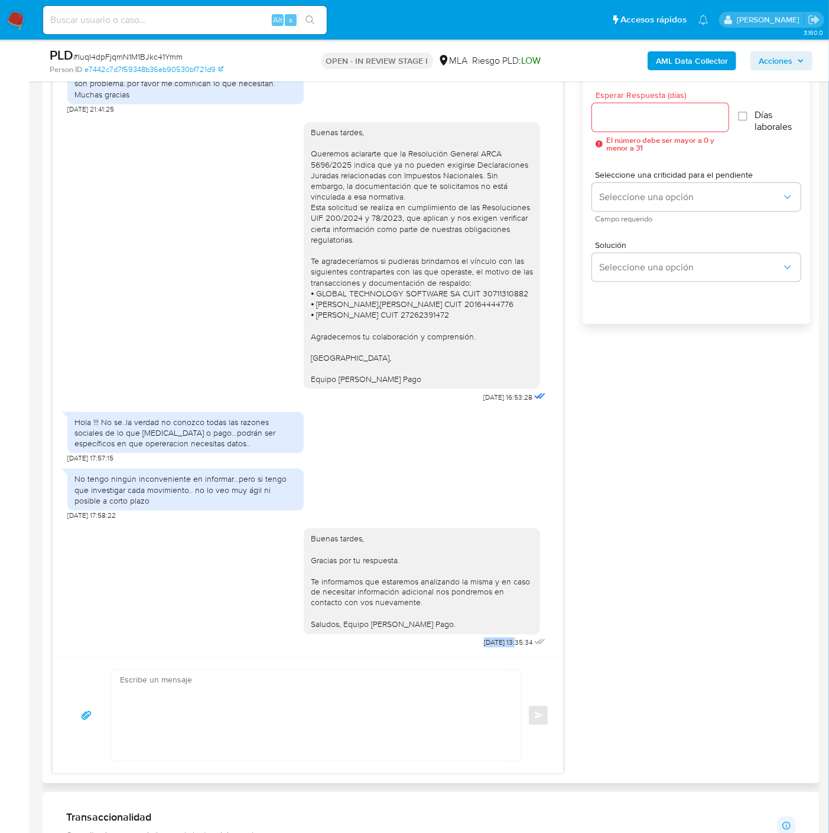
drag, startPoint x: 469, startPoint y: 641, endPoint x: 495, endPoint y: 639, distance: 26.1
click at [495, 639] on div "Buenas tardes, Gracias por tu respuesta. Te informamos que estaremos analizando…" at bounding box center [426, 585] width 244 height 131
copy span "[DATE]"
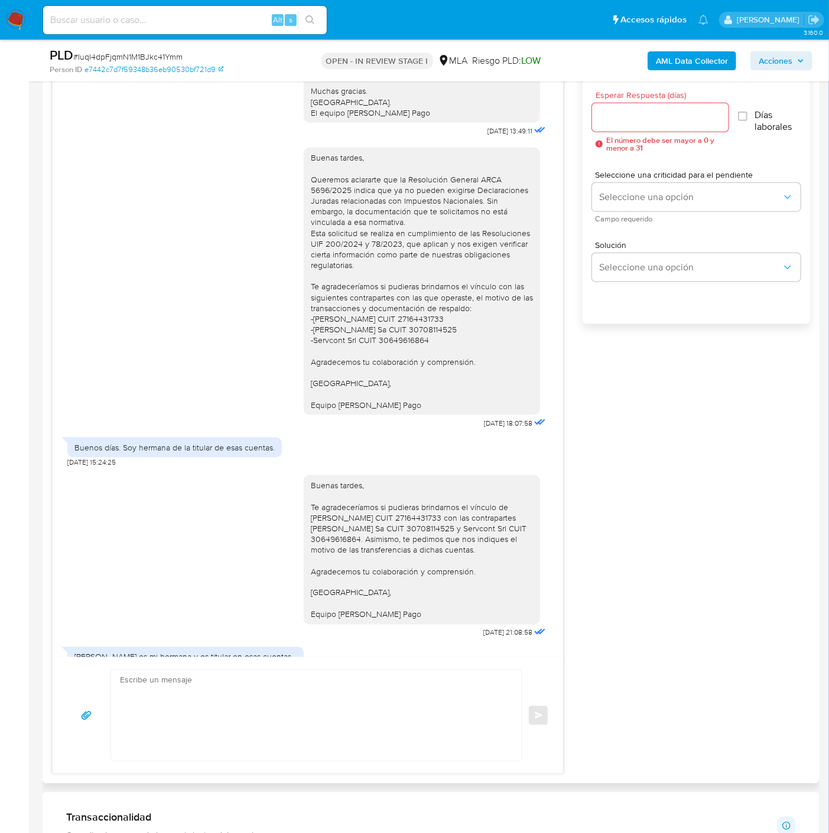
scroll to position [893, 0]
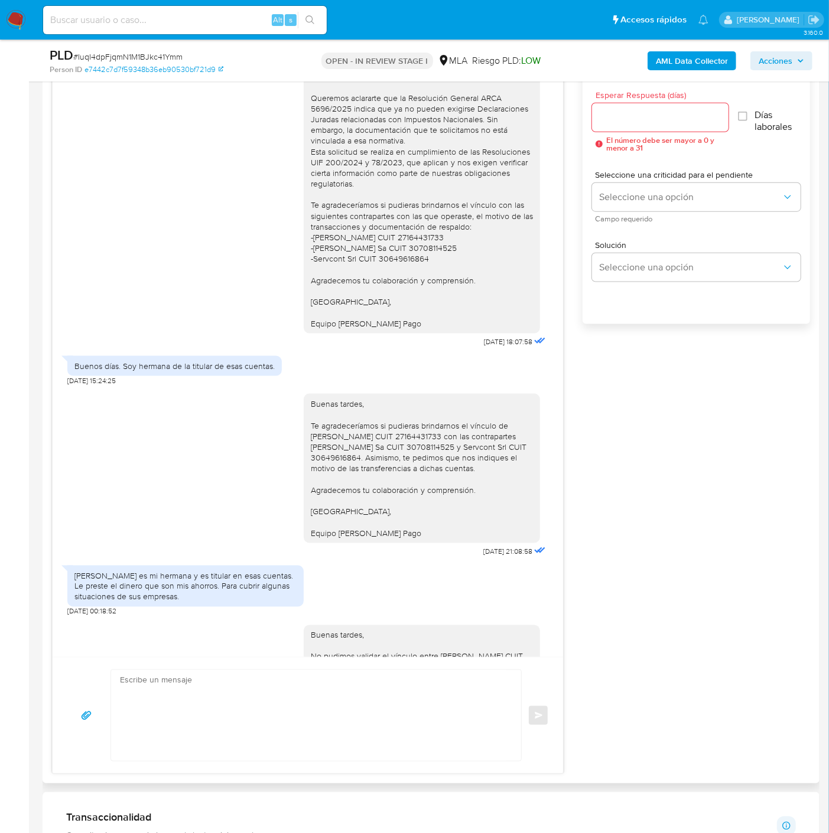
click at [274, 376] on div "Buenos días. Soy hermana de la titular de esas cuentas." at bounding box center [174, 366] width 214 height 20
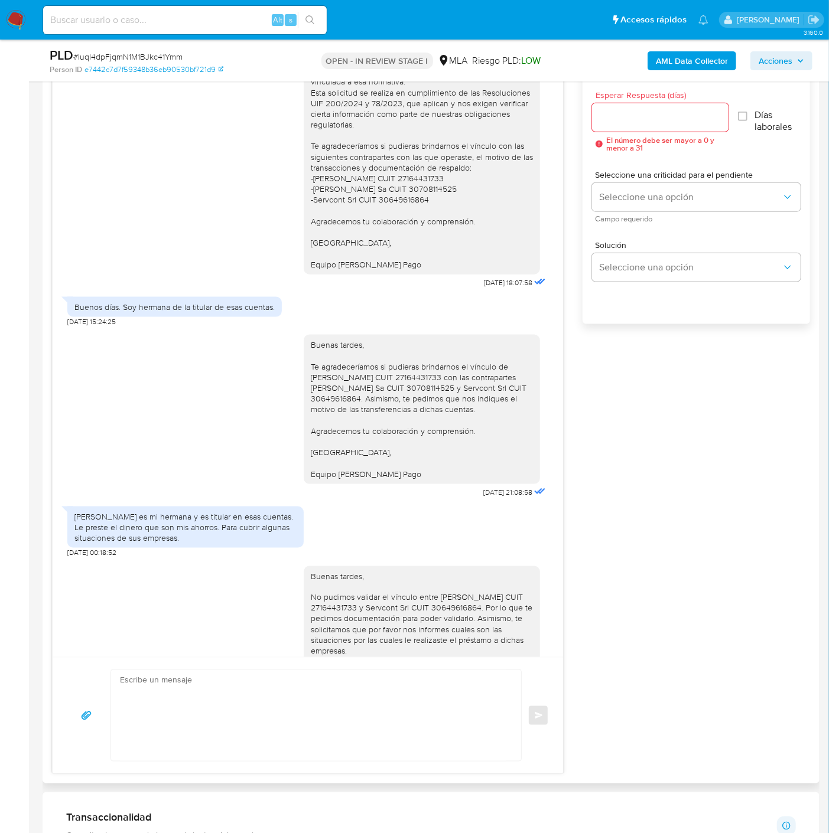
scroll to position [1024, 0]
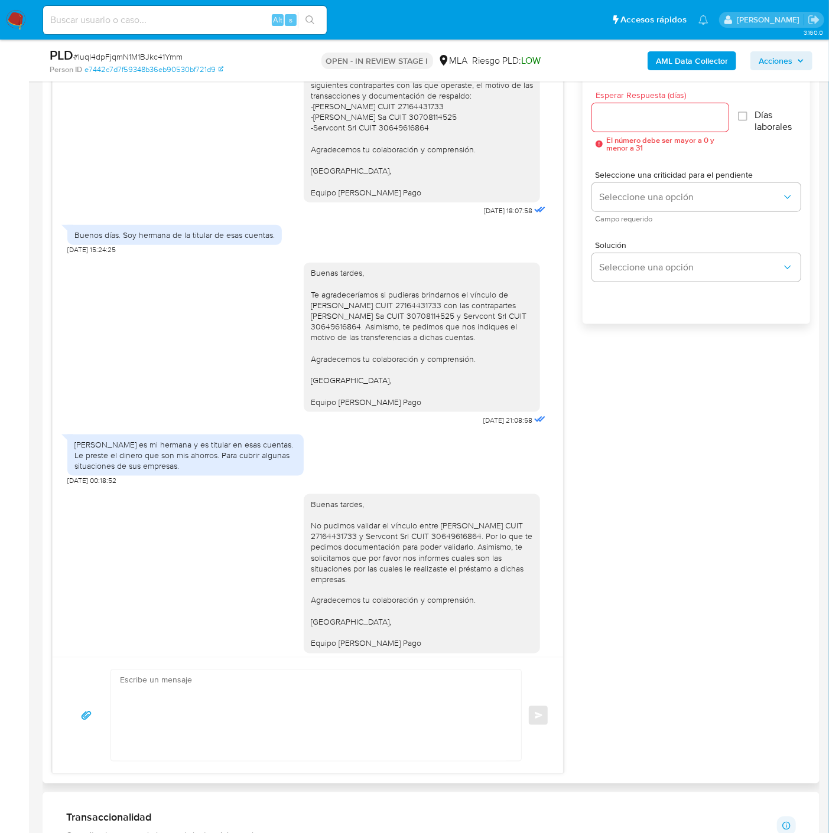
drag, startPoint x: 70, startPoint y: 483, endPoint x: 230, endPoint y: 515, distance: 163.8
click at [230, 477] on div "Patricia Estela Bolla es mi hermana y es titular en esas cuentas. Le preste el …" at bounding box center [185, 456] width 236 height 42
copy div "Patricia Estela Bolla es mi hermana y es titular en esas cuentas. Le preste el …"
drag, startPoint x: 302, startPoint y: 133, endPoint x: 428, endPoint y: 156, distance: 127.3
click at [428, 156] on div "Buenas tardes, Queremos aclararte que la Resolución General ARCA 5696/2025 indi…" at bounding box center [422, 69] width 222 height 258
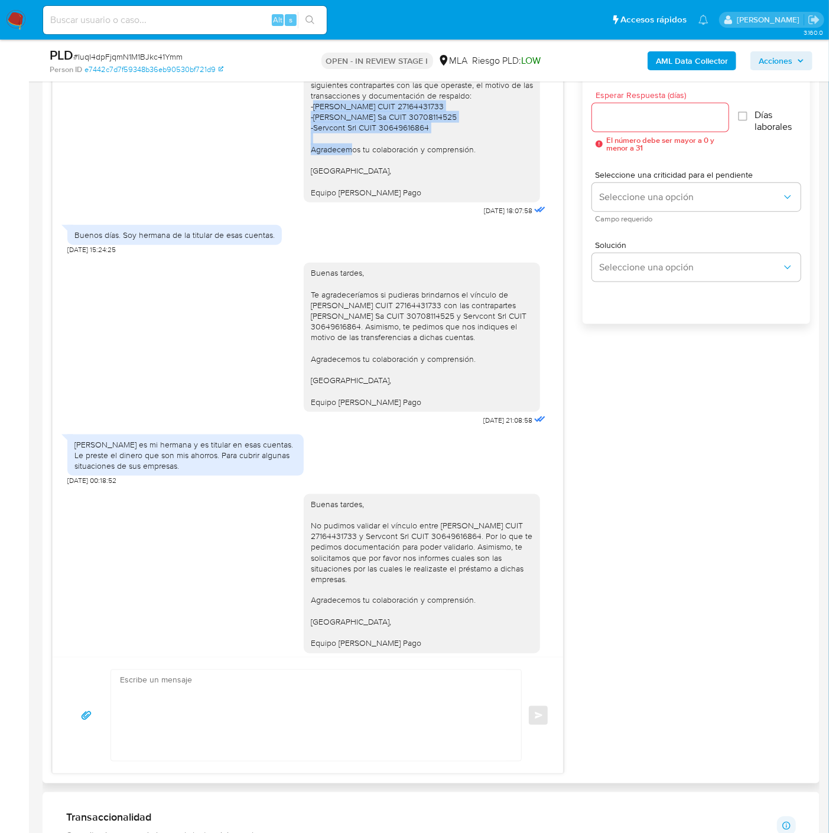
copy div "PATRICIA ESTELA BOLLA CUIT 27164431733 -Nielsen Cardelle Sa CUIT 30708114525 -S…"
click at [386, 198] on div "Buenas tardes, Queremos aclararte que la Resolución General ARCA 5696/2025 indi…" at bounding box center [422, 69] width 222 height 258
drag, startPoint x: 355, startPoint y: 146, endPoint x: 439, endPoint y: 161, distance: 85.7
click at [439, 161] on div "Buenas tardes, Queremos aclararte que la Resolución General ARCA 5696/2025 indi…" at bounding box center [422, 69] width 222 height 258
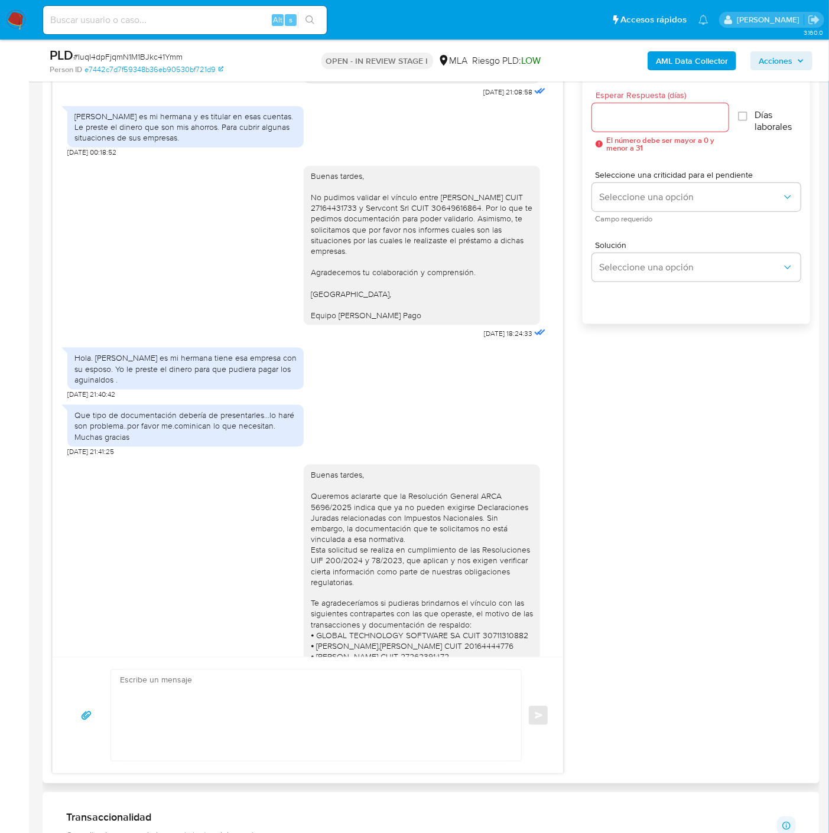
scroll to position [1418, 0]
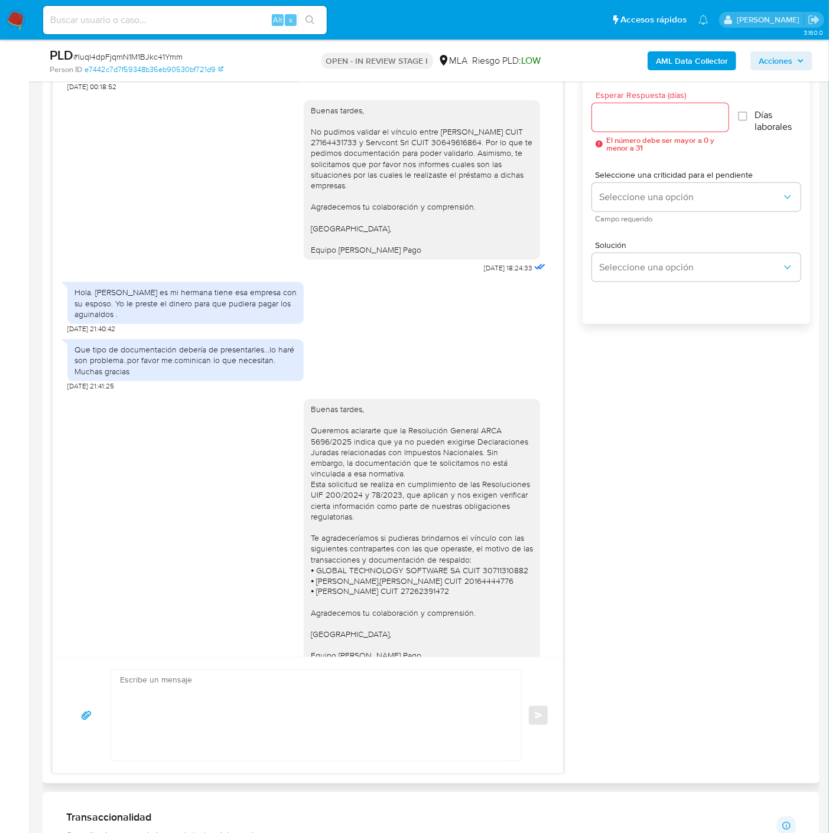
drag, startPoint x: 125, startPoint y: 369, endPoint x: 175, endPoint y: 377, distance: 50.9
click at [135, 324] on div "Hola. Patricia Bolla es mi hermana tiene esa empresa con su esposo. Yo le prest…" at bounding box center [185, 303] width 236 height 42
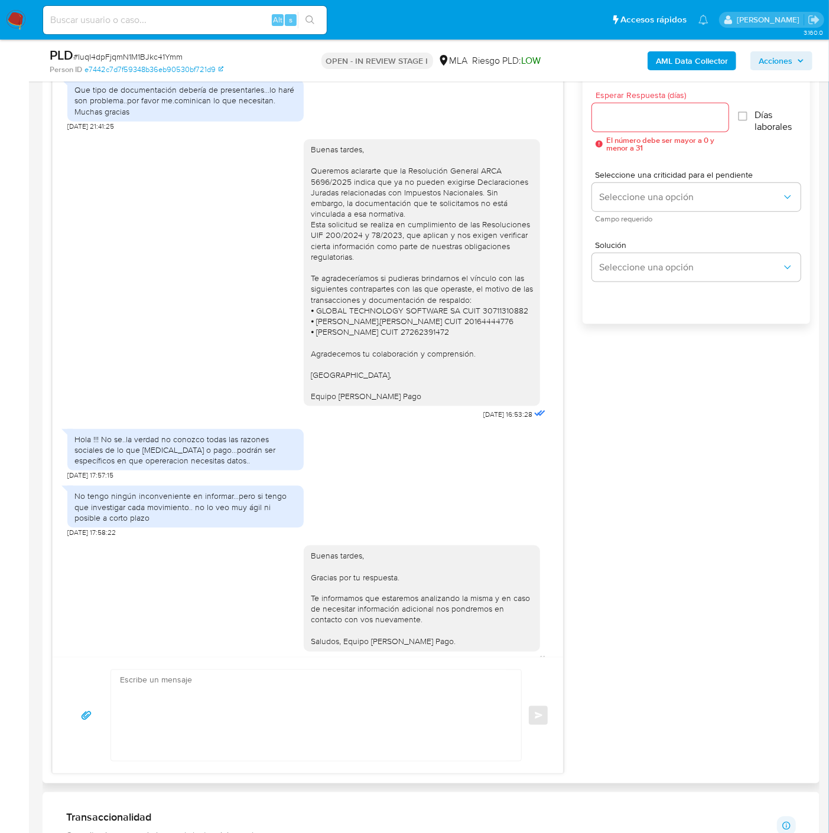
scroll to position [1746, 0]
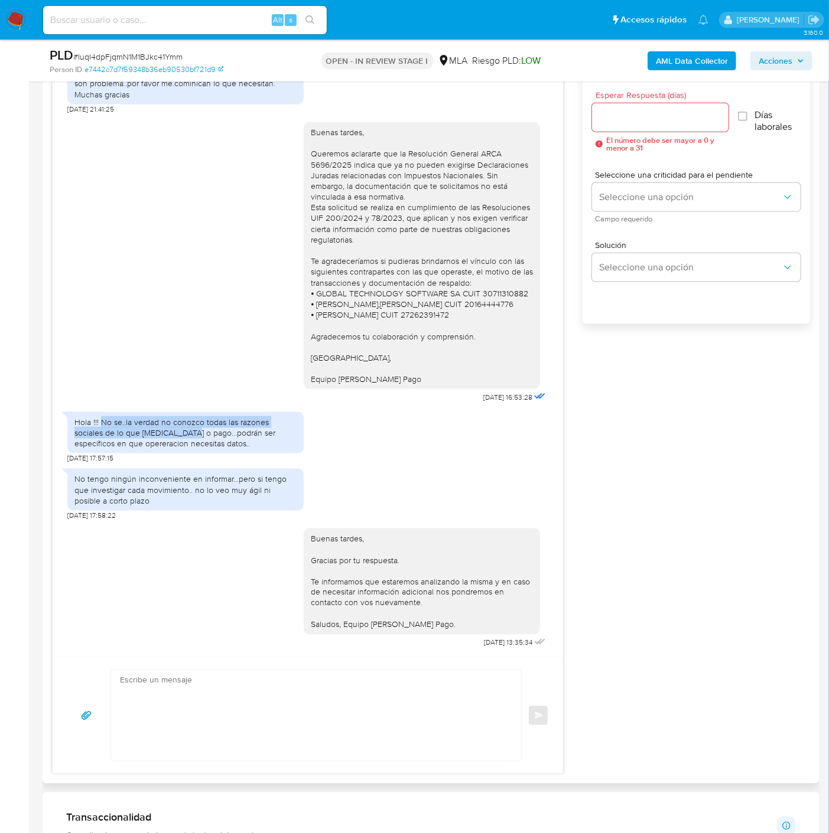
drag, startPoint x: 100, startPoint y: 425, endPoint x: 195, endPoint y: 433, distance: 94.9
click at [195, 433] on div "Hola !!! No se..la verdad no conozco todas las razones sociales de lo que compr…" at bounding box center [185, 433] width 222 height 32
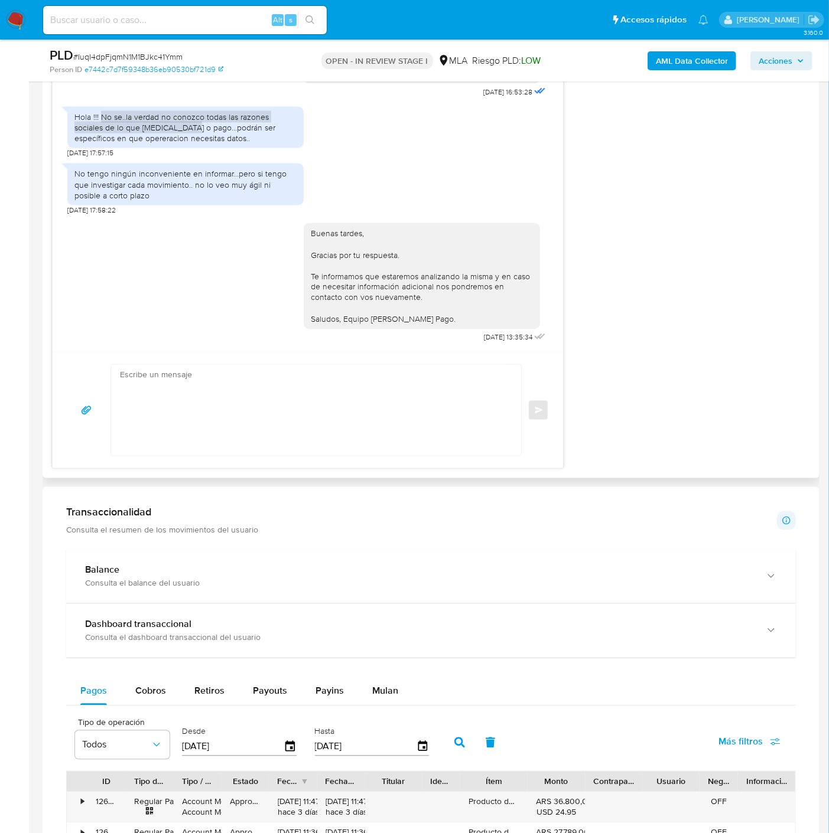
scroll to position [984, 0]
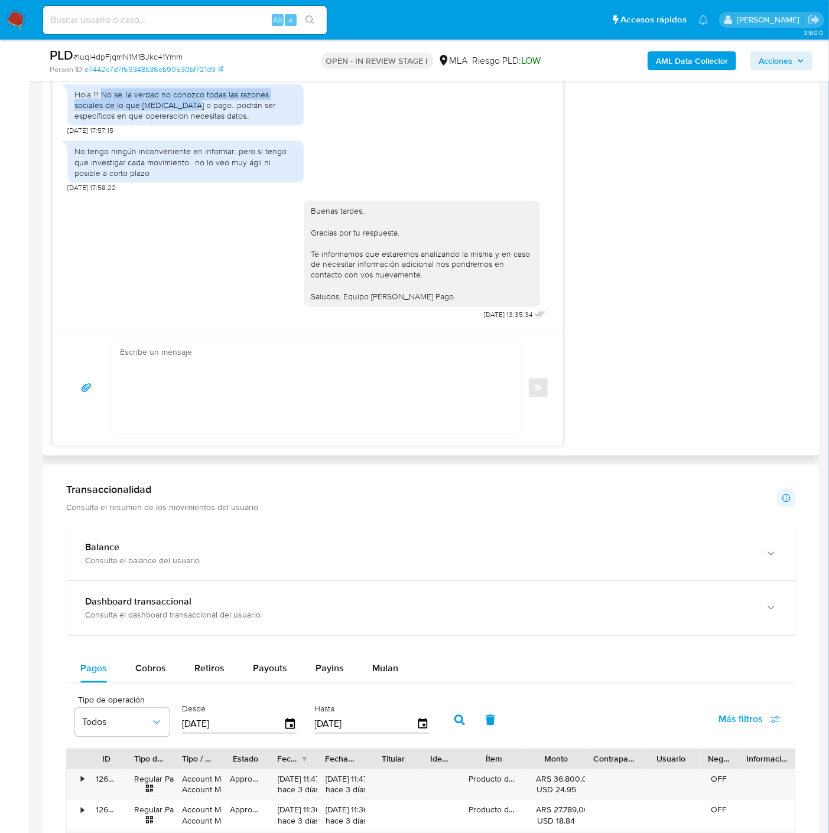
click at [647, 211] on div "17/07/2025 19:52:27 Hola, Esperamos que te encuentres muy bien. Te consultamos …" at bounding box center [431, 79] width 758 height 733
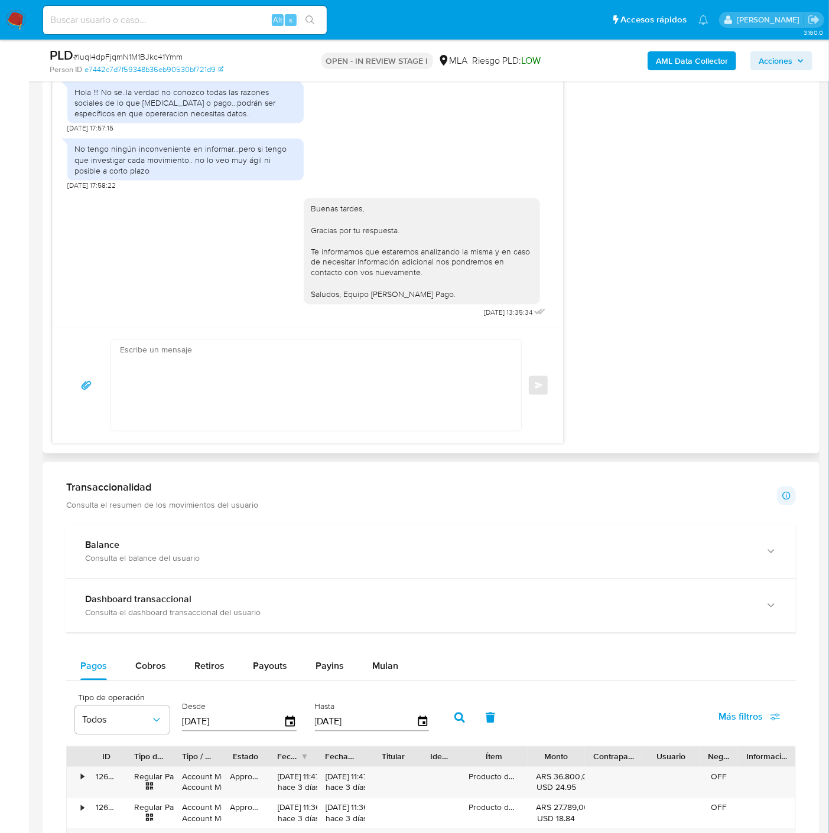
drag, startPoint x: 719, startPoint y: 376, endPoint x: 785, endPoint y: 382, distance: 66.4
click at [720, 376] on div "17/07/2025 19:52:27 Hola, Esperamos que te encuentres muy bien. Te consultamos …" at bounding box center [431, 77] width 758 height 733
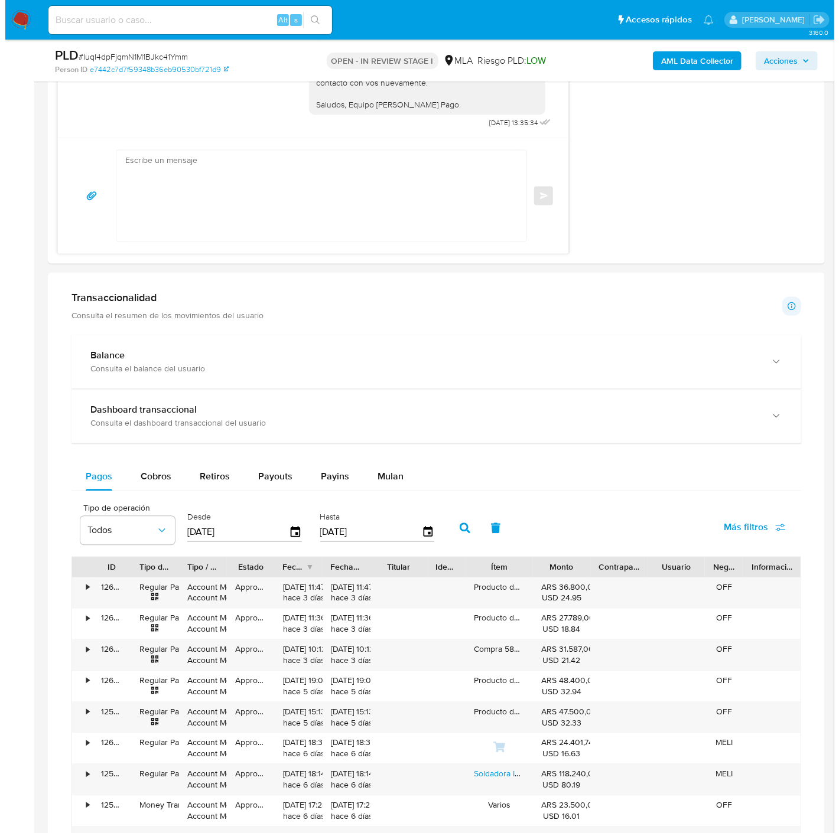
scroll to position [1921, 0]
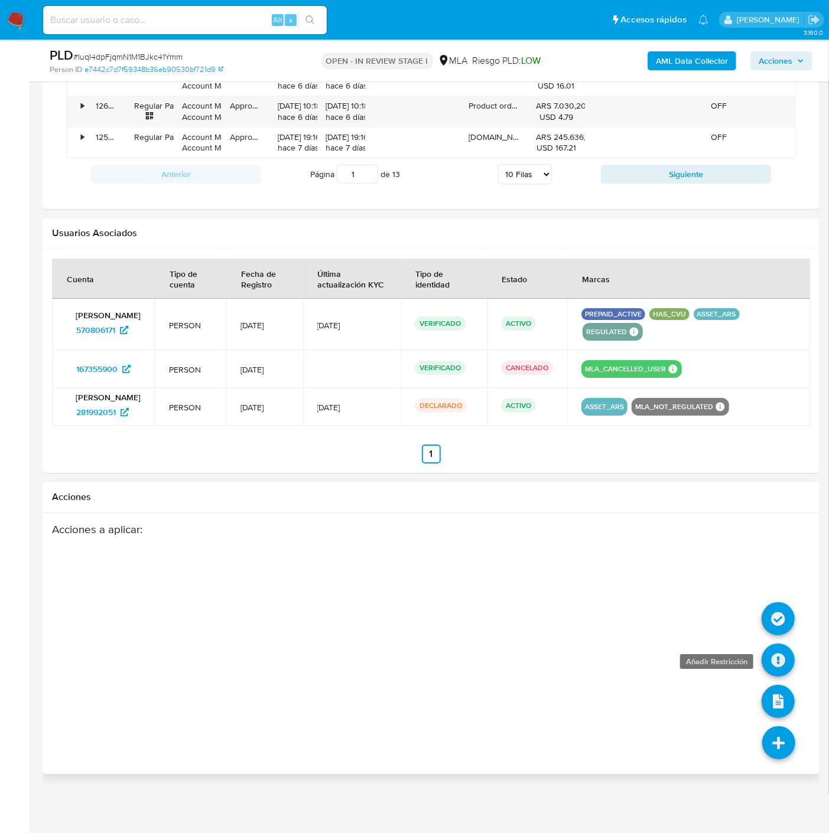
click at [775, 654] on icon at bounding box center [777, 660] width 33 height 33
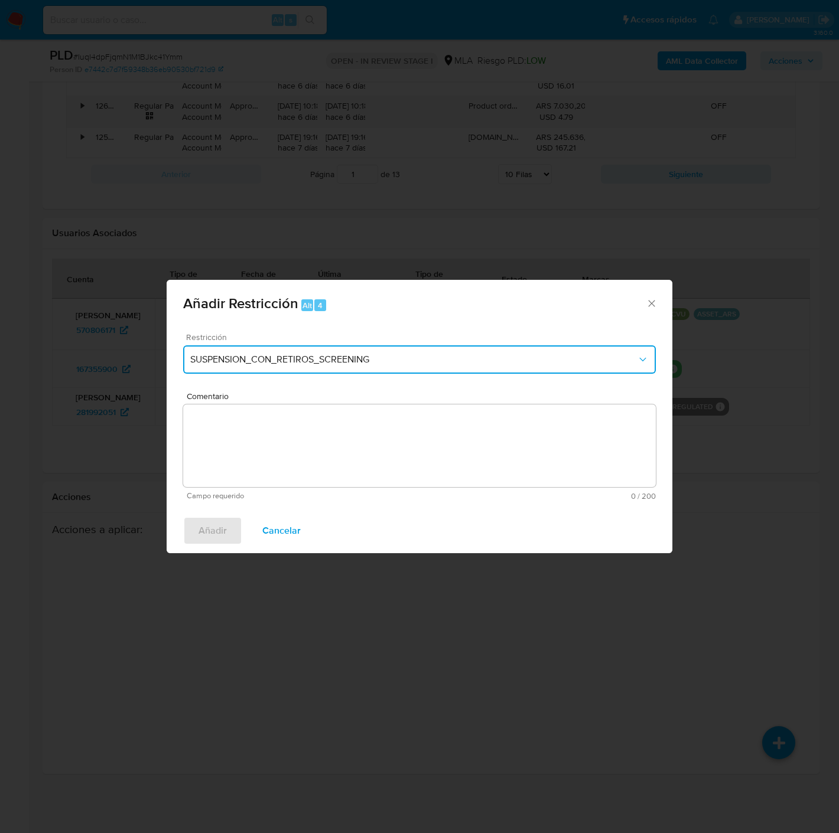
click at [349, 352] on button "SUSPENSION_CON_RETIROS_SCREENING" at bounding box center [419, 359] width 472 height 28
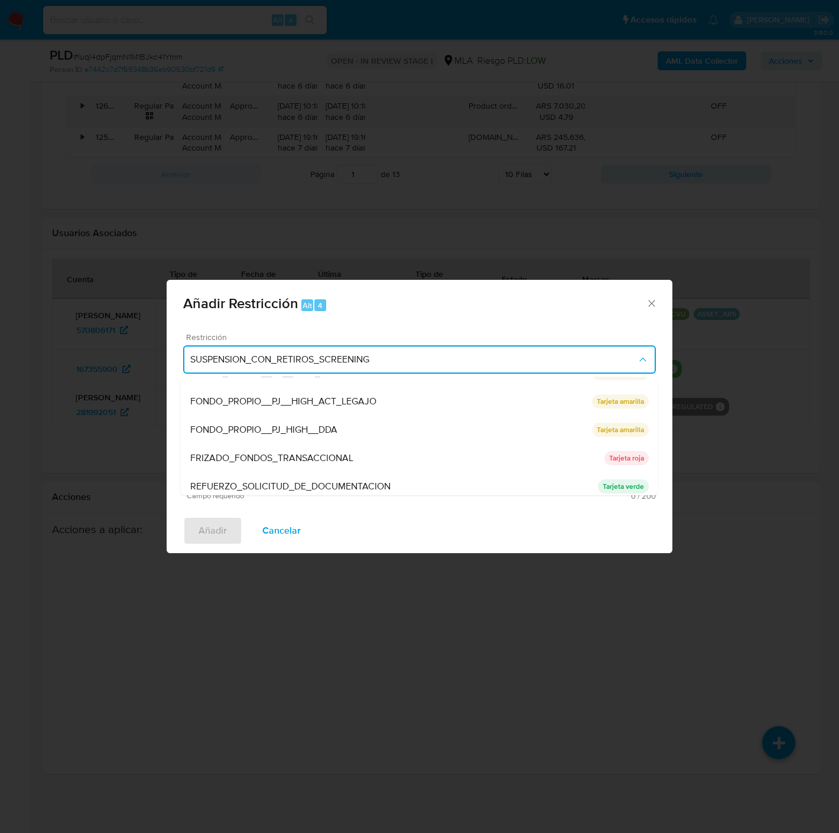
scroll to position [250, 0]
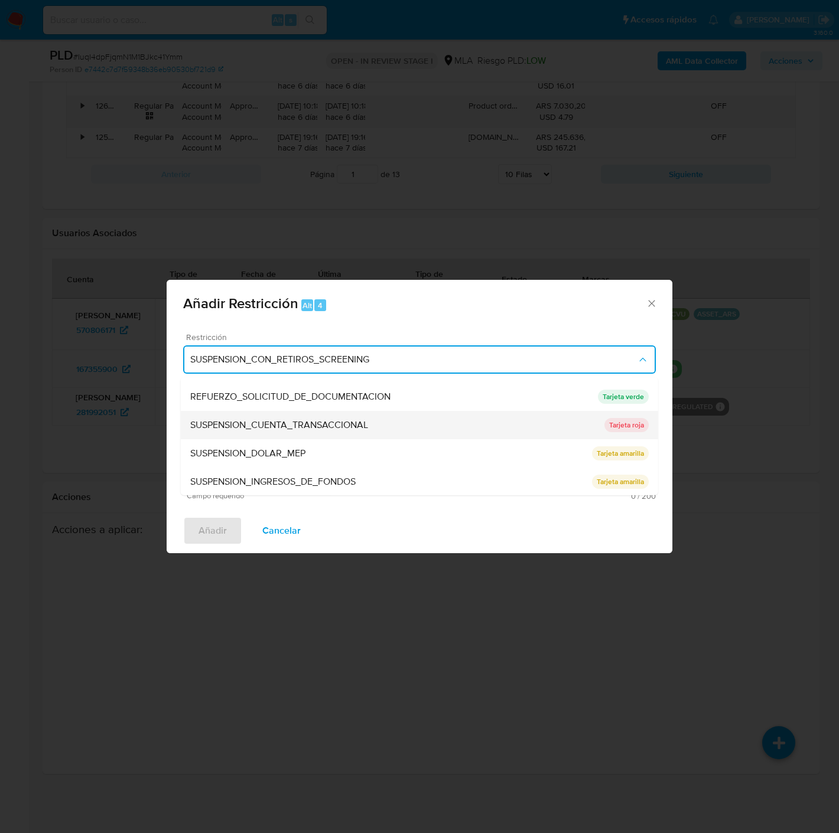
click at [338, 426] on span "SUSPENSION_CUENTA_TRANSACCIONAL" at bounding box center [279, 425] width 178 height 12
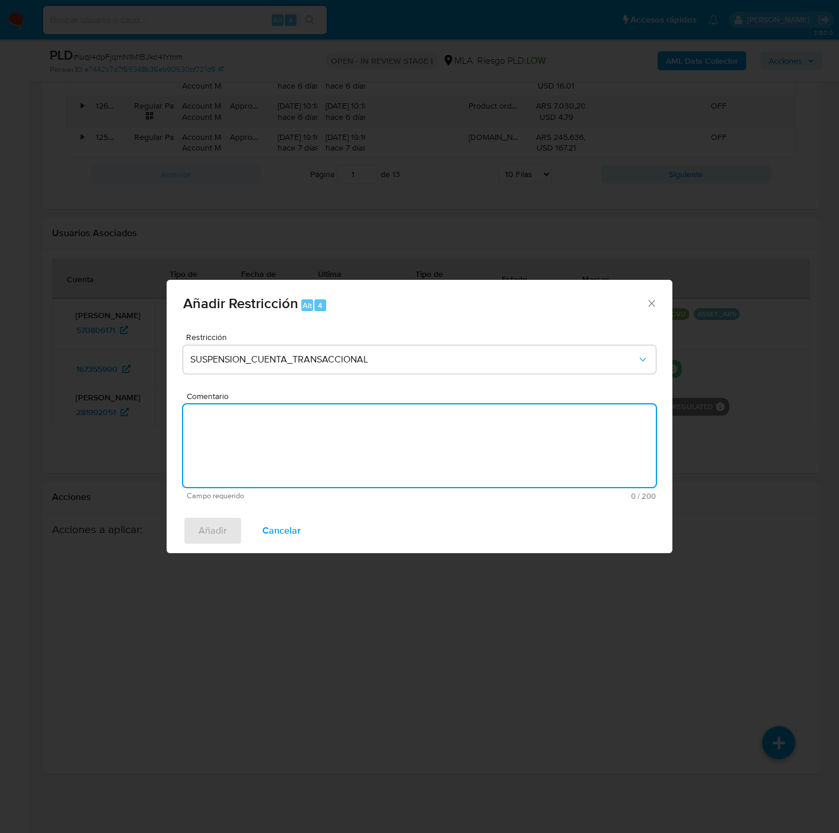
click at [388, 426] on textarea "Comentario" at bounding box center [419, 446] width 472 height 83
type textarea "AML"
click at [229, 523] on button "Añadir" at bounding box center [212, 531] width 59 height 28
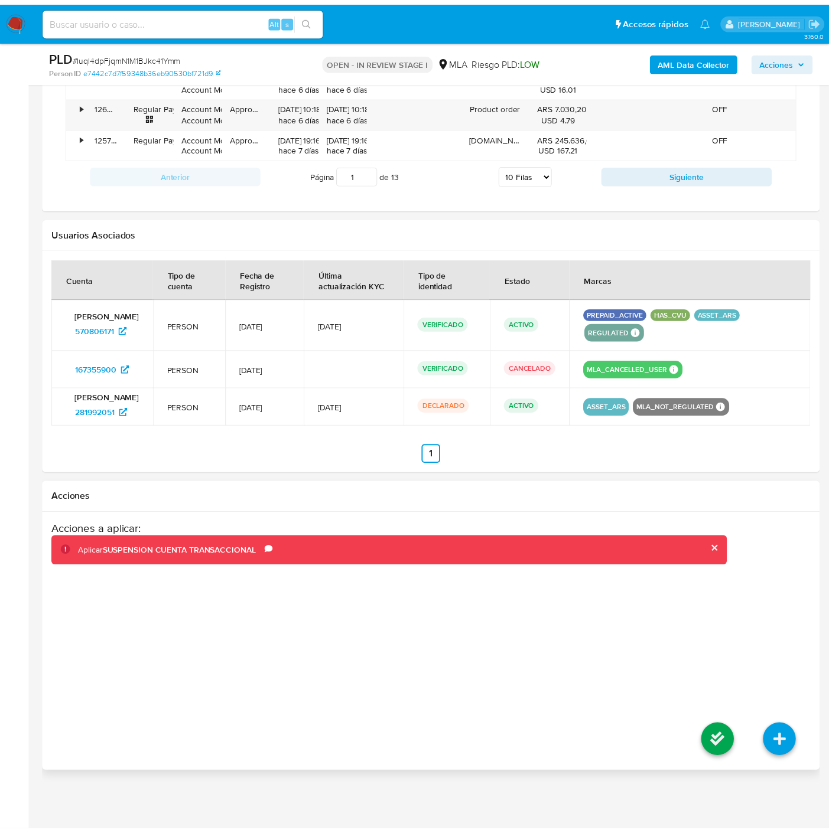
scroll to position [1910, 0]
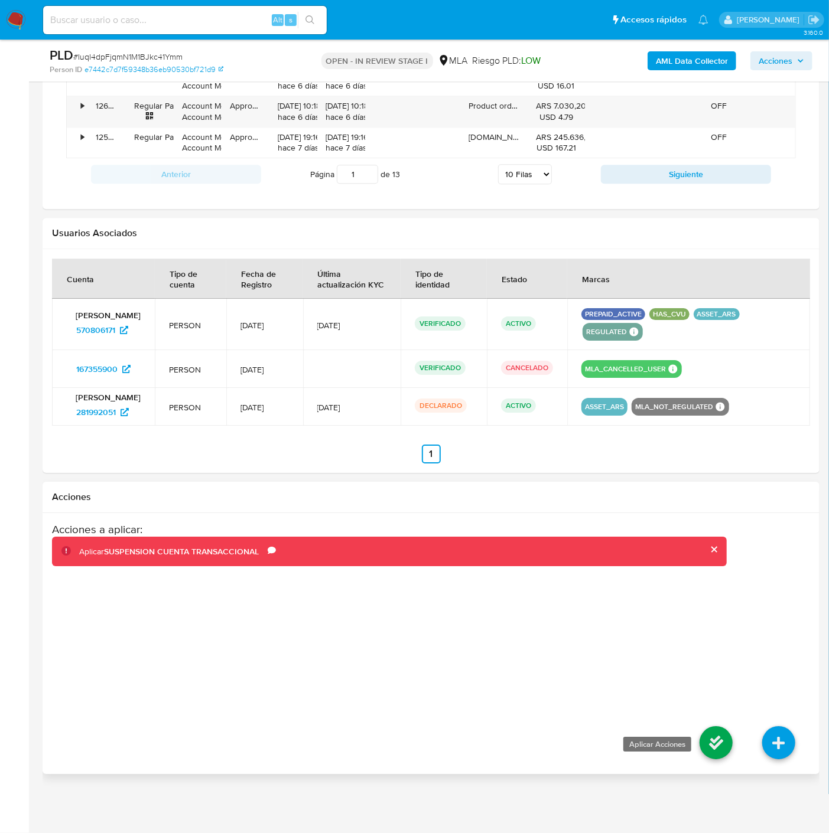
click at [712, 751] on icon at bounding box center [715, 742] width 33 height 33
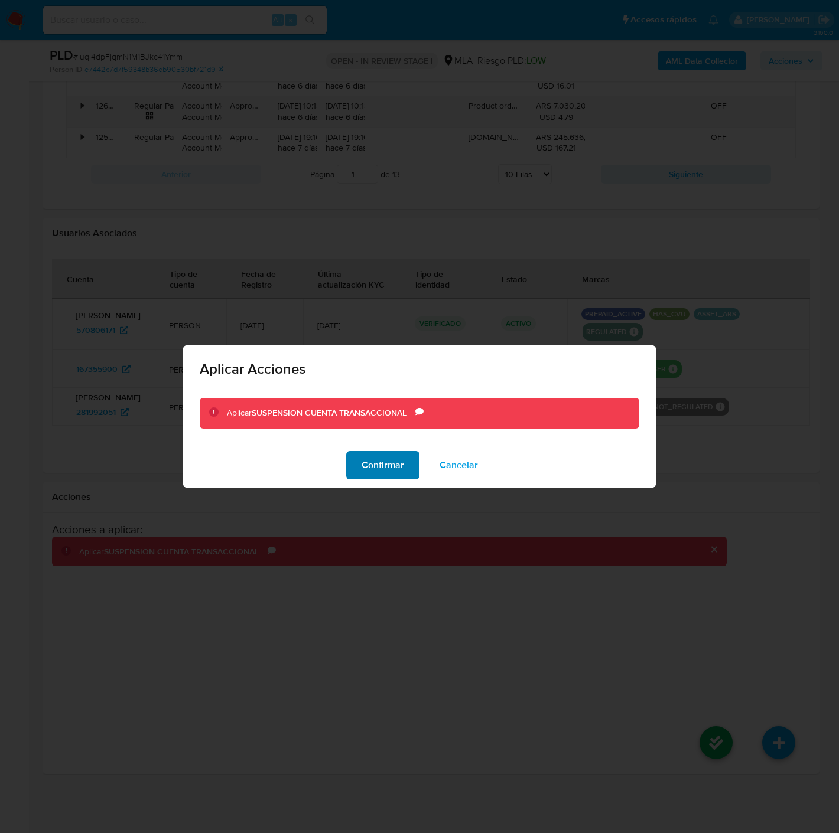
click at [385, 464] on span "Confirmar" at bounding box center [382, 465] width 43 height 26
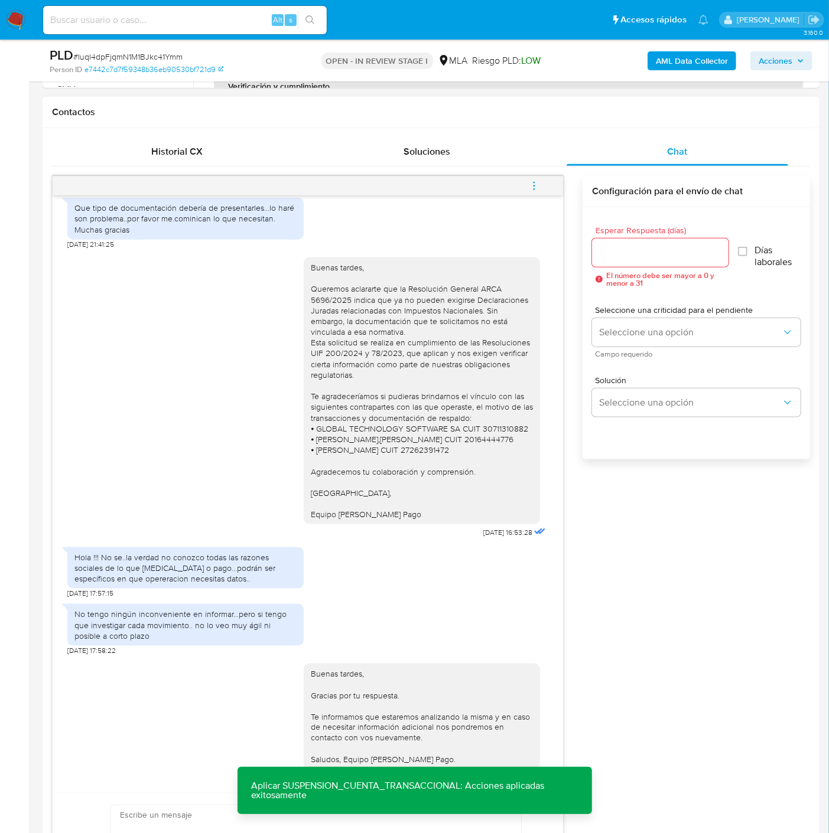
scroll to position [400, 0]
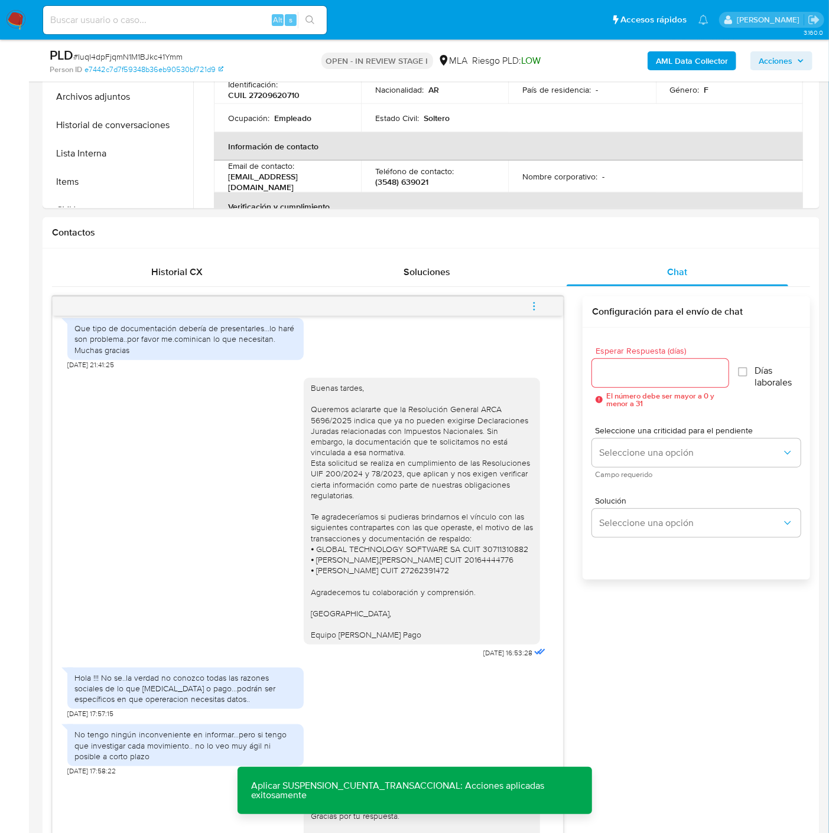
drag, startPoint x: 539, startPoint y: 302, endPoint x: 530, endPoint y: 302, distance: 8.9
click at [539, 302] on button "menu-action" at bounding box center [533, 306] width 39 height 28
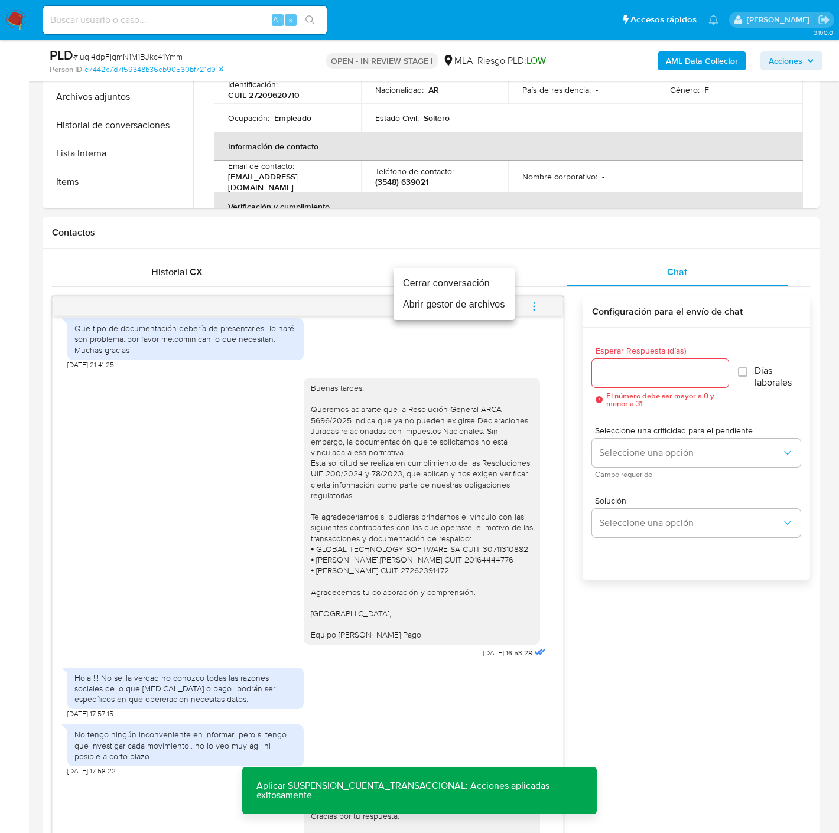
click at [453, 290] on li "Cerrar conversación" at bounding box center [453, 283] width 121 height 21
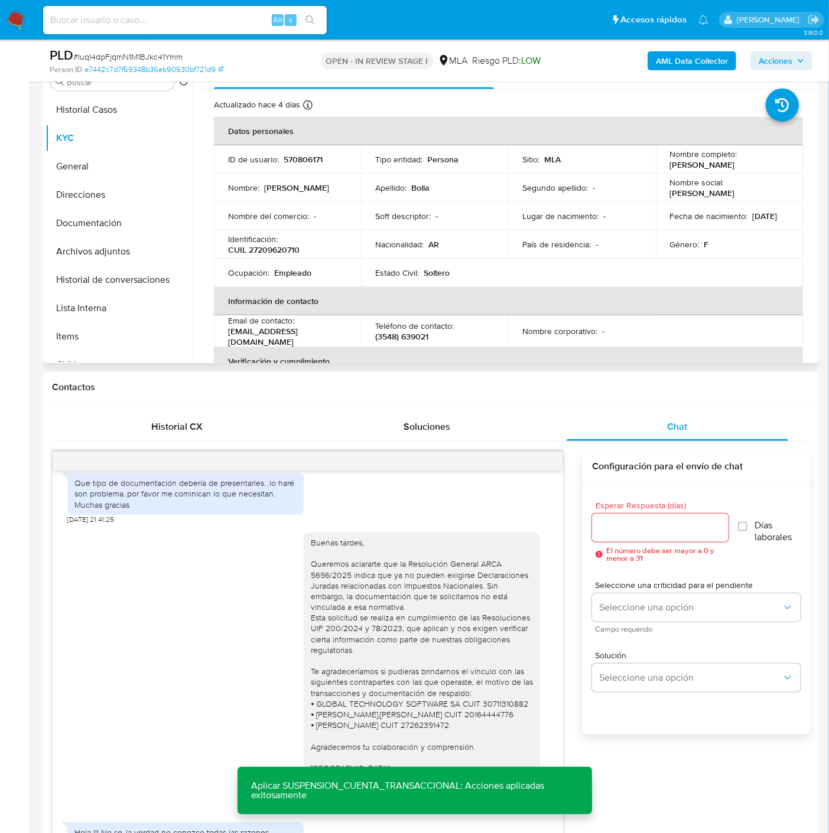
scroll to position [138, 0]
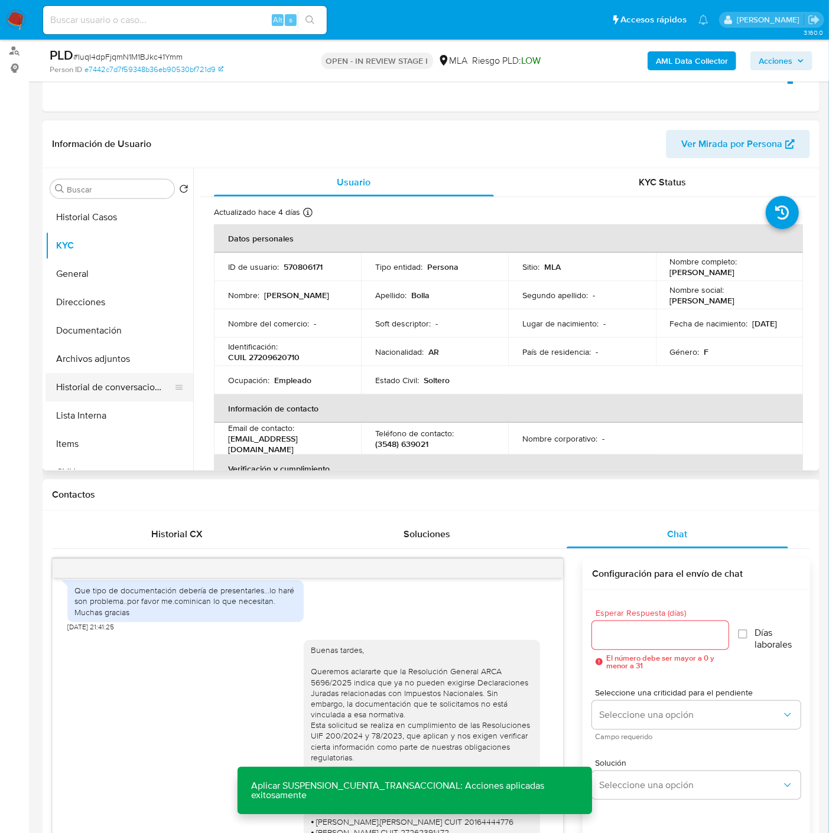
click at [156, 392] on button "Historial de conversaciones" at bounding box center [114, 387] width 138 height 28
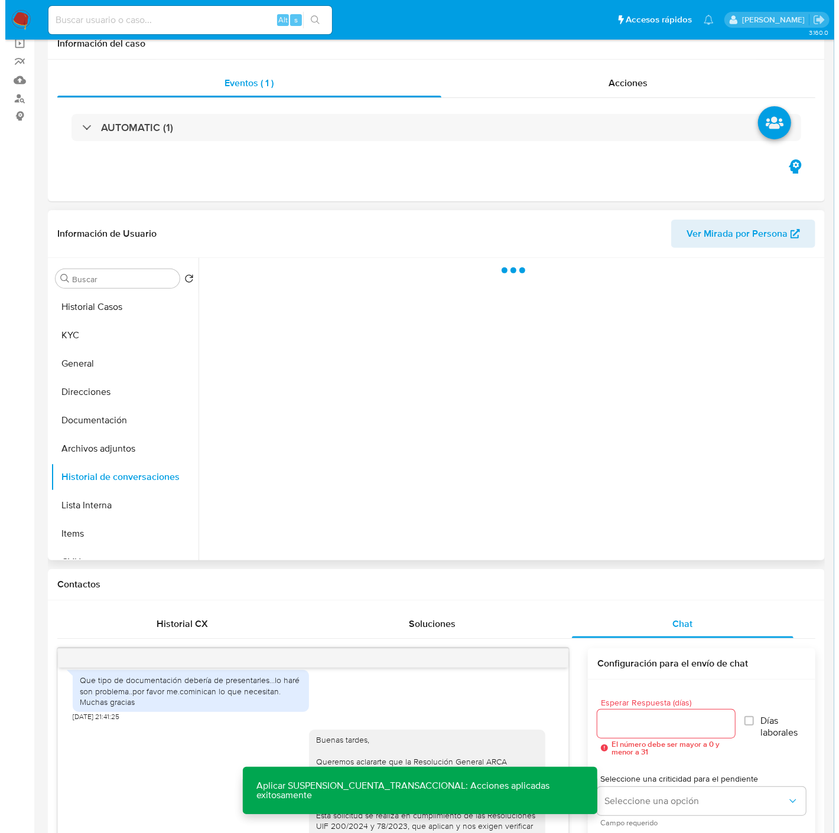
scroll to position [0, 0]
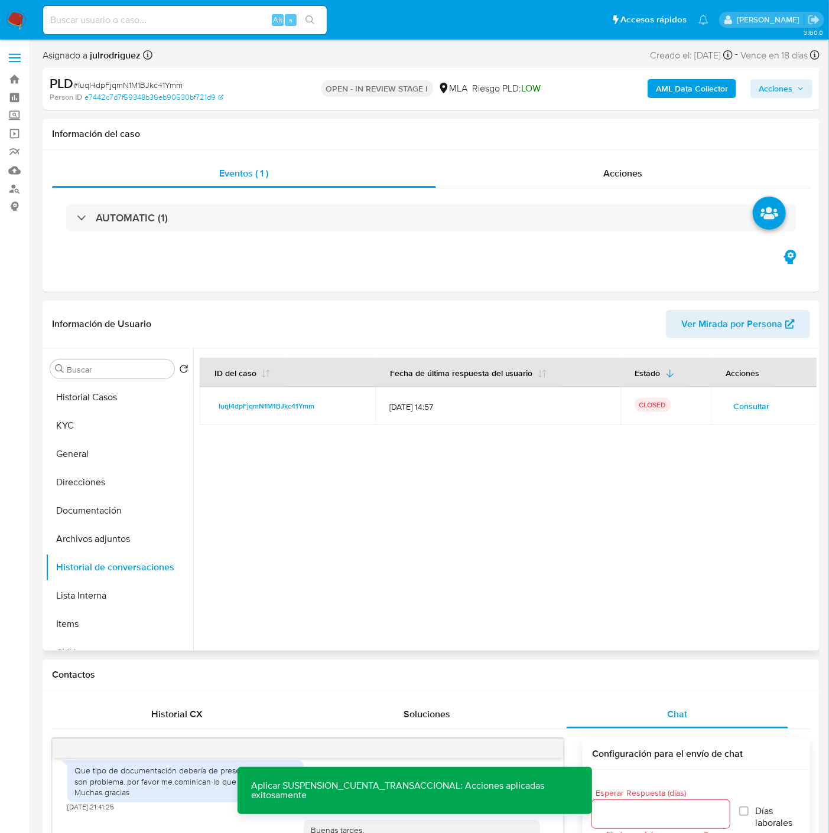
drag, startPoint x: 120, startPoint y: 544, endPoint x: 376, endPoint y: 451, distance: 272.2
click at [120, 545] on button "Archivos adjuntos" at bounding box center [119, 539] width 148 height 28
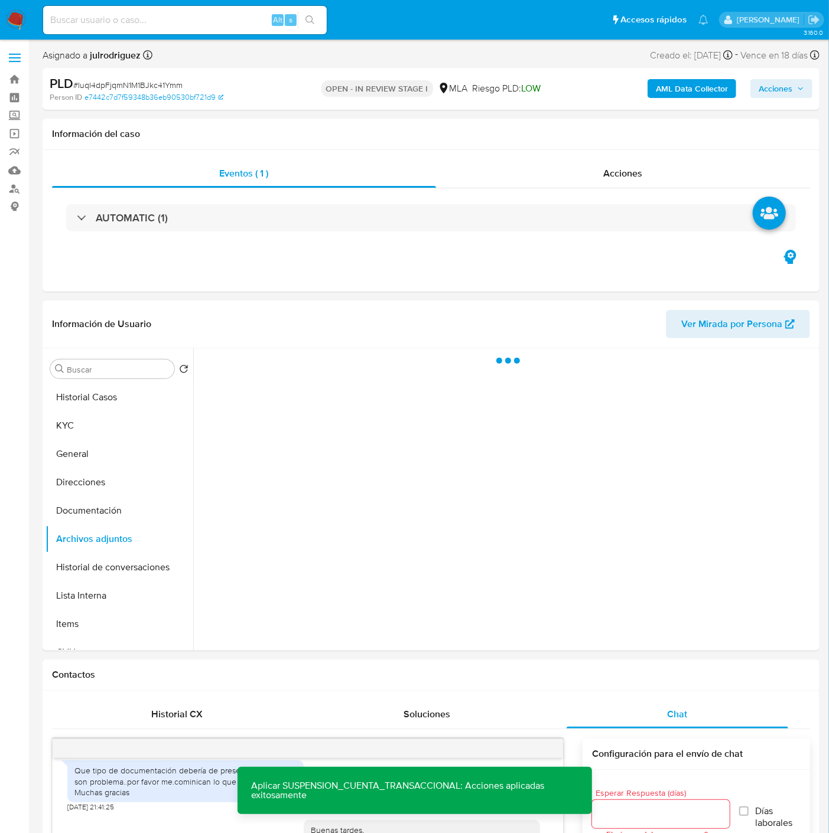
click at [672, 91] on b "AML Data Collector" at bounding box center [692, 88] width 72 height 19
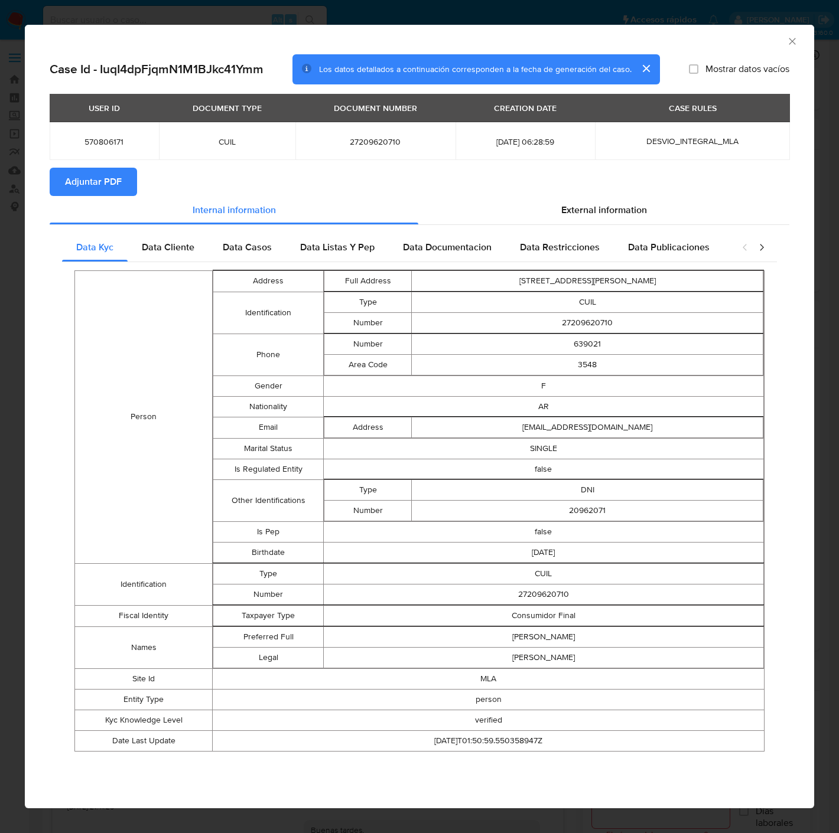
click at [74, 172] on span "Adjuntar PDF" at bounding box center [93, 182] width 57 height 26
drag, startPoint x: 788, startPoint y: 45, endPoint x: 505, endPoint y: 138, distance: 298.1
click at [789, 45] on icon "Cerrar ventana" at bounding box center [792, 41] width 12 height 12
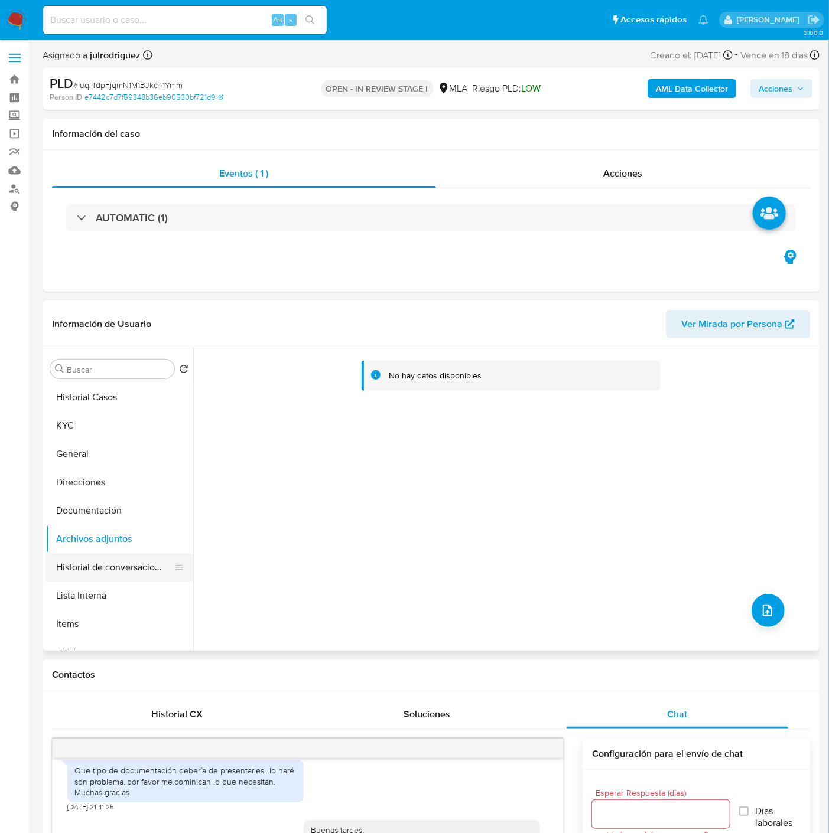
click at [116, 561] on button "Historial de conversaciones" at bounding box center [114, 567] width 138 height 28
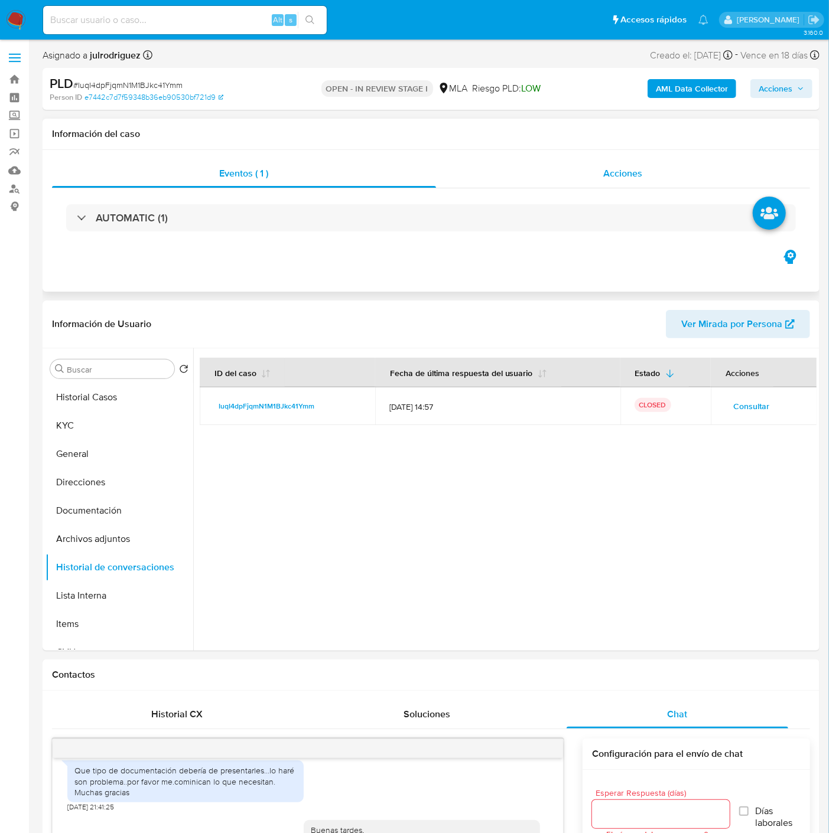
click at [631, 174] on span "Acciones" at bounding box center [623, 174] width 39 height 14
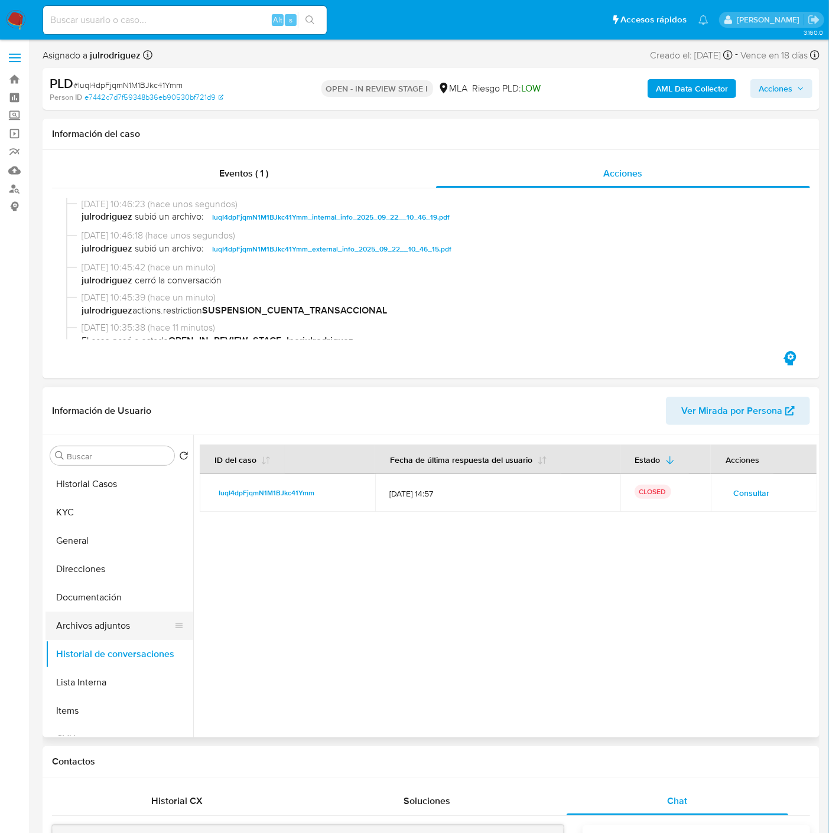
click at [116, 630] on button "Archivos adjuntos" at bounding box center [114, 626] width 138 height 28
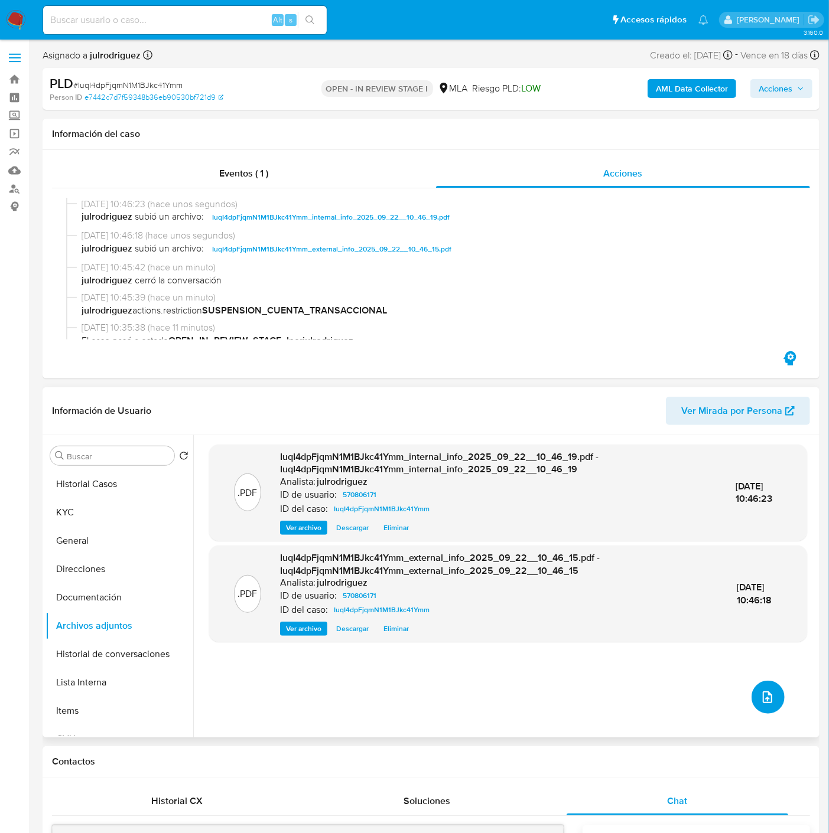
click at [765, 698] on icon "upload-file" at bounding box center [766, 698] width 9 height 12
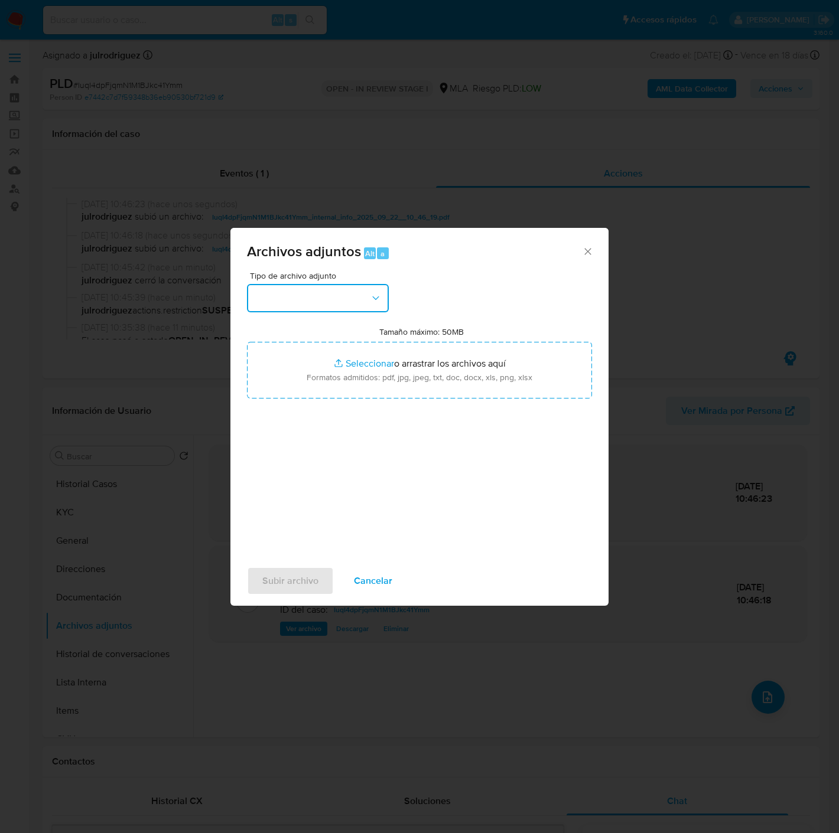
click at [309, 306] on button "button" at bounding box center [318, 298] width 142 height 28
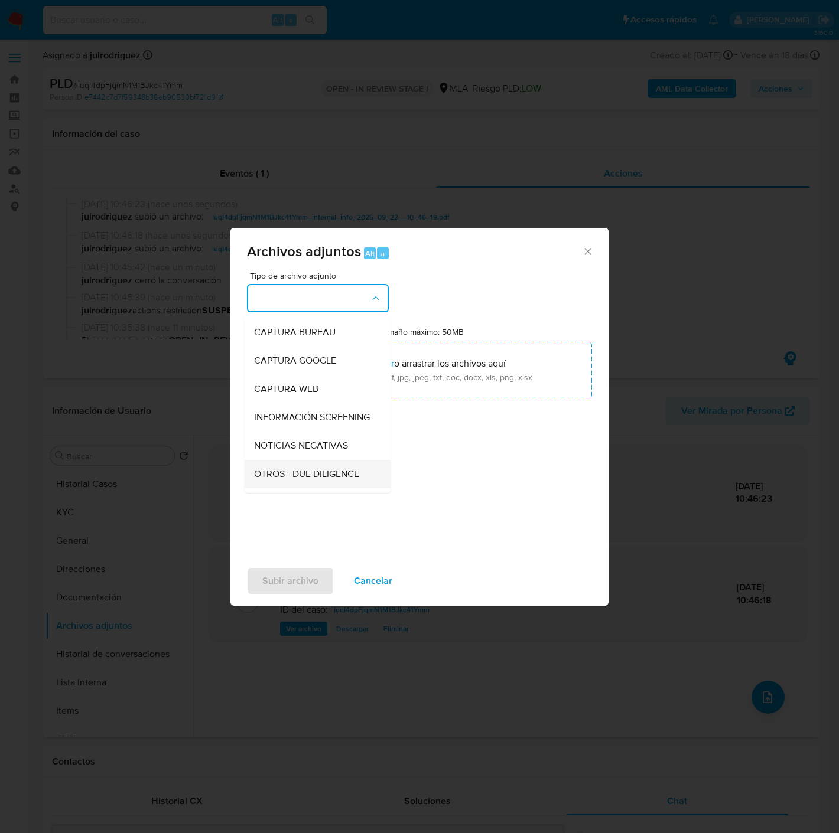
scroll to position [131, 0]
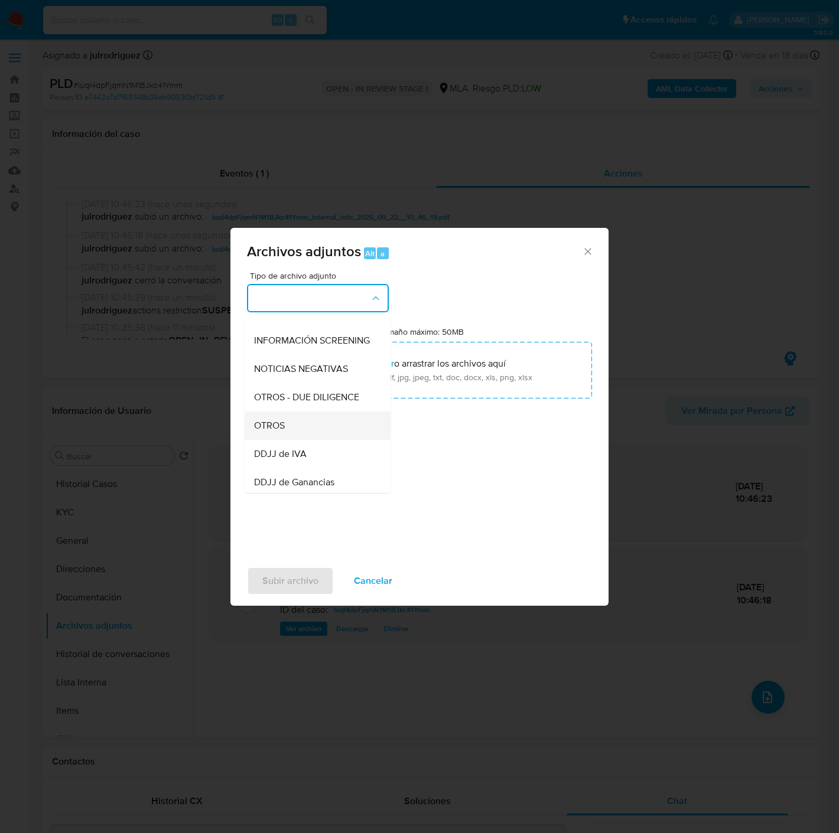
click at [288, 432] on div "OTROS" at bounding box center [314, 426] width 120 height 28
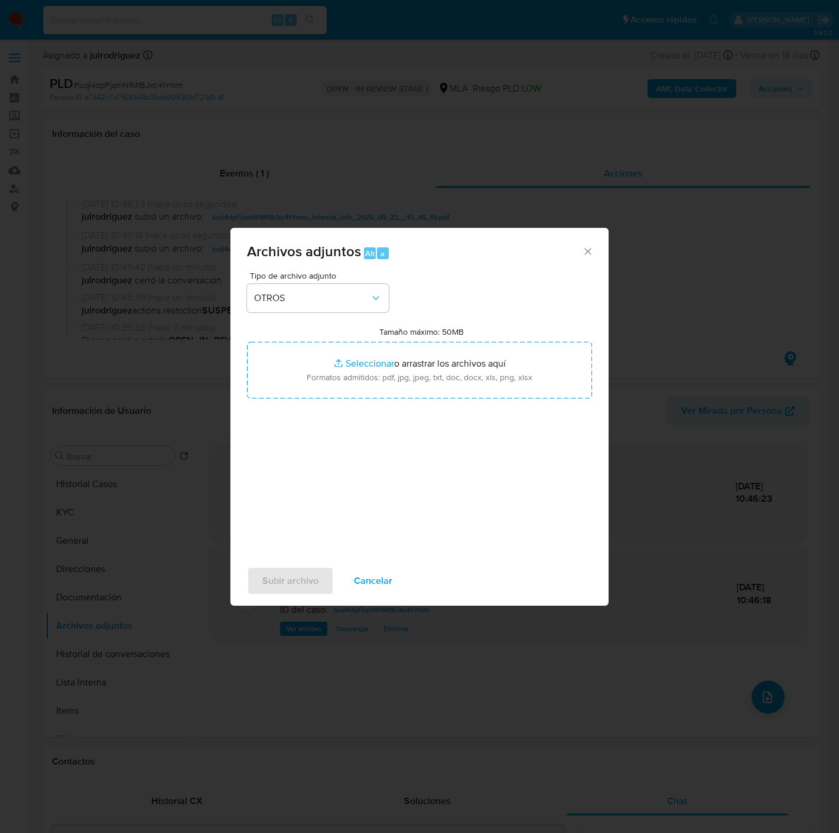
click at [597, 252] on div "Archivos adjuntos Alt a" at bounding box center [419, 250] width 378 height 44
drag, startPoint x: 589, startPoint y: 251, endPoint x: 151, endPoint y: 532, distance: 521.1
click at [589, 251] on icon "Cerrar" at bounding box center [588, 252] width 12 height 12
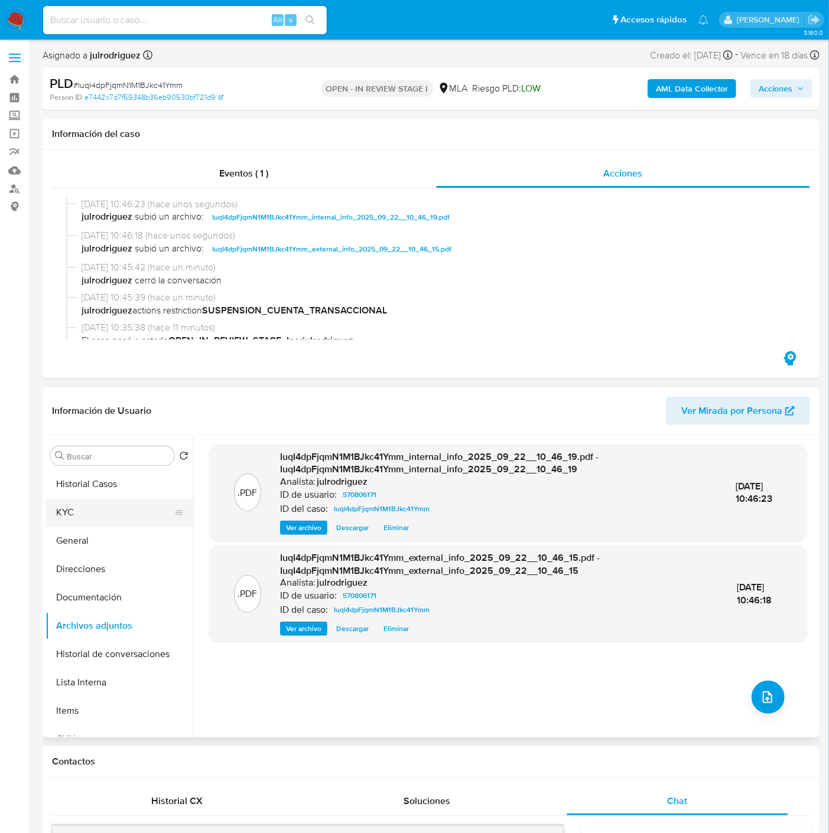
click at [67, 526] on button "KYC" at bounding box center [114, 512] width 138 height 28
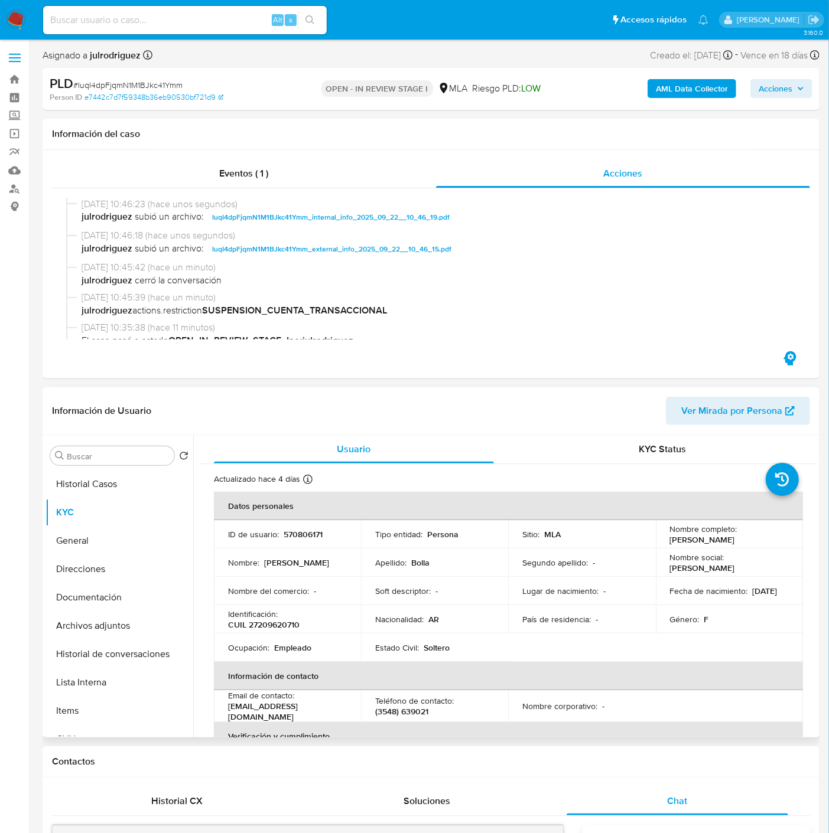
click at [306, 530] on p "570806171" at bounding box center [302, 534] width 39 height 11
click at [305, 530] on p "570806171" at bounding box center [302, 534] width 39 height 11
click at [132, 84] on span "# IuqI4dpFjqmN1M1BJkc41Ymm" at bounding box center [127, 85] width 109 height 12
drag, startPoint x: 109, startPoint y: 657, endPoint x: 107, endPoint y: 646, distance: 11.4
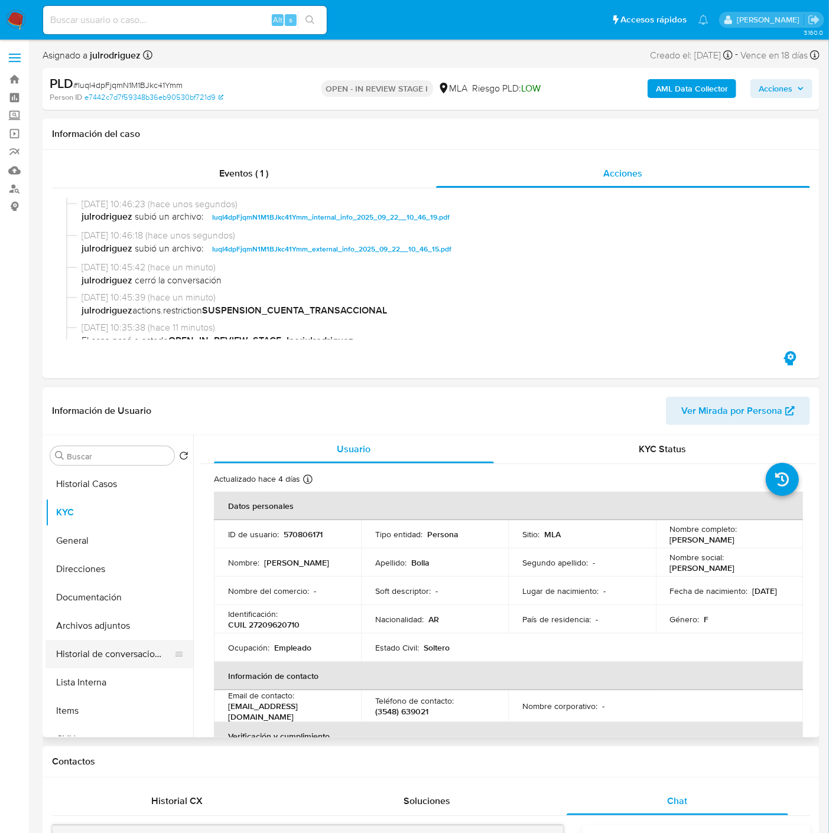
click at [109, 657] on button "Historial de conversaciones" at bounding box center [114, 654] width 138 height 28
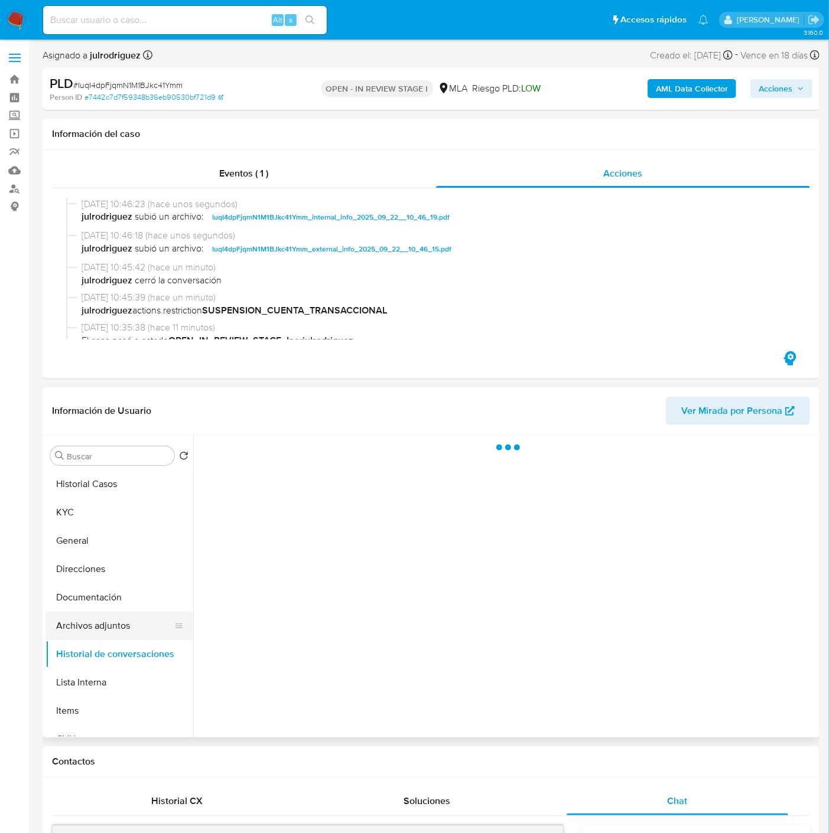
click at [104, 628] on button "Archivos adjuntos" at bounding box center [114, 626] width 138 height 28
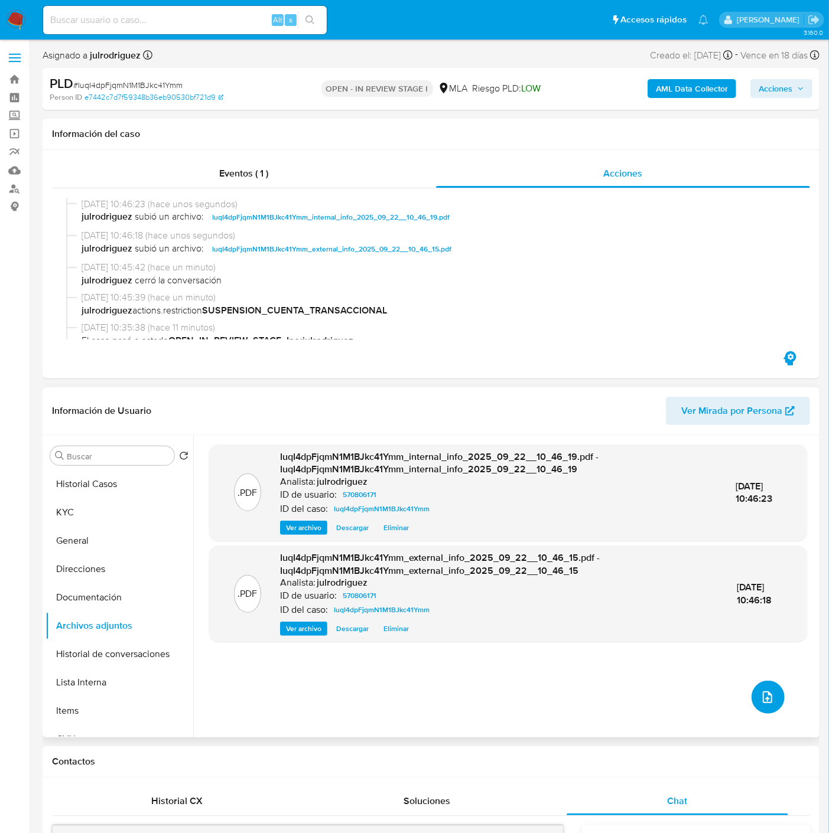
click at [768, 691] on span "upload-file" at bounding box center [767, 697] width 14 height 14
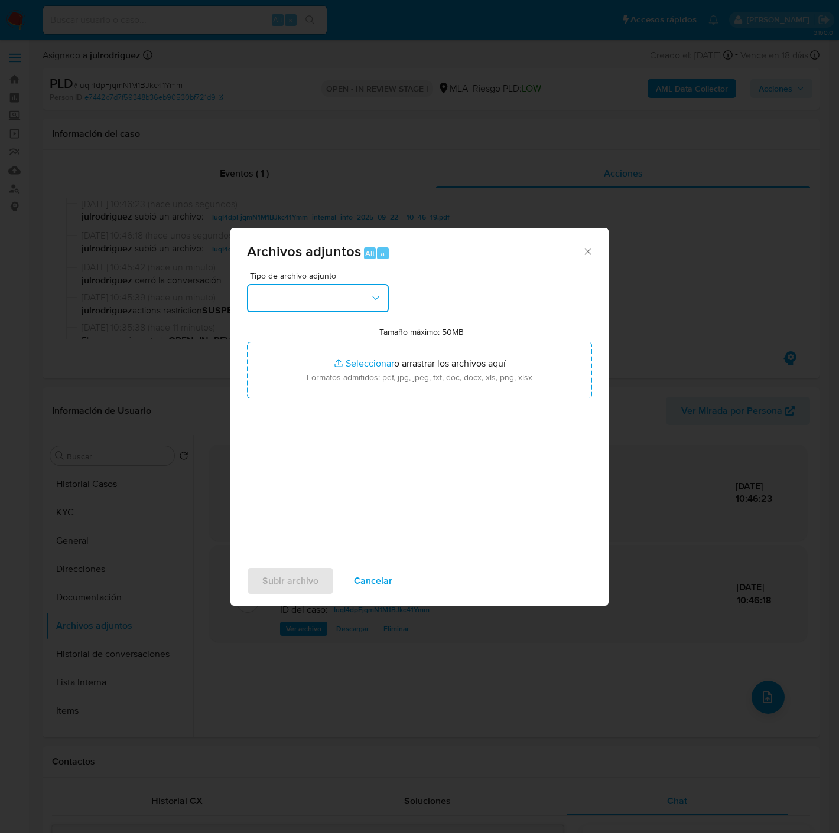
click at [321, 303] on button "button" at bounding box center [318, 298] width 142 height 28
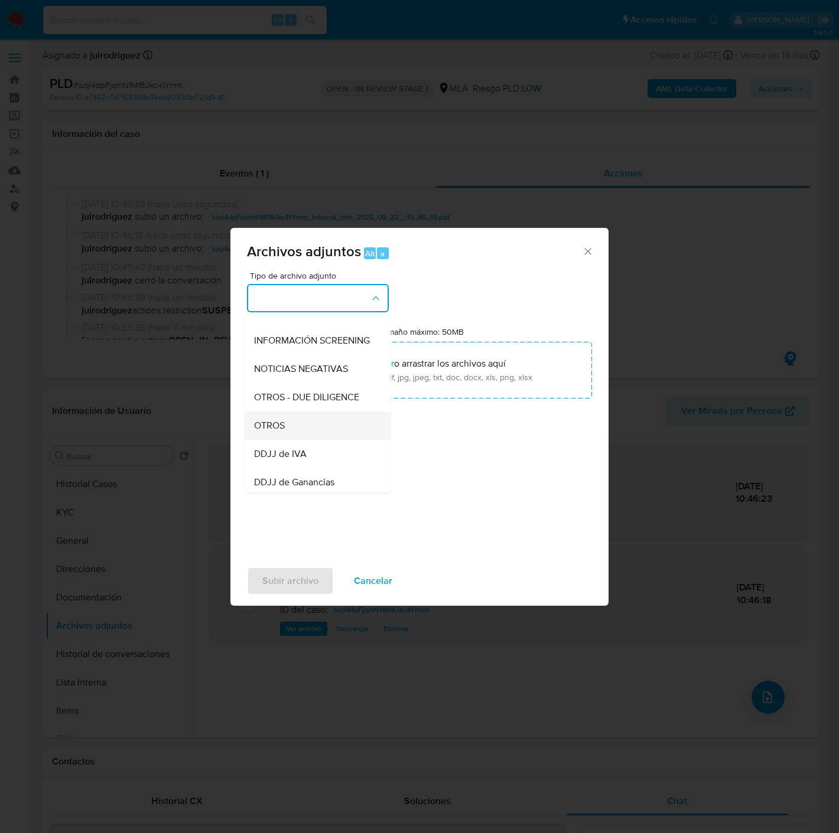
click at [283, 432] on span "OTROS" at bounding box center [269, 426] width 31 height 12
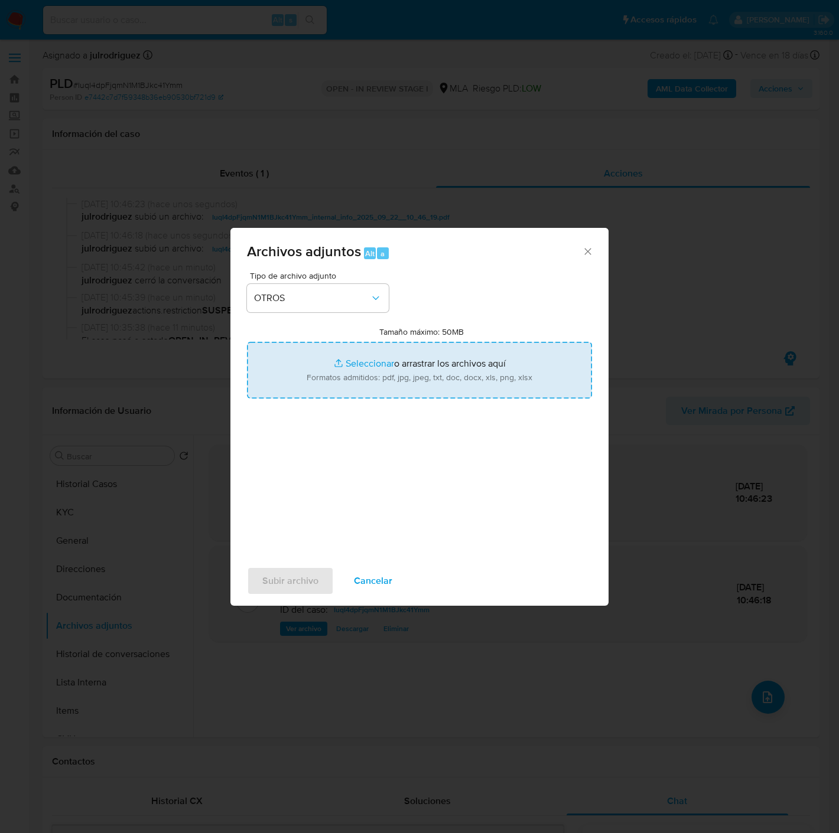
type input "C:\fakepath\Movimientos - 570806171 - IuqI4dpFjqmN1M1BJkc41Ymm.xlsx"
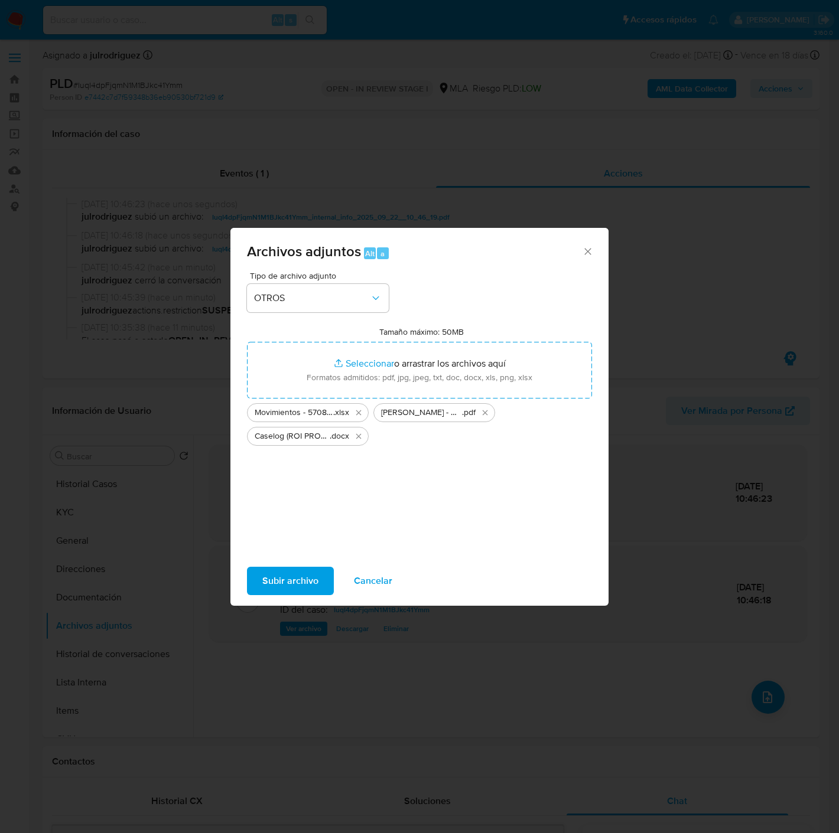
click at [292, 579] on span "Subir archivo" at bounding box center [290, 581] width 56 height 26
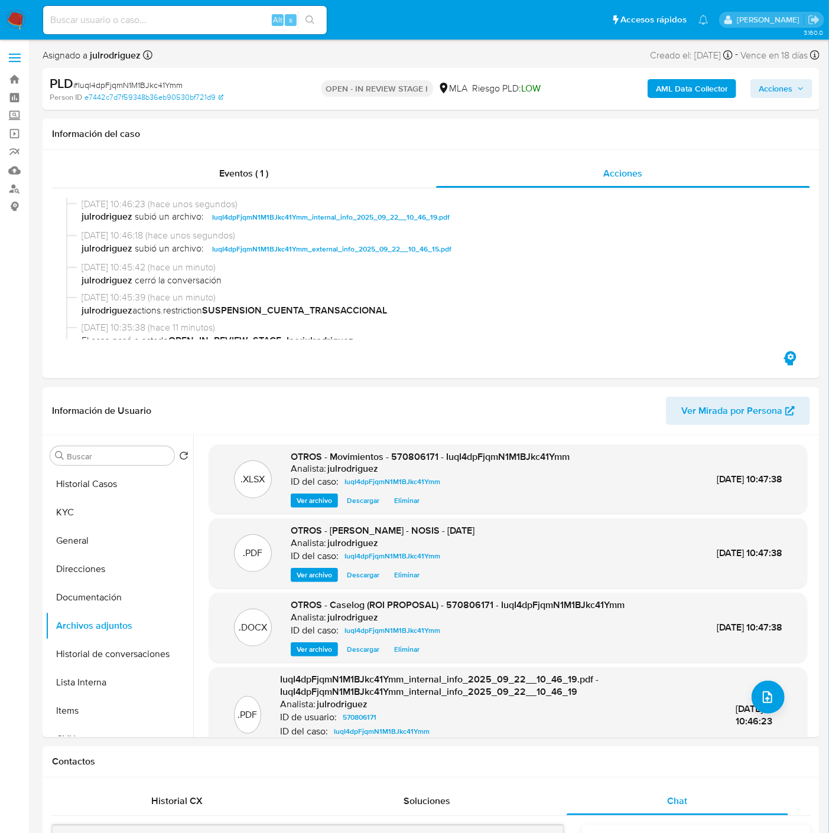
click at [789, 92] on span "Acciones" at bounding box center [775, 88] width 34 height 19
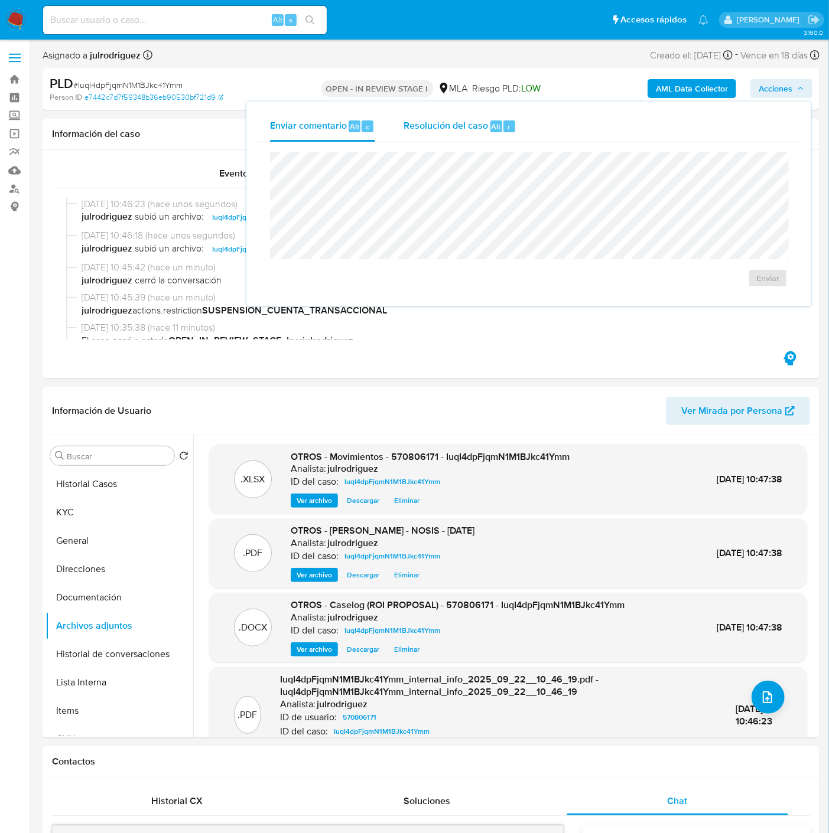
click at [475, 123] on span "Resolución del caso" at bounding box center [445, 126] width 84 height 14
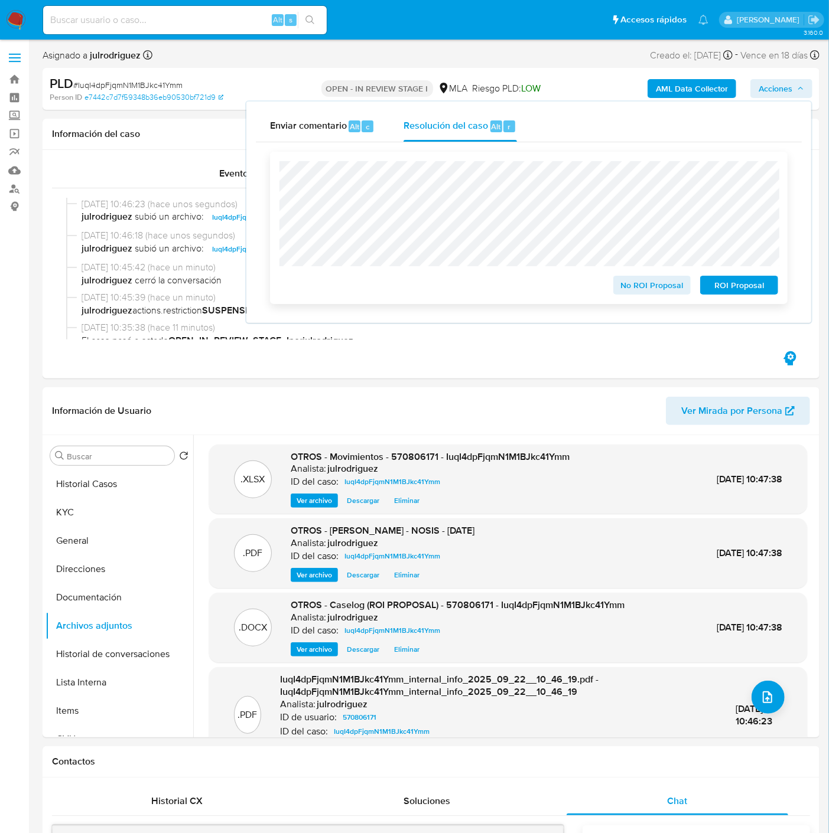
click at [738, 294] on span "ROI Proposal" at bounding box center [738, 285] width 61 height 17
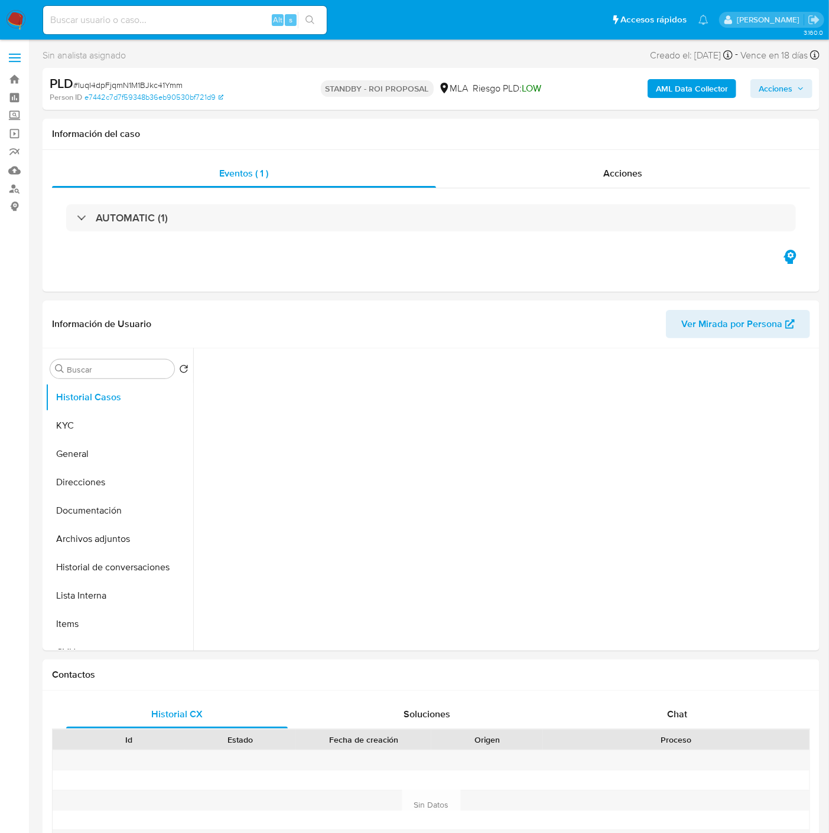
select select "10"
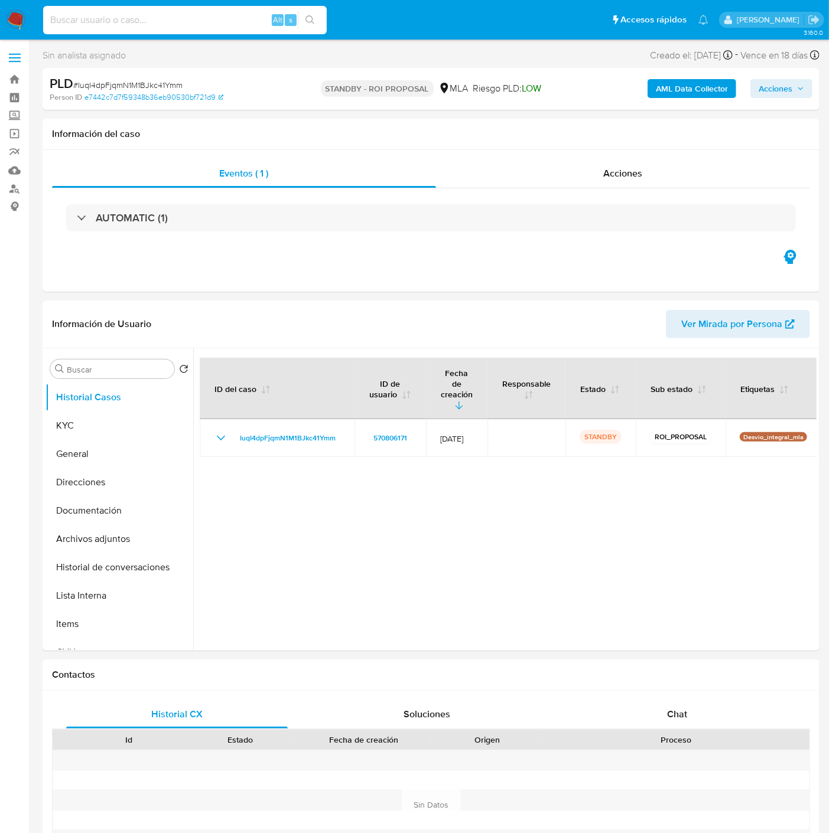
click at [152, 21] on input at bounding box center [184, 19] width 283 height 15
paste input "8goW0xanXRaOfRT7AMz0ifEc"
type input "8goW0xanXRaOfRT7AMz0ifEc"
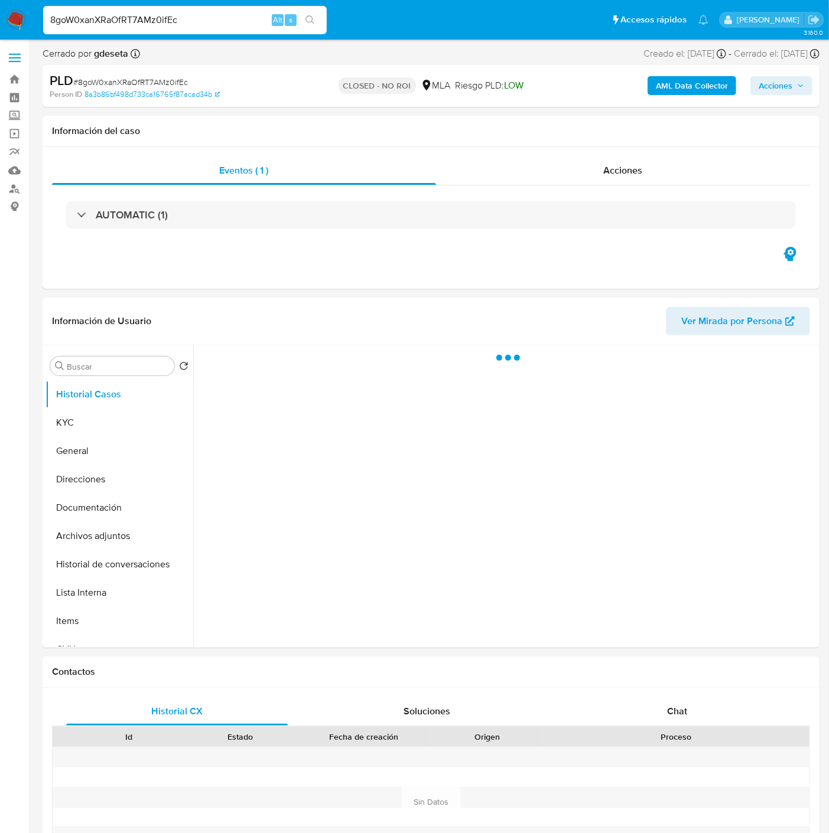
select select "10"
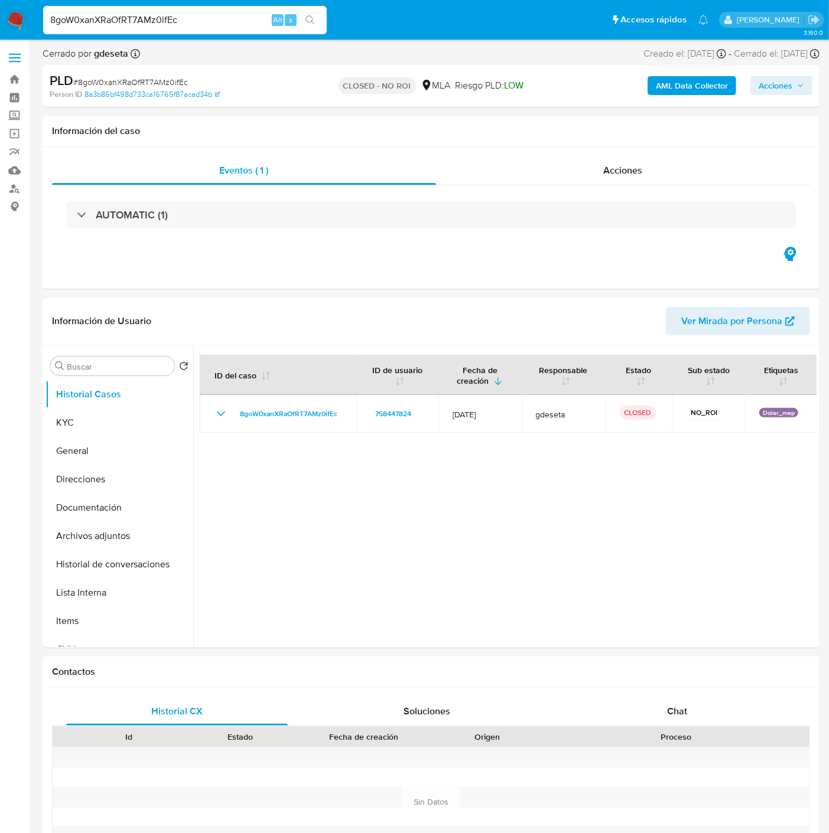
click at [115, 24] on input "8goW0xanXRaOfRT7AMz0ifEc" at bounding box center [184, 19] width 283 height 15
paste input "172361542"
type input "172361542"
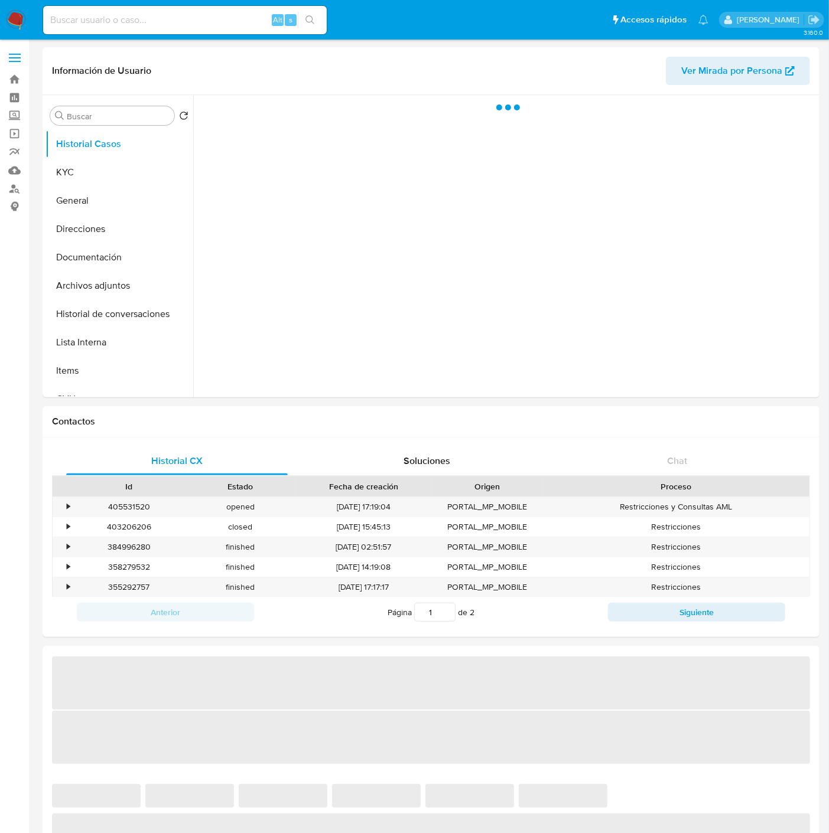
select select "10"
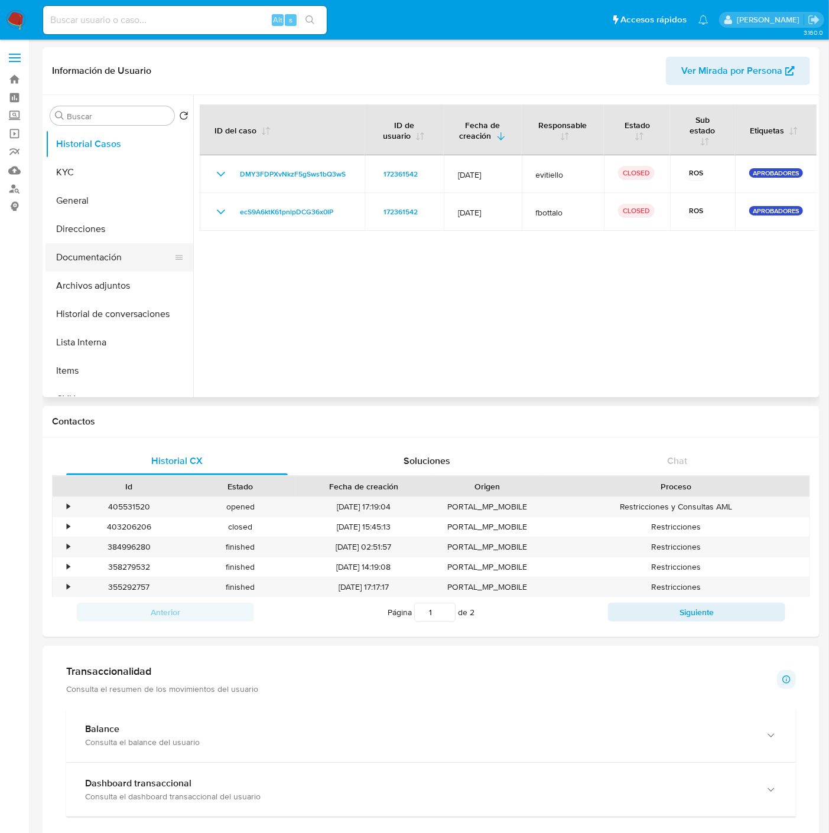
click at [90, 256] on button "Documentación" at bounding box center [114, 257] width 138 height 28
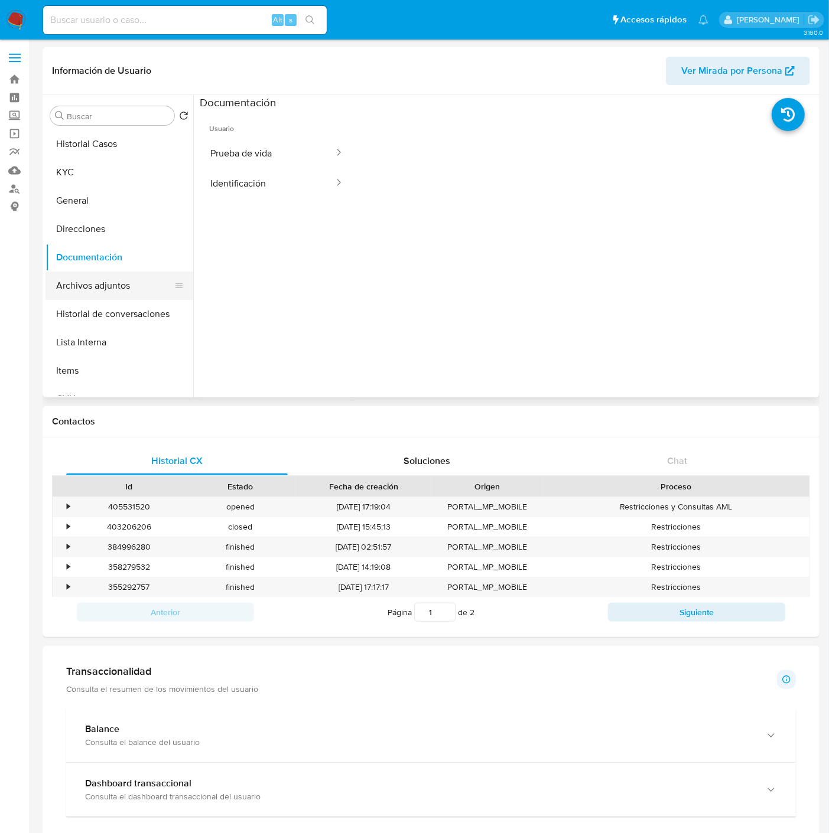
click at [112, 296] on button "Archivos adjuntos" at bounding box center [114, 286] width 138 height 28
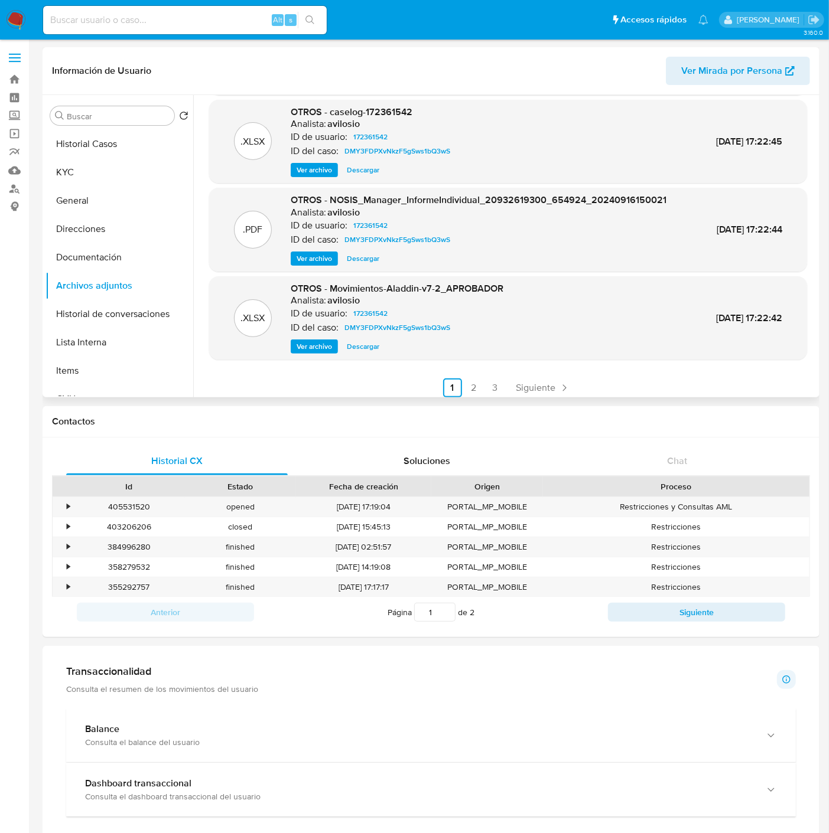
scroll to position [99, 0]
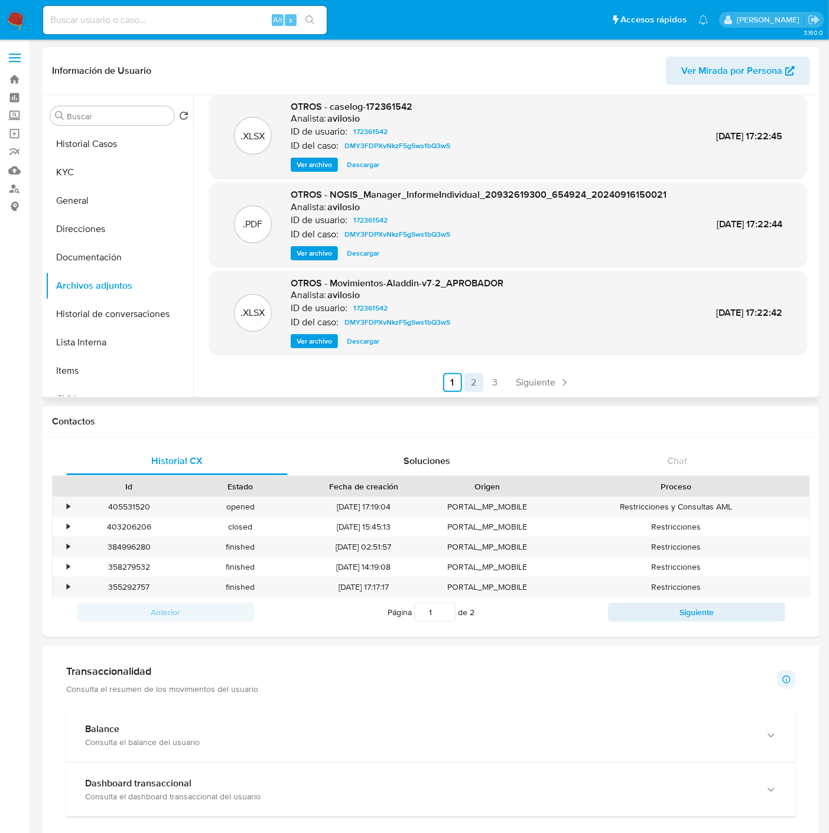
click at [467, 377] on link "2" at bounding box center [473, 382] width 19 height 19
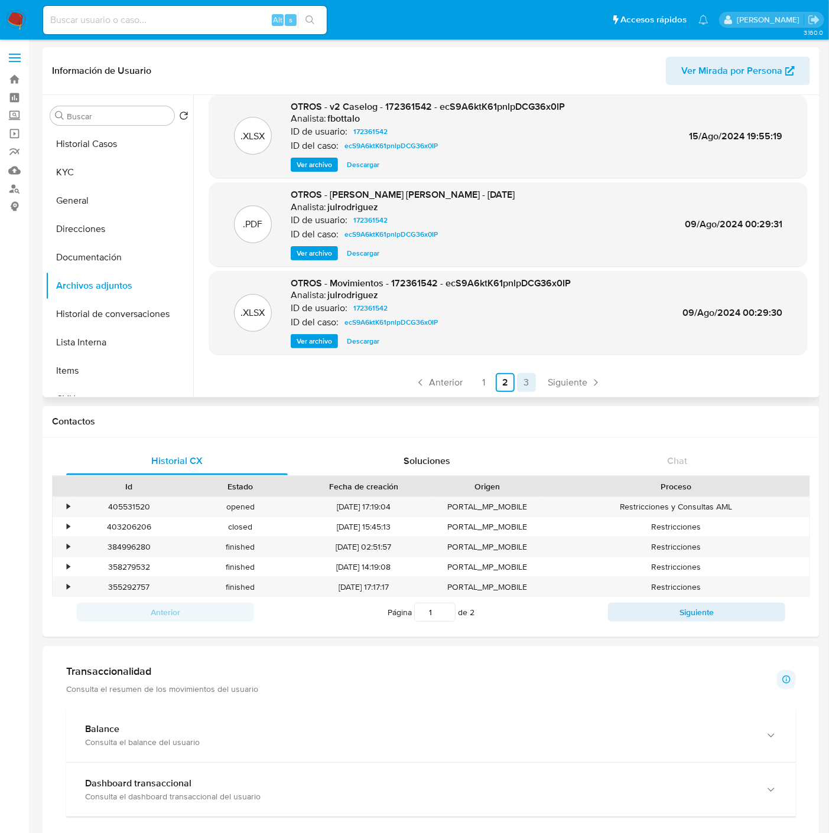
click at [526, 383] on link "3" at bounding box center [526, 382] width 19 height 19
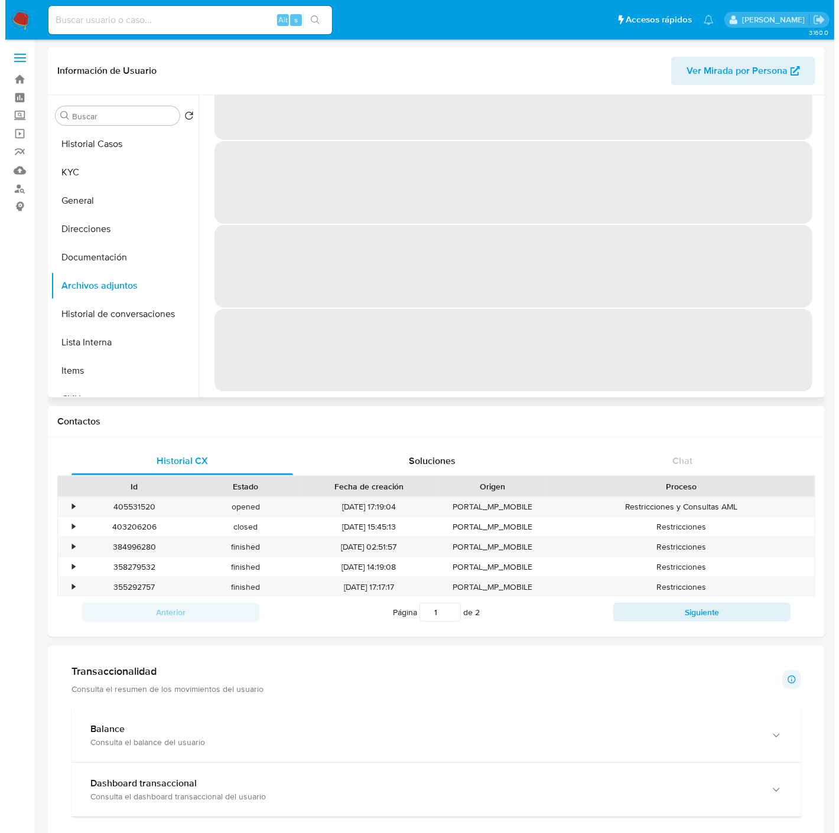
scroll to position [0, 0]
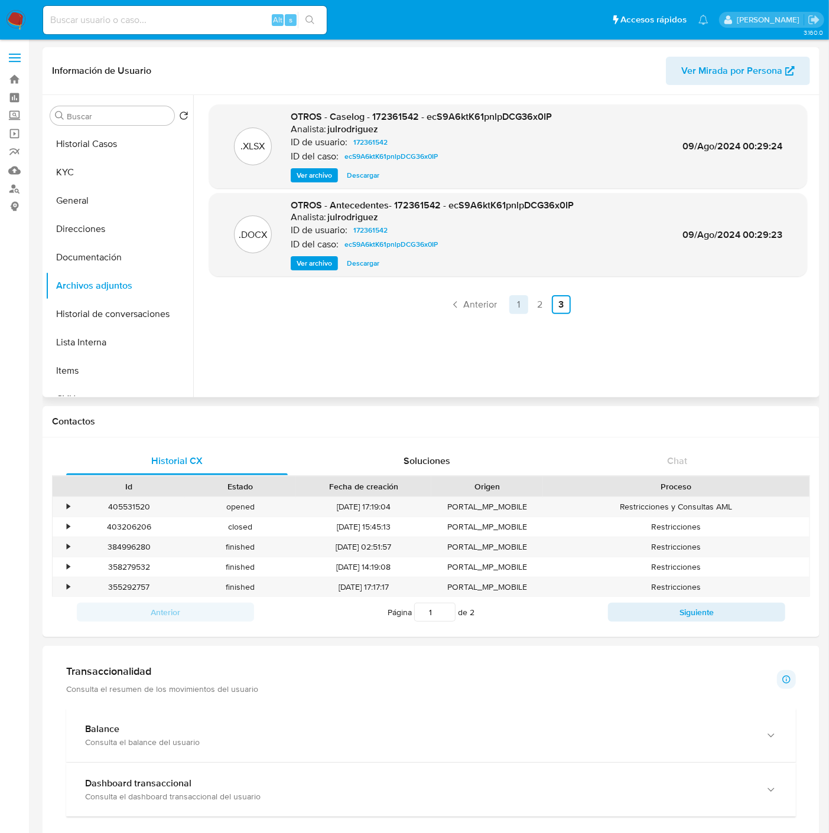
click at [519, 305] on link "1" at bounding box center [518, 304] width 19 height 19
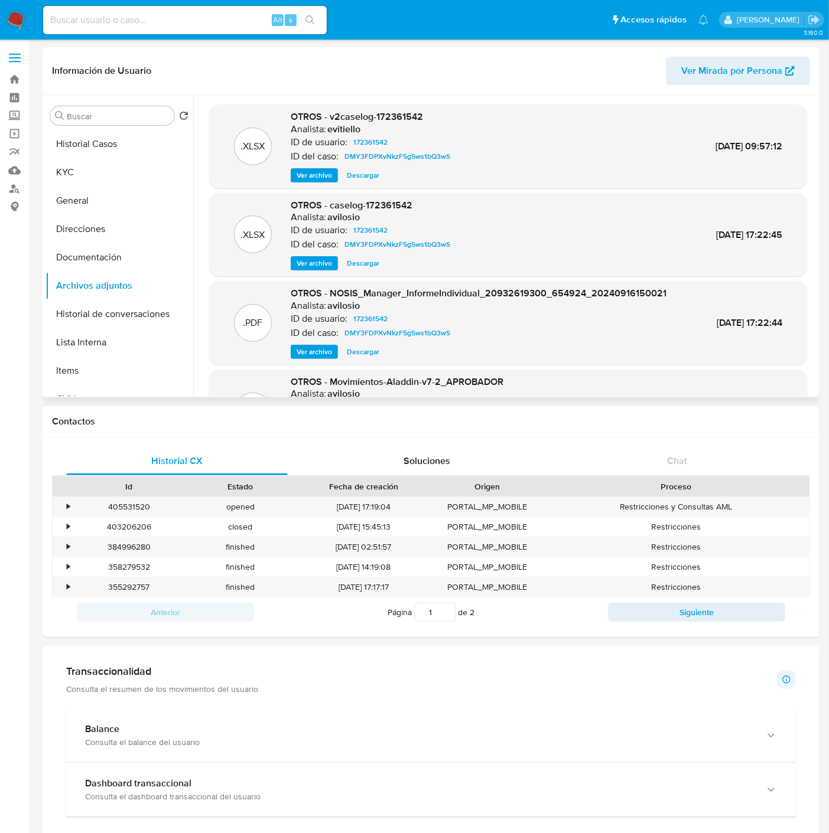
click at [308, 169] on span "Ver archivo" at bounding box center [313, 175] width 35 height 12
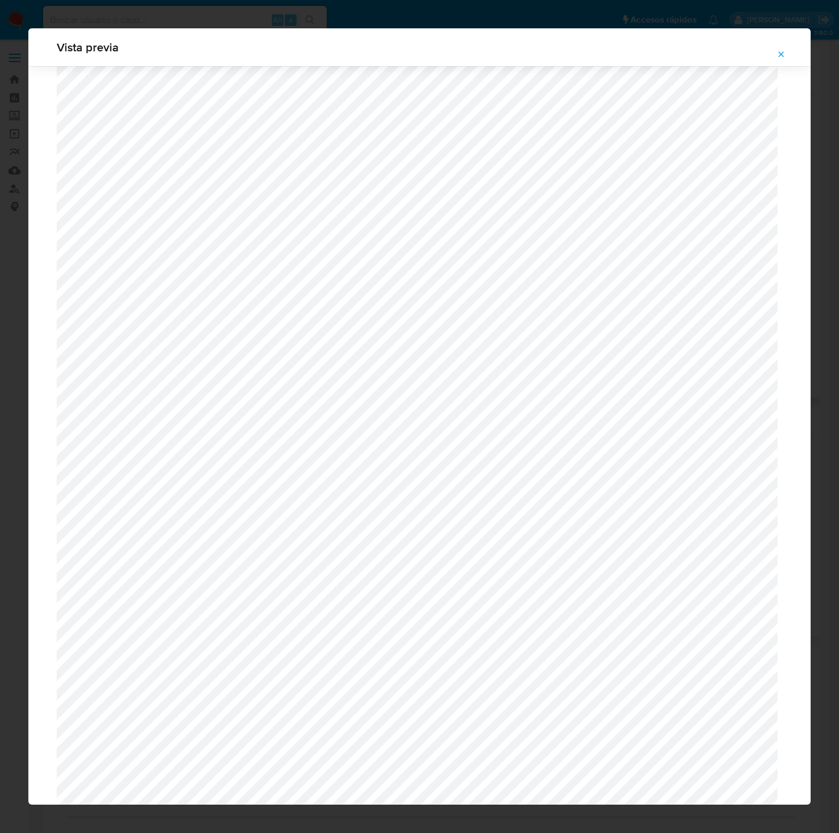
scroll to position [960, 0]
click at [780, 54] on icon "Attachment preview" at bounding box center [780, 54] width 9 height 9
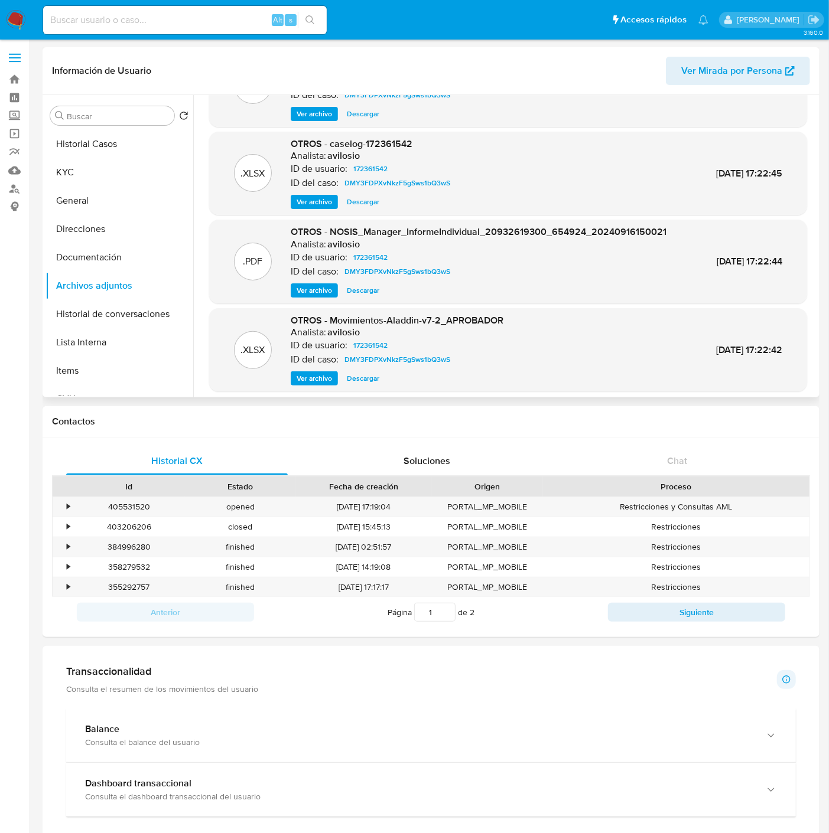
scroll to position [0, 0]
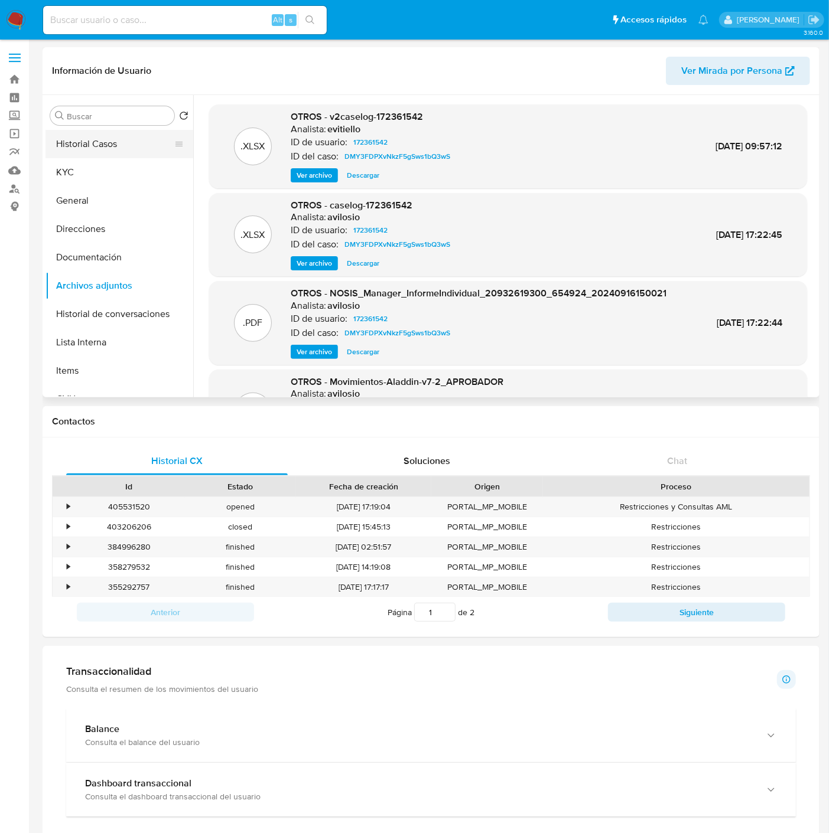
click at [126, 152] on button "Historial Casos" at bounding box center [114, 144] width 138 height 28
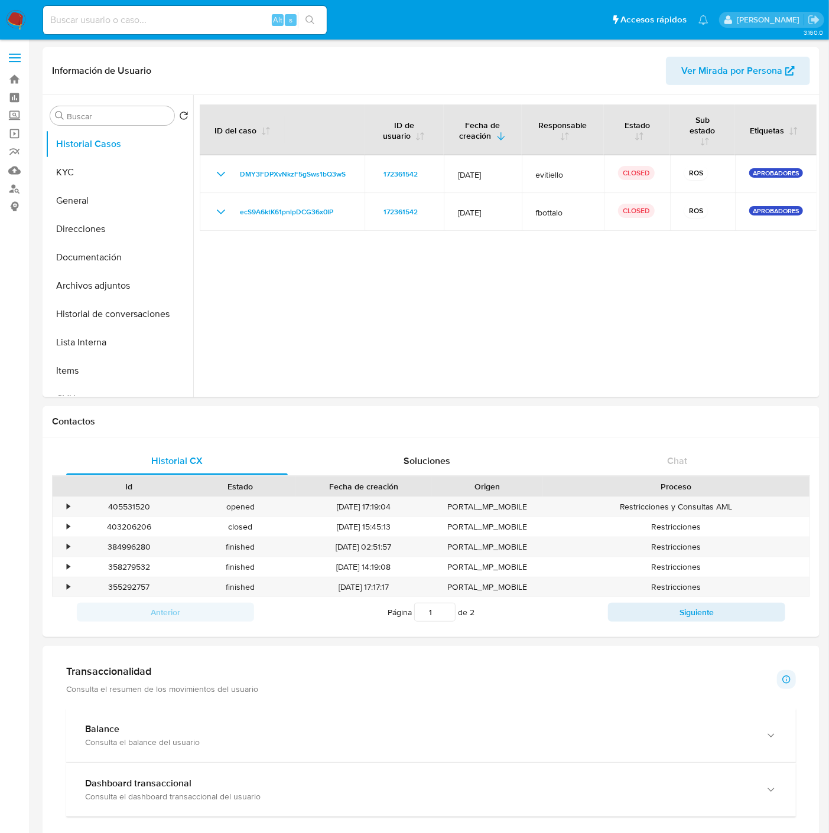
click at [144, 24] on input at bounding box center [184, 19] width 283 height 15
paste input "465038051"
type input "465038051"
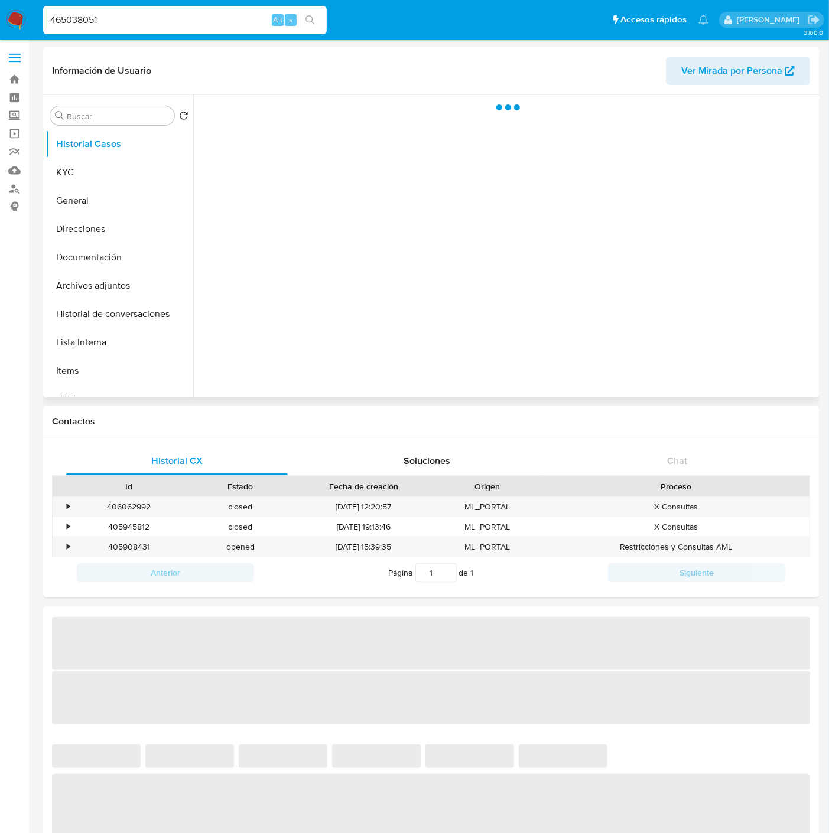
select select "10"
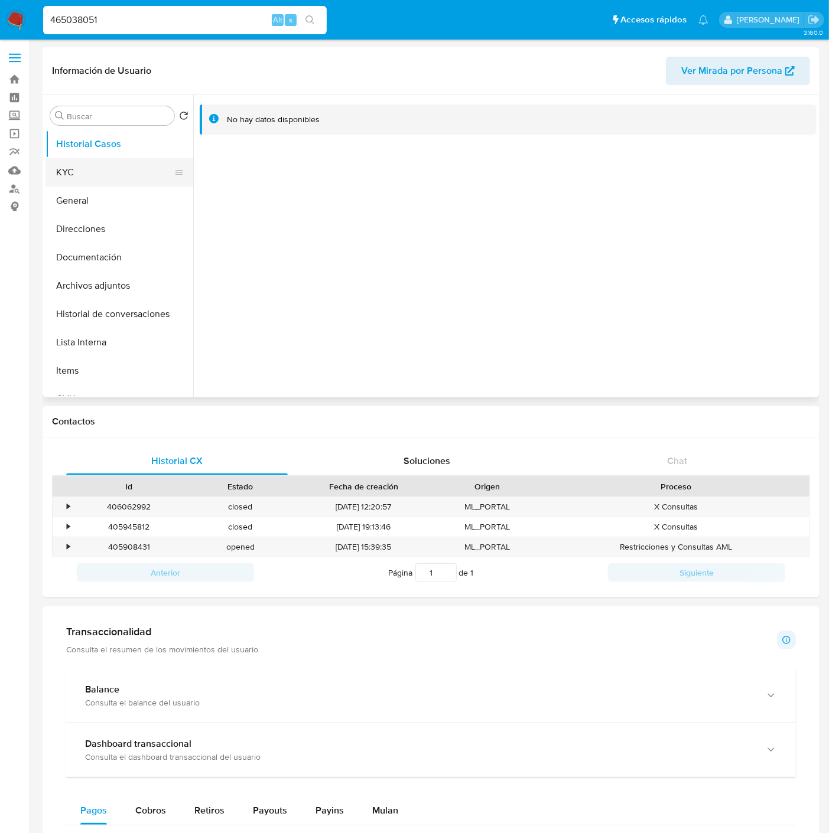
click at [122, 185] on button "KYC" at bounding box center [114, 172] width 138 height 28
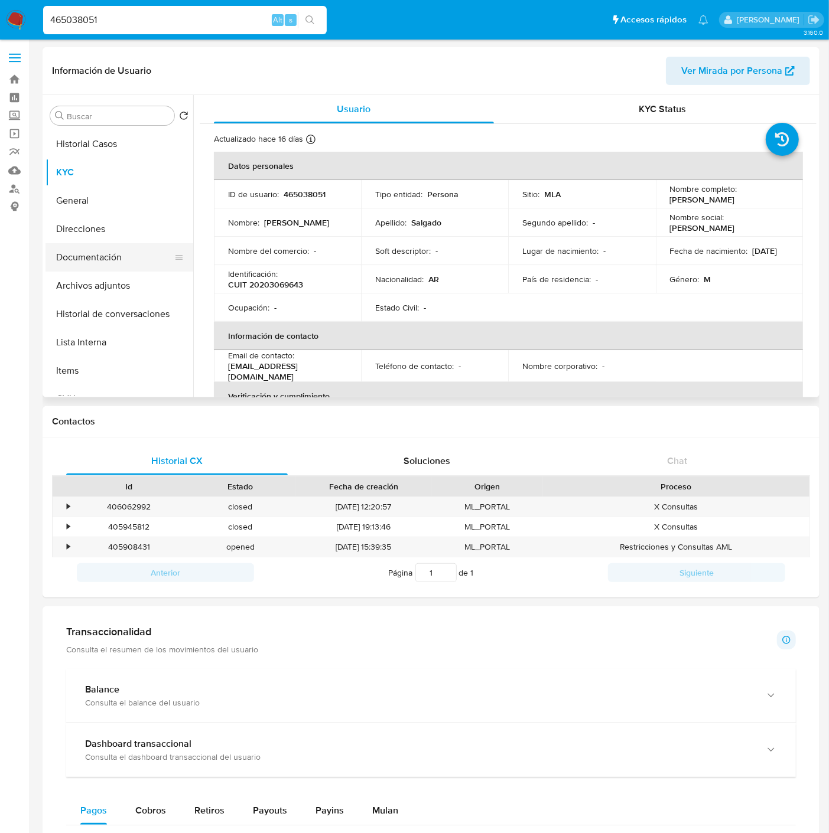
click at [108, 249] on button "Documentación" at bounding box center [114, 257] width 138 height 28
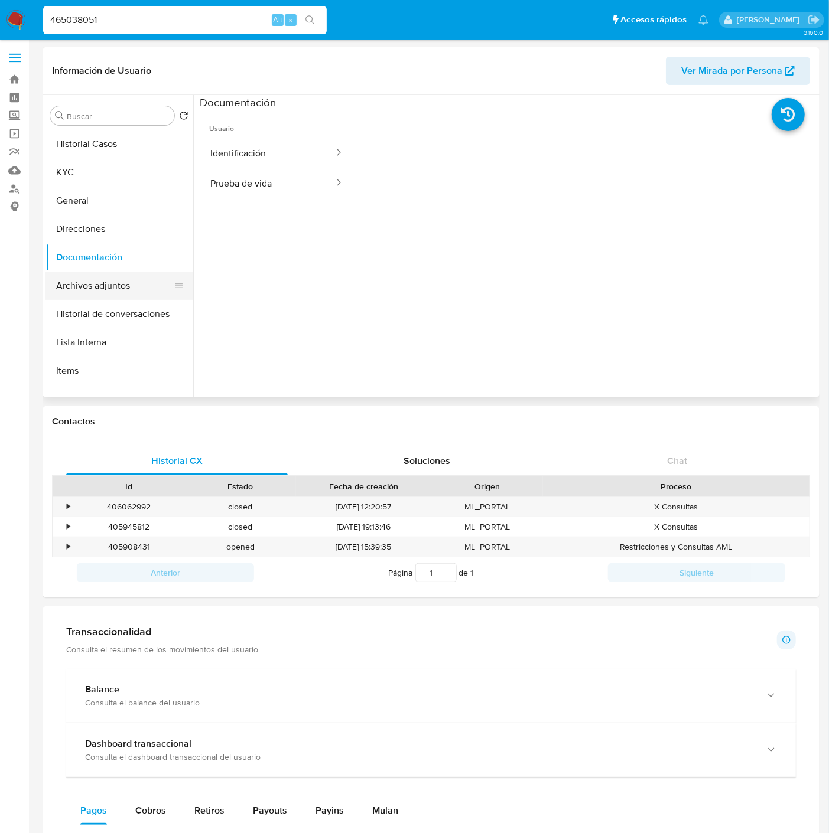
click at [131, 292] on button "Archivos adjuntos" at bounding box center [114, 286] width 138 height 28
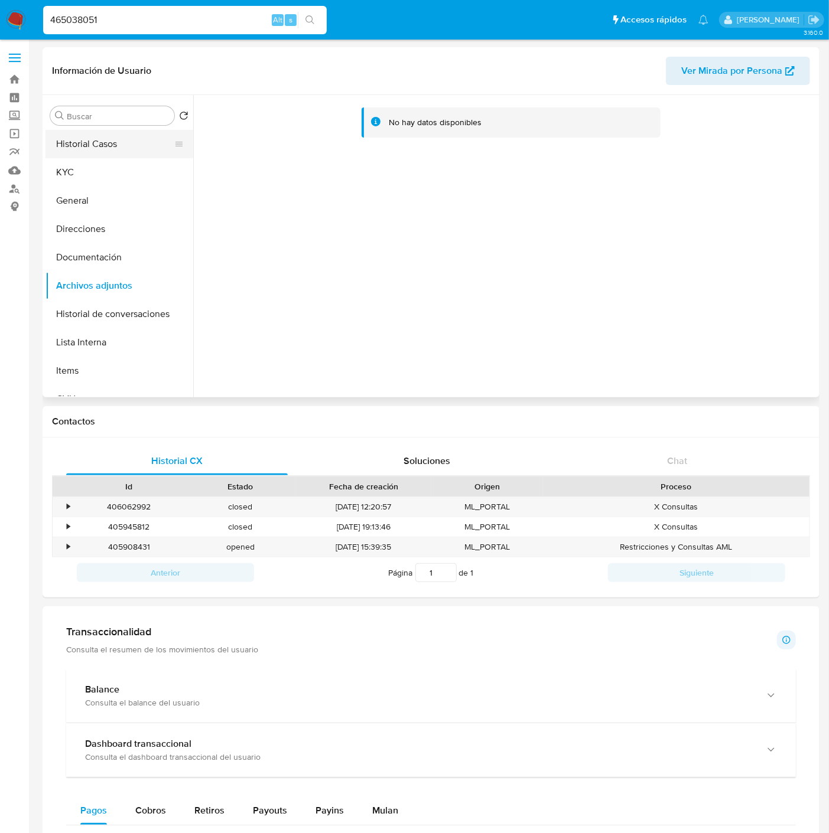
click at [109, 151] on button "Historial Casos" at bounding box center [114, 144] width 138 height 28
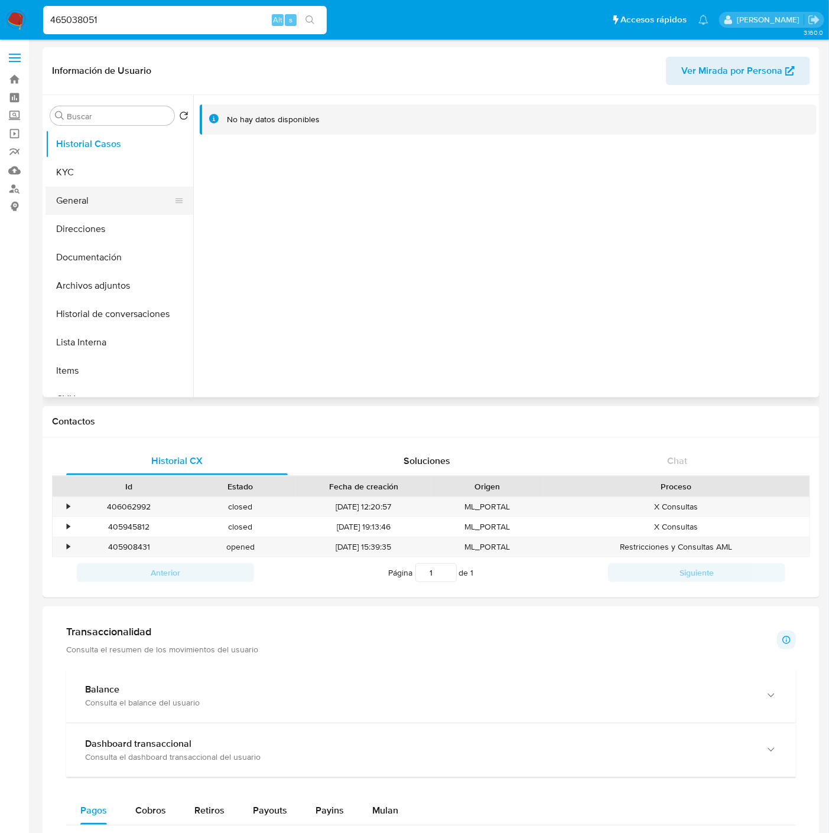
click at [99, 190] on button "General" at bounding box center [114, 201] width 138 height 28
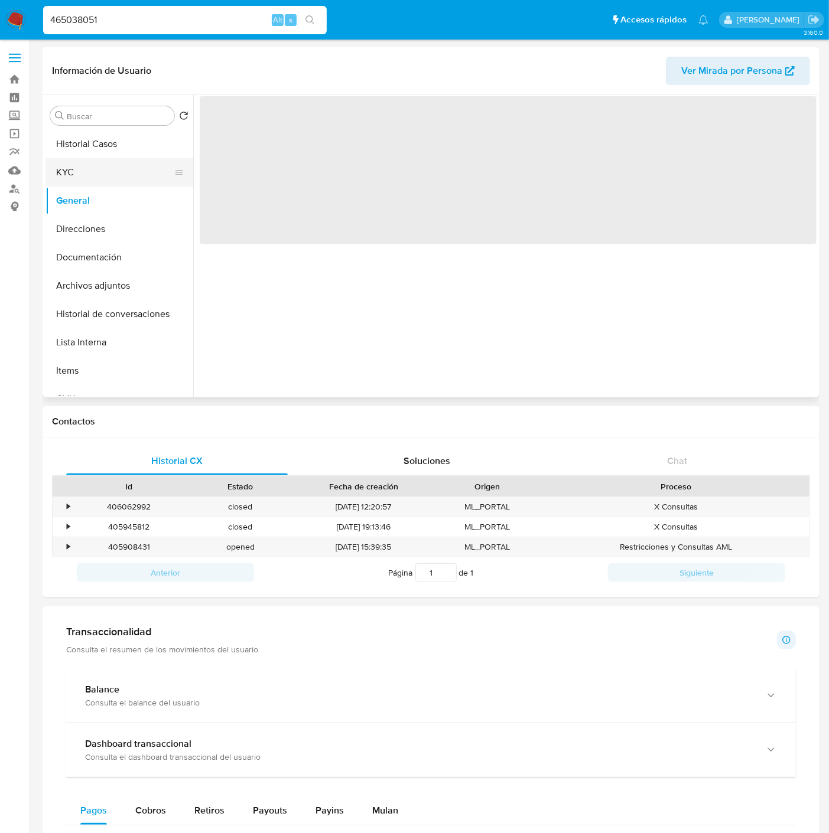
click at [97, 175] on button "KYC" at bounding box center [114, 172] width 138 height 28
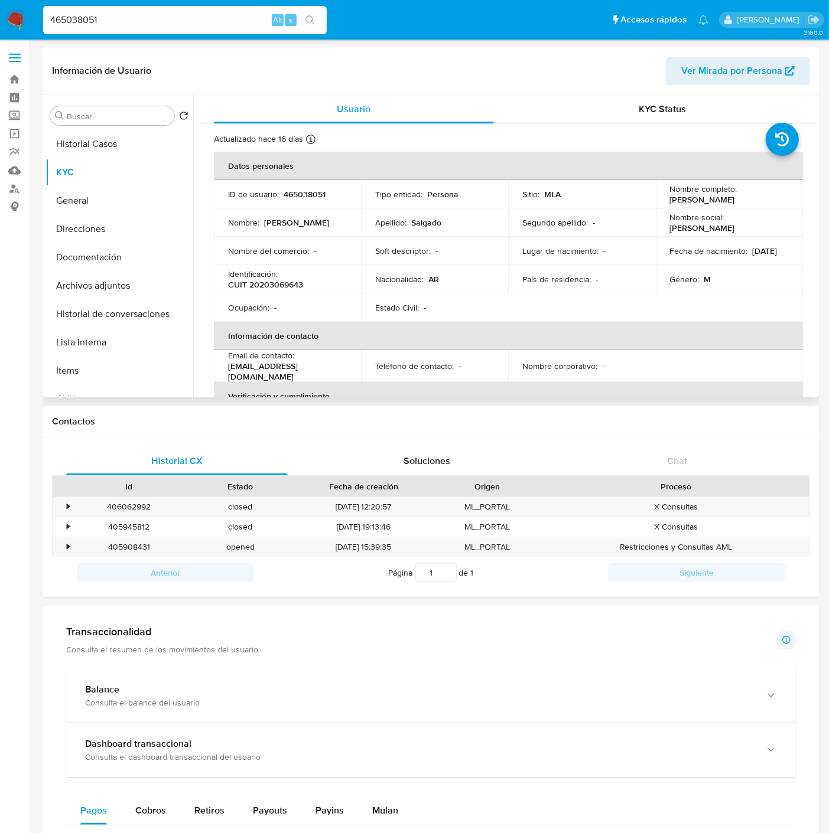
click at [294, 279] on p "CUIT 20203069643" at bounding box center [265, 284] width 75 height 11
copy p "20203069643"
click at [90, 21] on input "465038051" at bounding box center [184, 19] width 283 height 15
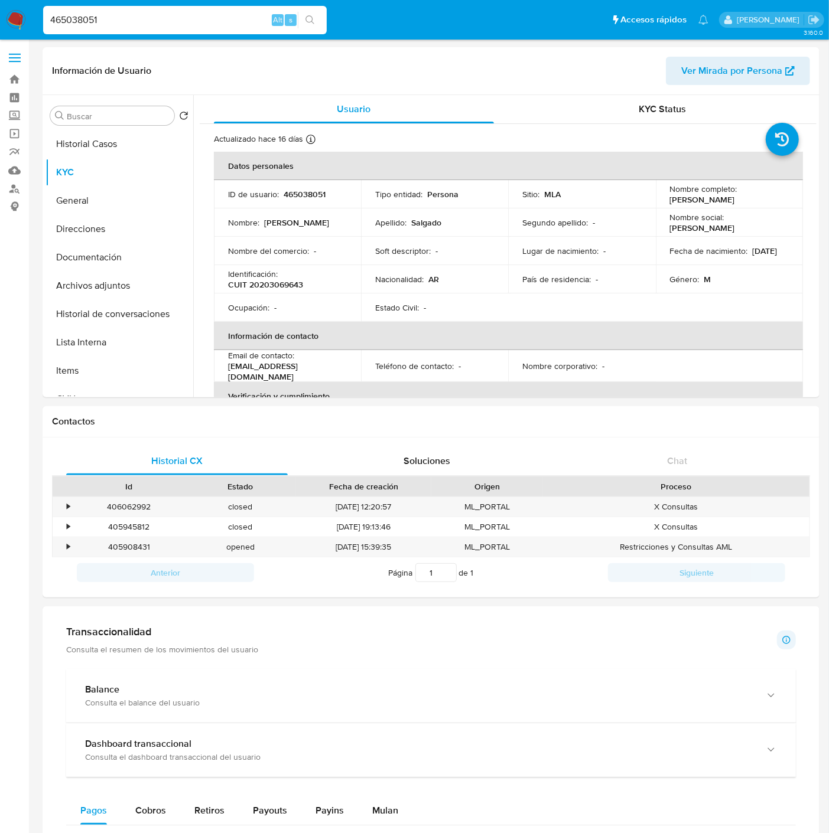
paste input "610376528"
type input "610376528"
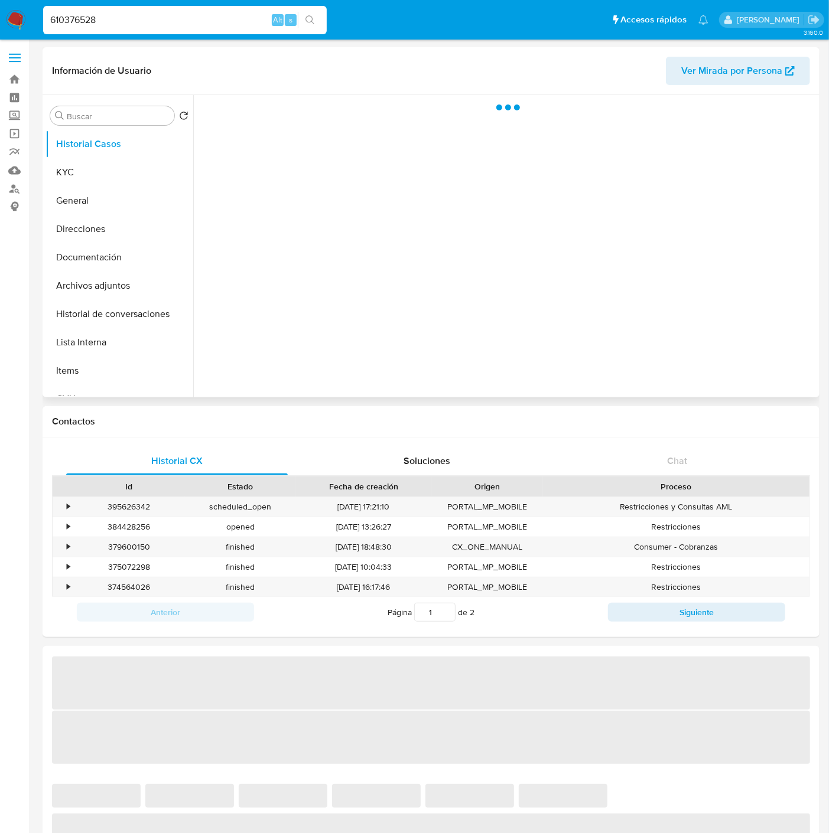
select select "10"
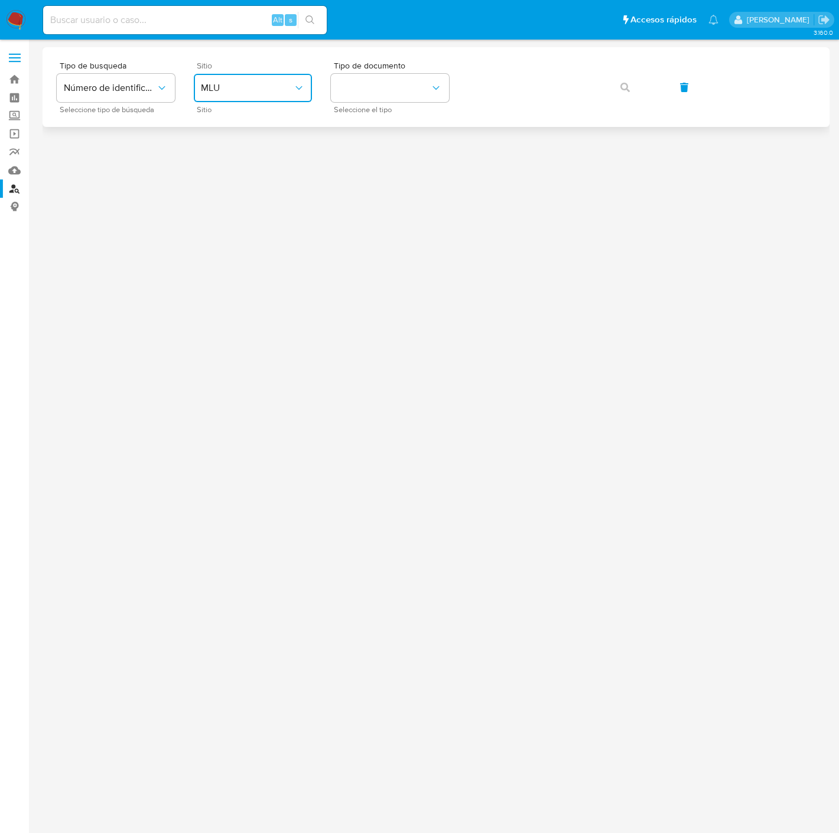
click at [234, 83] on span "MLU" at bounding box center [247, 88] width 92 height 12
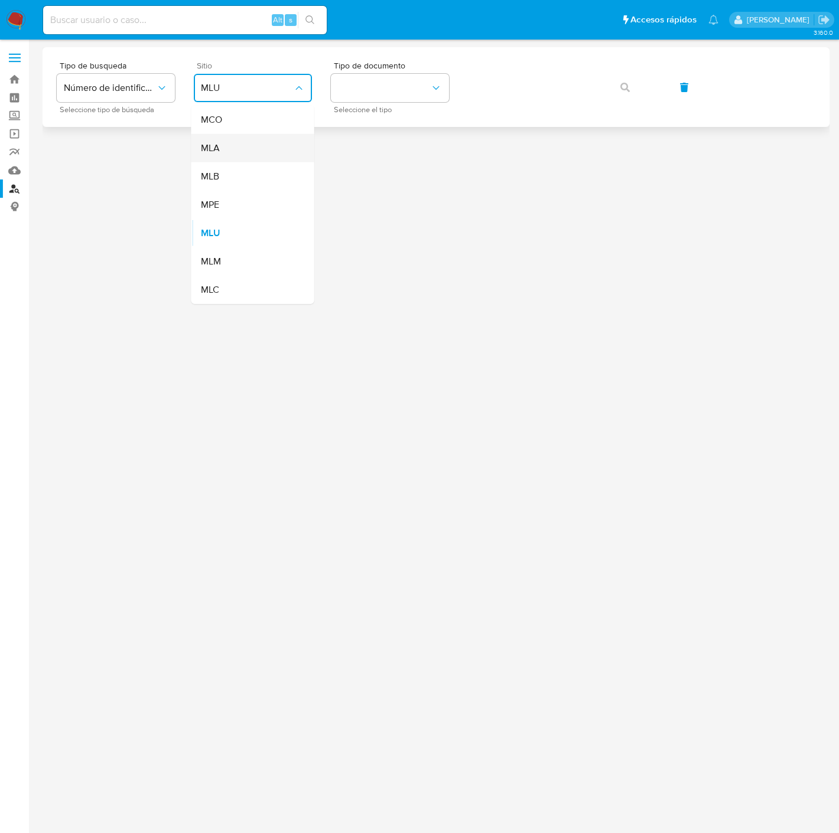
click at [226, 149] on div "MLA" at bounding box center [249, 148] width 97 height 28
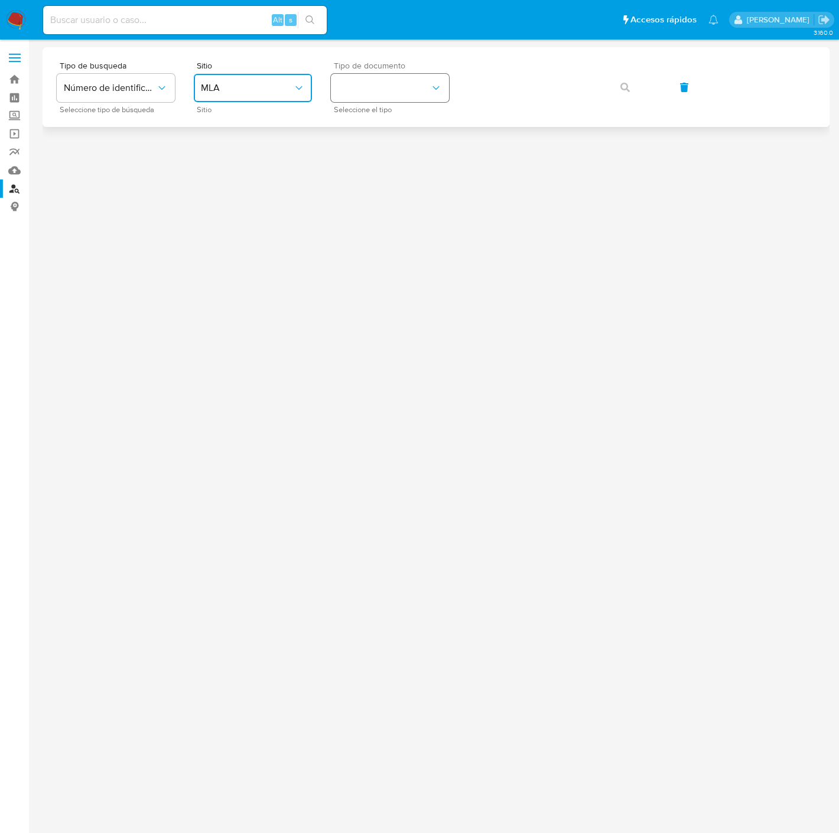
click at [390, 91] on button "identificationType" at bounding box center [390, 88] width 118 height 28
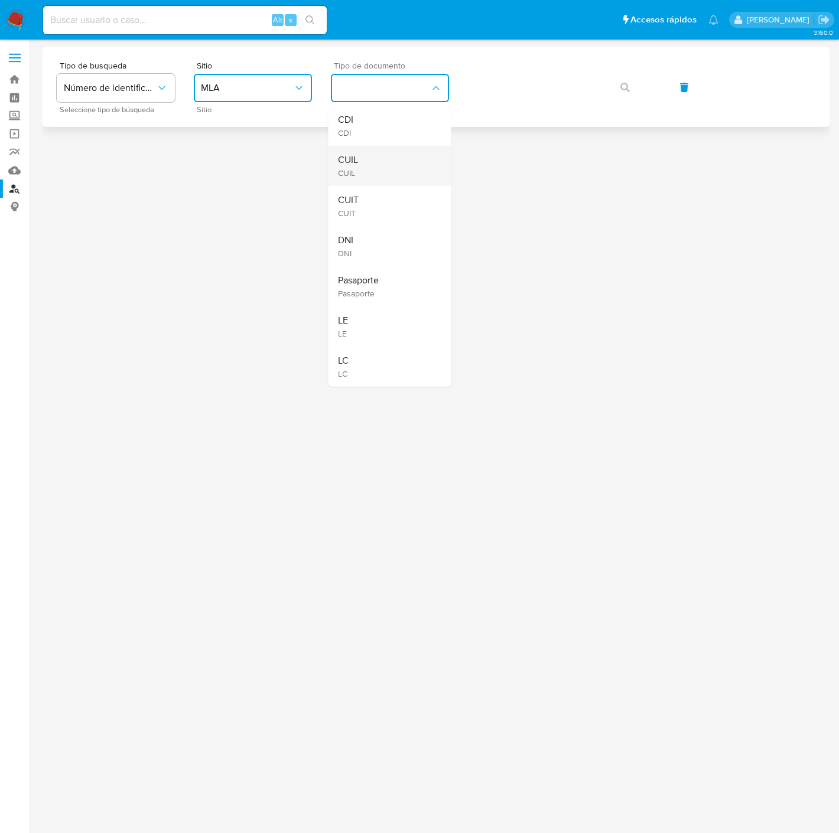
click at [368, 156] on div "CUIL CUIL" at bounding box center [386, 166] width 97 height 40
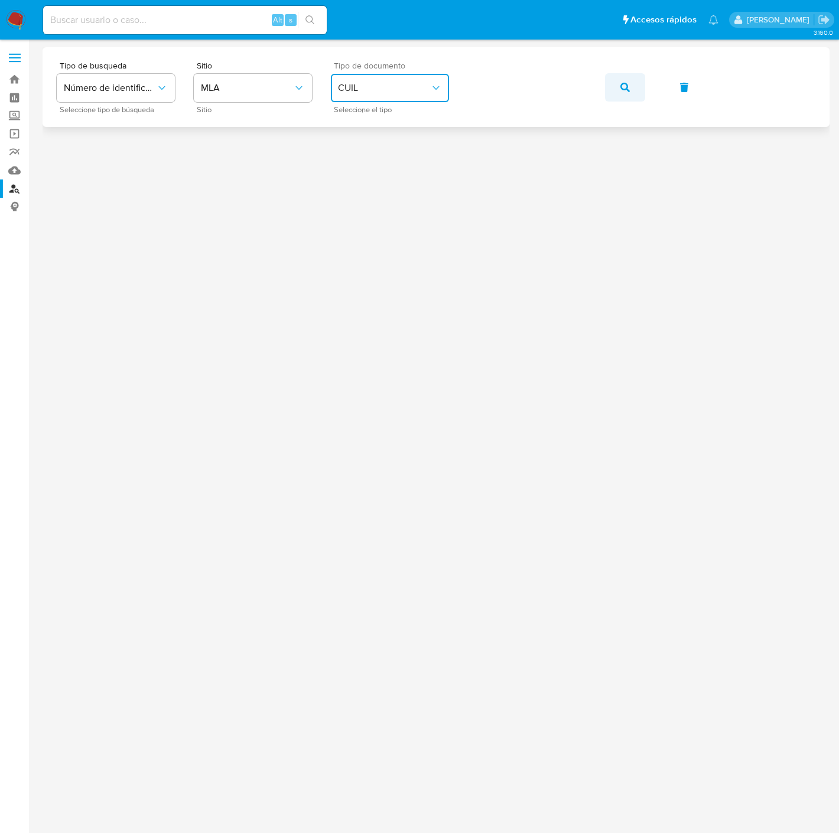
click at [609, 84] on button "button" at bounding box center [625, 87] width 40 height 28
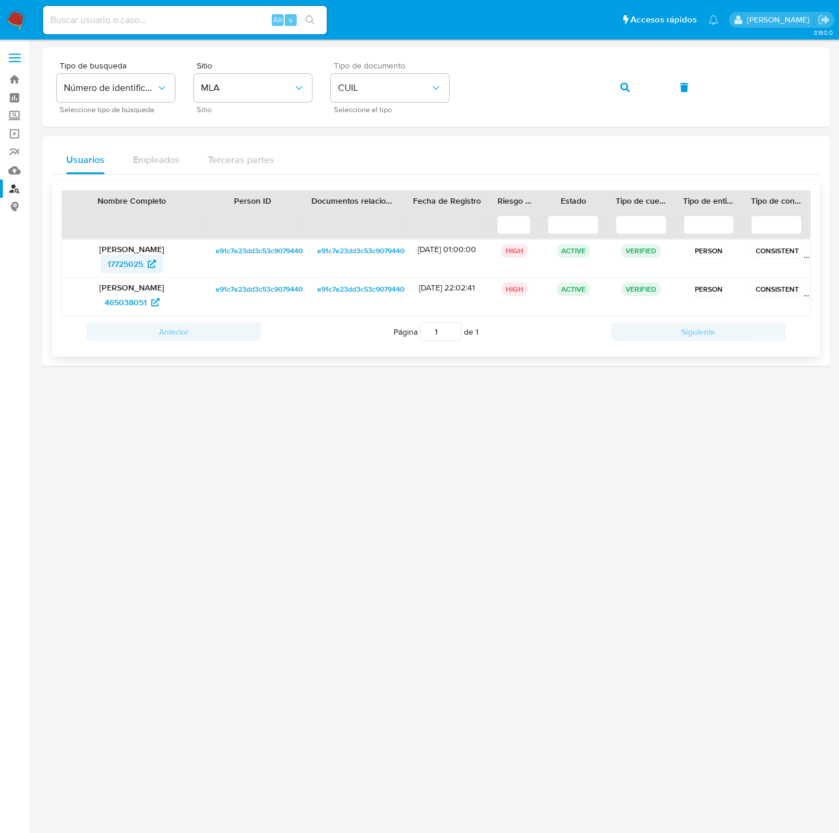
click at [141, 265] on span "17725025" at bounding box center [124, 264] width 35 height 19
click at [143, 294] on span "465038051" at bounding box center [126, 302] width 42 height 19
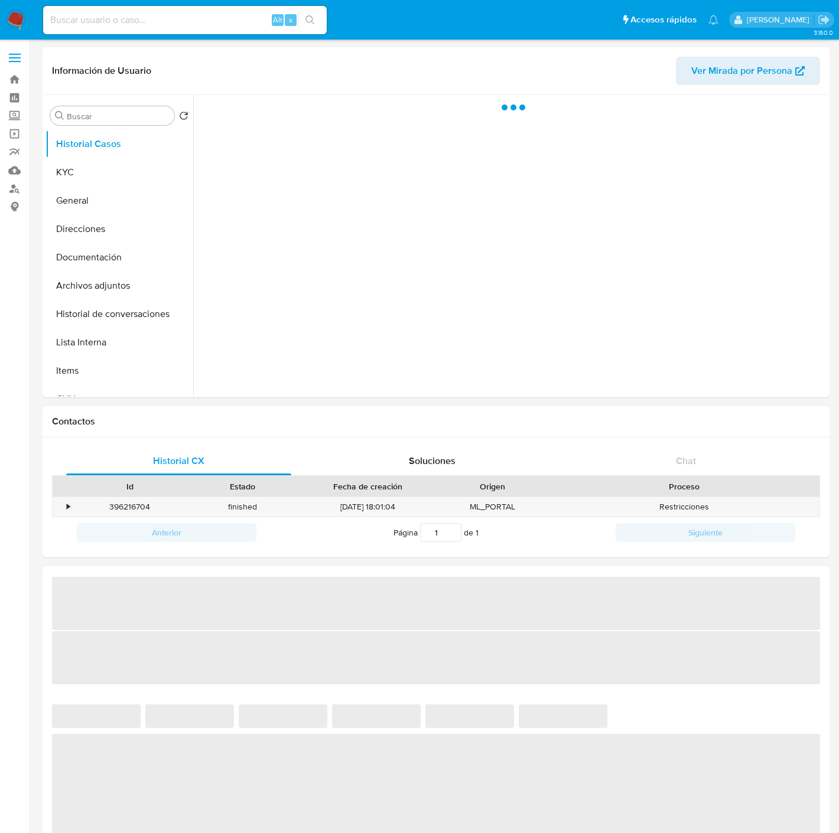
select select "10"
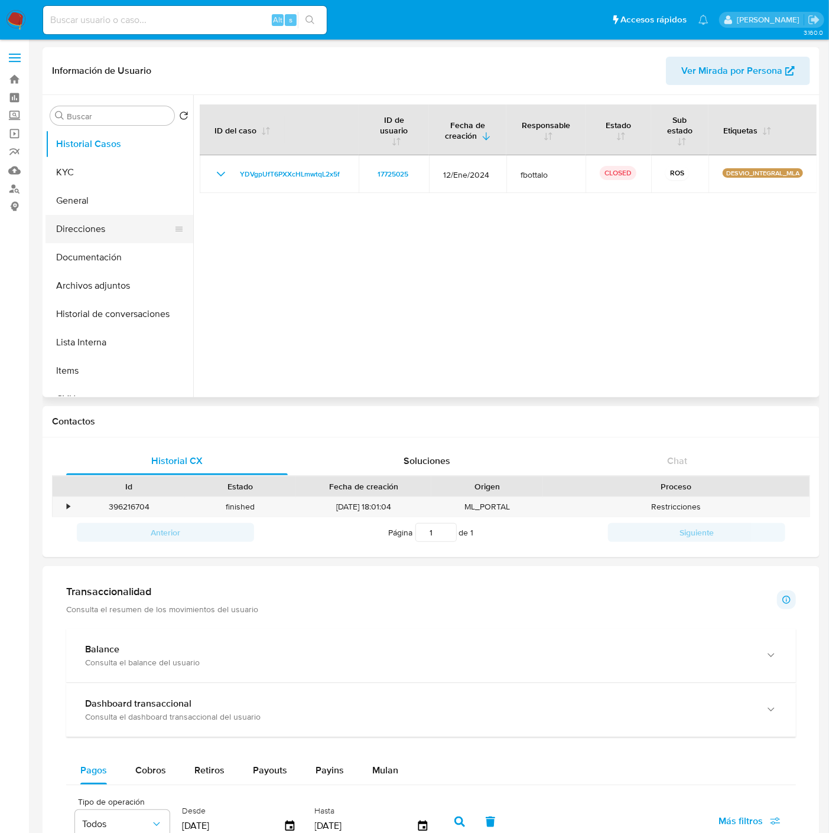
click at [129, 231] on button "Direcciones" at bounding box center [114, 229] width 138 height 28
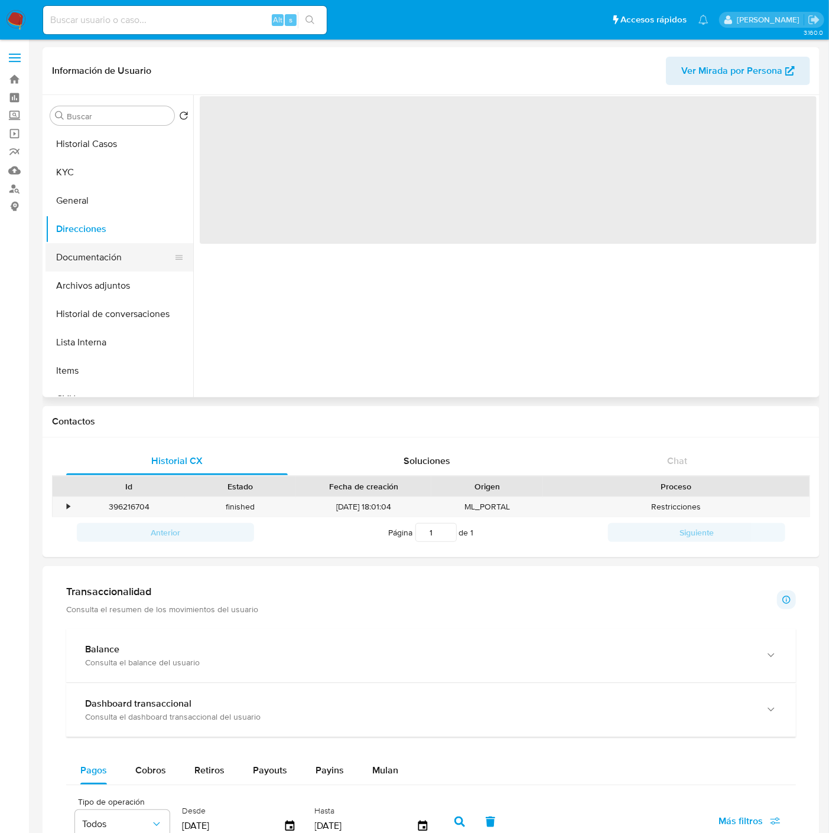
click at [128, 244] on button "Documentación" at bounding box center [114, 257] width 138 height 28
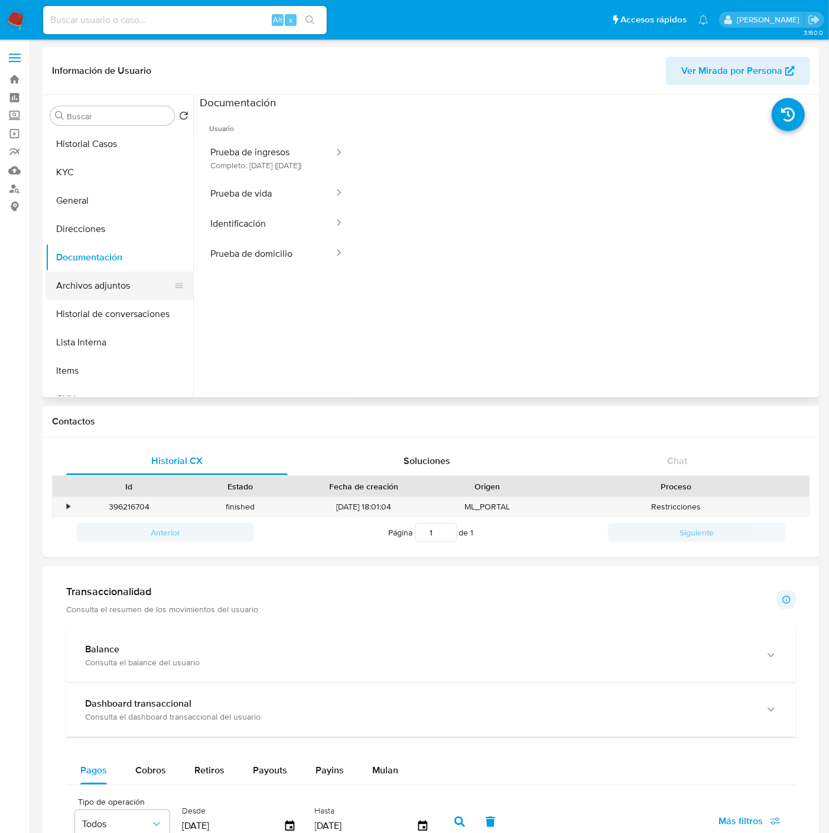
click at [133, 289] on button "Archivos adjuntos" at bounding box center [114, 286] width 138 height 28
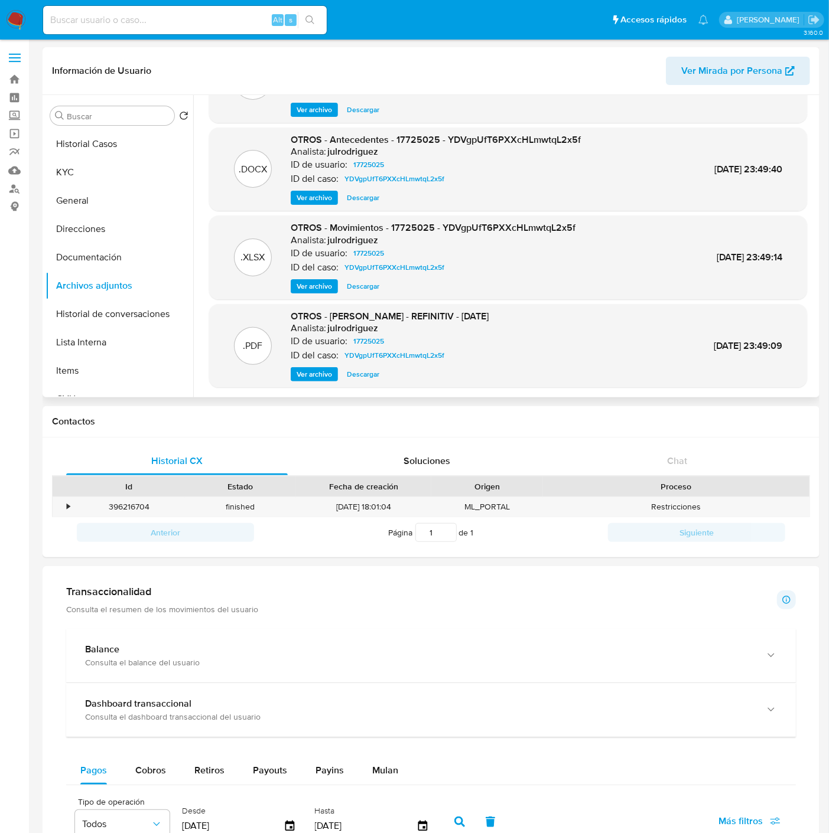
scroll to position [99, 0]
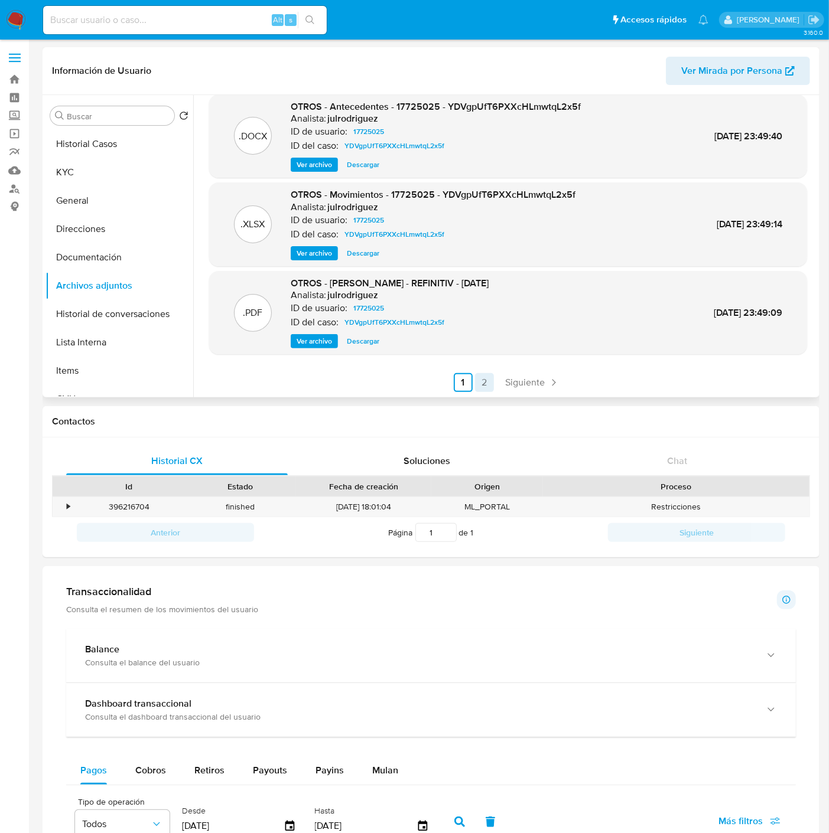
click at [484, 381] on link "2" at bounding box center [484, 382] width 19 height 19
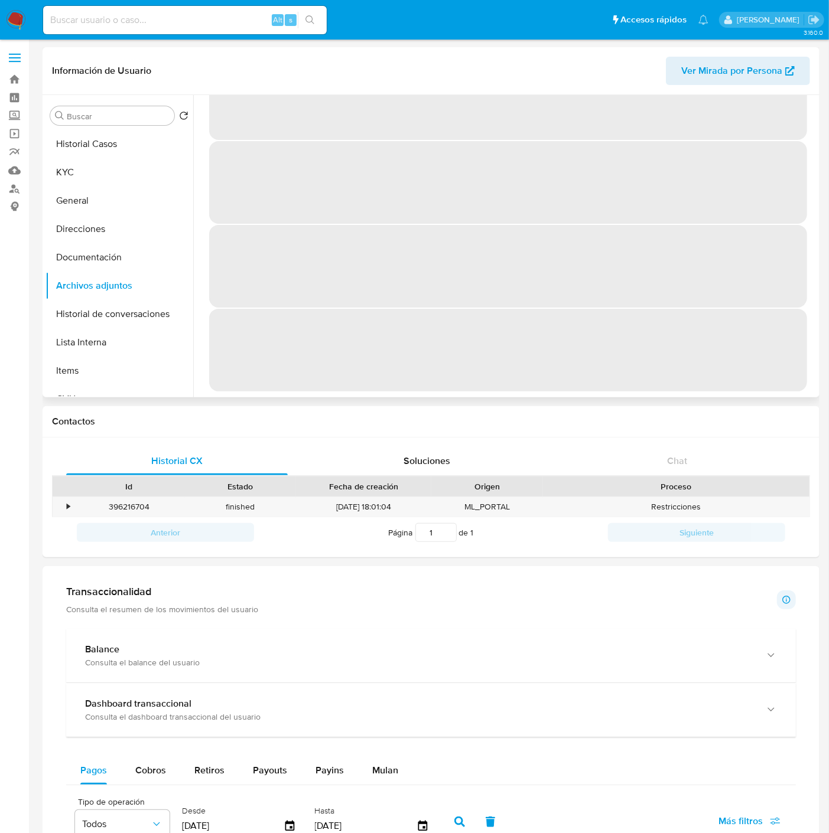
scroll to position [0, 0]
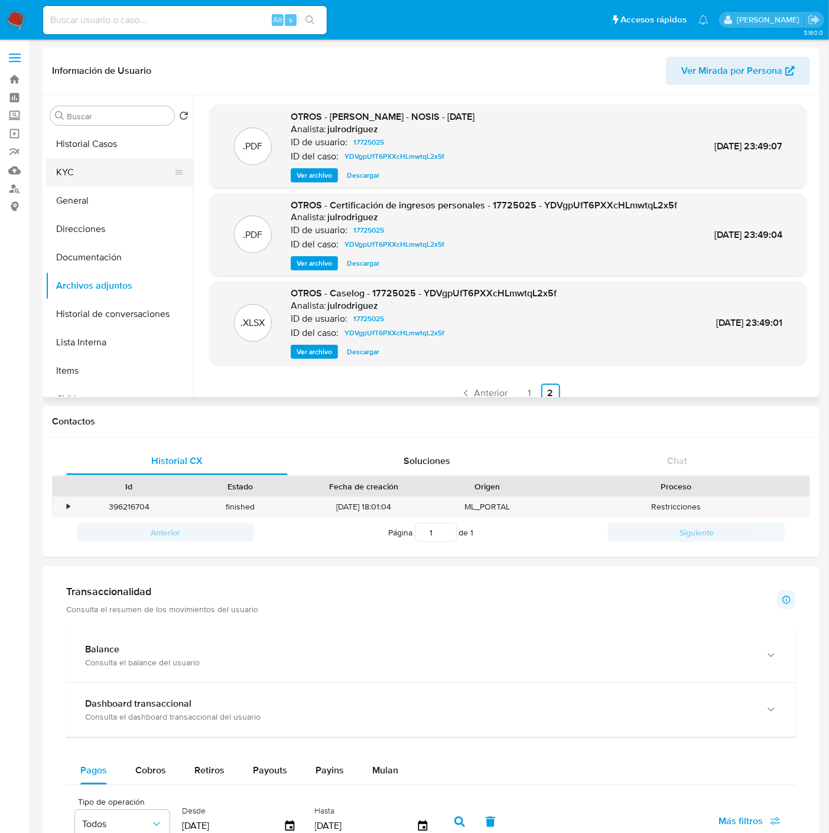
click at [70, 167] on button "KYC" at bounding box center [114, 172] width 138 height 28
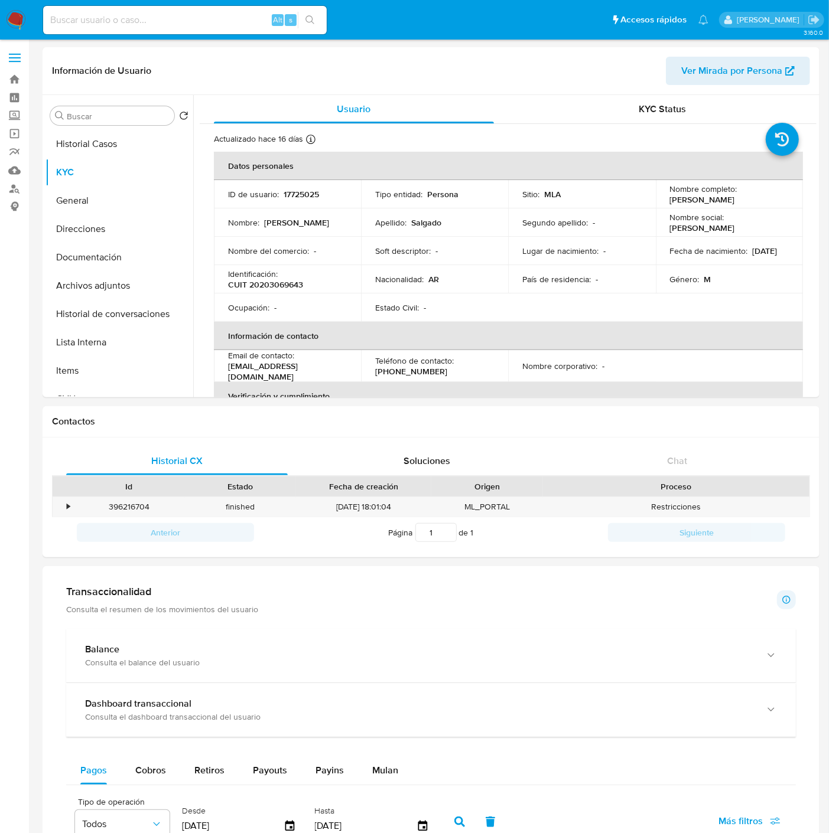
click at [294, 281] on p "CUIT 20203069643" at bounding box center [265, 284] width 75 height 11
copy p "20203069643"
click at [97, 289] on button "Archivos adjuntos" at bounding box center [114, 286] width 138 height 28
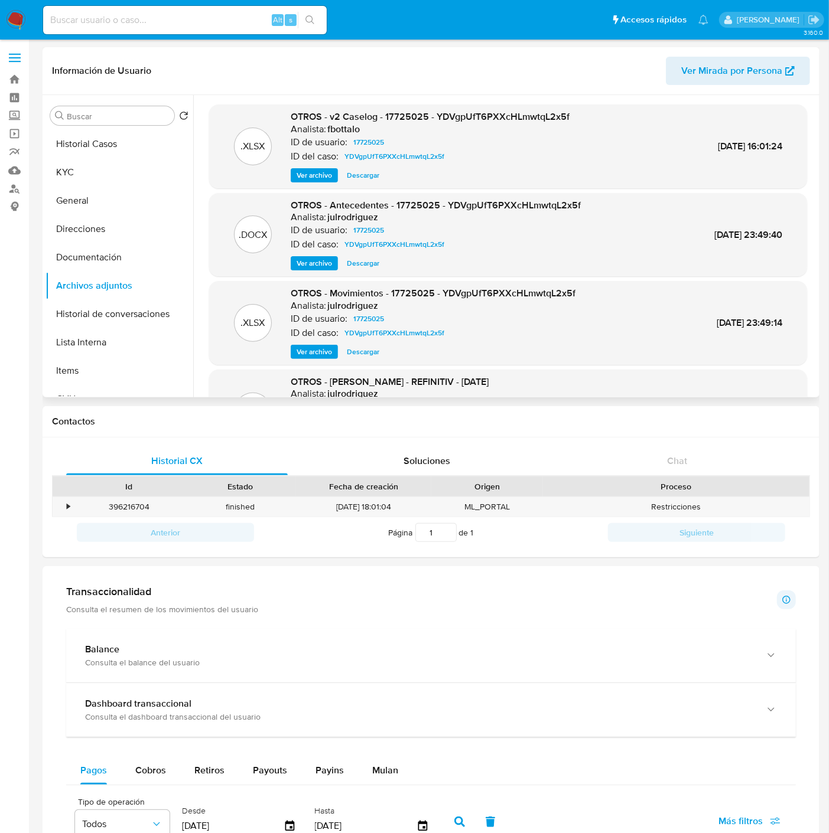
click at [358, 346] on span "Descargar" at bounding box center [363, 352] width 32 height 12
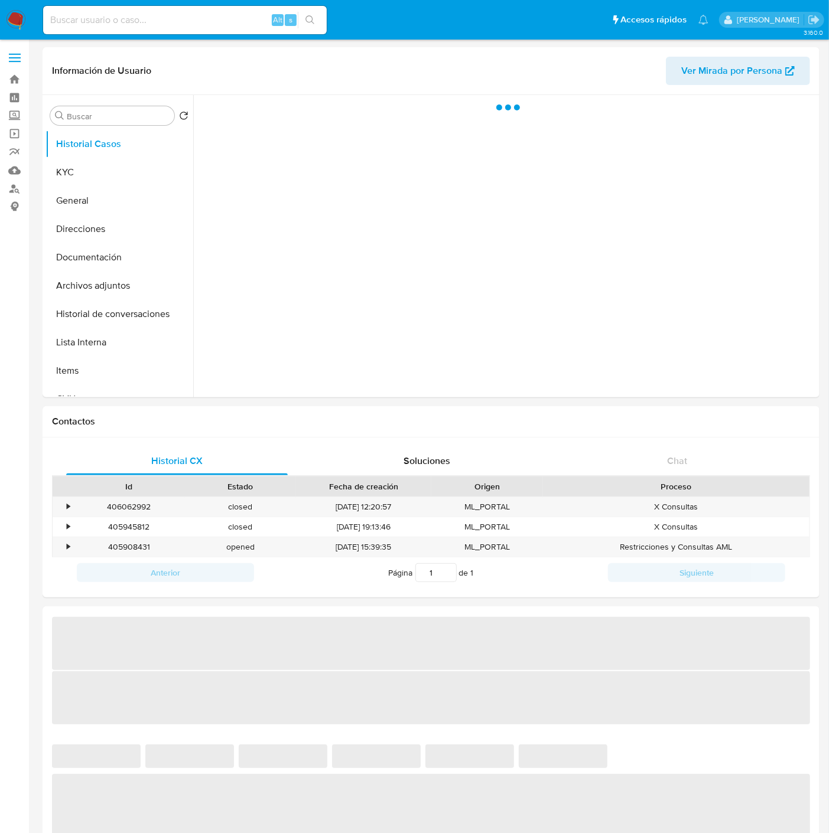
select select "10"
